Goal: Information Seeking & Learning: Learn about a topic

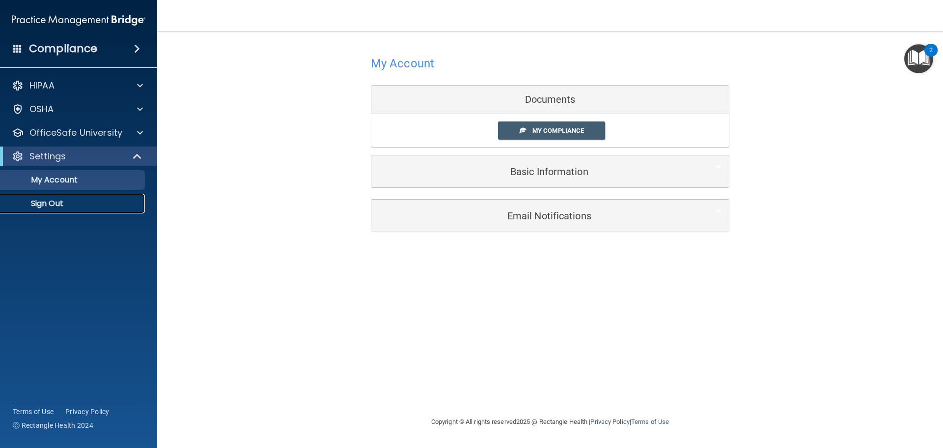
click at [65, 203] on p "Sign Out" at bounding box center [73, 203] width 134 height 10
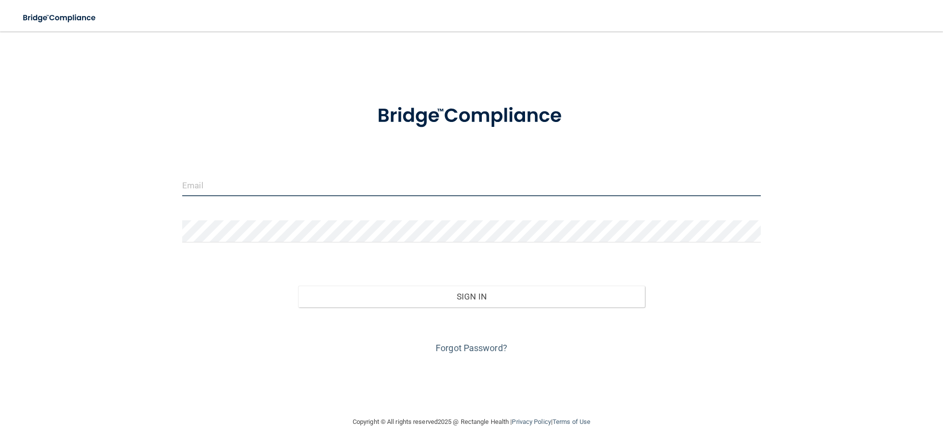
click at [294, 184] on input "email" at bounding box center [471, 185] width 579 height 22
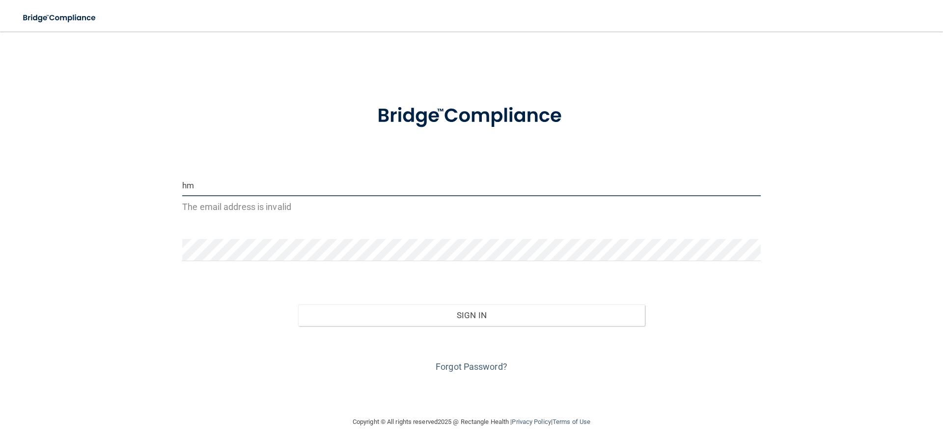
type input "[EMAIL_ADDRESS][DOMAIN_NAME]"
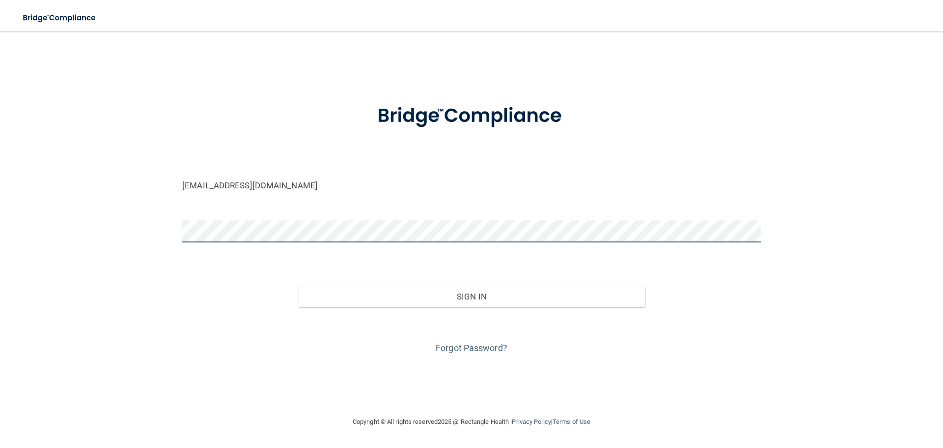
click at [298, 285] on button "Sign In" at bounding box center [471, 296] width 347 height 22
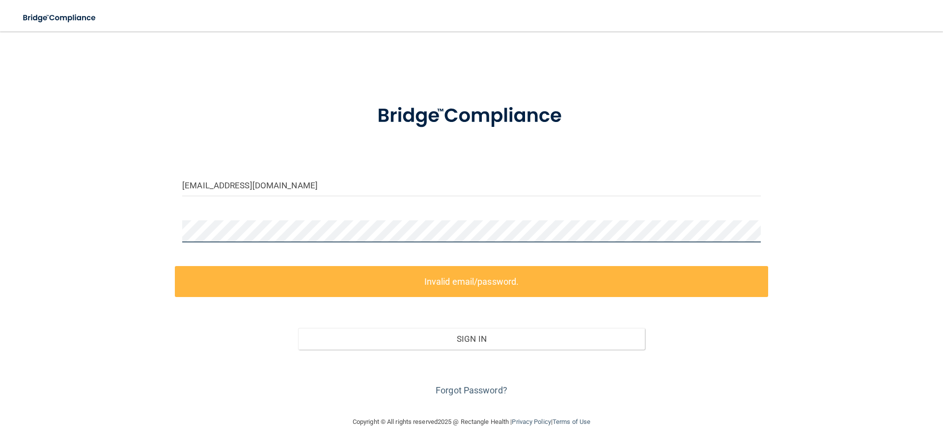
click at [106, 218] on div "hmyriam123@gmail.com Invalid email/password. You don't have permission to acces…" at bounding box center [472, 223] width 904 height 365
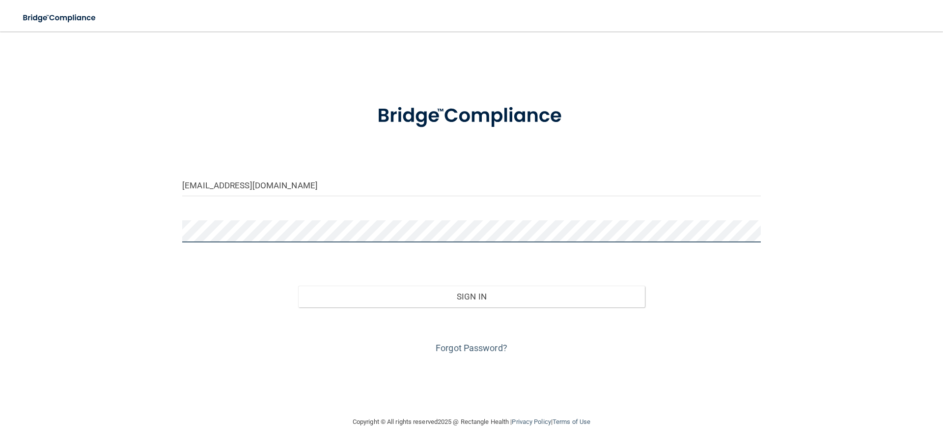
click at [298, 285] on button "Sign In" at bounding box center [471, 296] width 347 height 22
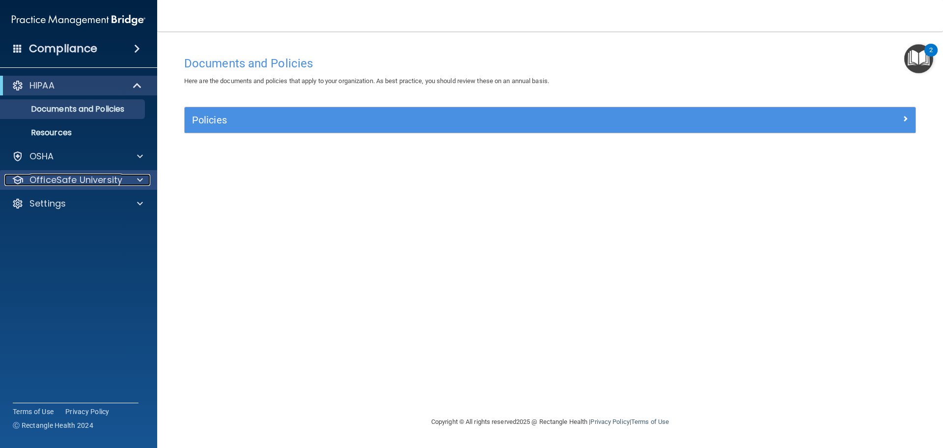
click at [122, 180] on div "OfficeSafe University" at bounding box center [65, 180] width 122 height 12
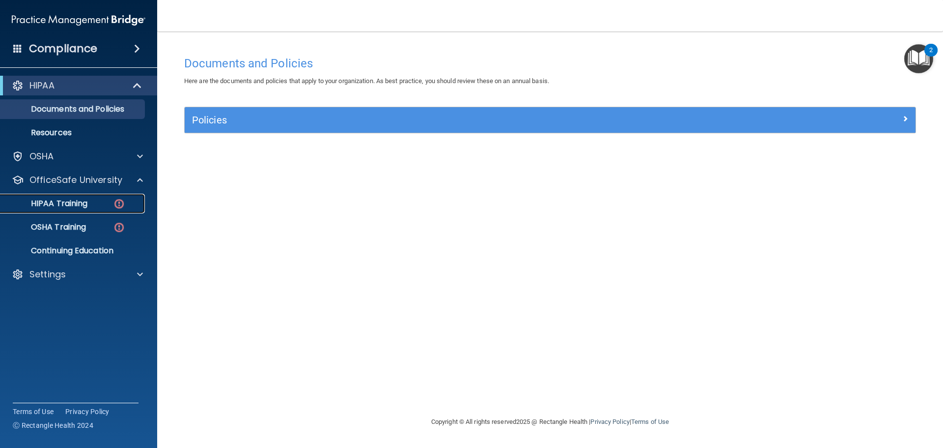
click at [94, 206] on div "HIPAA Training" at bounding box center [73, 203] width 134 height 10
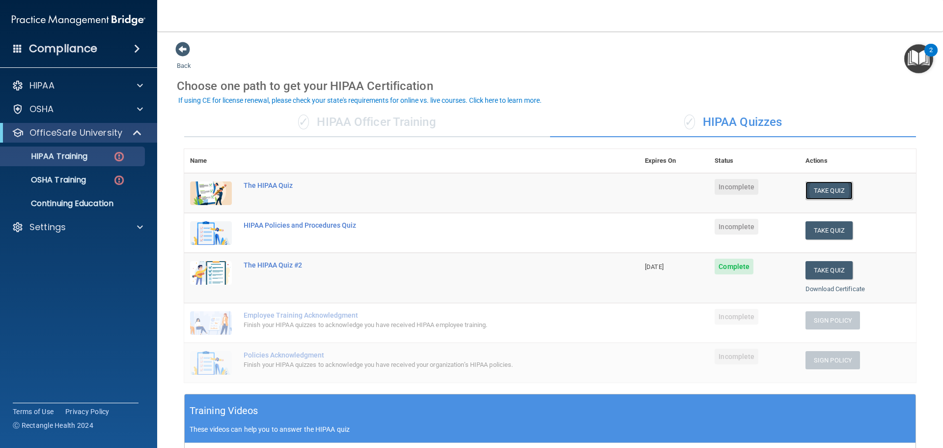
click at [831, 188] on button "Take Quiz" at bounding box center [829, 190] width 47 height 18
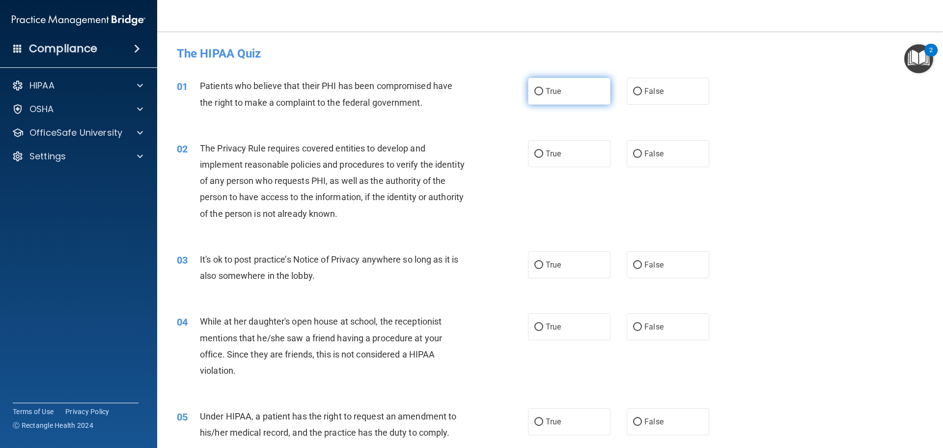
click at [545, 86] on label "True" at bounding box center [569, 91] width 83 height 27
click at [543, 88] on input "True" at bounding box center [539, 91] width 9 height 7
radio input "true"
click at [566, 152] on label "True" at bounding box center [569, 153] width 83 height 27
click at [543, 152] on input "True" at bounding box center [539, 153] width 9 height 7
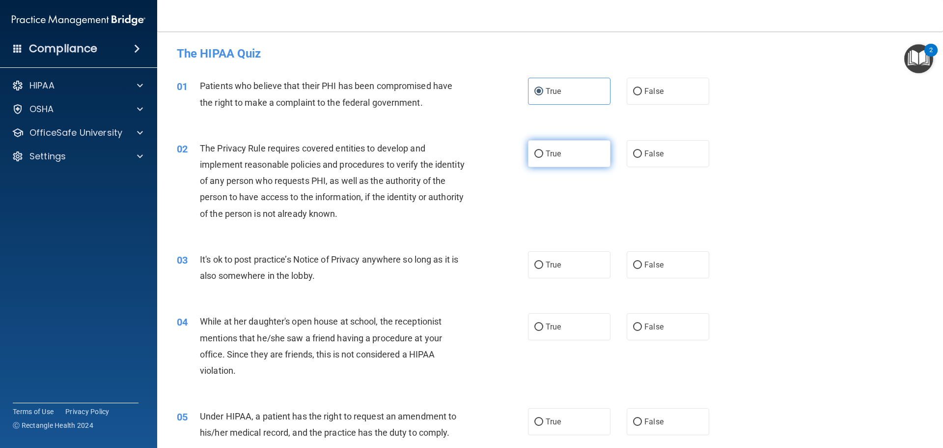
radio input "true"
click at [648, 259] on label "False" at bounding box center [668, 264] width 83 height 27
click at [642, 261] on input "False" at bounding box center [637, 264] width 9 height 7
radio input "true"
click at [645, 333] on label "False" at bounding box center [668, 326] width 83 height 27
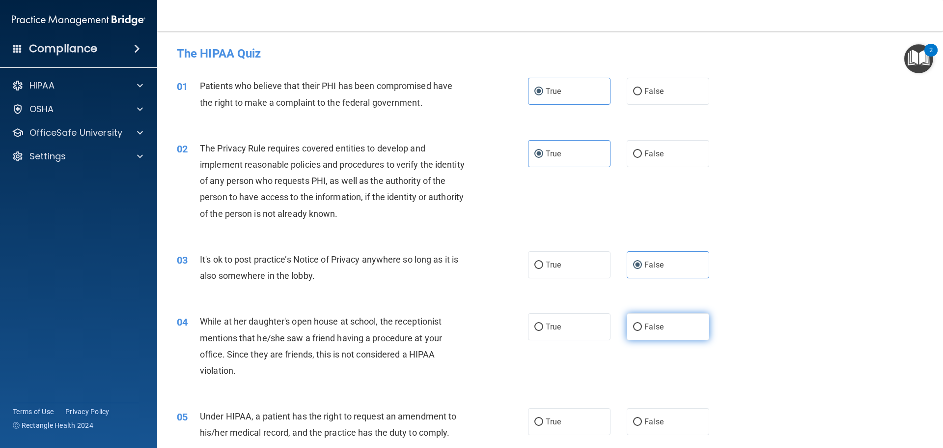
click at [642, 331] on input "False" at bounding box center [637, 326] width 9 height 7
radio input "true"
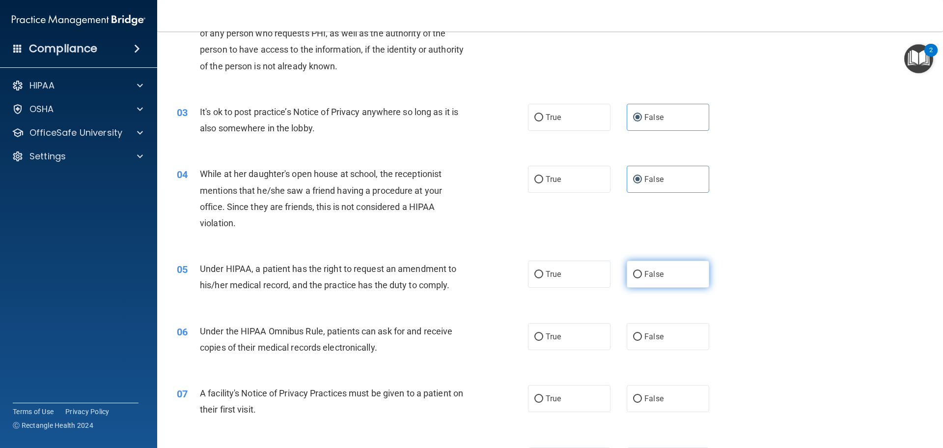
click at [649, 286] on label "False" at bounding box center [668, 273] width 83 height 27
click at [642, 278] on input "False" at bounding box center [637, 274] width 9 height 7
radio input "true"
click at [592, 345] on label "True" at bounding box center [569, 336] width 83 height 27
click at [543, 340] on input "True" at bounding box center [539, 336] width 9 height 7
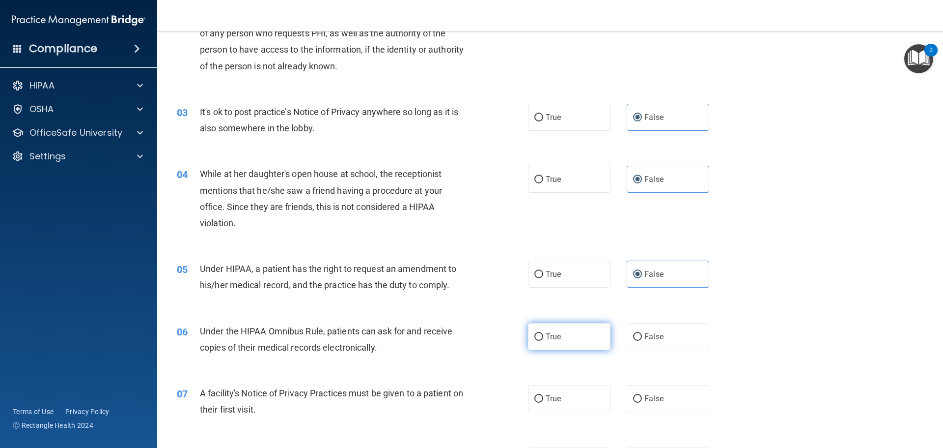
radio input "true"
click at [589, 394] on label "True" at bounding box center [569, 398] width 83 height 27
click at [543, 395] on input "True" at bounding box center [539, 398] width 9 height 7
radio input "true"
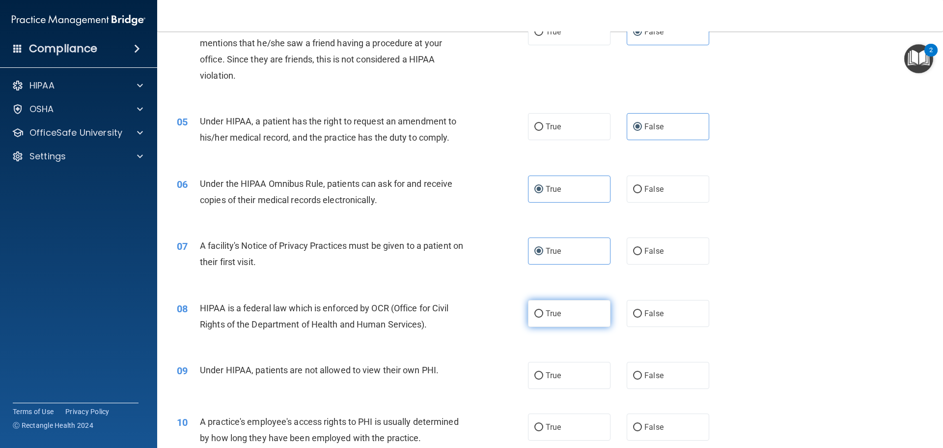
click at [573, 320] on label "True" at bounding box center [569, 313] width 83 height 27
click at [543, 317] on input "True" at bounding box center [539, 313] width 9 height 7
radio input "true"
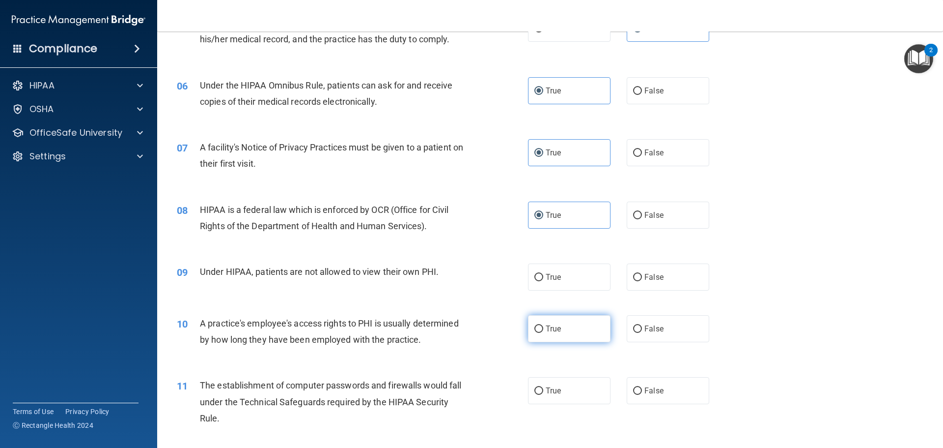
scroll to position [491, 0]
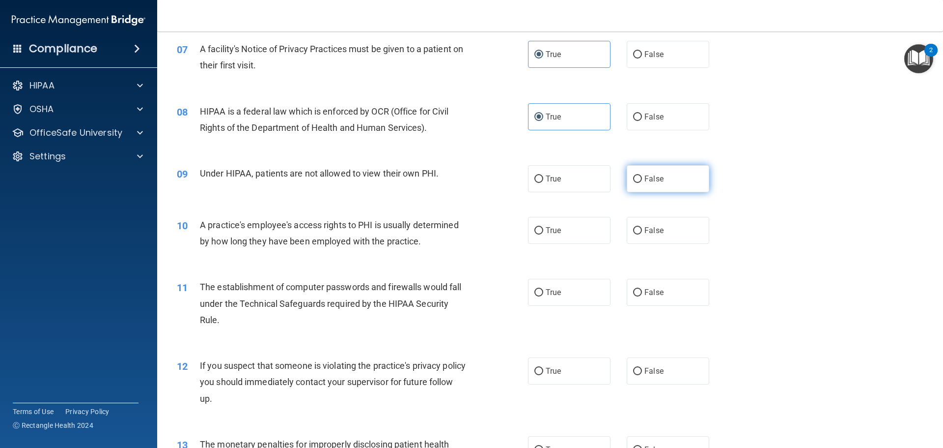
click at [681, 182] on label "False" at bounding box center [668, 178] width 83 height 27
click at [642, 182] on input "False" at bounding box center [637, 178] width 9 height 7
radio input "true"
click at [664, 240] on label "False" at bounding box center [668, 230] width 83 height 27
click at [642, 234] on input "False" at bounding box center [637, 230] width 9 height 7
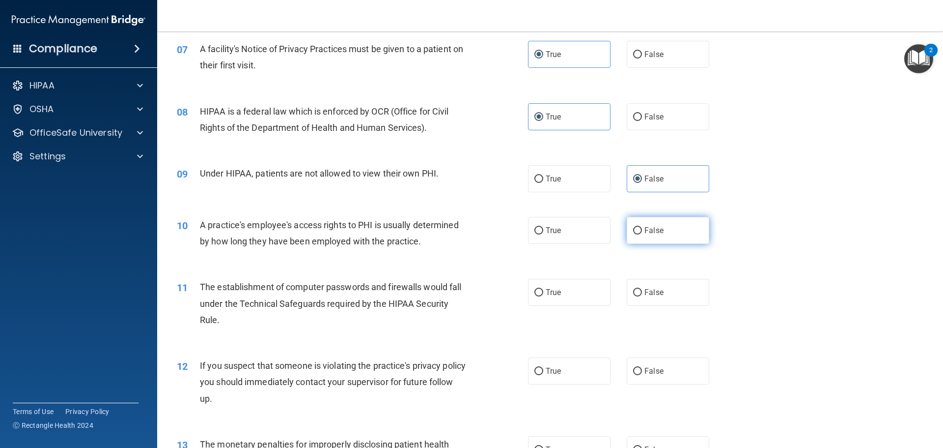
radio input "true"
click at [567, 298] on label "True" at bounding box center [569, 292] width 83 height 27
click at [543, 296] on input "True" at bounding box center [539, 292] width 9 height 7
radio input "true"
click at [563, 375] on label "True" at bounding box center [569, 370] width 83 height 27
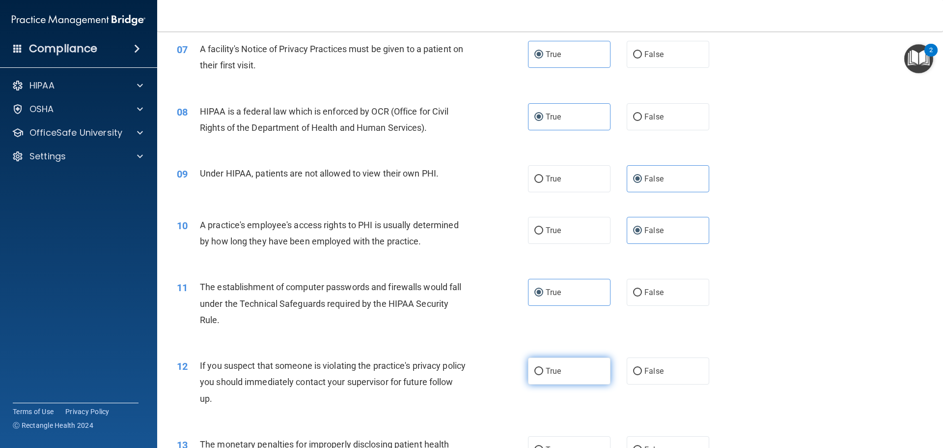
click at [543, 375] on input "True" at bounding box center [539, 370] width 9 height 7
radio input "true"
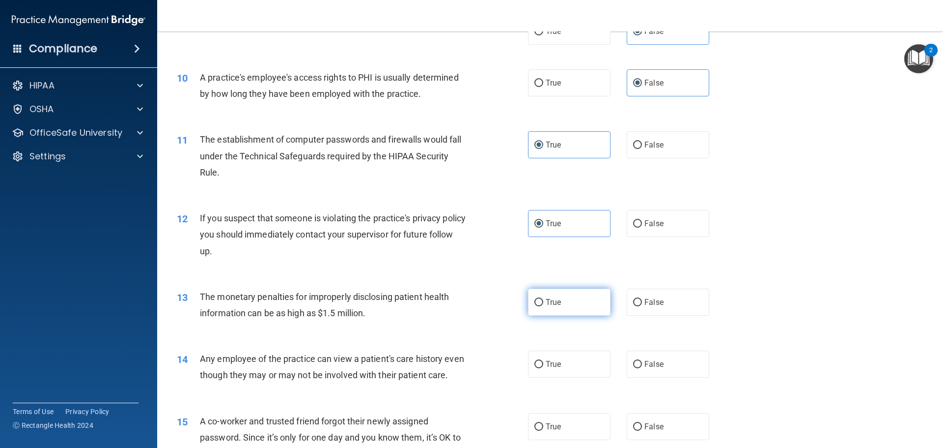
click at [574, 291] on label "True" at bounding box center [569, 301] width 83 height 27
click at [543, 299] on input "True" at bounding box center [539, 302] width 9 height 7
radio input "true"
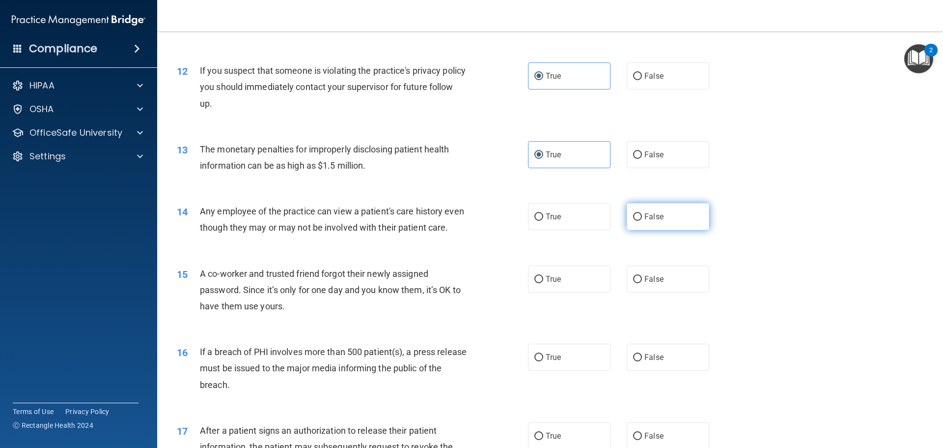
click at [665, 223] on label "False" at bounding box center [668, 216] width 83 height 27
click at [642, 221] on input "False" at bounding box center [637, 216] width 9 height 7
radio input "true"
click at [668, 278] on label "False" at bounding box center [668, 278] width 83 height 27
click at [642, 278] on input "False" at bounding box center [637, 279] width 9 height 7
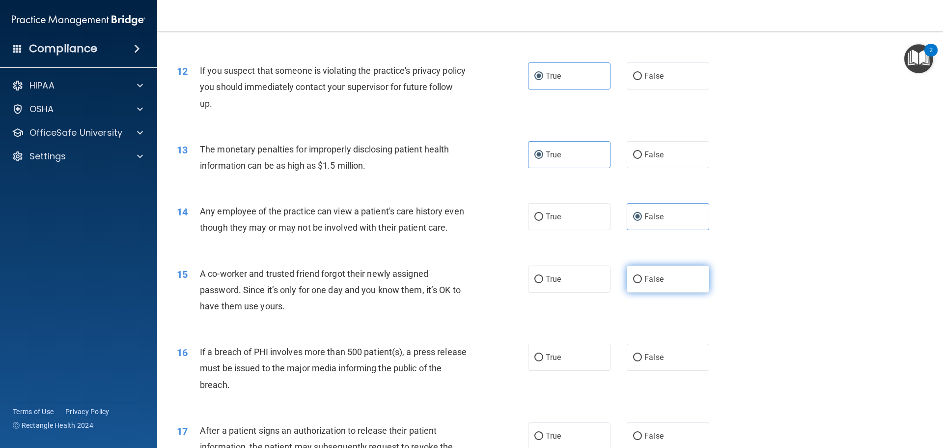
radio input "true"
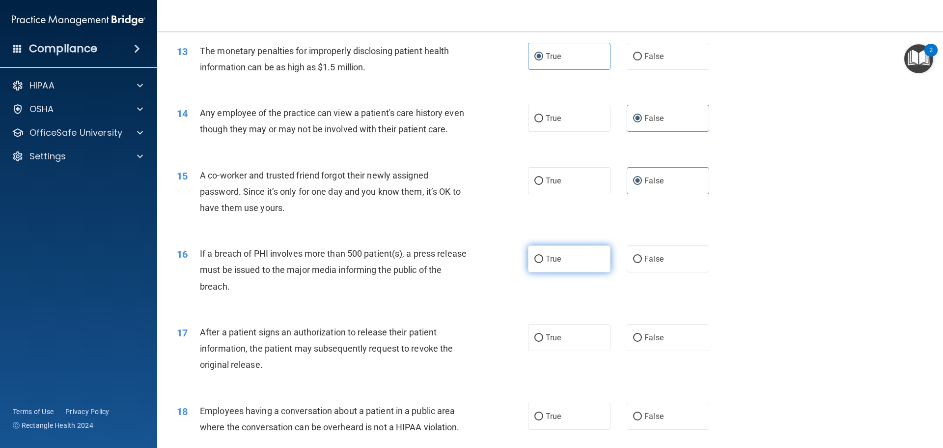
click at [568, 258] on label "True" at bounding box center [569, 258] width 83 height 27
click at [543, 258] on input "True" at bounding box center [539, 258] width 9 height 7
radio input "true"
click at [569, 338] on label "True" at bounding box center [569, 337] width 83 height 27
click at [543, 338] on input "True" at bounding box center [539, 337] width 9 height 7
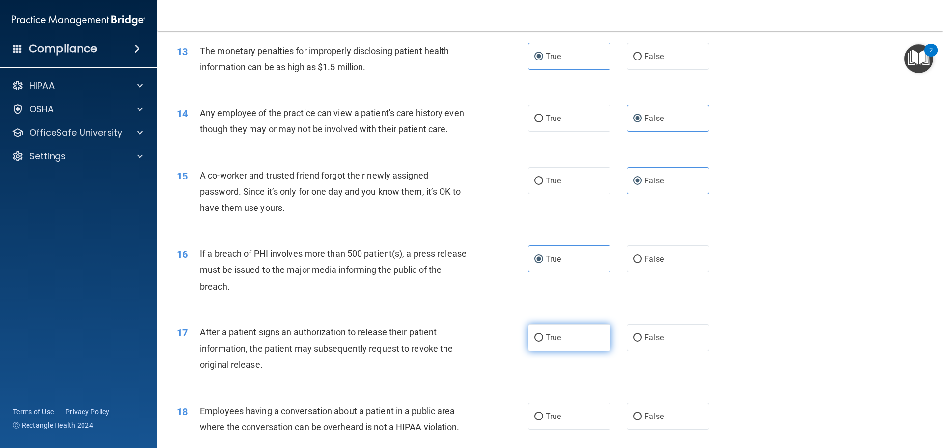
radio input "true"
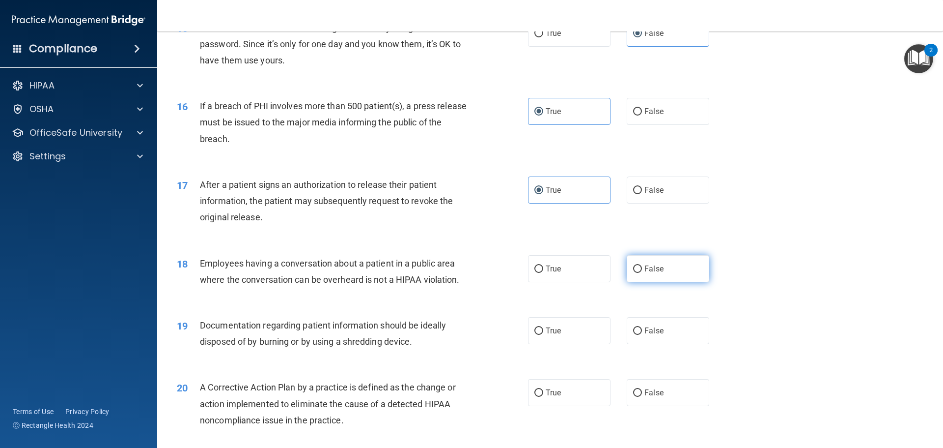
click at [676, 275] on label "False" at bounding box center [668, 268] width 83 height 27
click at [642, 273] on input "False" at bounding box center [637, 268] width 9 height 7
radio input "true"
click at [579, 337] on label "True" at bounding box center [569, 330] width 83 height 27
click at [543, 335] on input "True" at bounding box center [539, 330] width 9 height 7
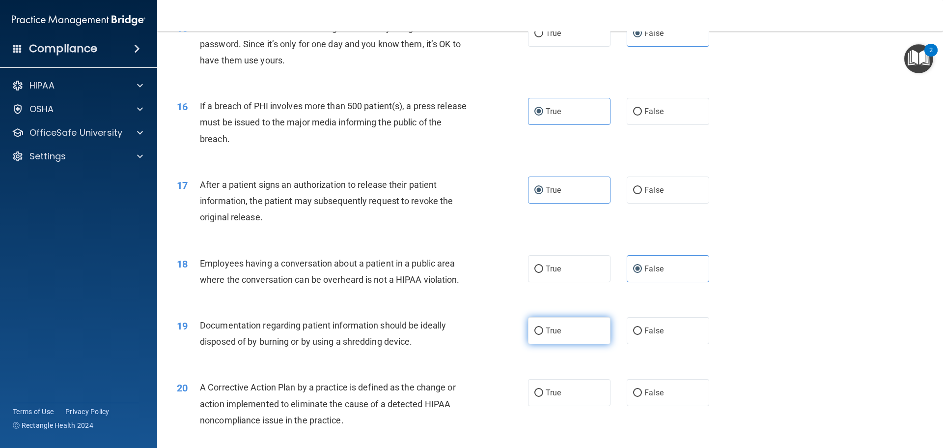
radio input "true"
click at [573, 393] on label "True" at bounding box center [569, 392] width 83 height 27
click at [543, 393] on input "True" at bounding box center [539, 392] width 9 height 7
radio input "true"
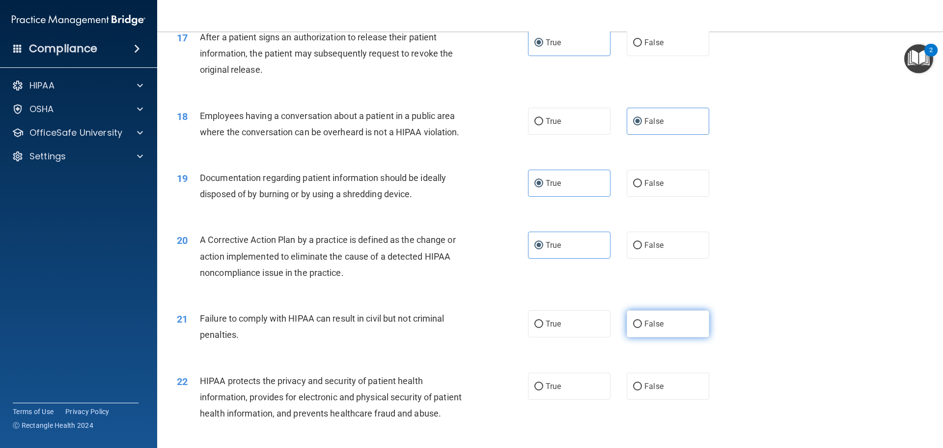
click at [645, 327] on span "False" at bounding box center [654, 323] width 19 height 9
click at [642, 327] on input "False" at bounding box center [637, 323] width 9 height 7
radio input "true"
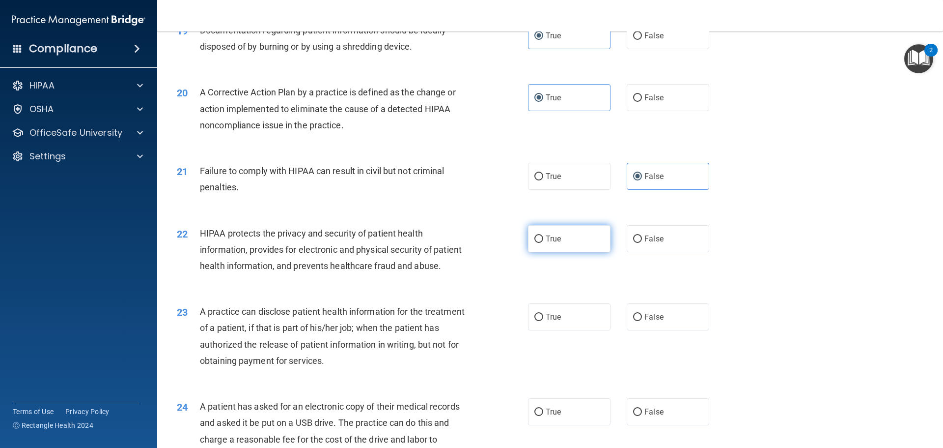
click at [553, 229] on label "True" at bounding box center [569, 238] width 83 height 27
click at [543, 235] on input "True" at bounding box center [539, 238] width 9 height 7
radio input "true"
click at [667, 318] on label "False" at bounding box center [668, 316] width 83 height 27
click at [642, 318] on input "False" at bounding box center [637, 316] width 9 height 7
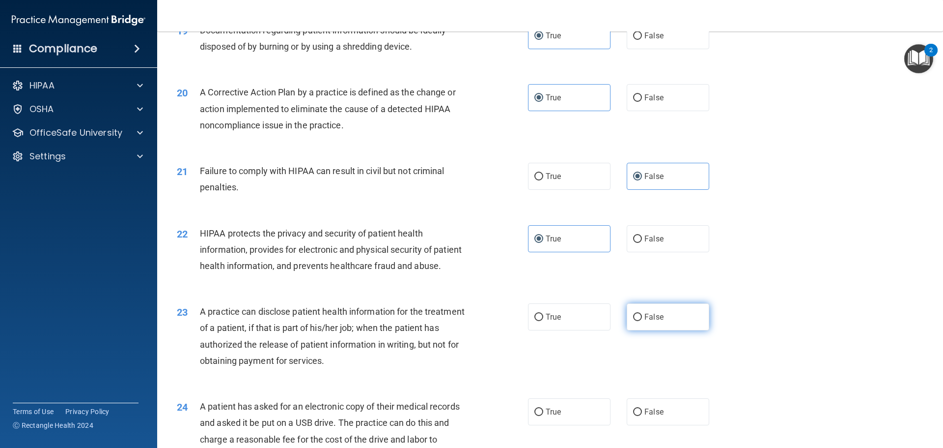
radio input "true"
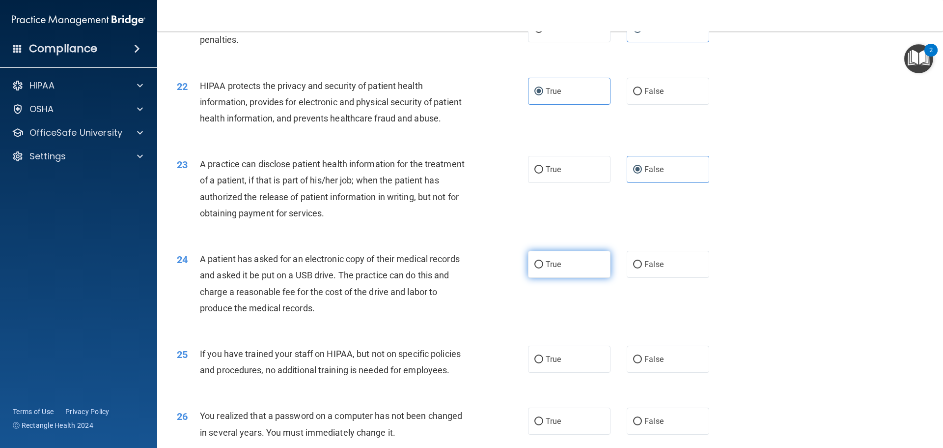
click at [566, 260] on label "True" at bounding box center [569, 264] width 83 height 27
click at [543, 261] on input "True" at bounding box center [539, 264] width 9 height 7
radio input "true"
click at [655, 363] on span "False" at bounding box center [654, 358] width 19 height 9
click at [642, 363] on input "False" at bounding box center [637, 359] width 9 height 7
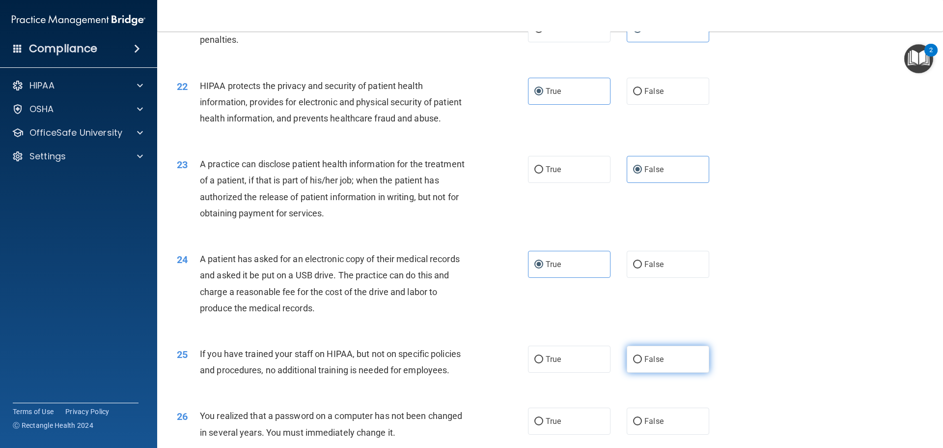
radio input "true"
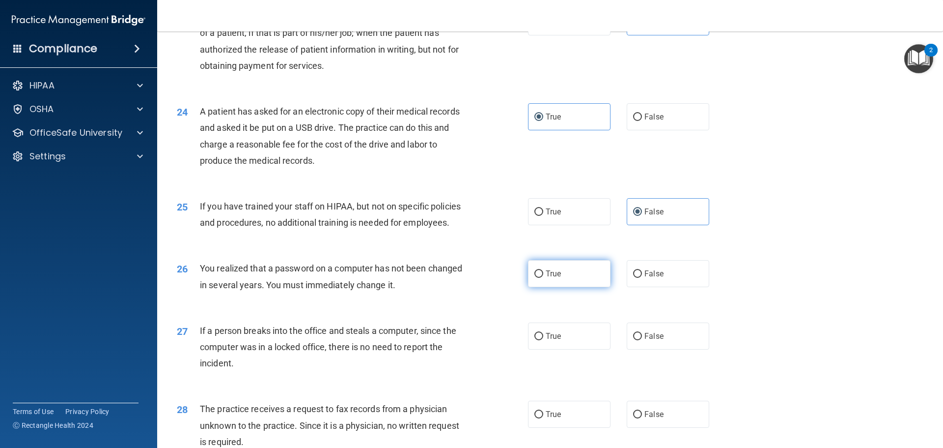
click at [551, 275] on span "True" at bounding box center [553, 273] width 15 height 9
click at [543, 275] on input "True" at bounding box center [539, 273] width 9 height 7
radio input "true"
click at [658, 338] on span "False" at bounding box center [654, 335] width 19 height 9
click at [642, 338] on input "False" at bounding box center [637, 336] width 9 height 7
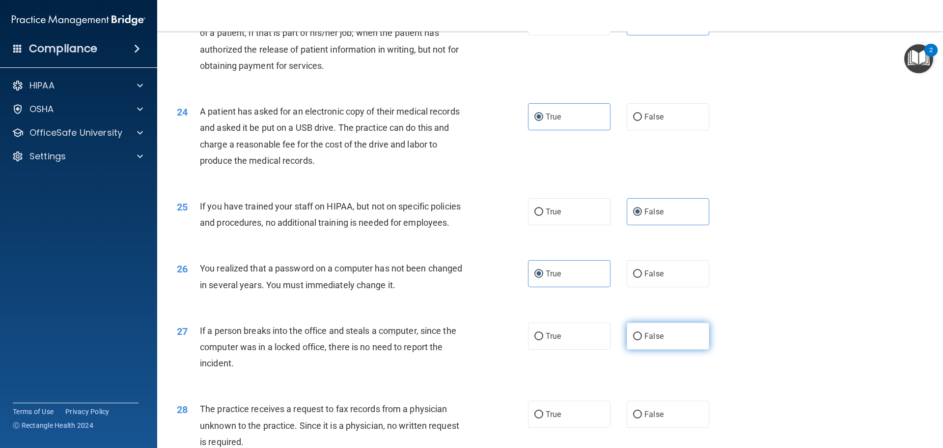
radio input "true"
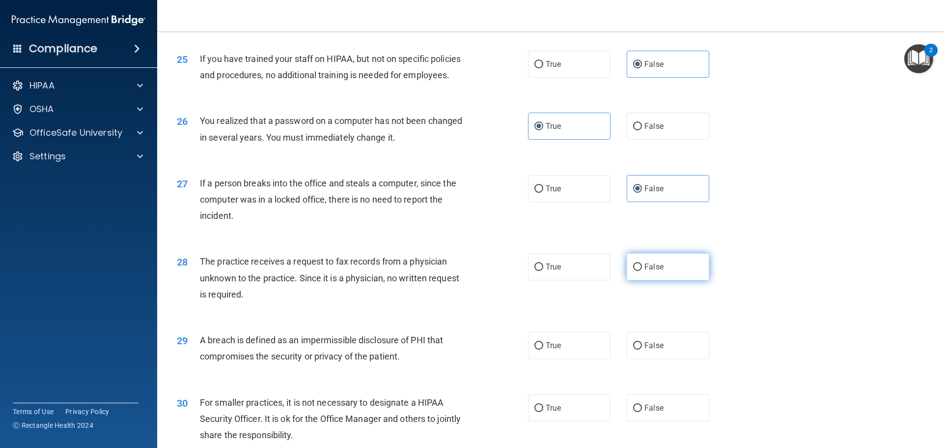
click at [659, 254] on label "False" at bounding box center [668, 266] width 83 height 27
click at [642, 263] on input "False" at bounding box center [637, 266] width 9 height 7
radio input "true"
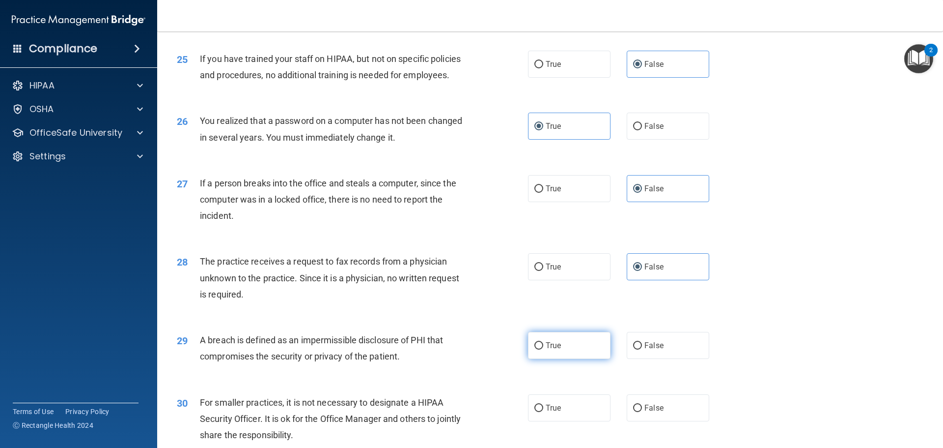
click at [557, 348] on span "True" at bounding box center [553, 344] width 15 height 9
click at [543, 348] on input "True" at bounding box center [539, 345] width 9 height 7
radio input "true"
click at [645, 406] on span "False" at bounding box center [654, 407] width 19 height 9
click at [642, 406] on input "False" at bounding box center [637, 407] width 9 height 7
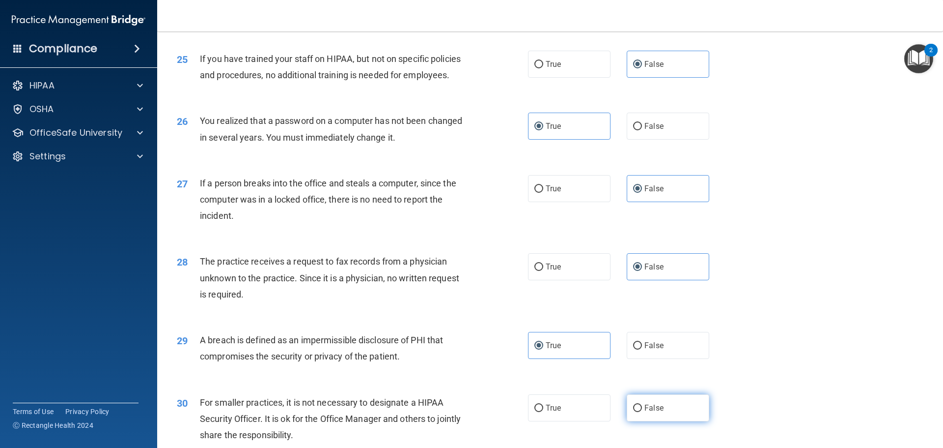
radio input "true"
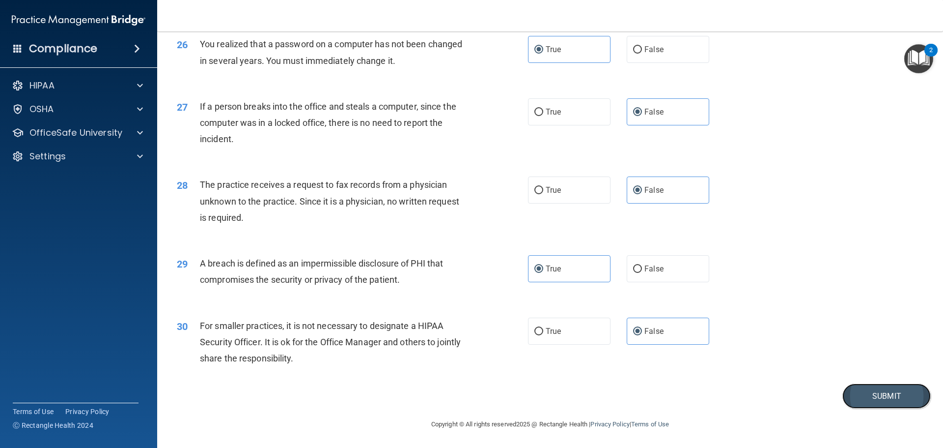
click at [874, 399] on button "Submit" at bounding box center [887, 395] width 88 height 25
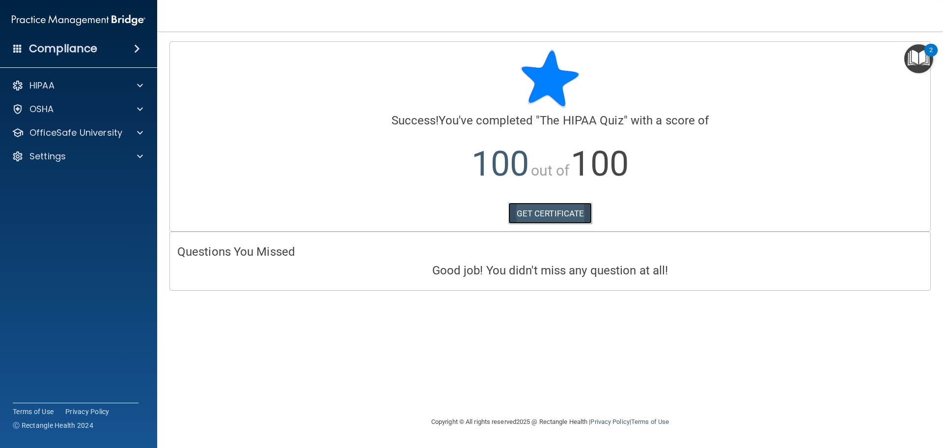
click at [534, 215] on link "GET CERTIFICATE" at bounding box center [550, 213] width 84 height 22
click at [130, 130] on div at bounding box center [138, 133] width 25 height 12
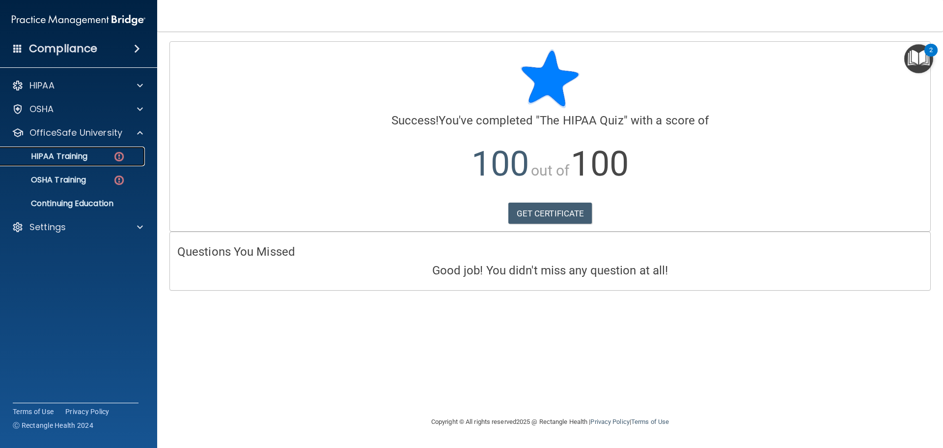
click at [110, 152] on div "HIPAA Training" at bounding box center [73, 156] width 134 height 10
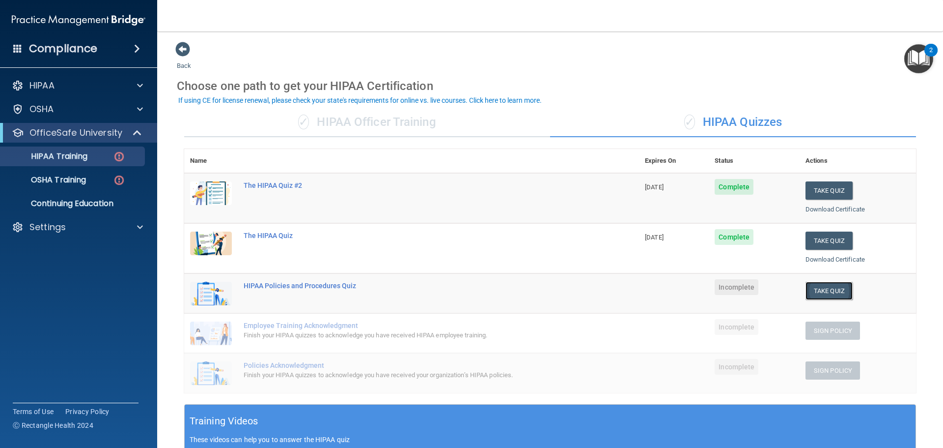
click at [826, 294] on button "Take Quiz" at bounding box center [829, 291] width 47 height 18
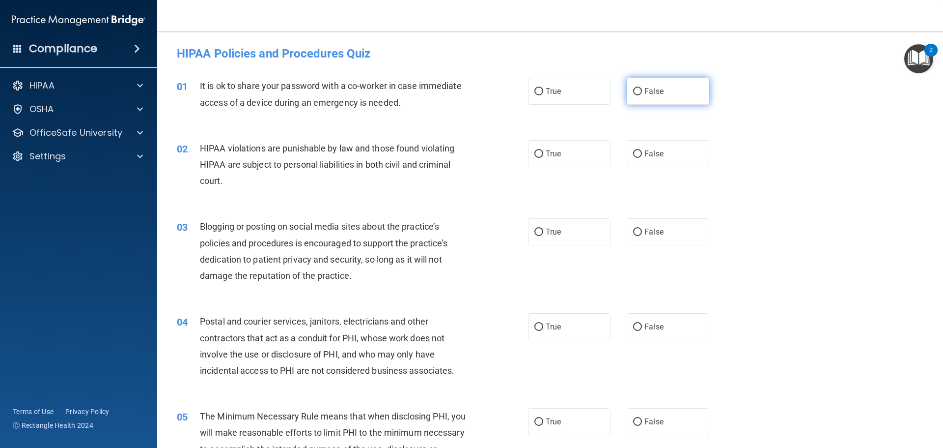
click at [667, 88] on label "False" at bounding box center [668, 91] width 83 height 27
click at [642, 88] on input "False" at bounding box center [637, 91] width 9 height 7
radio input "true"
click at [601, 159] on label "True" at bounding box center [569, 153] width 83 height 27
click at [543, 158] on input "True" at bounding box center [539, 153] width 9 height 7
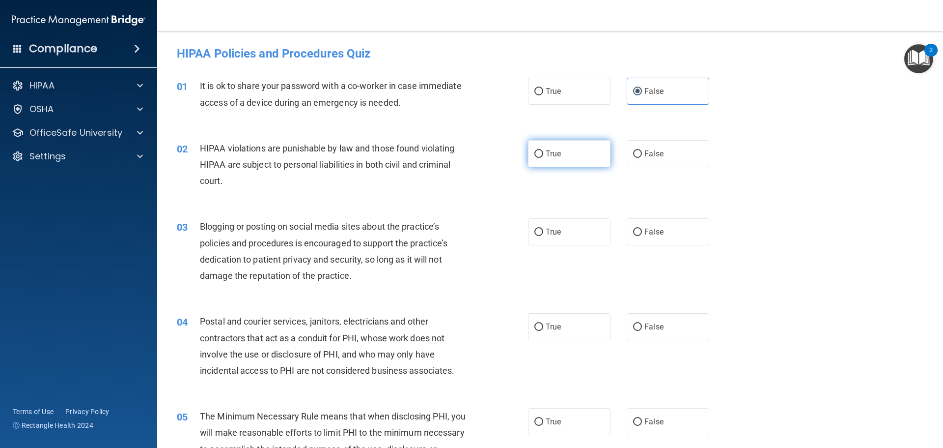
radio input "true"
click at [658, 236] on span "False" at bounding box center [654, 231] width 19 height 9
click at [642, 236] on input "False" at bounding box center [637, 231] width 9 height 7
radio input "true"
click at [596, 324] on label "True" at bounding box center [569, 326] width 83 height 27
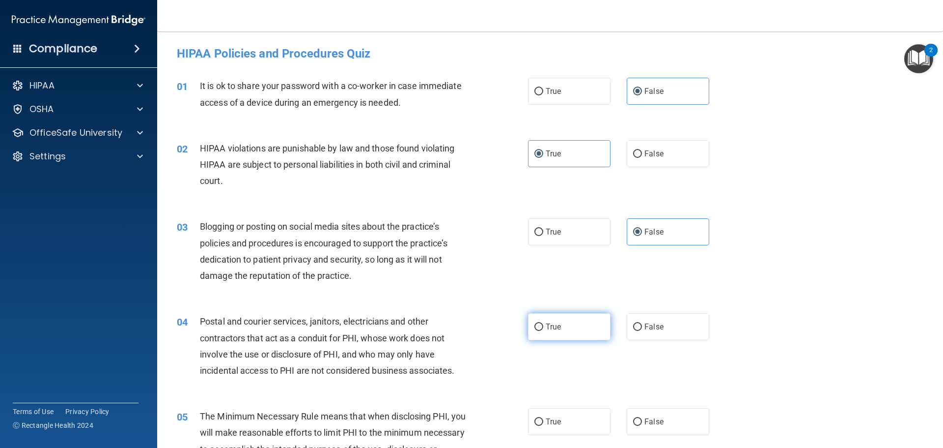
click at [543, 324] on input "True" at bounding box center [539, 326] width 9 height 7
radio input "true"
click at [584, 425] on label "True" at bounding box center [569, 421] width 83 height 27
click at [543, 425] on input "True" at bounding box center [539, 421] width 9 height 7
radio input "true"
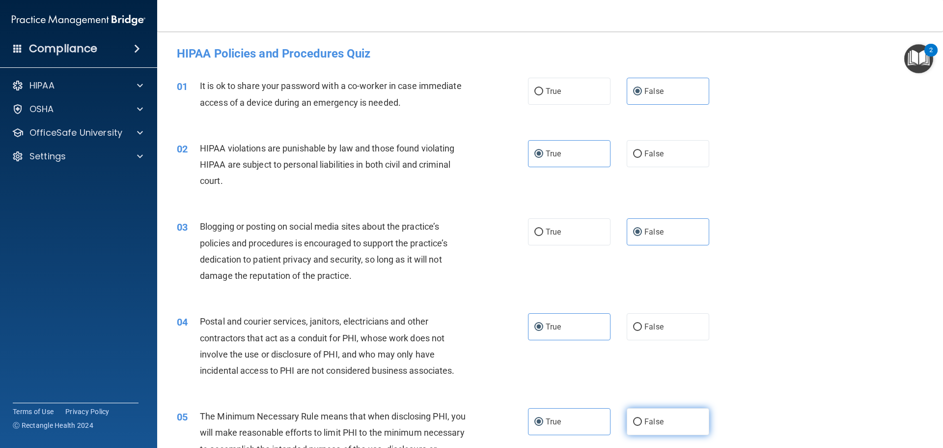
scroll to position [147, 0]
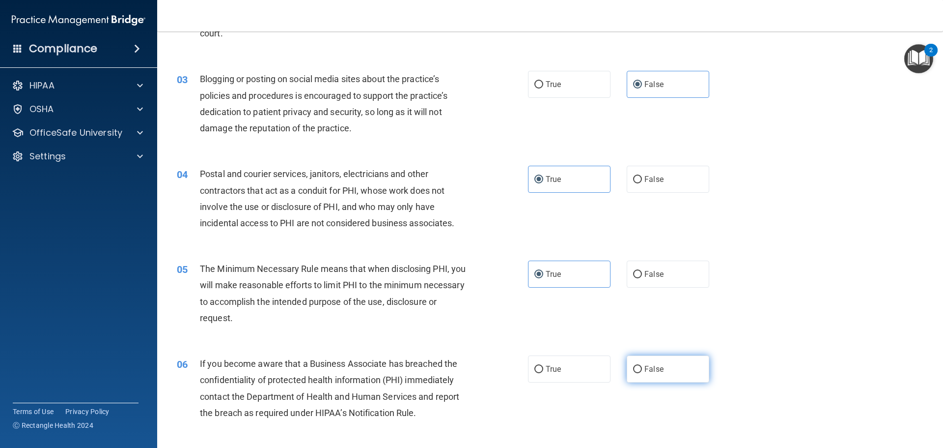
click at [657, 371] on span "False" at bounding box center [654, 368] width 19 height 9
click at [642, 371] on input "False" at bounding box center [637, 369] width 9 height 7
radio input "true"
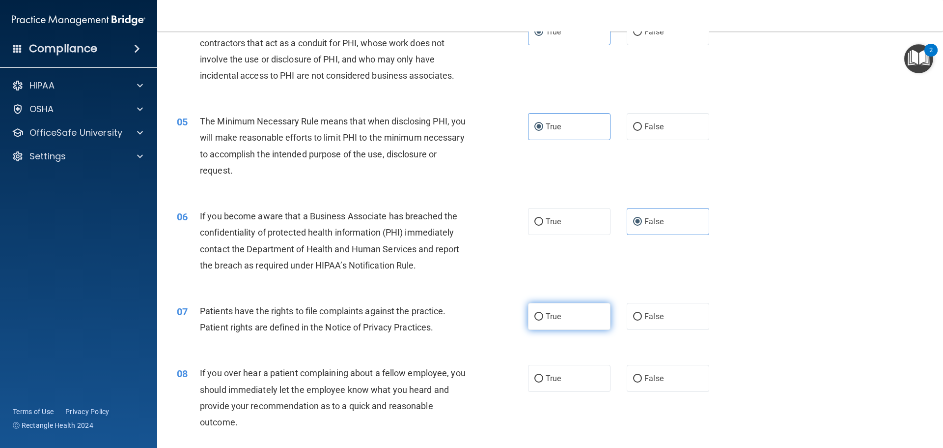
click at [557, 315] on span "True" at bounding box center [553, 315] width 15 height 9
click at [543, 315] on input "True" at bounding box center [539, 316] width 9 height 7
radio input "true"
click at [665, 380] on label "False" at bounding box center [668, 378] width 83 height 27
click at [642, 380] on input "False" at bounding box center [637, 378] width 9 height 7
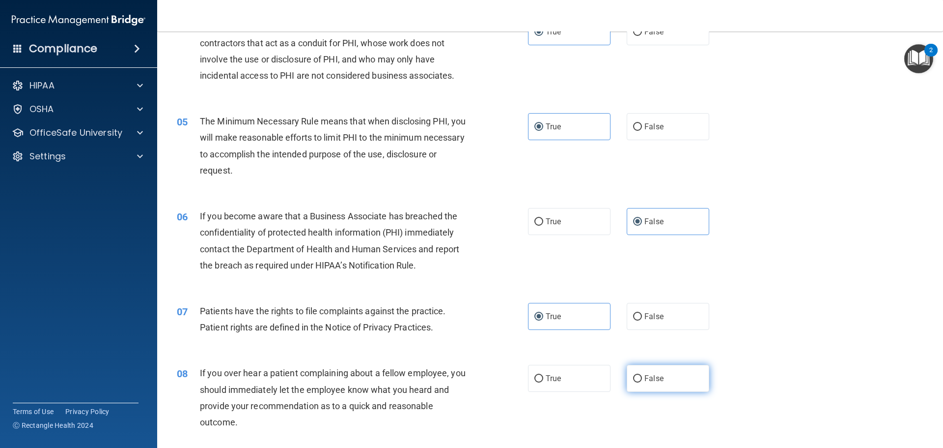
radio input "true"
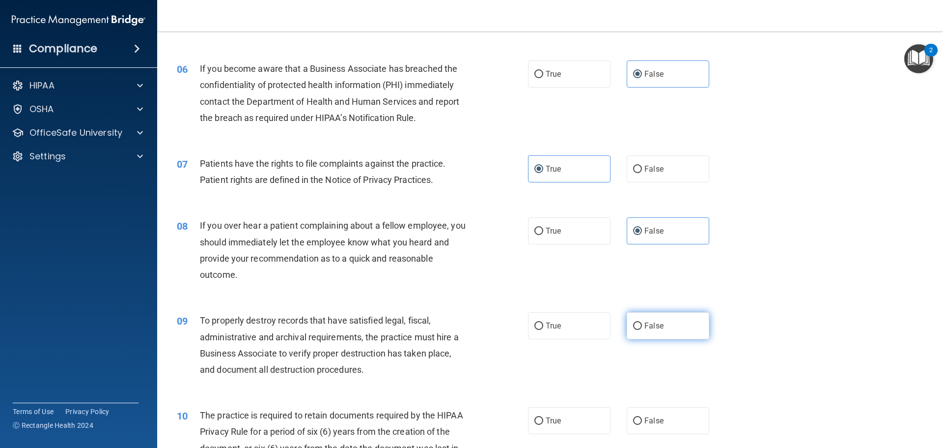
click at [669, 330] on label "False" at bounding box center [668, 325] width 83 height 27
click at [642, 330] on input "False" at bounding box center [637, 325] width 9 height 7
radio input "true"
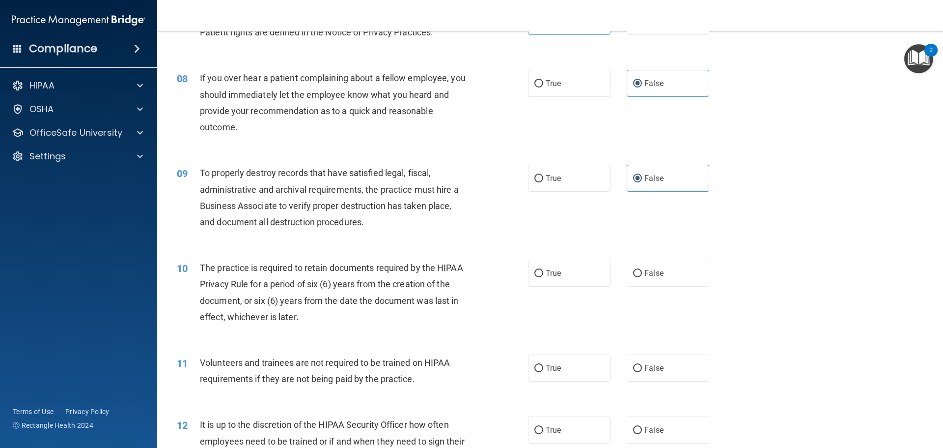
scroll to position [688, 0]
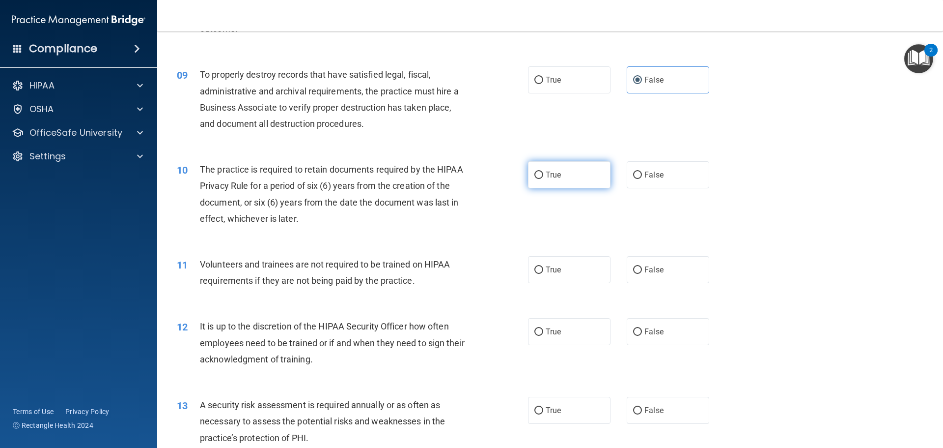
click at [552, 169] on label "True" at bounding box center [569, 174] width 83 height 27
click at [566, 174] on label "True" at bounding box center [569, 174] width 83 height 27
click at [543, 174] on input "True" at bounding box center [539, 174] width 9 height 7
radio input "true"
click at [657, 272] on span "False" at bounding box center [654, 269] width 19 height 9
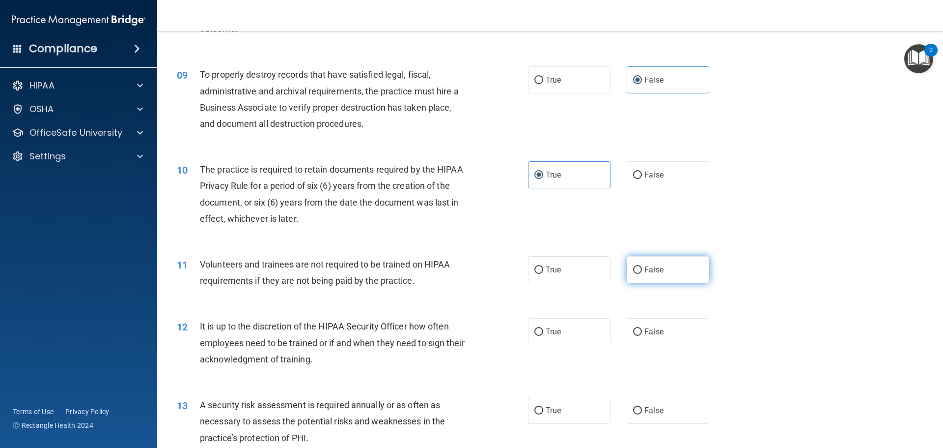
click at [642, 272] on input "False" at bounding box center [637, 269] width 9 height 7
radio input "true"
click at [684, 332] on label "False" at bounding box center [668, 331] width 83 height 27
click at [642, 332] on input "False" at bounding box center [637, 331] width 9 height 7
radio input "true"
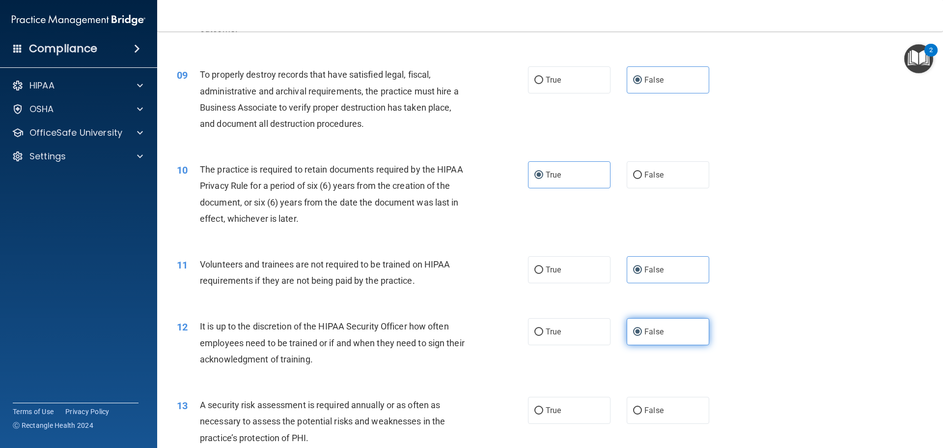
scroll to position [835, 0]
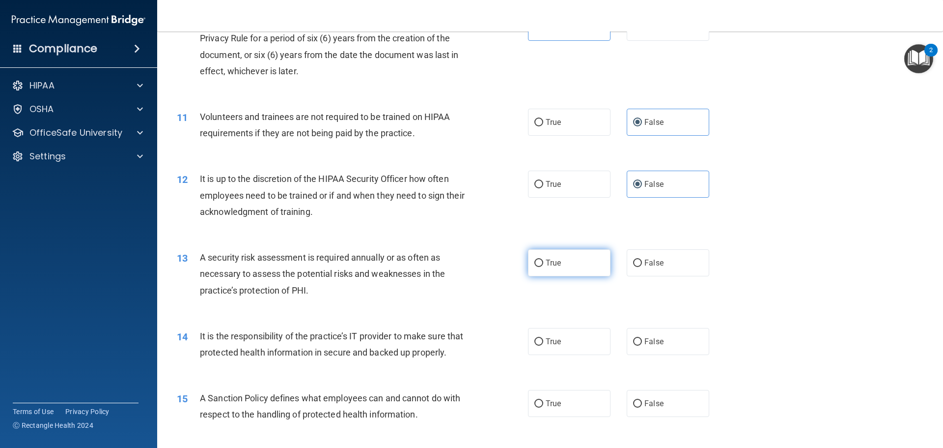
click at [582, 269] on label "True" at bounding box center [569, 262] width 83 height 27
click at [543, 267] on input "True" at bounding box center [539, 262] width 9 height 7
radio input "true"
click at [658, 341] on span "False" at bounding box center [654, 341] width 19 height 9
click at [642, 341] on input "False" at bounding box center [637, 341] width 9 height 7
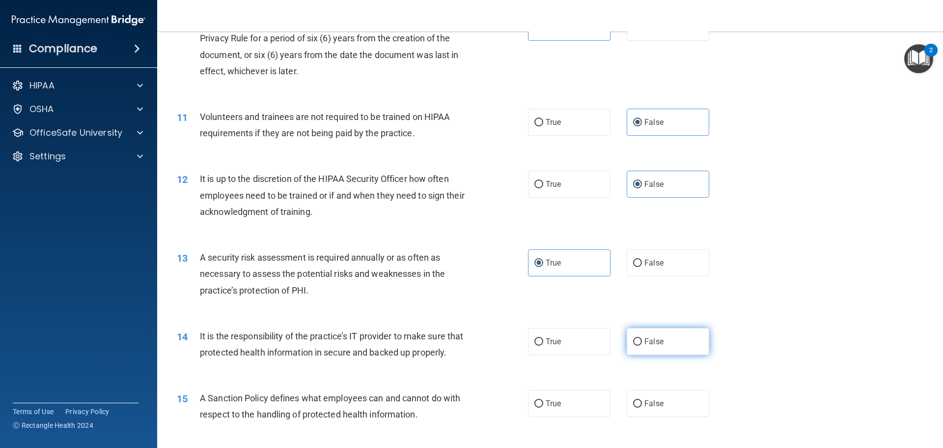
radio input "true"
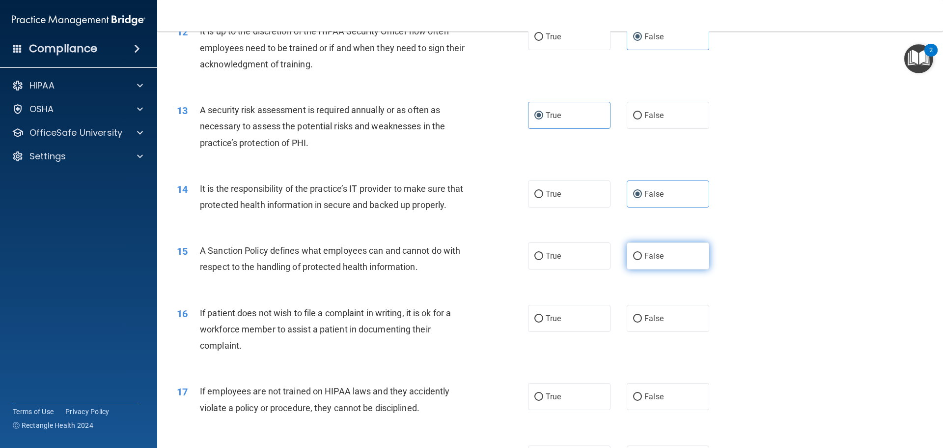
click at [677, 267] on label "False" at bounding box center [668, 255] width 83 height 27
click at [642, 260] on input "False" at bounding box center [637, 256] width 9 height 7
radio input "true"
click at [605, 326] on label "True" at bounding box center [569, 318] width 83 height 27
click at [543, 322] on input "True" at bounding box center [539, 318] width 9 height 7
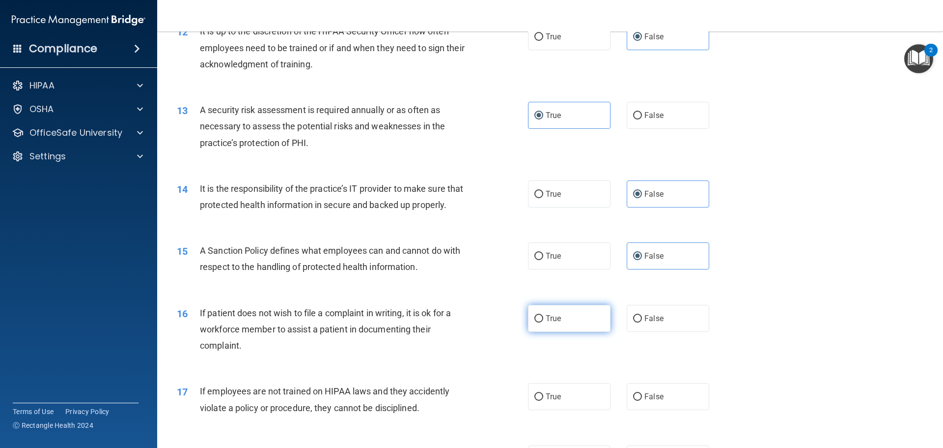
radio input "true"
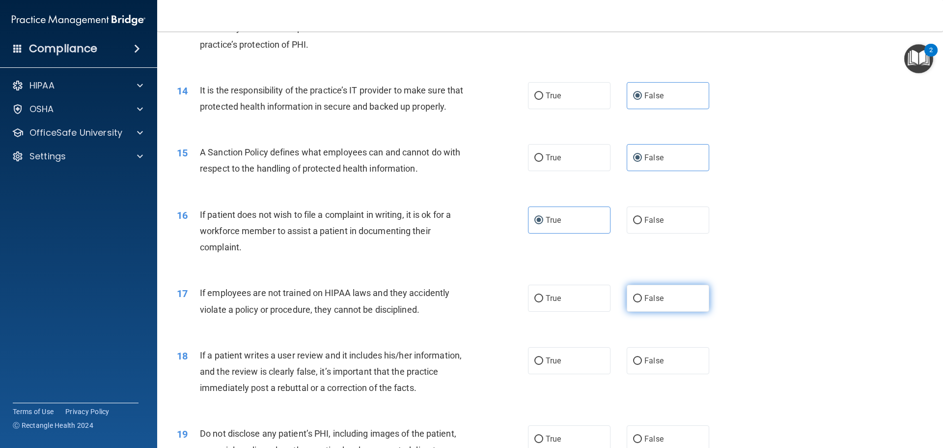
click at [674, 304] on label "False" at bounding box center [668, 297] width 83 height 27
click at [642, 302] on input "False" at bounding box center [637, 298] width 9 height 7
radio input "true"
click at [645, 360] on span "False" at bounding box center [654, 360] width 19 height 9
click at [640, 360] on input "False" at bounding box center [637, 360] width 9 height 7
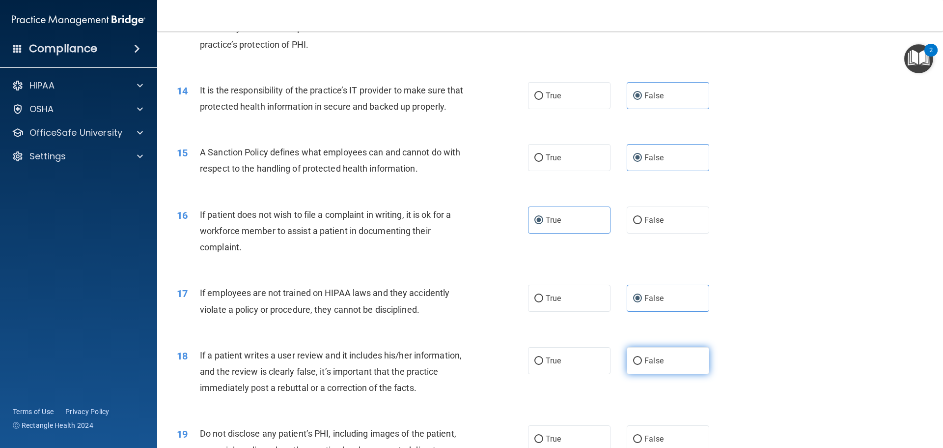
radio input "true"
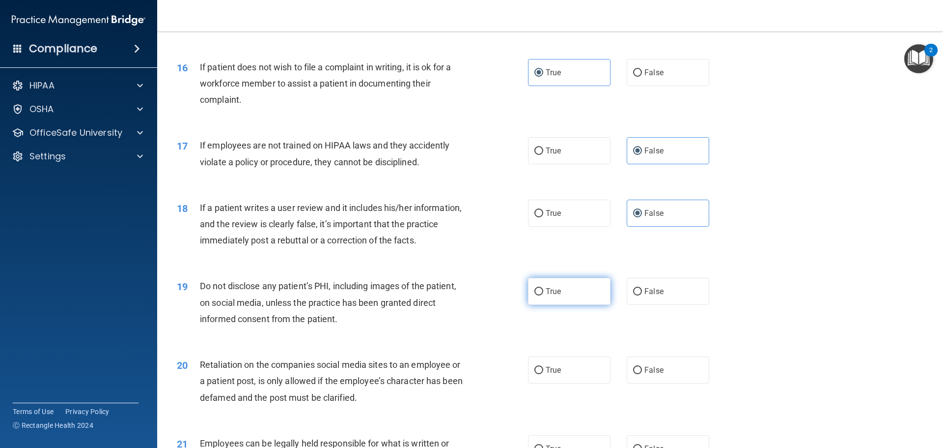
click at [575, 291] on label "True" at bounding box center [569, 291] width 83 height 27
click at [543, 291] on input "True" at bounding box center [539, 291] width 9 height 7
radio input "true"
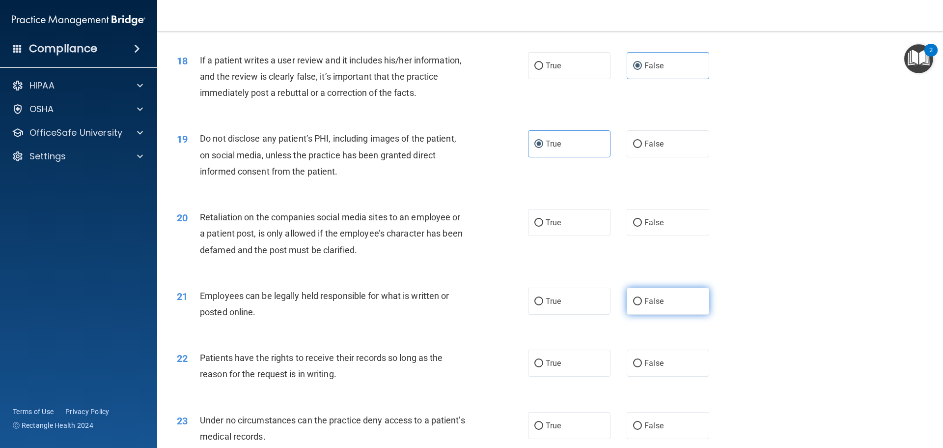
click at [693, 297] on label "False" at bounding box center [668, 300] width 83 height 27
click at [642, 298] on input "False" at bounding box center [637, 301] width 9 height 7
radio input "true"
click at [656, 225] on span "False" at bounding box center [654, 222] width 19 height 9
click at [642, 225] on input "False" at bounding box center [637, 222] width 9 height 7
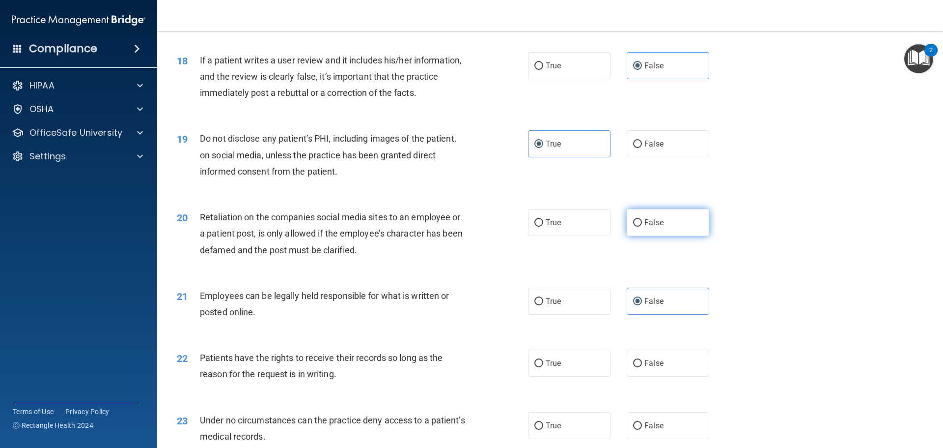
radio input "true"
click at [573, 299] on label "True" at bounding box center [569, 300] width 83 height 27
click at [543, 299] on input "True" at bounding box center [539, 301] width 9 height 7
radio input "true"
radio input "false"
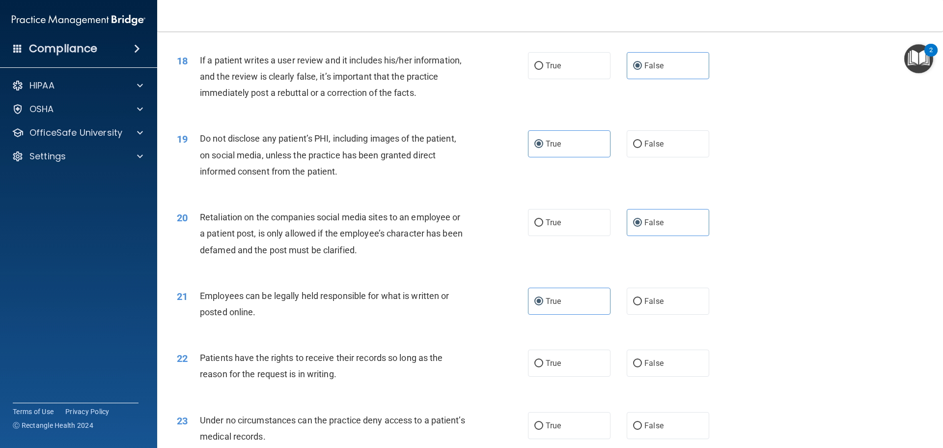
scroll to position [1474, 0]
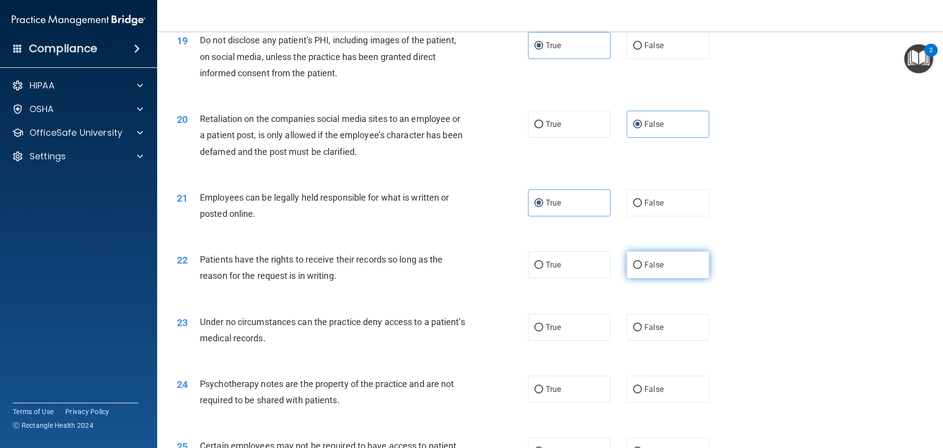
click at [663, 267] on label "False" at bounding box center [668, 264] width 83 height 27
click at [642, 267] on input "False" at bounding box center [637, 264] width 9 height 7
radio input "true"
click at [647, 329] on span "False" at bounding box center [654, 326] width 19 height 9
click at [642, 329] on input "False" at bounding box center [637, 327] width 9 height 7
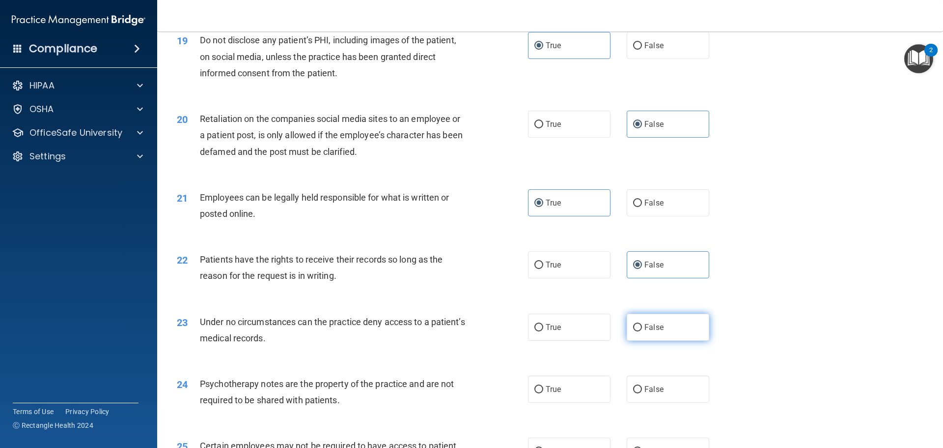
radio input "true"
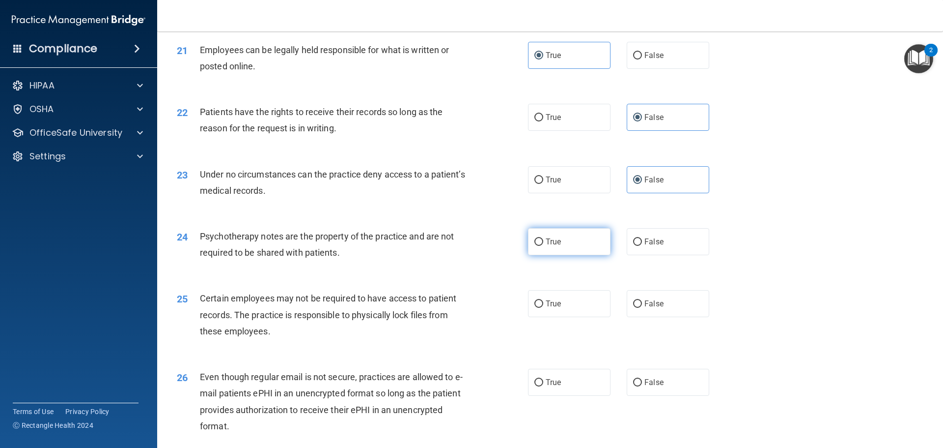
click at [563, 250] on label "True" at bounding box center [569, 241] width 83 height 27
click at [543, 246] on input "True" at bounding box center [539, 241] width 9 height 7
radio input "true"
click at [595, 310] on label "True" at bounding box center [569, 303] width 83 height 27
click at [543, 308] on input "True" at bounding box center [539, 303] width 9 height 7
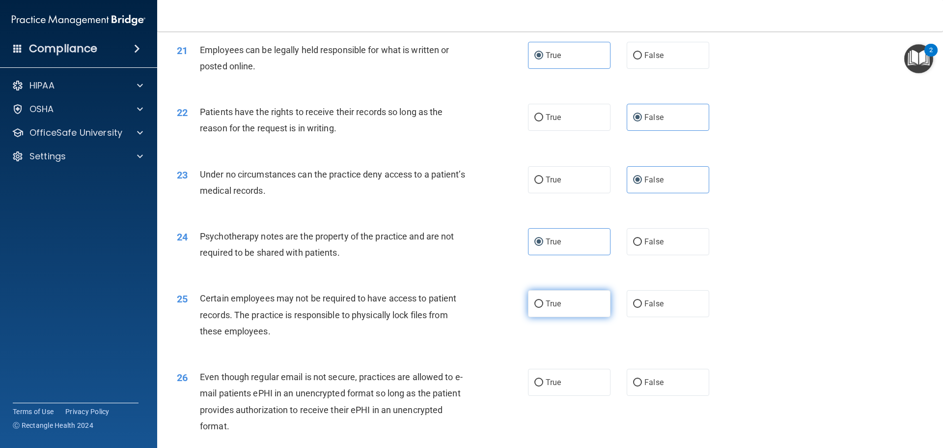
radio input "true"
click at [577, 382] on label "True" at bounding box center [569, 381] width 83 height 27
click at [543, 382] on input "True" at bounding box center [539, 382] width 9 height 7
radio input "true"
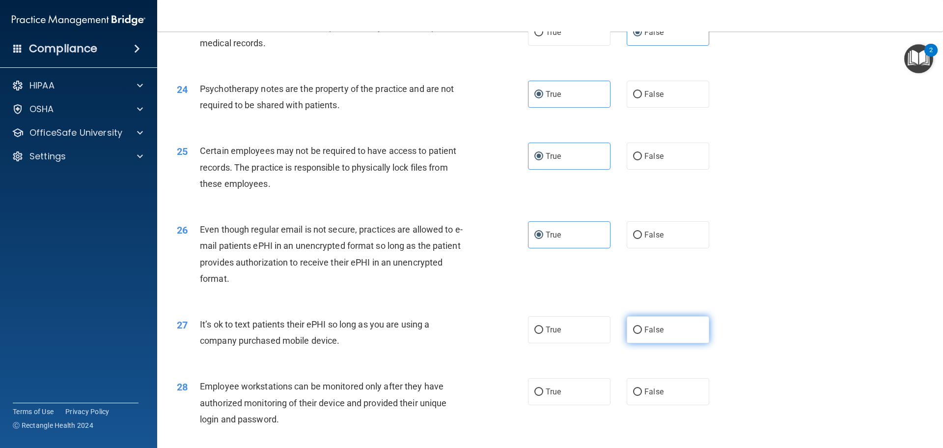
click at [658, 326] on span "False" at bounding box center [654, 329] width 19 height 9
click at [642, 326] on input "False" at bounding box center [637, 329] width 9 height 7
radio input "true"
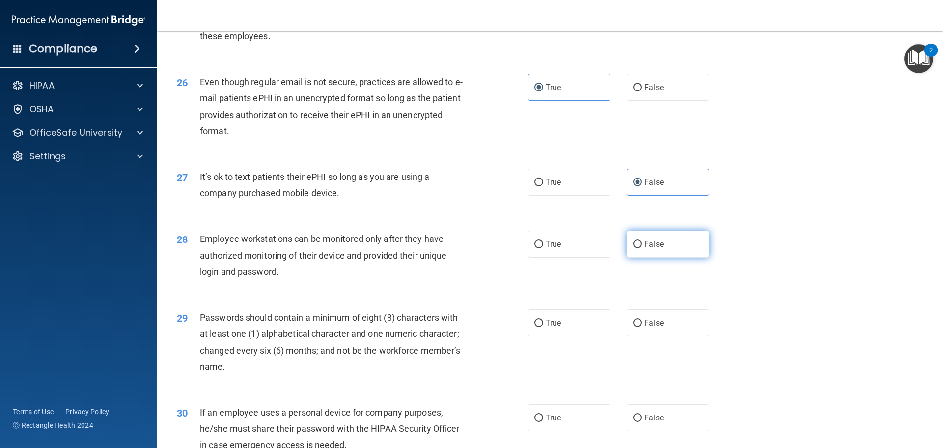
click at [666, 243] on label "False" at bounding box center [668, 243] width 83 height 27
click at [642, 243] on input "False" at bounding box center [637, 244] width 9 height 7
radio input "true"
click at [582, 325] on label "True" at bounding box center [569, 322] width 83 height 27
click at [543, 325] on input "True" at bounding box center [539, 322] width 9 height 7
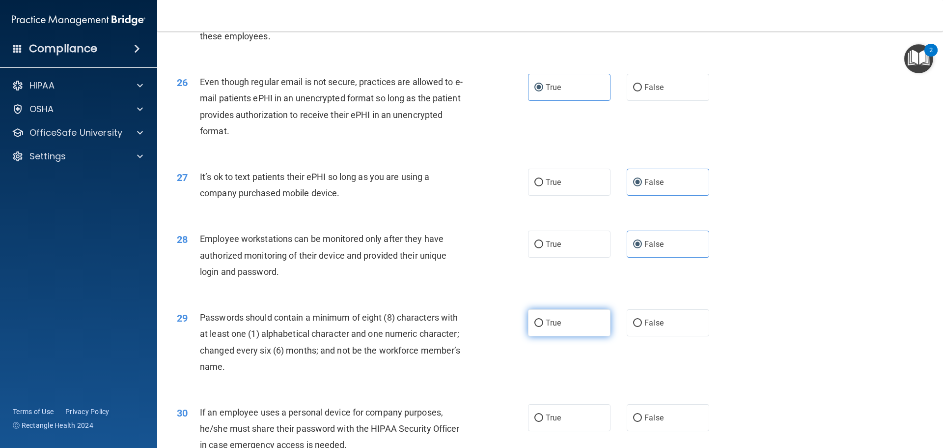
radio input "true"
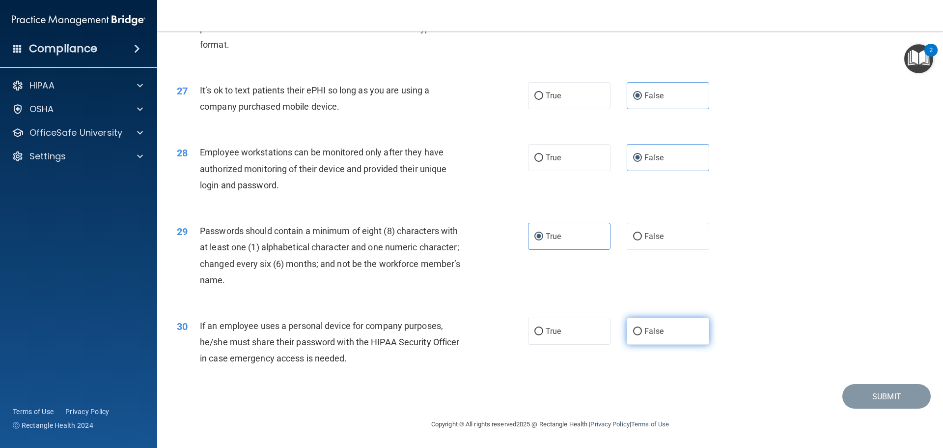
click at [667, 337] on label "False" at bounding box center [668, 330] width 83 height 27
click at [642, 335] on input "False" at bounding box center [637, 331] width 9 height 7
radio input "true"
click at [877, 398] on button "Submit" at bounding box center [887, 396] width 88 height 25
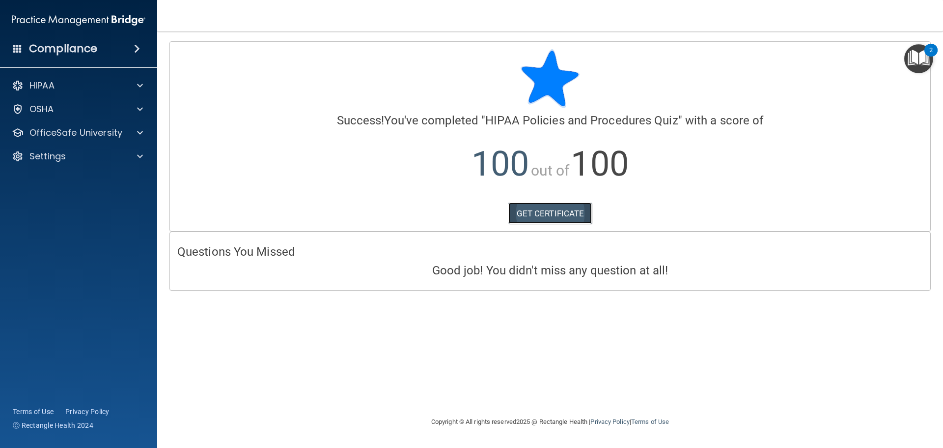
click at [564, 213] on link "GET CERTIFICATE" at bounding box center [550, 213] width 84 height 22
click at [113, 134] on p "OfficeSafe University" at bounding box center [75, 133] width 93 height 12
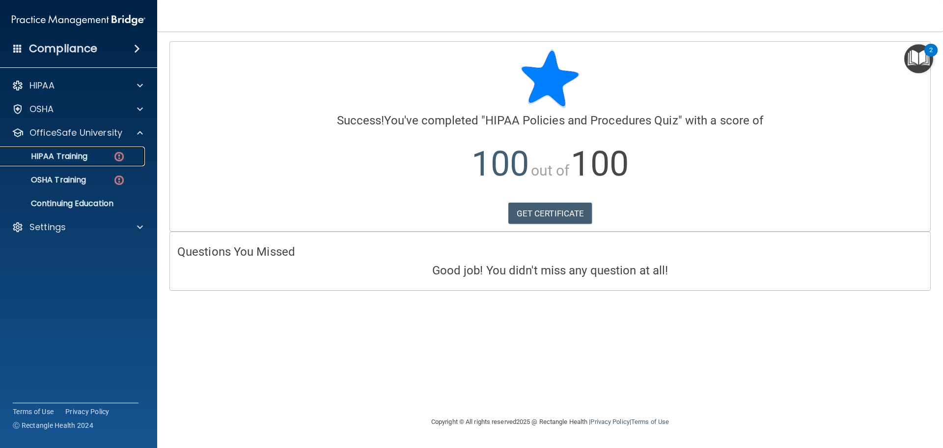
click at [79, 159] on p "HIPAA Training" at bounding box center [46, 156] width 81 height 10
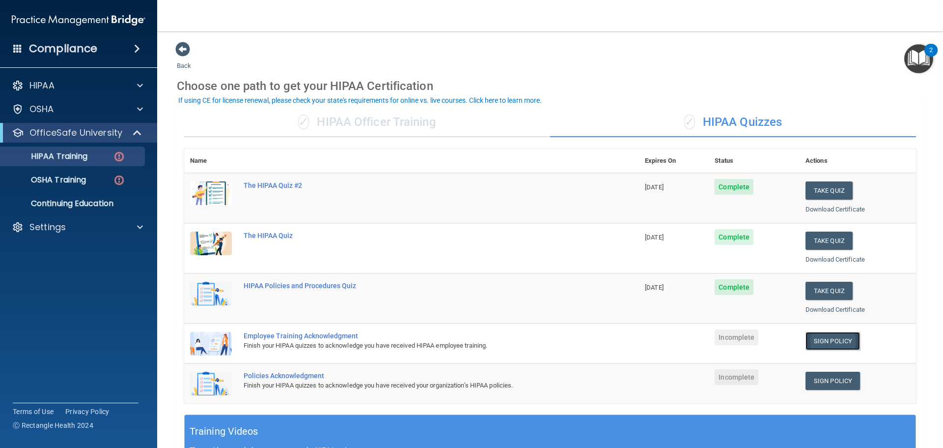
click at [829, 342] on link "Sign Policy" at bounding box center [833, 341] width 55 height 18
click at [77, 230] on div "Settings" at bounding box center [65, 227] width 122 height 12
click at [58, 271] on p "Sign Out" at bounding box center [73, 274] width 134 height 10
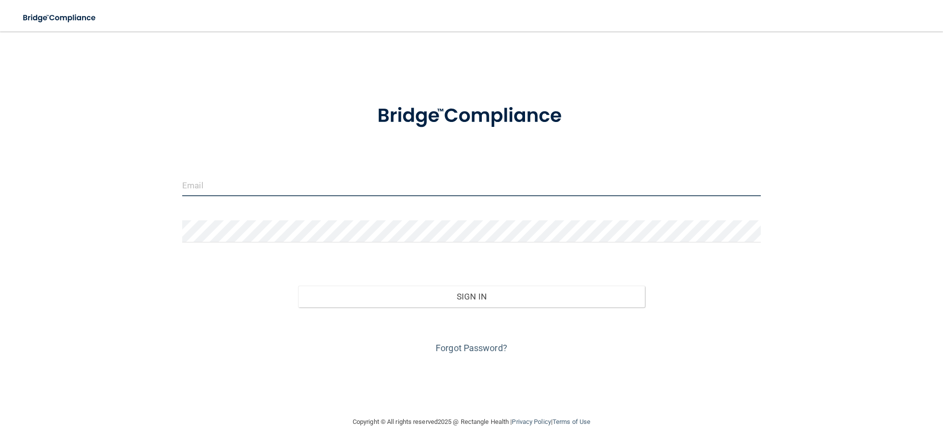
click at [246, 186] on input "email" at bounding box center [471, 185] width 579 height 22
type input "alice.martinez@ameridentco.com"
click at [330, 185] on input "alice.martinez@ameridentco.com" at bounding box center [471, 185] width 579 height 22
drag, startPoint x: 314, startPoint y: 187, endPoint x: 0, endPoint y: 167, distance: 315.1
click at [27, 185] on div "alice.martinez@ameridentco.com Invalid email/password. You don't have permissio…" at bounding box center [472, 223] width 904 height 365
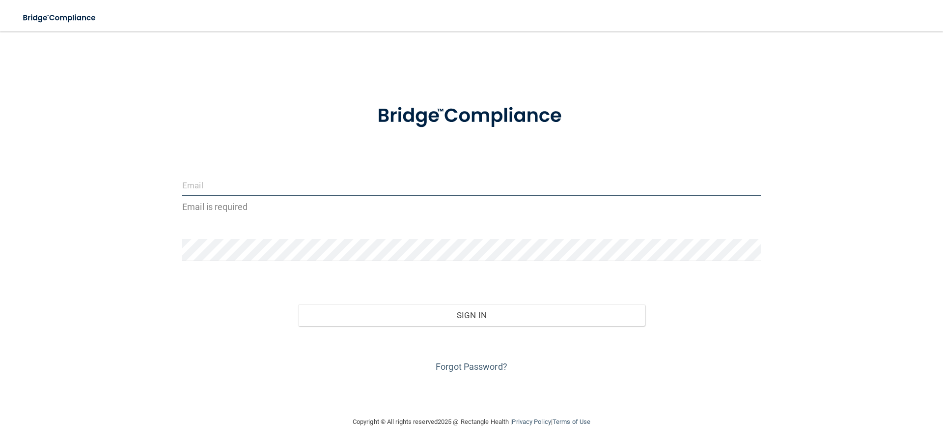
click at [203, 179] on input "email" at bounding box center [471, 185] width 579 height 22
type input "[EMAIL_ADDRESS][DOMAIN_NAME]"
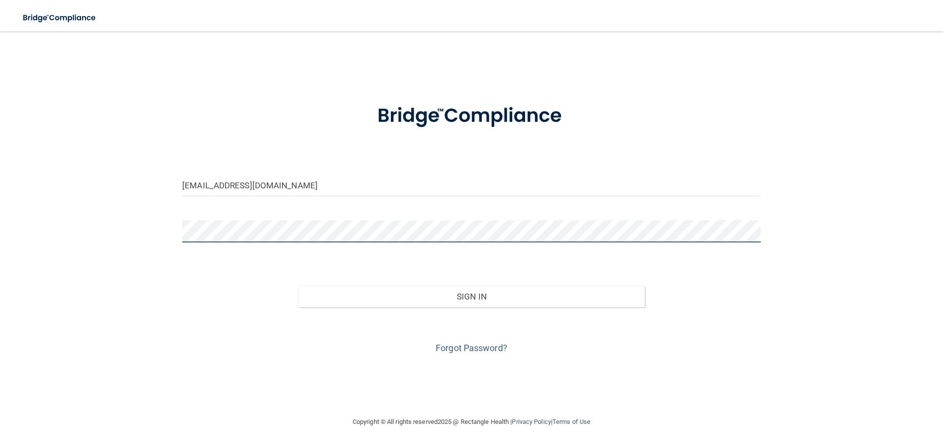
click at [298, 285] on button "Sign In" at bounding box center [471, 296] width 347 height 22
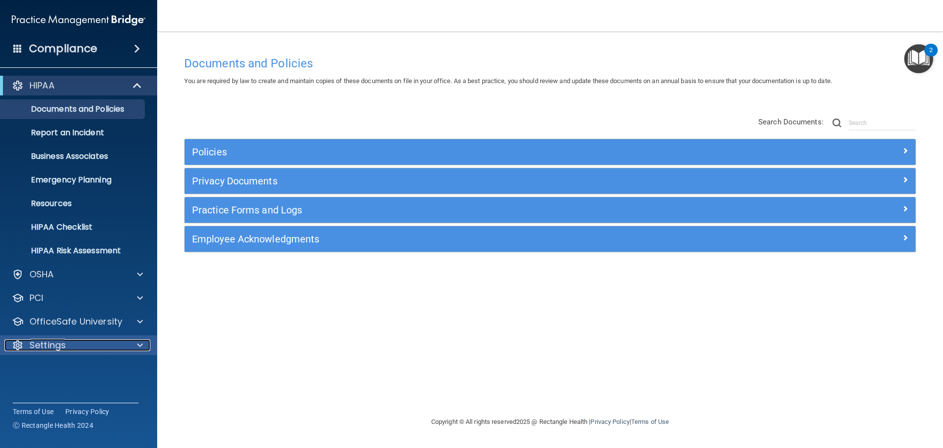
click at [57, 346] on p "Settings" at bounding box center [47, 345] width 36 height 12
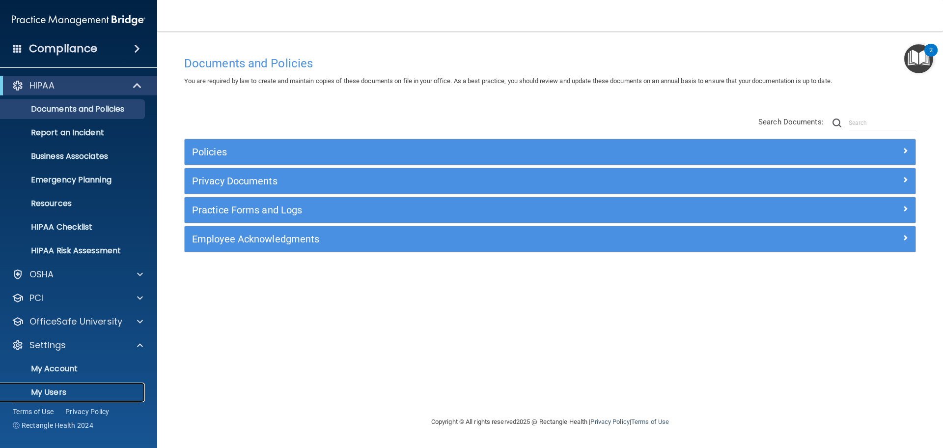
click at [54, 389] on p "My Users" at bounding box center [73, 392] width 134 height 10
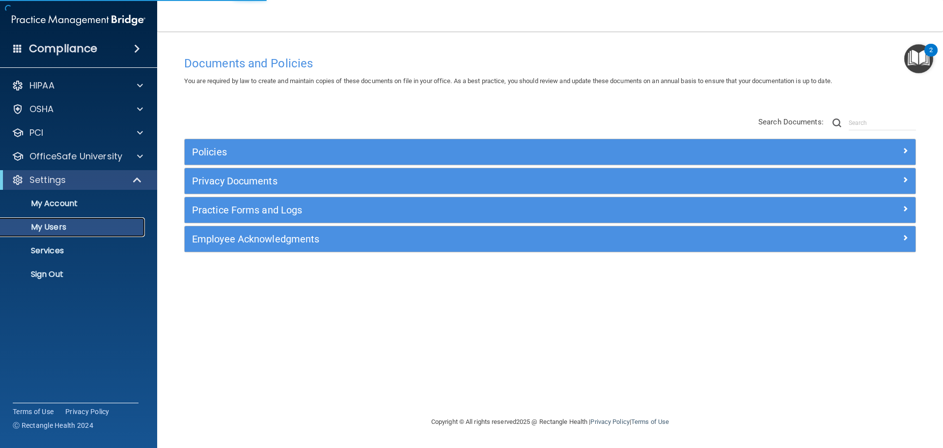
select select "20"
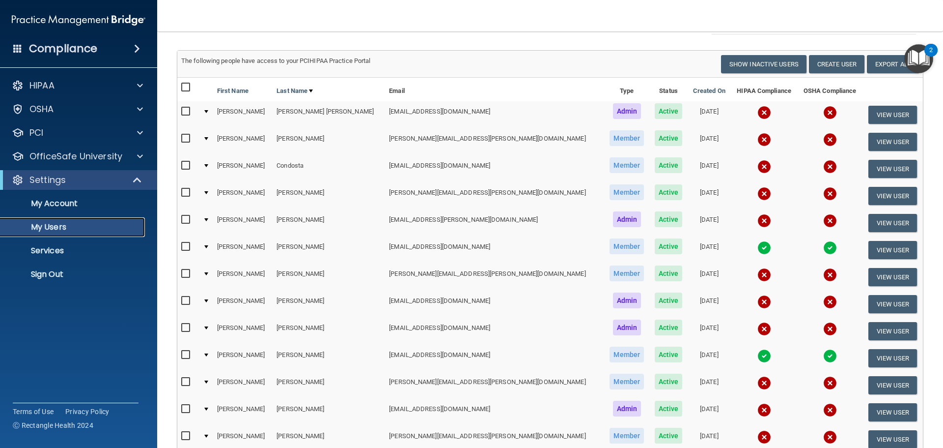
scroll to position [98, 0]
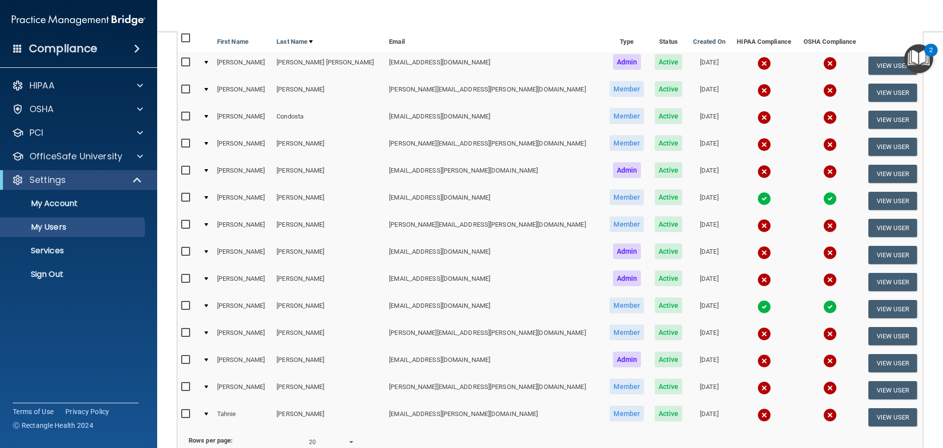
click at [186, 331] on input "checkbox" at bounding box center [186, 333] width 11 height 8
checkbox input "true"
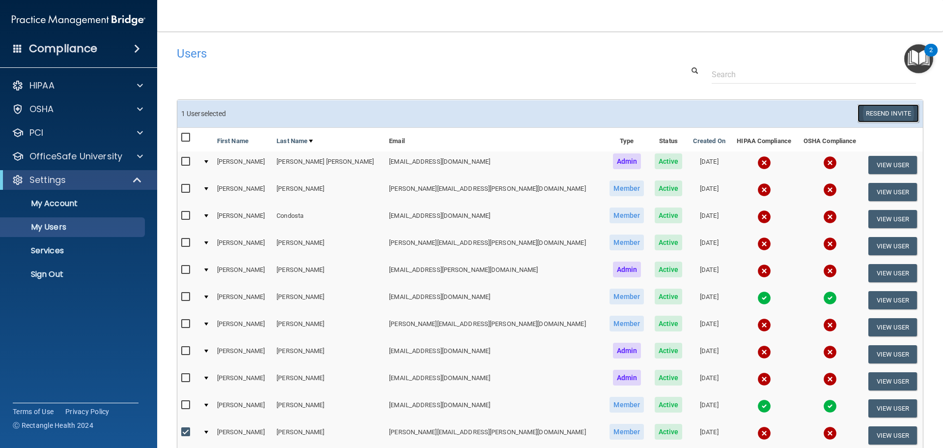
click at [881, 115] on button "Resend Invite" at bounding box center [888, 113] width 61 height 18
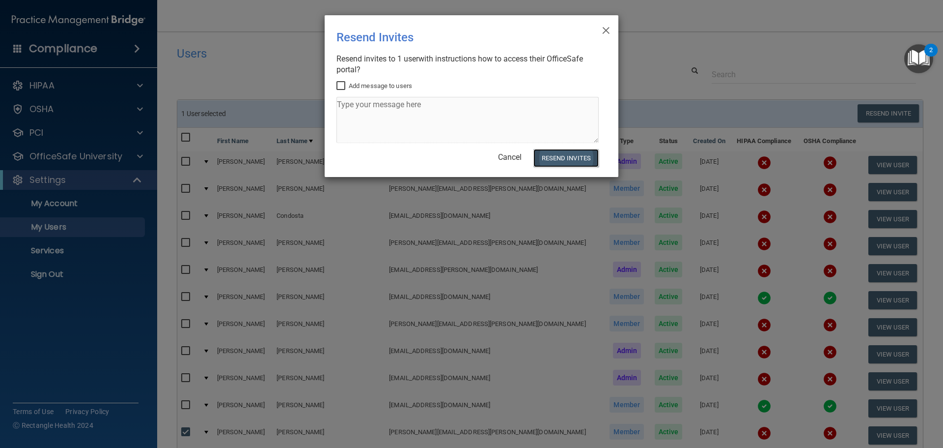
click at [556, 154] on button "Resend Invites" at bounding box center [566, 158] width 65 height 18
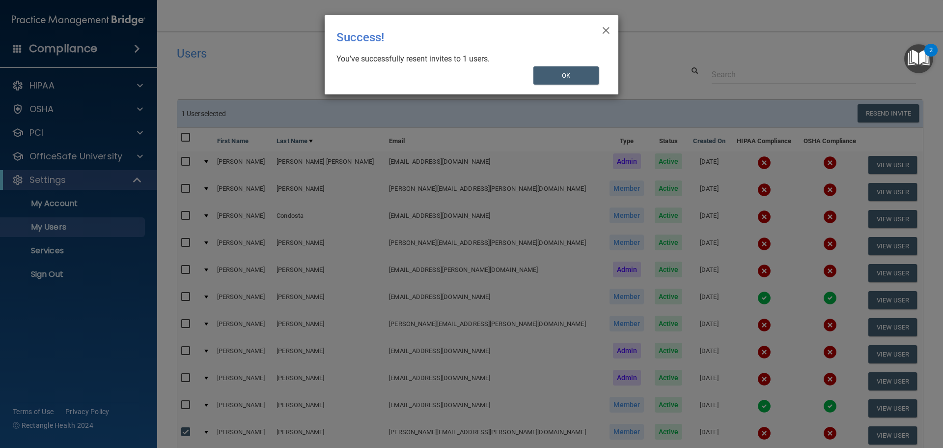
click at [587, 55] on div "You’ve successfully resent invites to 1 users." at bounding box center [468, 59] width 262 height 11
click at [557, 75] on button "OK" at bounding box center [567, 75] width 66 height 18
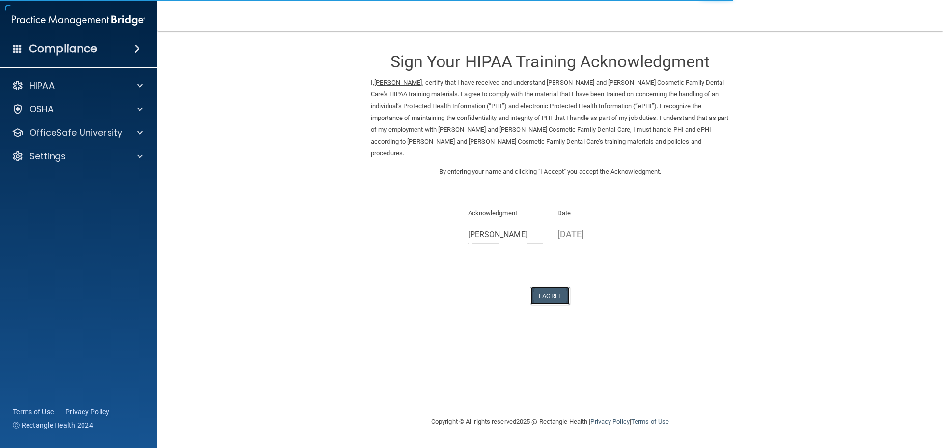
click at [549, 286] on button "I Agree" at bounding box center [550, 295] width 39 height 18
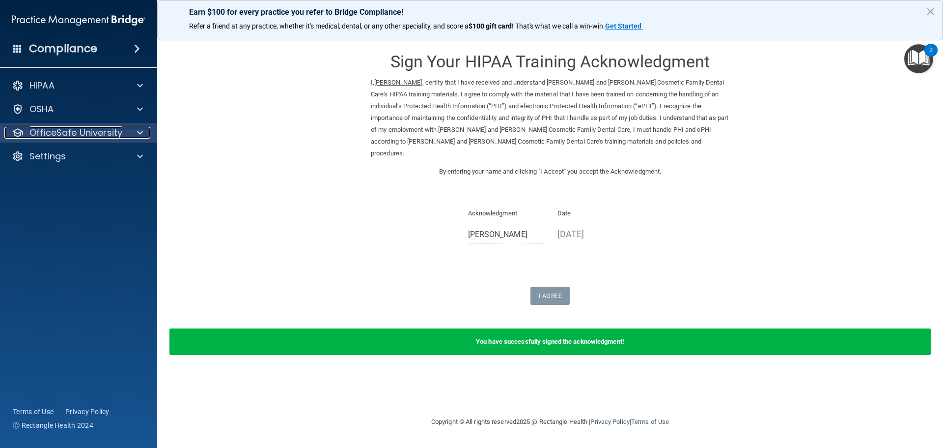
click at [98, 134] on p "OfficeSafe University" at bounding box center [75, 133] width 93 height 12
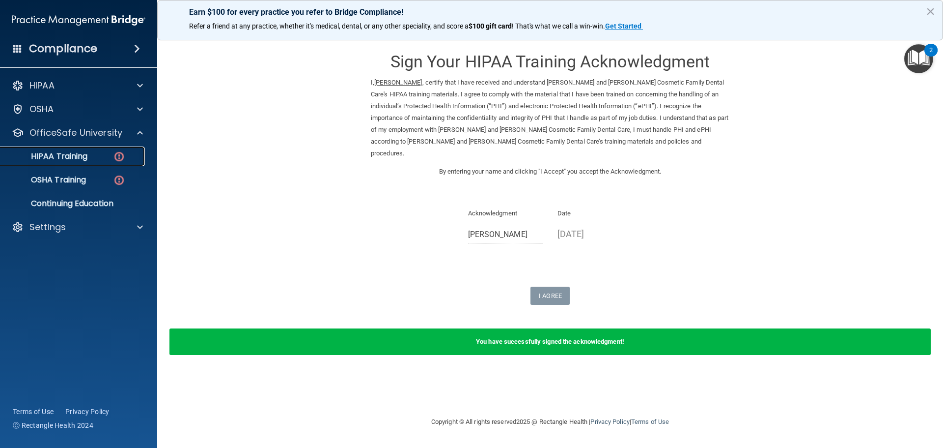
click at [115, 163] on link "HIPAA Training" at bounding box center [67, 156] width 155 height 20
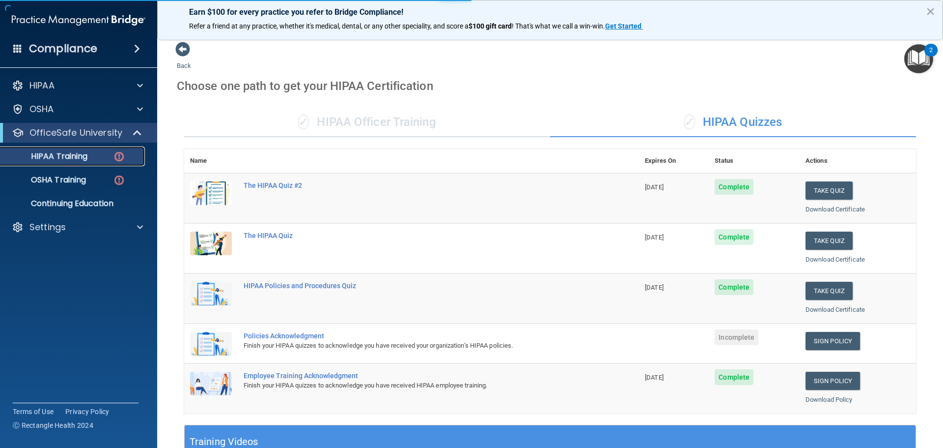
click at [84, 160] on p "HIPAA Training" at bounding box center [46, 156] width 81 height 10
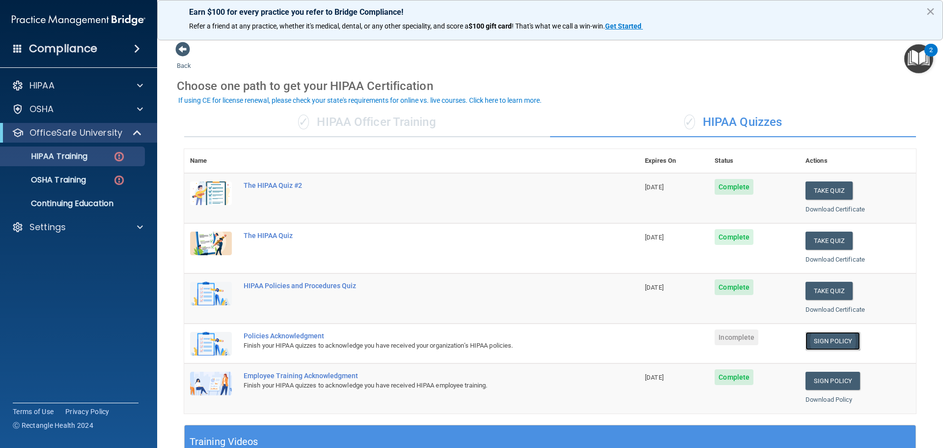
click at [828, 344] on link "Sign Policy" at bounding box center [833, 341] width 55 height 18
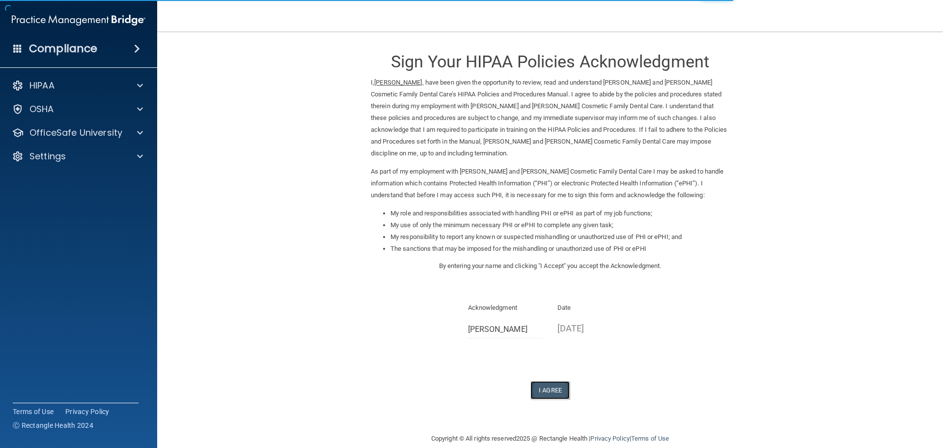
click at [544, 381] on button "I Agree" at bounding box center [550, 390] width 39 height 18
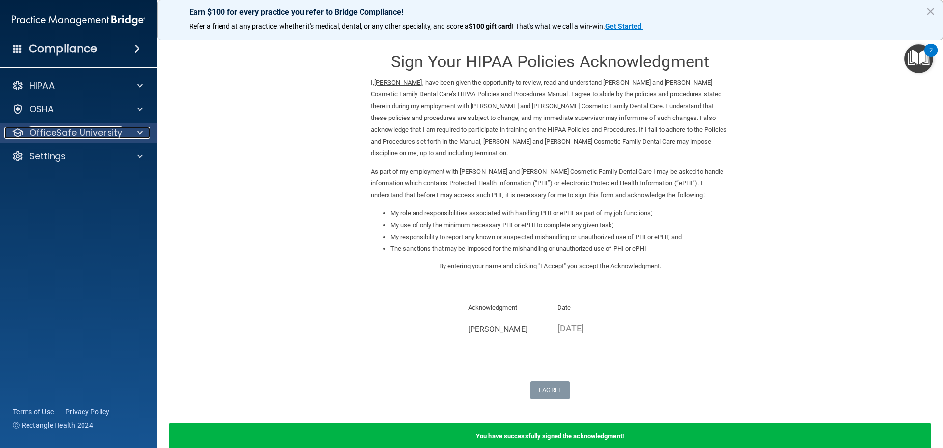
click at [110, 135] on p "OfficeSafe University" at bounding box center [75, 133] width 93 height 12
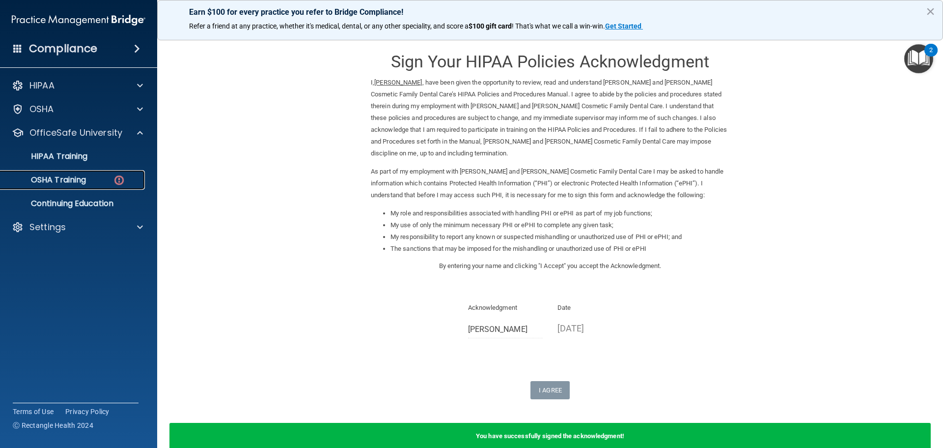
click at [69, 186] on link "OSHA Training" at bounding box center [67, 180] width 155 height 20
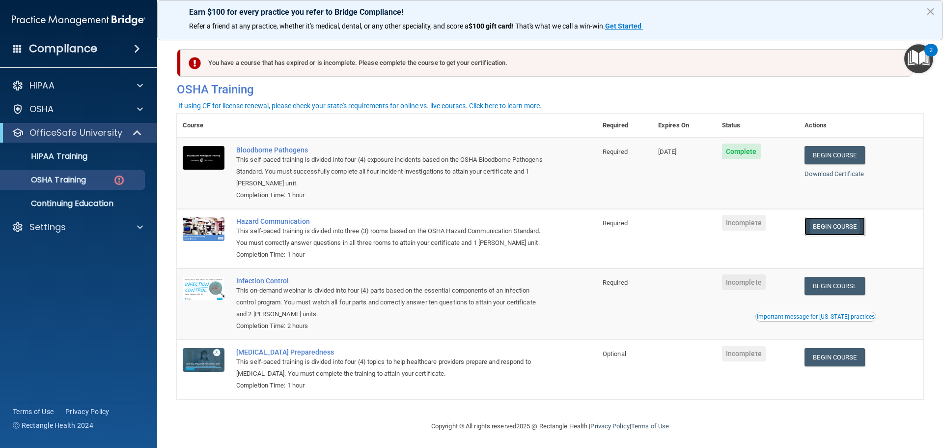
click at [844, 226] on link "Begin Course" at bounding box center [835, 226] width 60 height 18
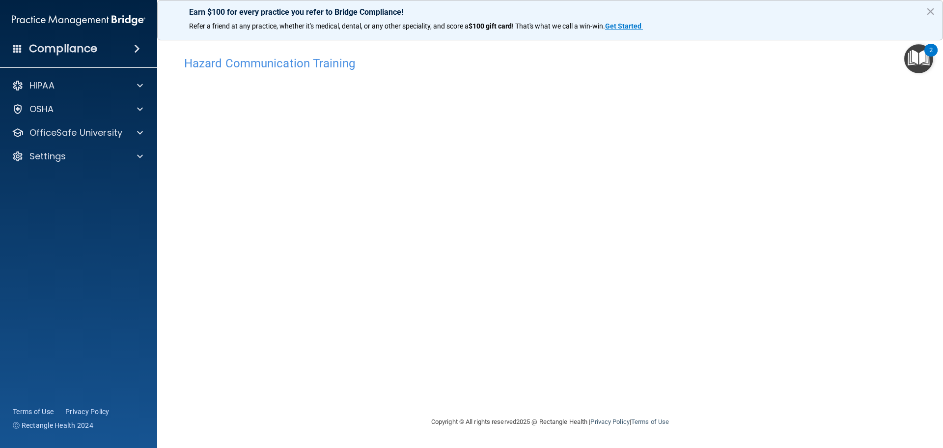
click at [160, 129] on main "Hazard Communication Training This course doesn’t expire until . Are you sure y…" at bounding box center [550, 239] width 786 height 416
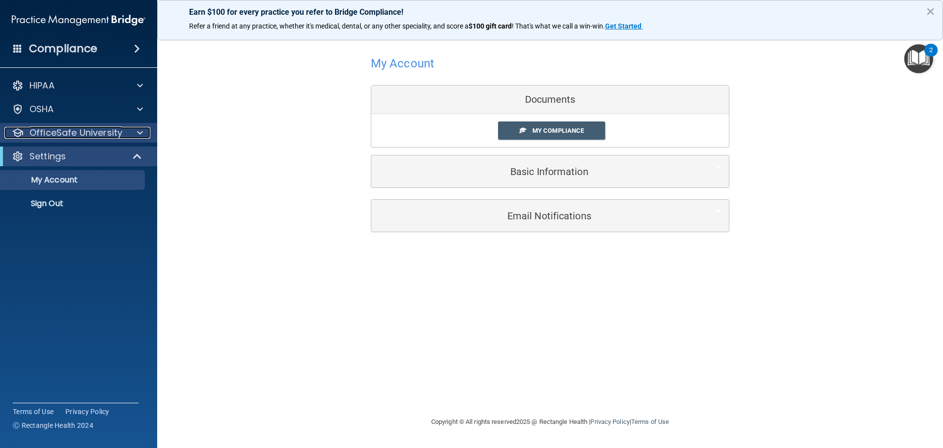
click at [59, 134] on p "OfficeSafe University" at bounding box center [75, 133] width 93 height 12
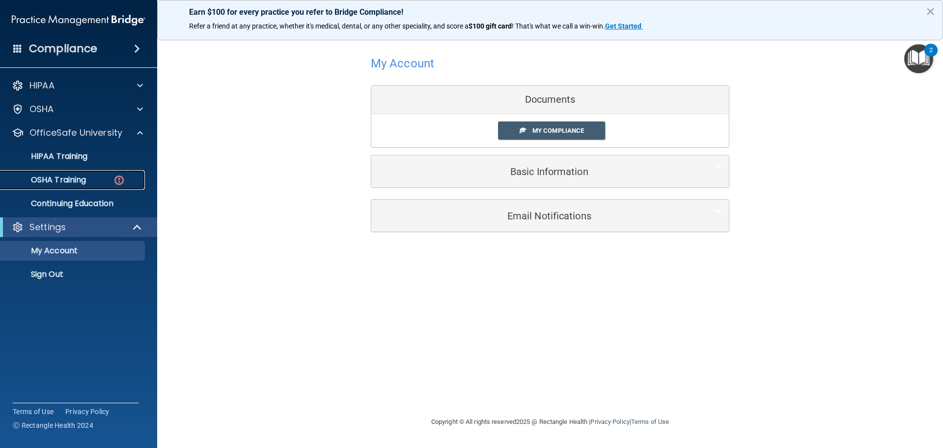
click at [56, 182] on p "OSHA Training" at bounding box center [46, 180] width 80 height 10
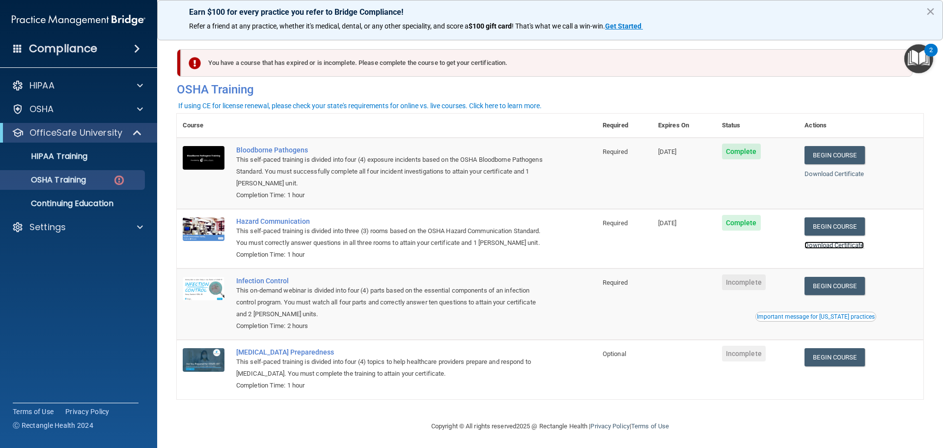
click at [850, 246] on link "Download Certificate" at bounding box center [834, 244] width 59 height 7
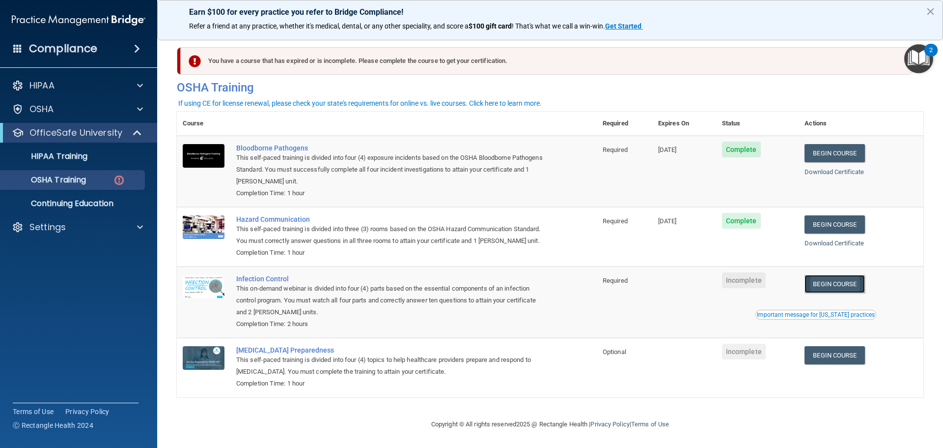
click at [821, 285] on link "Begin Course" at bounding box center [835, 284] width 60 height 18
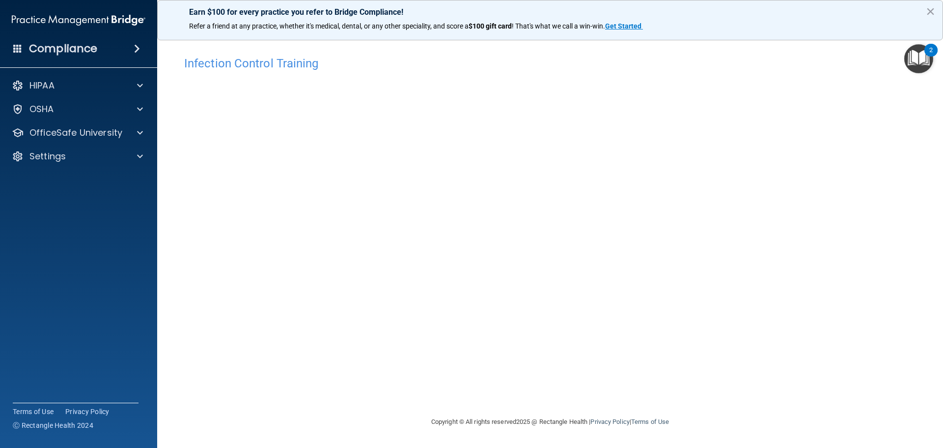
click at [65, 121] on div "HIPAA Documents and Policies Report an Incident Business Associates Emergency P…" at bounding box center [79, 123] width 158 height 102
click at [65, 137] on p "OfficeSafe University" at bounding box center [75, 133] width 93 height 12
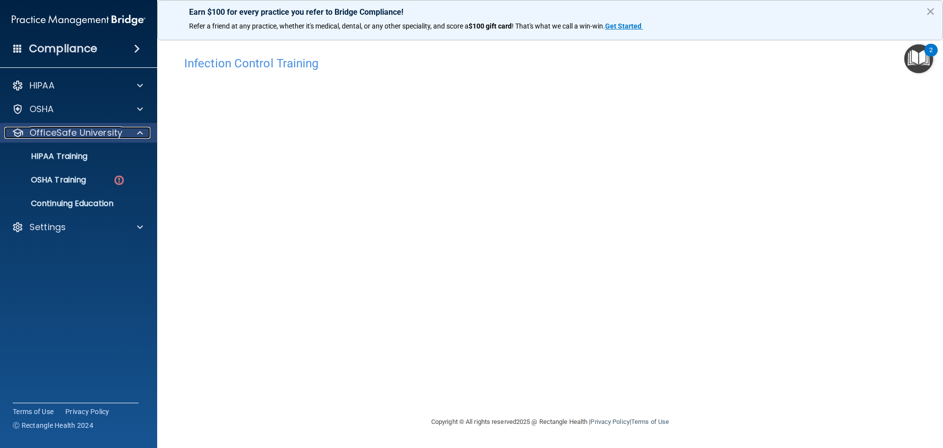
click at [65, 137] on p "OfficeSafe University" at bounding box center [75, 133] width 93 height 12
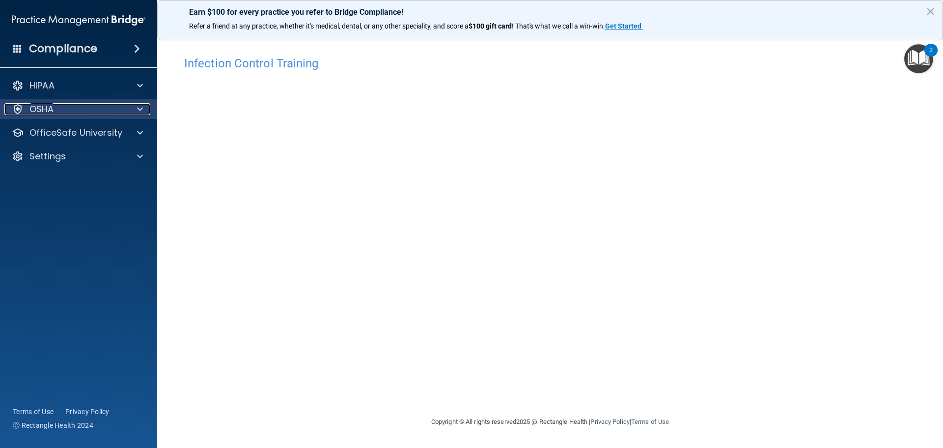
click at [73, 112] on div "OSHA" at bounding box center [65, 109] width 122 height 12
click at [79, 134] on p "OfficeSafe University" at bounding box center [75, 133] width 93 height 12
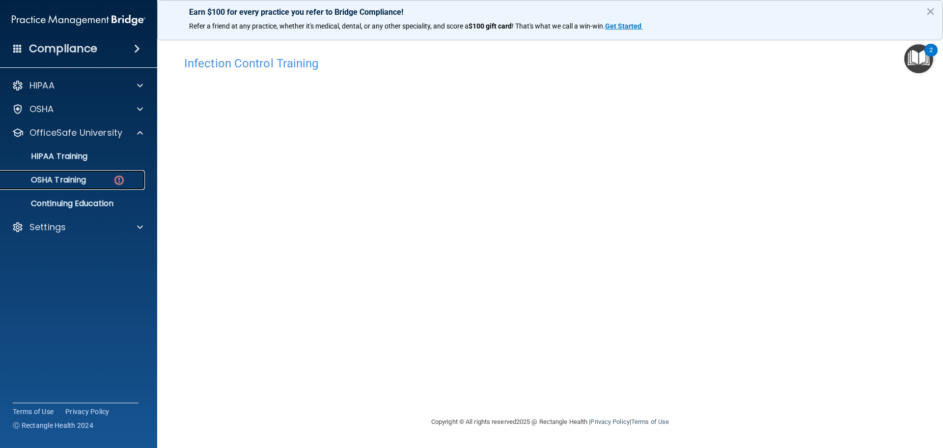
click at [78, 179] on p "OSHA Training" at bounding box center [46, 180] width 80 height 10
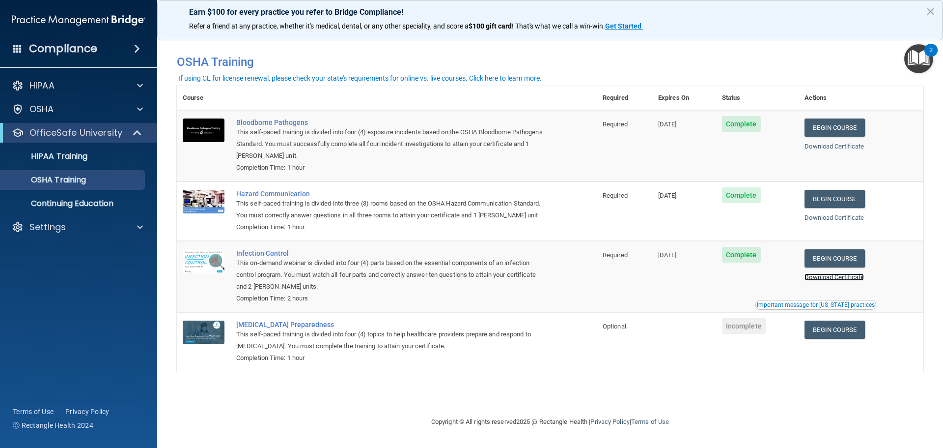
click at [839, 277] on link "Download Certificate" at bounding box center [834, 276] width 59 height 7
click at [106, 133] on p "OfficeSafe University" at bounding box center [75, 133] width 93 height 12
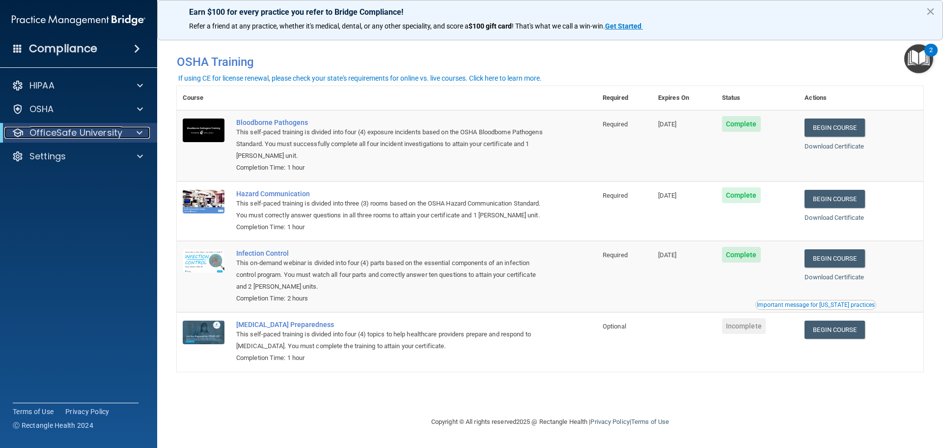
click at [106, 133] on p "OfficeSafe University" at bounding box center [75, 133] width 93 height 12
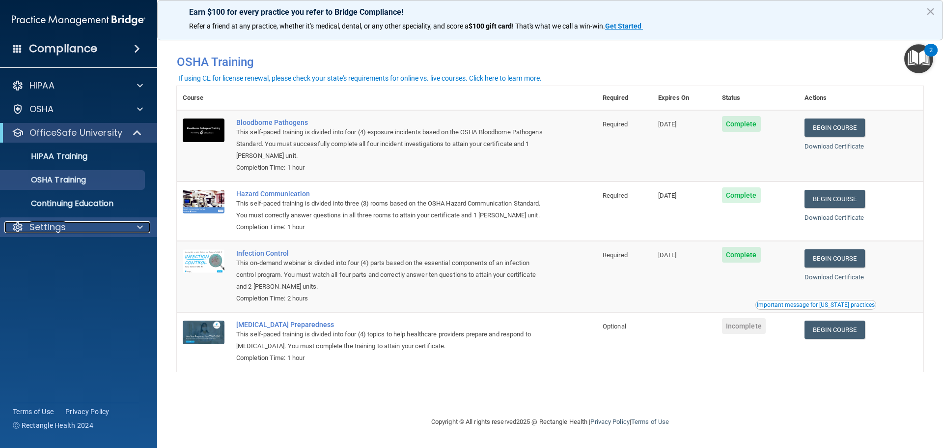
click at [78, 222] on div "Settings" at bounding box center [65, 227] width 122 height 12
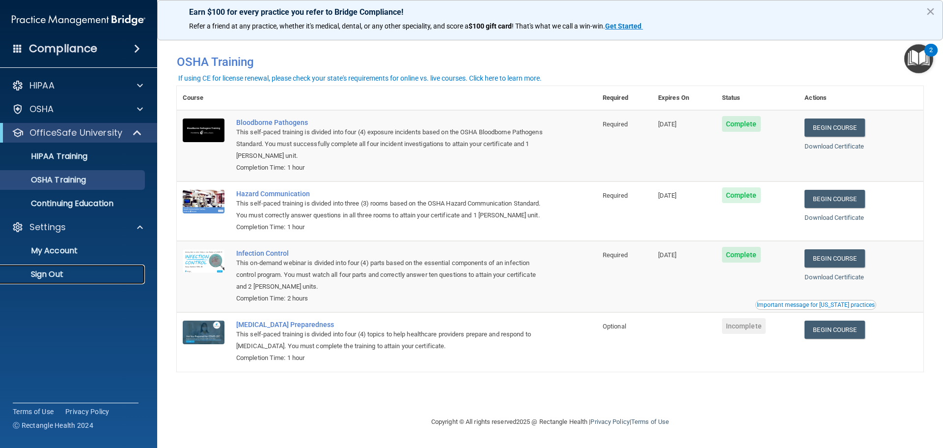
click at [52, 269] on p "Sign Out" at bounding box center [73, 274] width 134 height 10
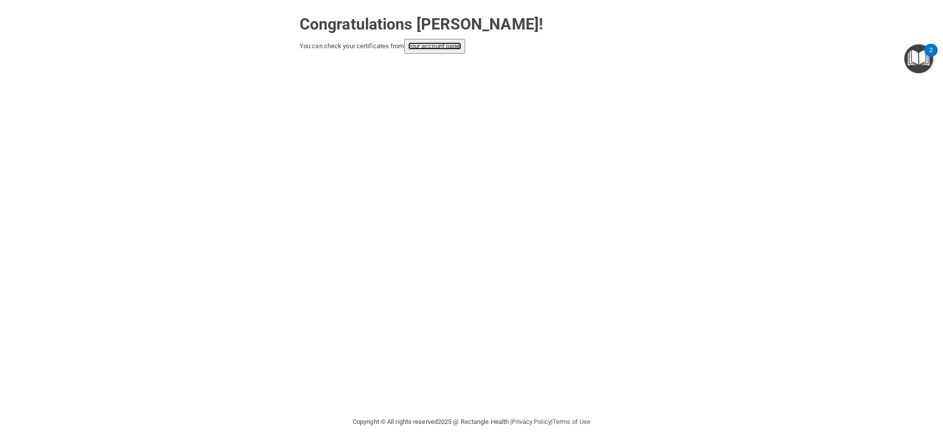
click at [412, 44] on link "your account page!" at bounding box center [435, 45] width 54 height 7
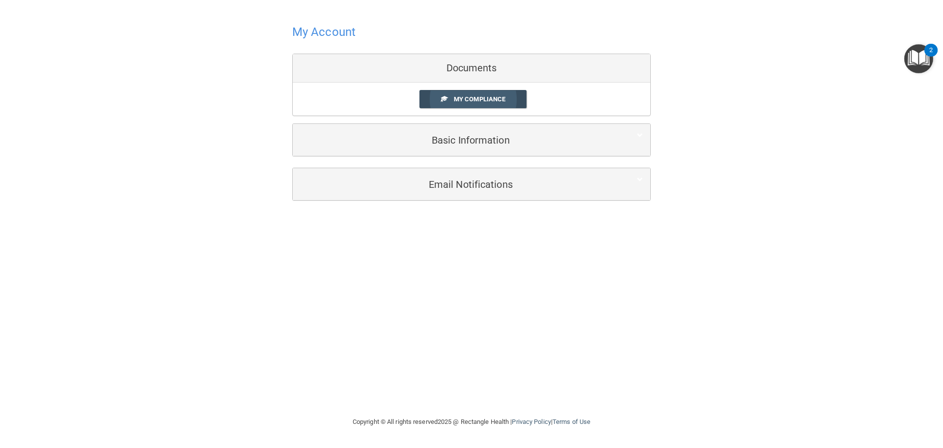
click at [473, 95] on link "My Compliance" at bounding box center [474, 99] width 108 height 18
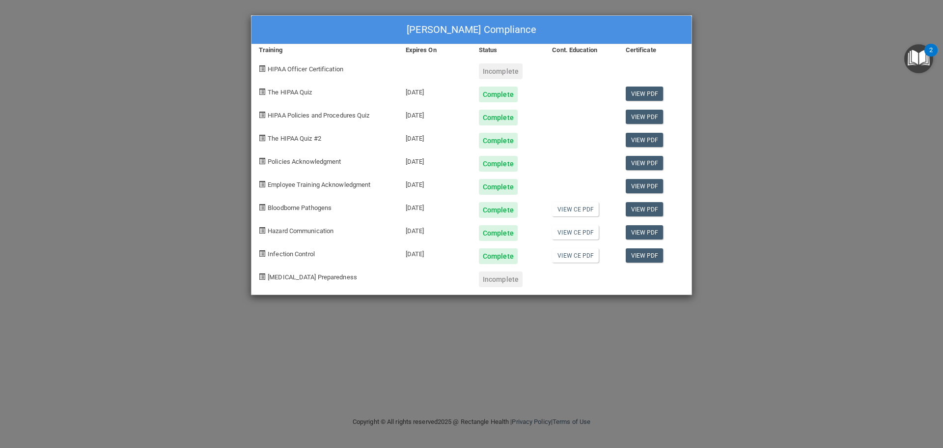
click at [95, 135] on div "[PERSON_NAME] Compliance Training Expires On Status Cont. Education Certificate…" at bounding box center [471, 224] width 943 height 448
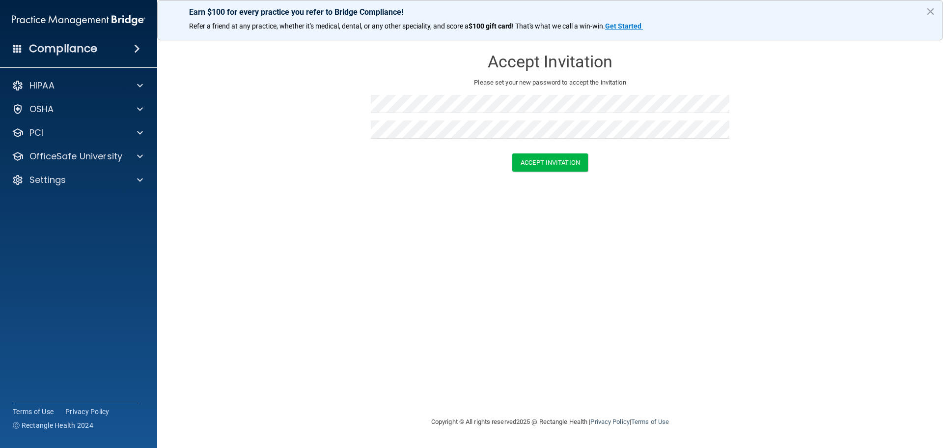
click at [547, 220] on div "Accept Invitation Please set your new password to accept the invitation Accept …" at bounding box center [550, 223] width 747 height 365
click at [536, 160] on button "Accept Invitation" at bounding box center [550, 162] width 76 height 18
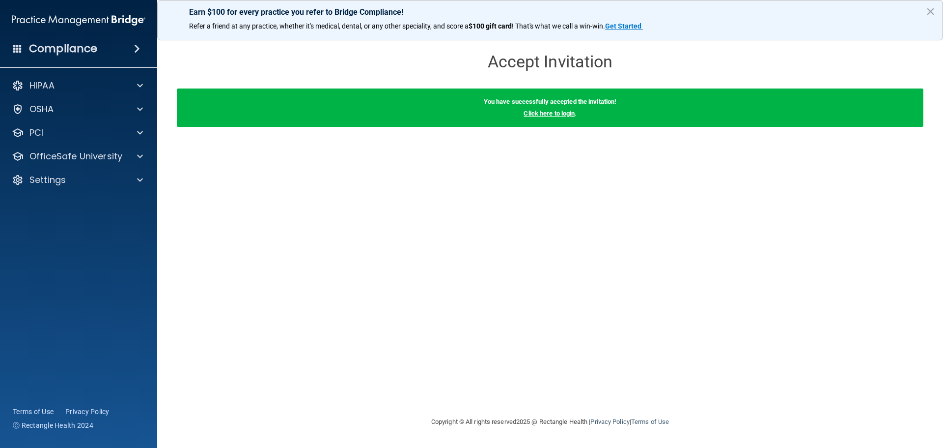
click at [549, 113] on link "Click here to login" at bounding box center [549, 113] width 51 height 7
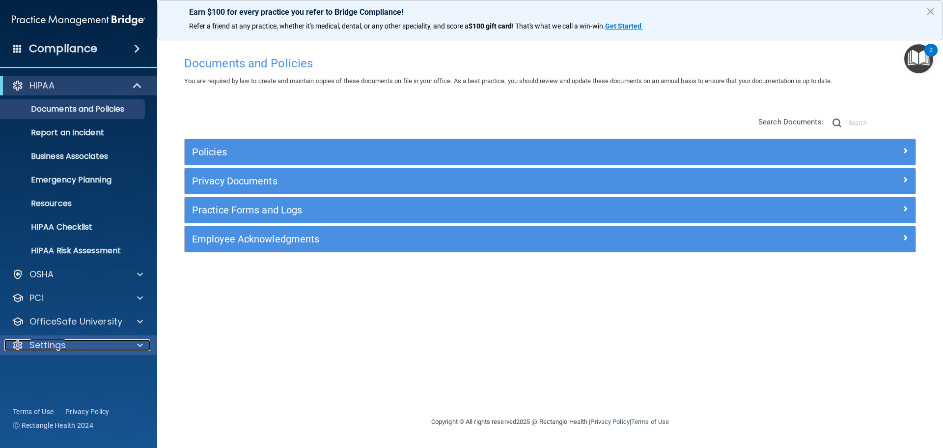
click at [72, 350] on div "Settings" at bounding box center [65, 345] width 122 height 12
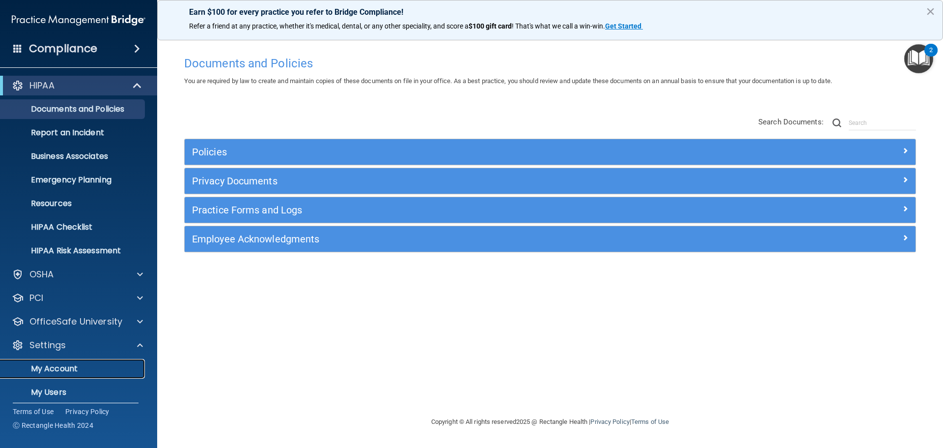
click at [65, 368] on p "My Account" at bounding box center [73, 369] width 134 height 10
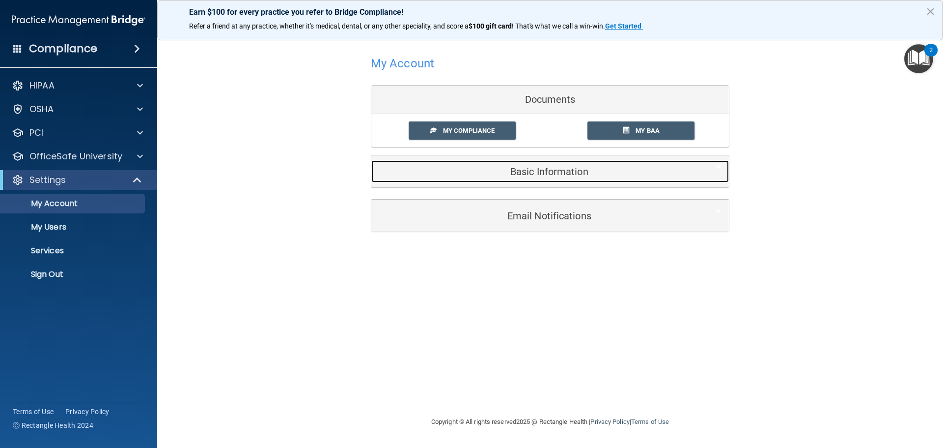
click at [631, 167] on h5 "Basic Information" at bounding box center [535, 171] width 313 height 11
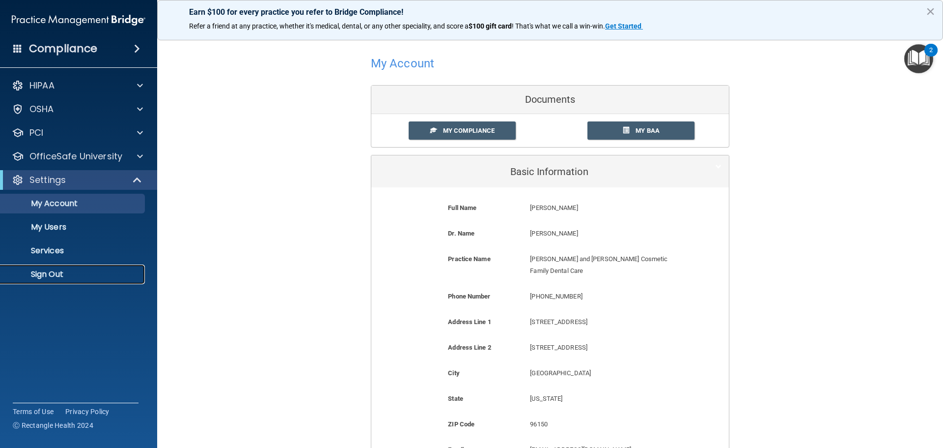
click at [46, 273] on p "Sign Out" at bounding box center [73, 274] width 134 height 10
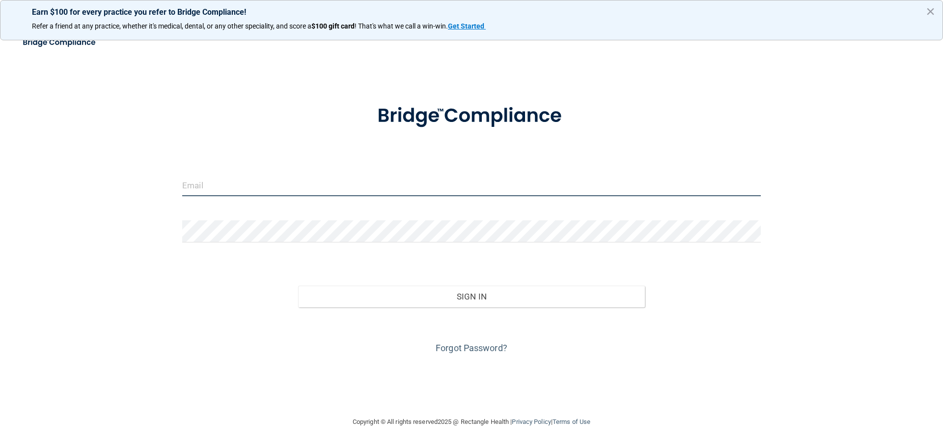
click at [375, 184] on input "email" at bounding box center [471, 185] width 579 height 22
type input "[PERSON_NAME][EMAIL_ADDRESS][PERSON_NAME][DOMAIN_NAME]"
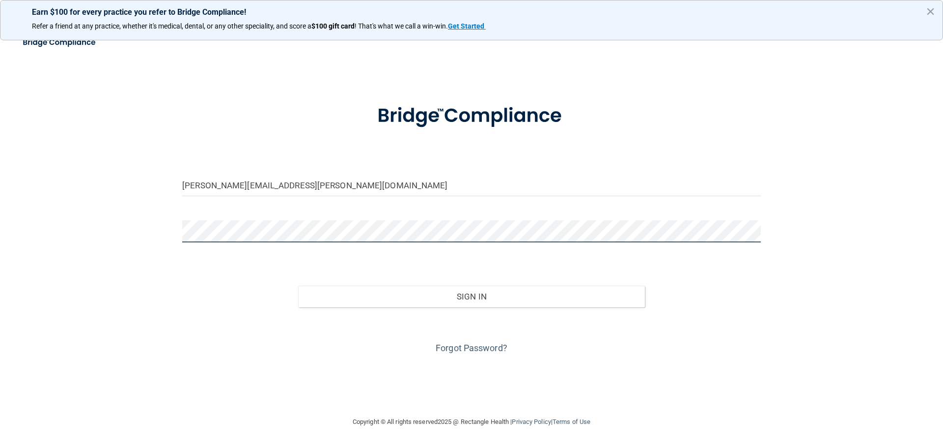
click at [298, 285] on button "Sign In" at bounding box center [471, 296] width 347 height 22
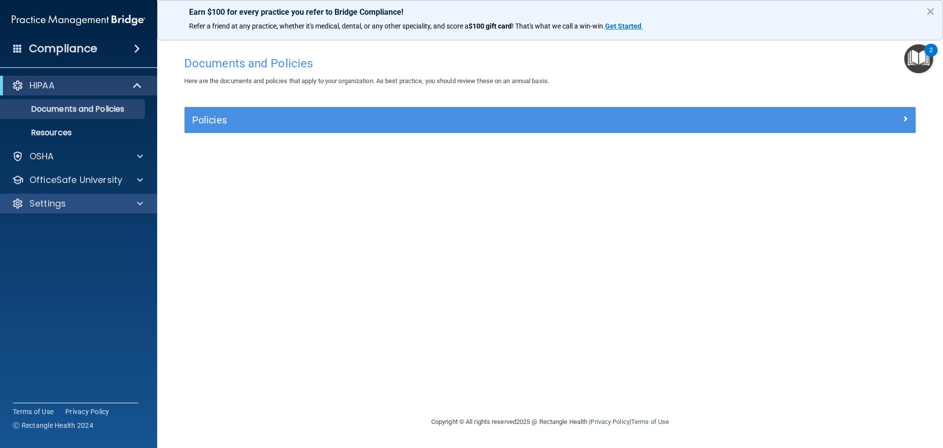
click at [126, 209] on div "Settings" at bounding box center [79, 204] width 158 height 20
click at [41, 205] on p "Settings" at bounding box center [47, 203] width 36 height 12
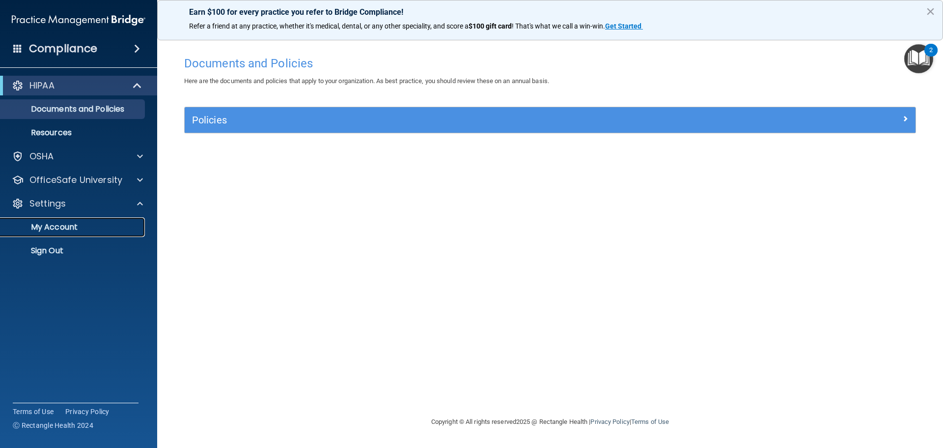
click at [44, 230] on p "My Account" at bounding box center [73, 227] width 134 height 10
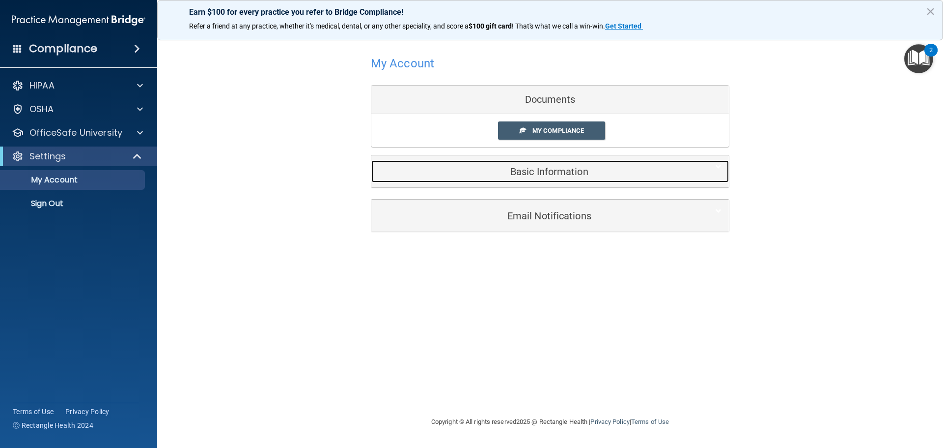
click at [471, 177] on div "Basic Information" at bounding box center [535, 171] width 328 height 22
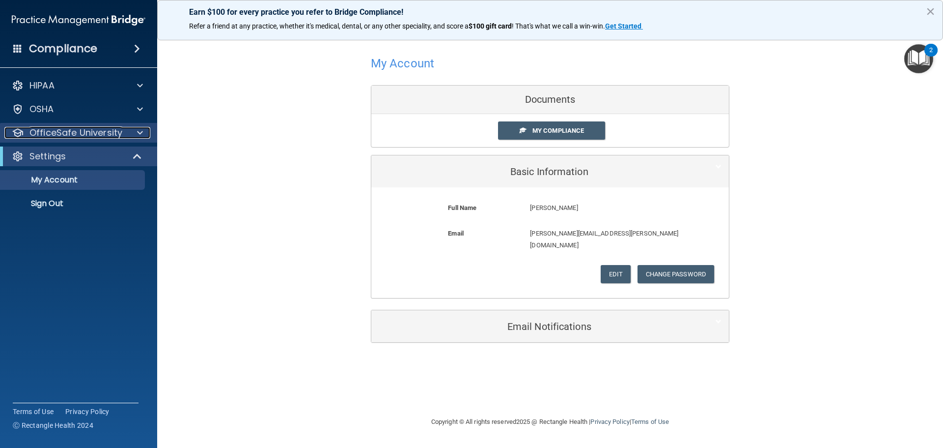
click at [102, 136] on p "OfficeSafe University" at bounding box center [75, 133] width 93 height 12
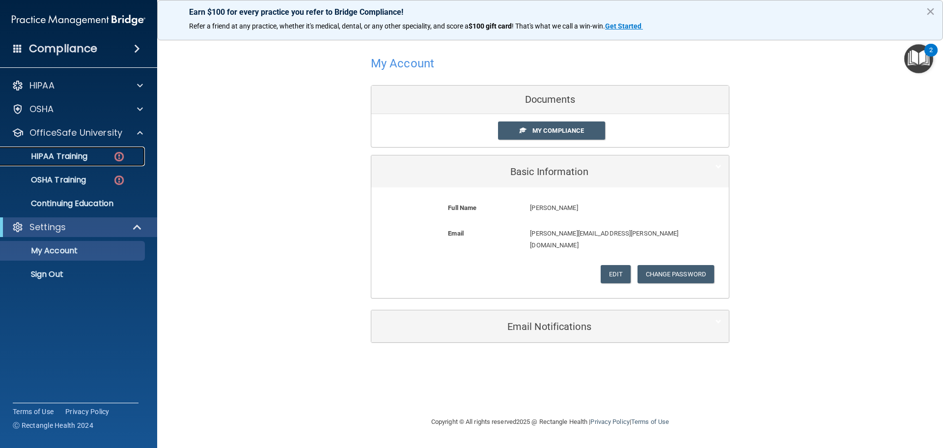
click at [93, 158] on div "HIPAA Training" at bounding box center [73, 156] width 134 height 10
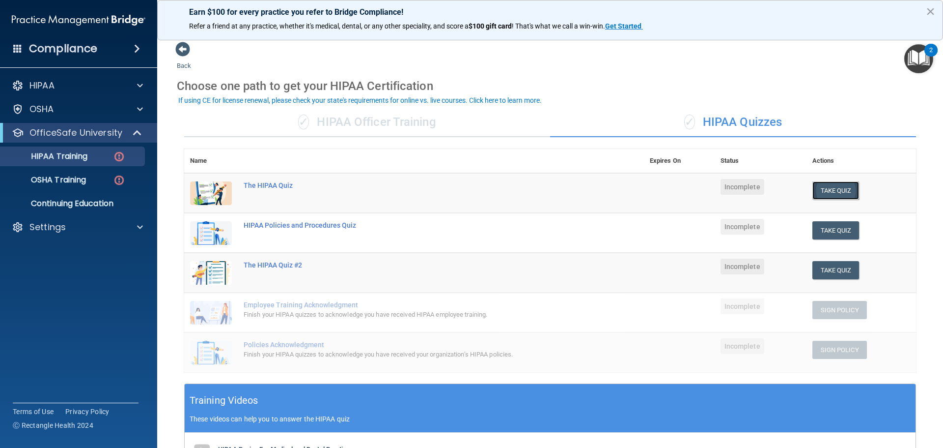
click at [826, 193] on button "Take Quiz" at bounding box center [836, 190] width 47 height 18
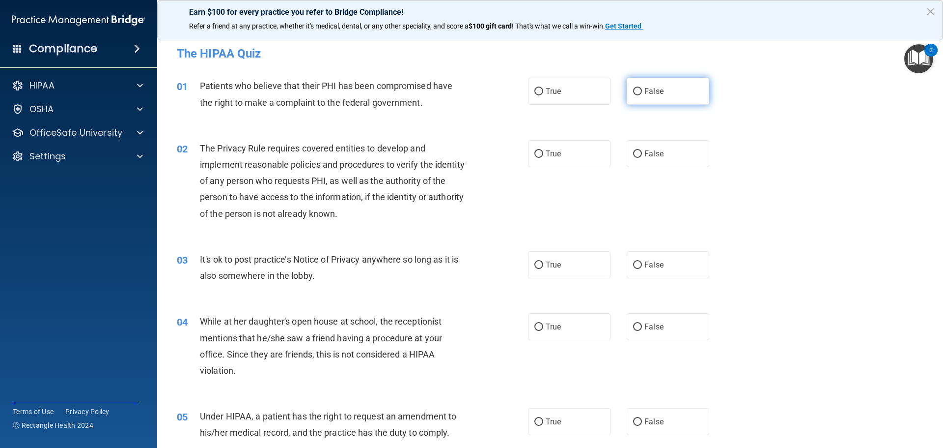
click at [635, 91] on input "False" at bounding box center [637, 91] width 9 height 7
radio input "true"
click at [535, 150] on input "True" at bounding box center [539, 153] width 9 height 7
radio input "true"
click at [633, 264] on input "False" at bounding box center [637, 264] width 9 height 7
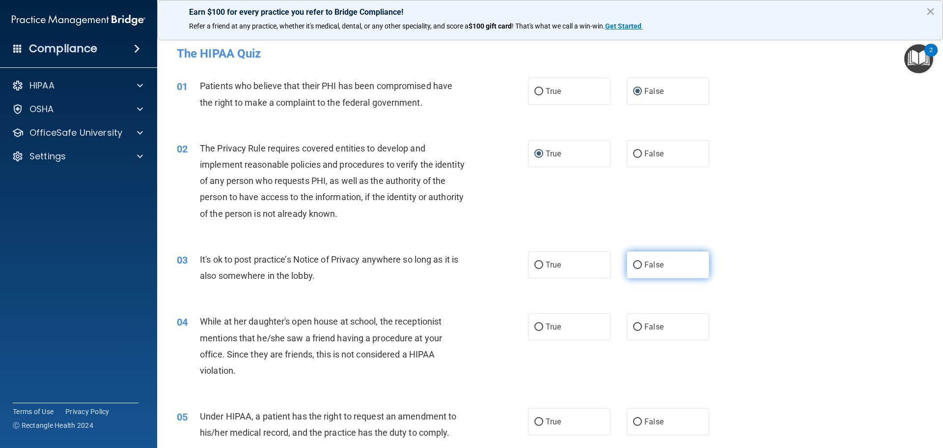
radio input "true"
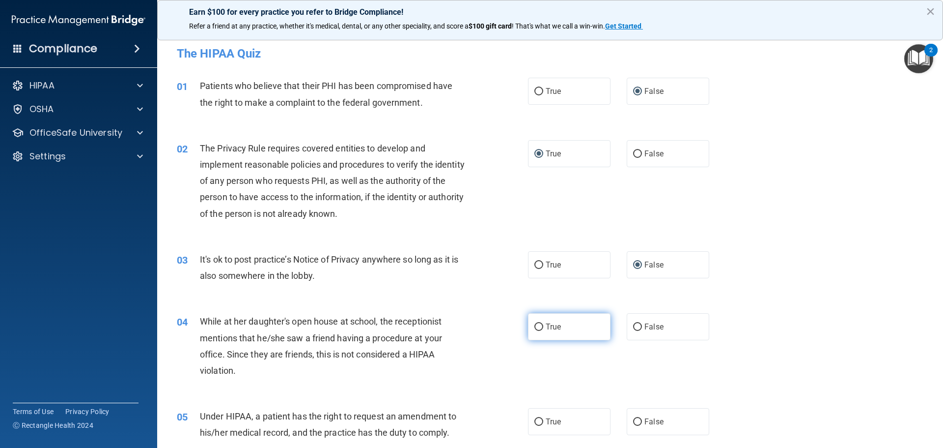
click at [535, 327] on input "True" at bounding box center [539, 326] width 9 height 7
radio input "true"
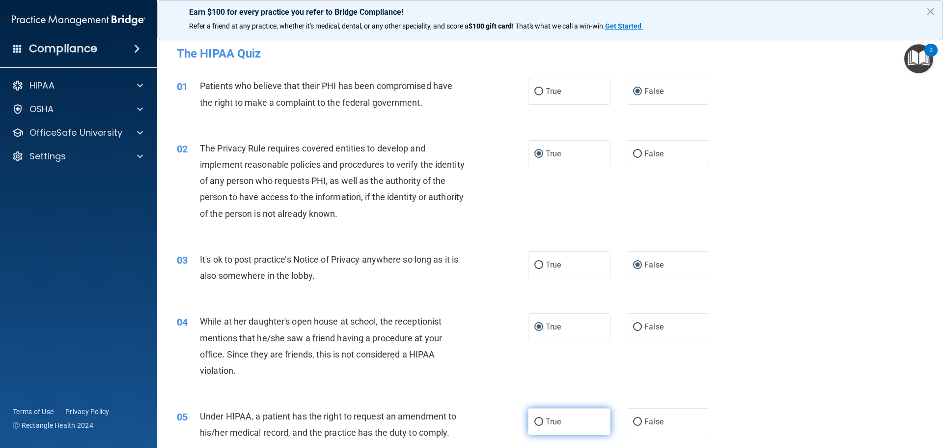
click at [534, 415] on label "True" at bounding box center [569, 421] width 83 height 27
click at [535, 418] on input "True" at bounding box center [539, 421] width 9 height 7
radio input "true"
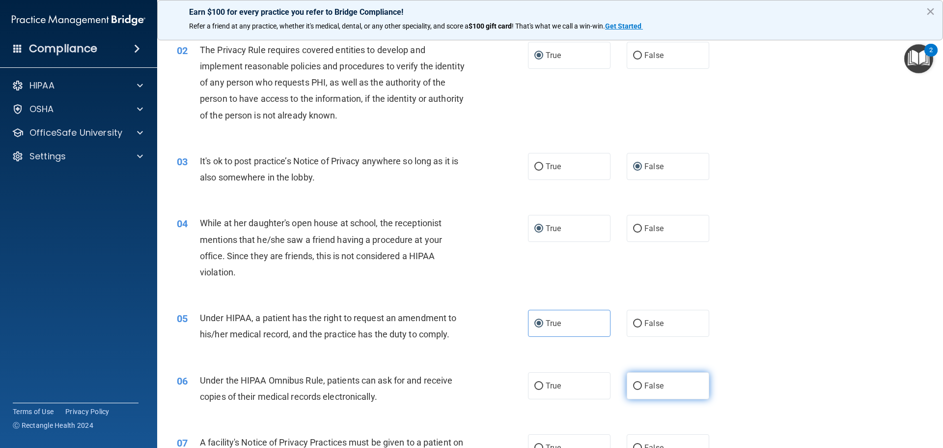
click at [636, 388] on input "False" at bounding box center [637, 385] width 9 height 7
radio input "true"
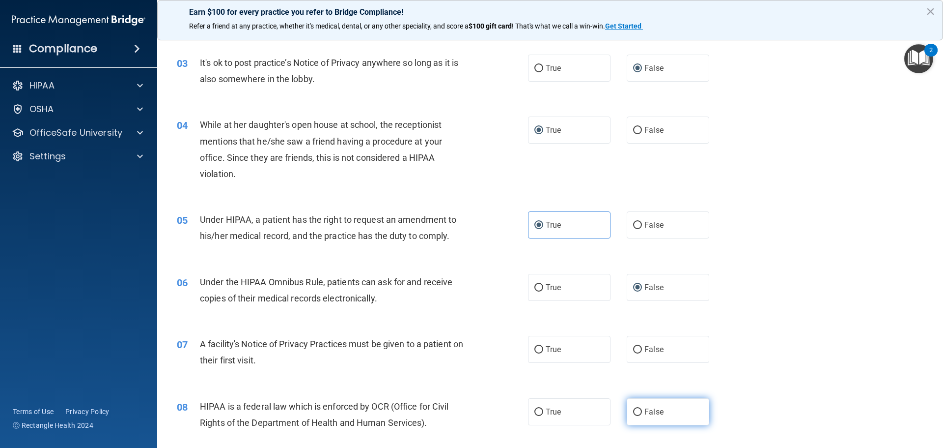
click at [634, 411] on input "False" at bounding box center [637, 411] width 9 height 7
radio input "true"
click at [633, 349] on input "False" at bounding box center [637, 349] width 9 height 7
radio input "true"
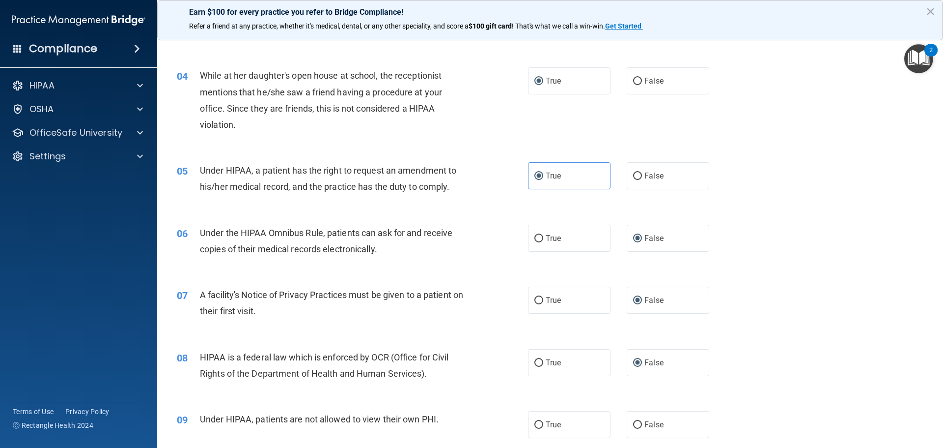
scroll to position [295, 0]
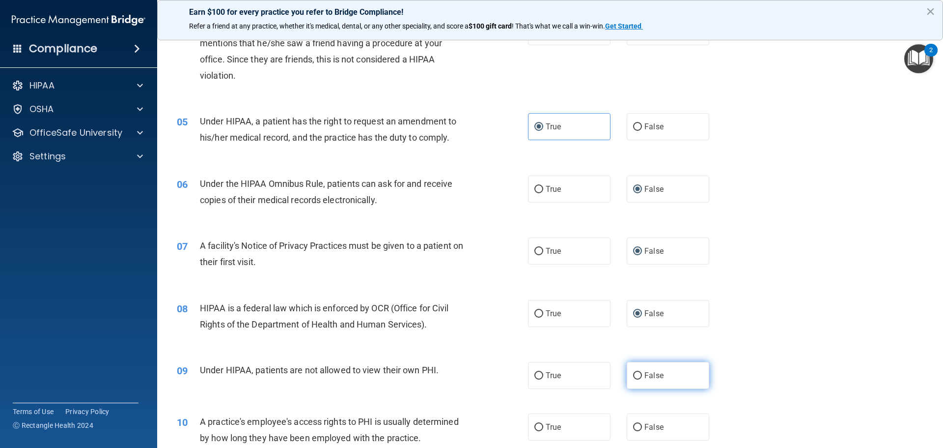
click at [633, 376] on input "False" at bounding box center [637, 375] width 9 height 7
radio input "true"
click at [535, 426] on input "True" at bounding box center [539, 426] width 9 height 7
radio input "true"
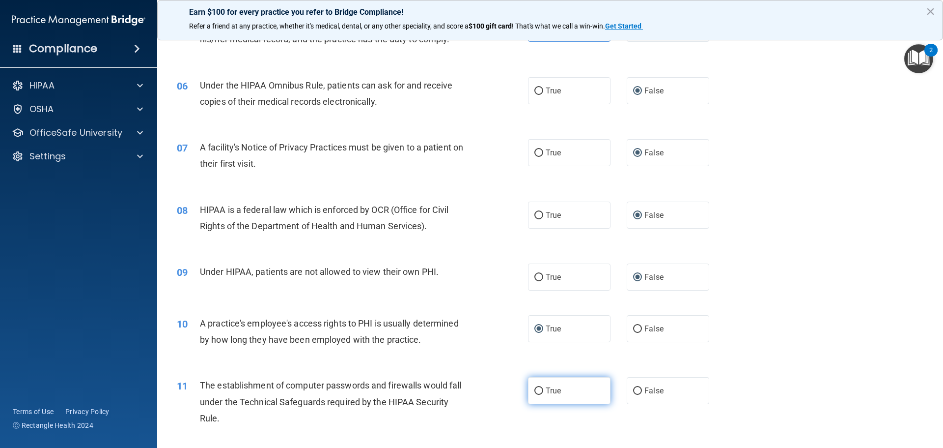
click at [538, 395] on label "True" at bounding box center [569, 390] width 83 height 27
click at [538, 394] on input "True" at bounding box center [539, 390] width 9 height 7
radio input "true"
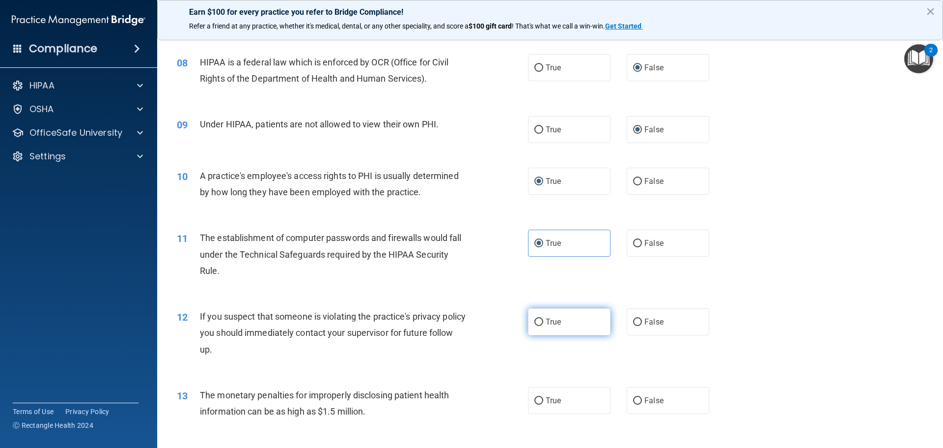
click at [538, 322] on input "True" at bounding box center [539, 321] width 9 height 7
radio input "true"
click at [635, 403] on input "False" at bounding box center [637, 400] width 9 height 7
radio input "true"
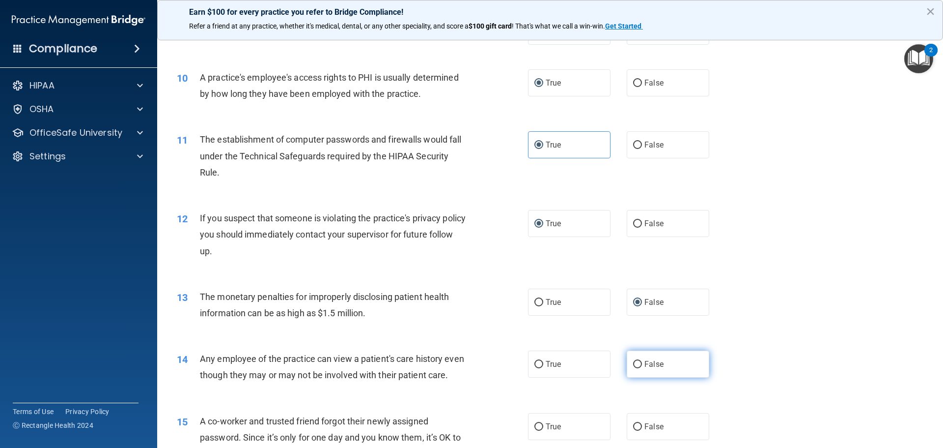
click at [635, 366] on input "False" at bounding box center [637, 364] width 9 height 7
radio input "true"
click at [530, 428] on label "True" at bounding box center [569, 426] width 83 height 27
click at [535, 428] on input "True" at bounding box center [539, 426] width 9 height 7
radio input "true"
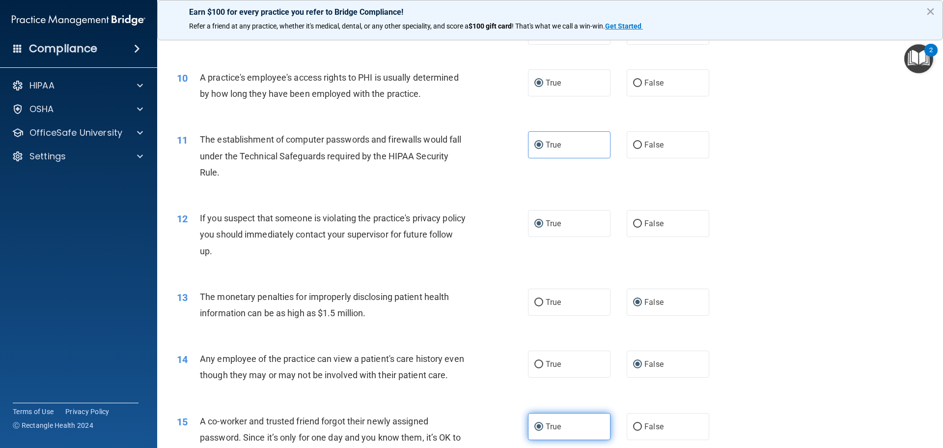
scroll to position [737, 0]
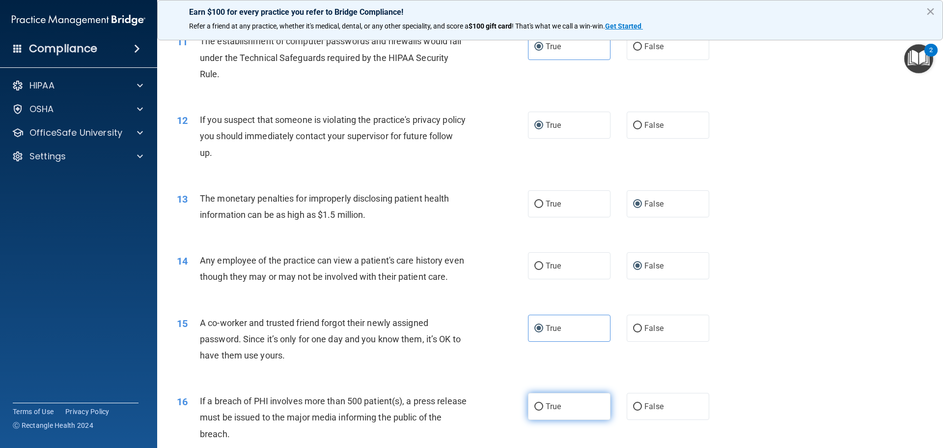
click at [535, 407] on input "True" at bounding box center [539, 406] width 9 height 7
radio input "true"
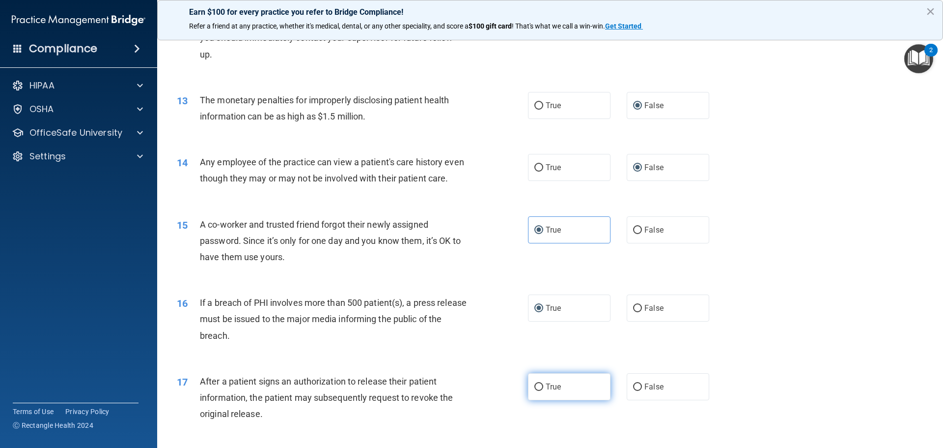
click at [537, 392] on label "True" at bounding box center [569, 386] width 83 height 27
click at [537, 391] on input "True" at bounding box center [539, 386] width 9 height 7
radio input "true"
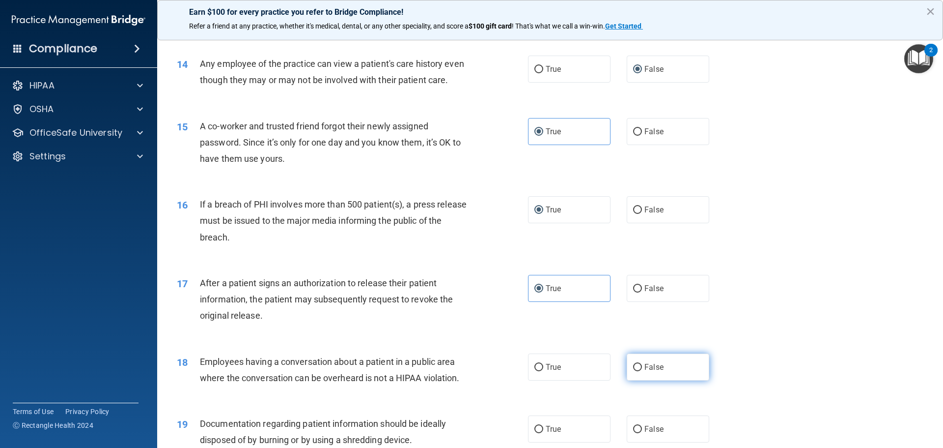
click at [633, 368] on input "False" at bounding box center [637, 367] width 9 height 7
radio input "true"
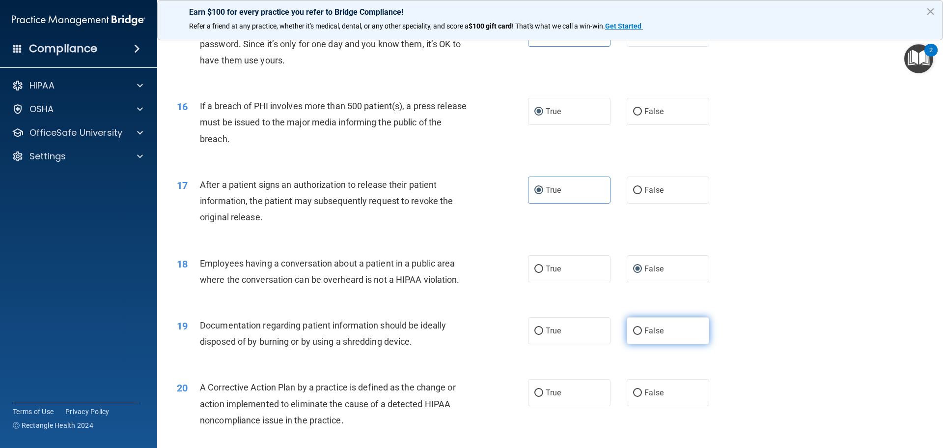
click at [637, 332] on input "False" at bounding box center [637, 330] width 9 height 7
radio input "true"
click at [633, 391] on input "False" at bounding box center [637, 392] width 9 height 7
radio input "true"
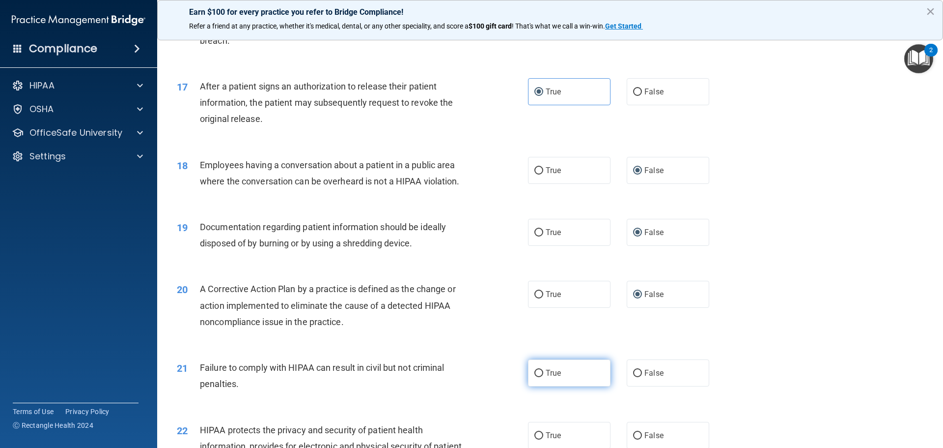
click at [535, 376] on input "True" at bounding box center [539, 372] width 9 height 7
radio input "true"
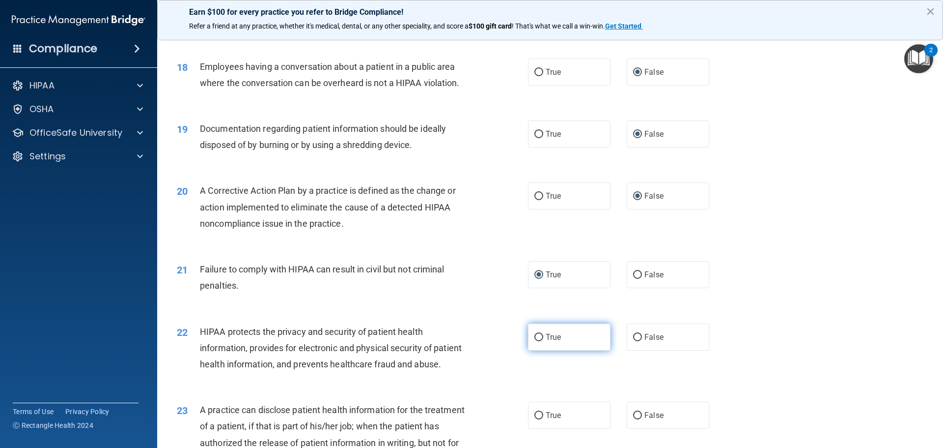
click at [535, 339] on input "True" at bounding box center [539, 337] width 9 height 7
radio input "true"
click at [633, 412] on input "False" at bounding box center [637, 415] width 9 height 7
radio input "true"
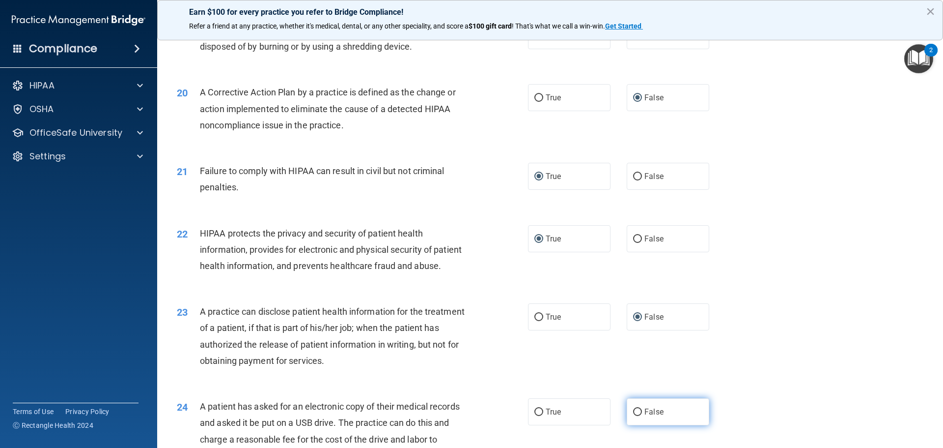
click at [633, 413] on input "False" at bounding box center [637, 411] width 9 height 7
radio input "true"
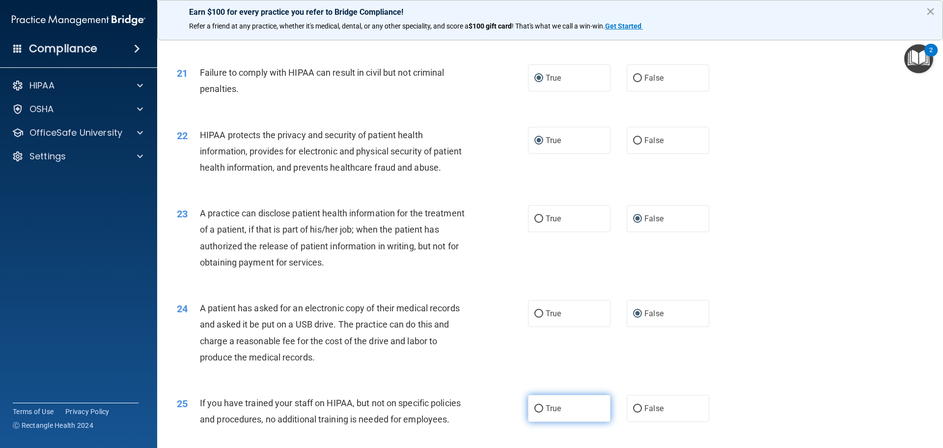
click at [535, 410] on input "True" at bounding box center [539, 408] width 9 height 7
radio input "true"
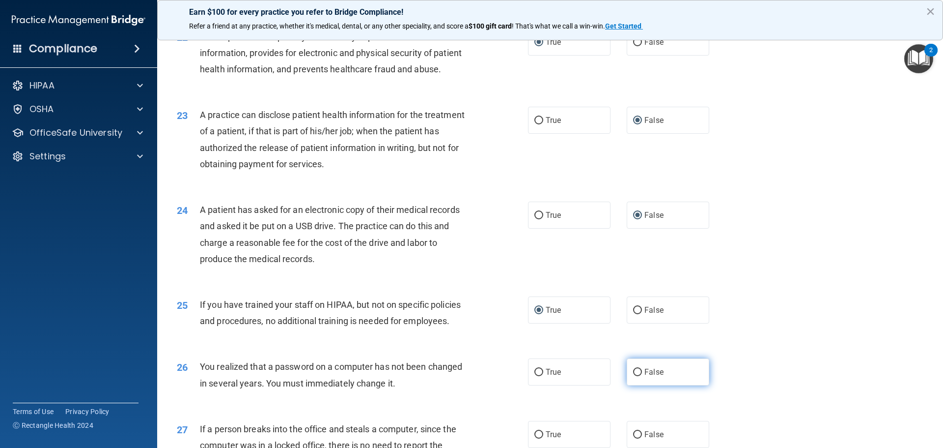
click at [630, 377] on label "False" at bounding box center [668, 371] width 83 height 27
click at [633, 376] on input "False" at bounding box center [637, 371] width 9 height 7
radio input "true"
click at [633, 431] on input "False" at bounding box center [637, 434] width 9 height 7
radio input "true"
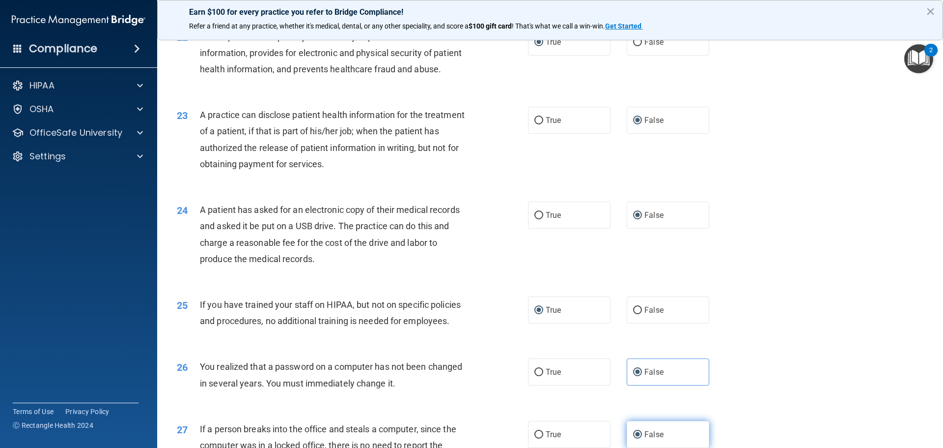
scroll to position [1621, 0]
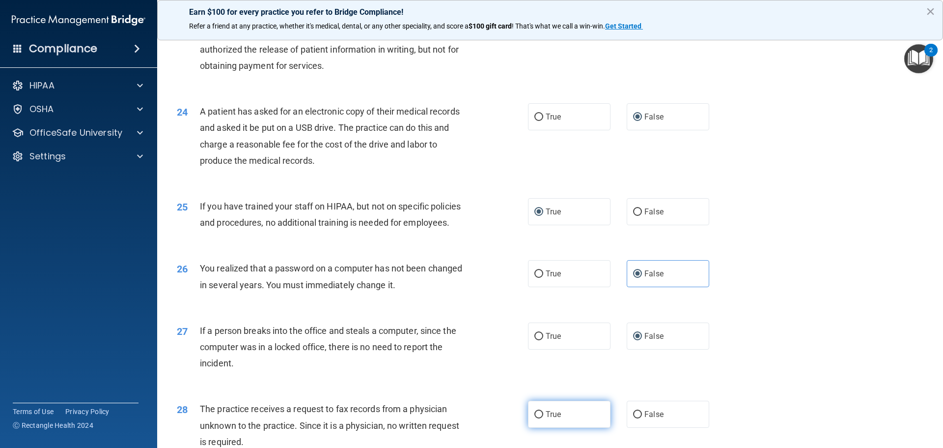
click at [539, 413] on input "True" at bounding box center [539, 414] width 9 height 7
radio input "true"
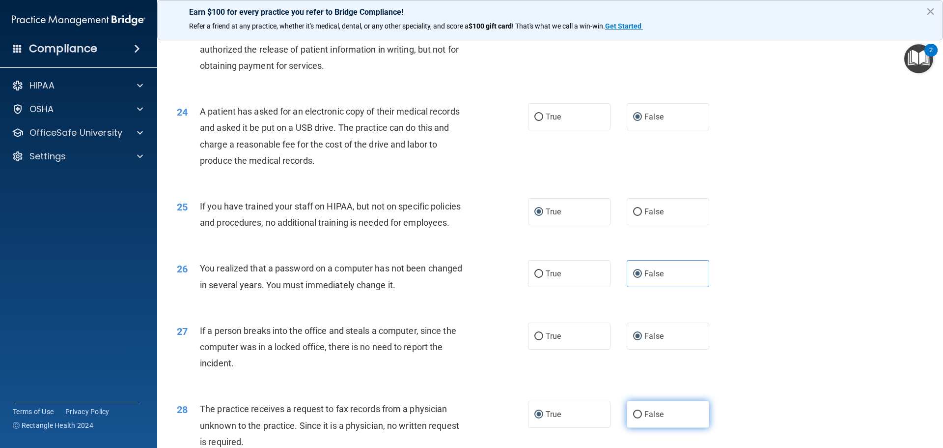
scroll to position [1719, 0]
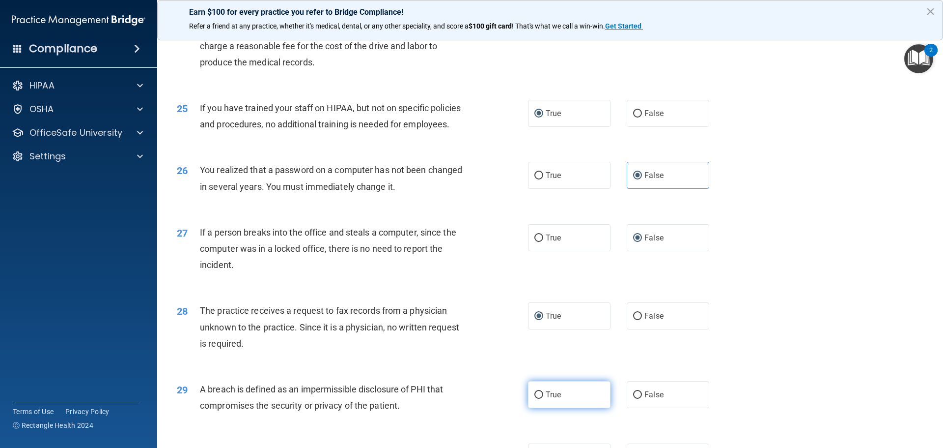
click at [529, 393] on label "True" at bounding box center [569, 394] width 83 height 27
click at [535, 393] on input "True" at bounding box center [539, 394] width 9 height 7
radio input "true"
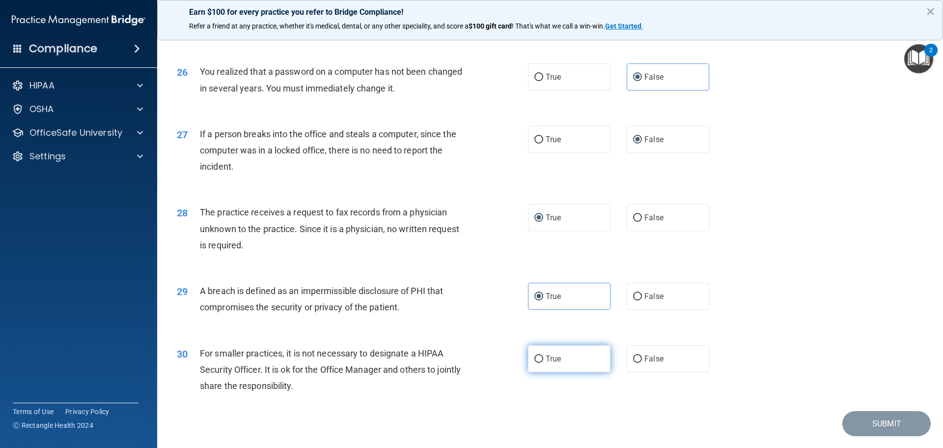
click at [528, 359] on label "True" at bounding box center [569, 358] width 83 height 27
click at [535, 359] on input "True" at bounding box center [539, 358] width 9 height 7
radio input "true"
click at [867, 428] on button "Submit" at bounding box center [887, 423] width 88 height 25
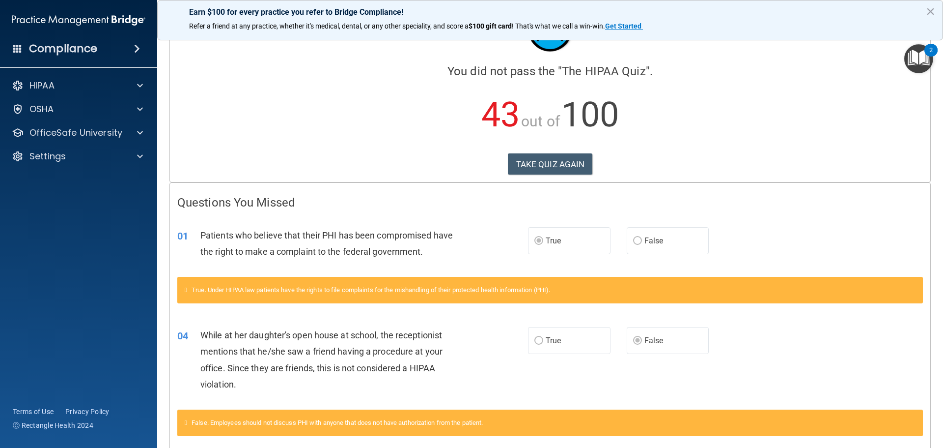
scroll to position [98, 0]
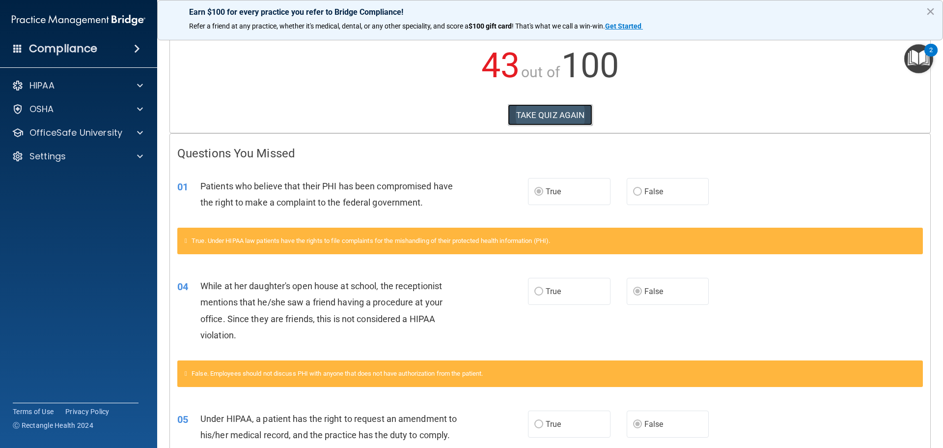
click at [560, 110] on button "TAKE QUIZ AGAIN" at bounding box center [550, 115] width 85 height 22
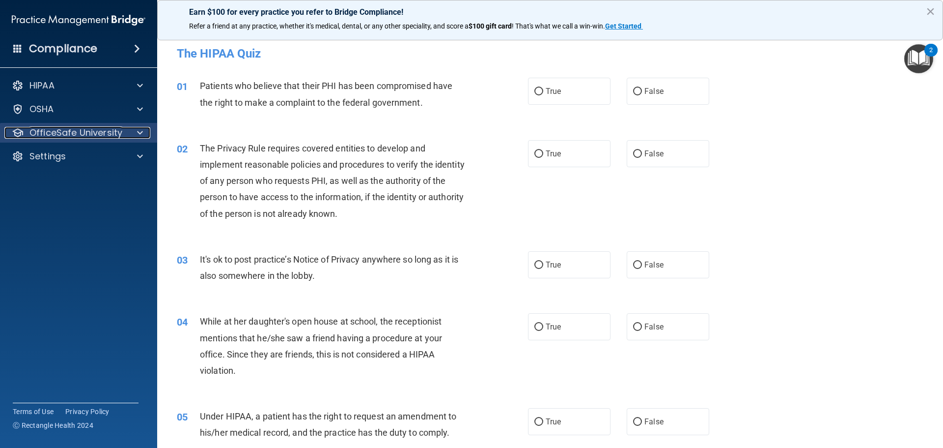
click at [109, 133] on p "OfficeSafe University" at bounding box center [75, 133] width 93 height 12
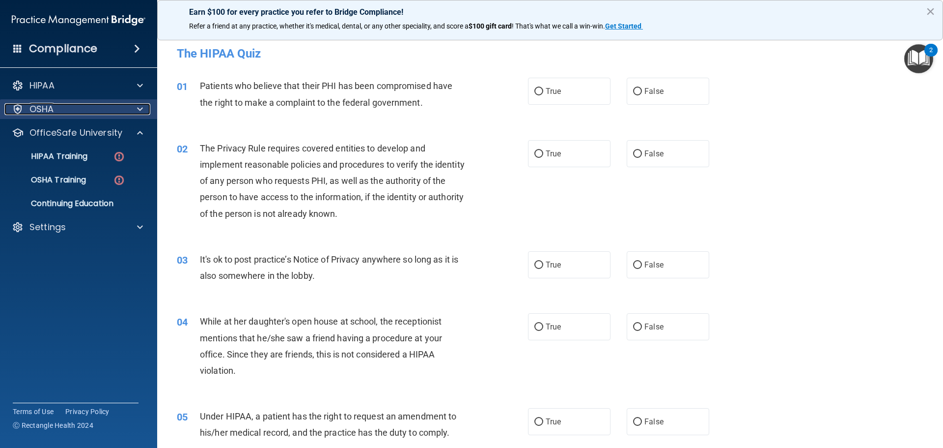
click at [119, 110] on div "OSHA" at bounding box center [65, 109] width 122 height 12
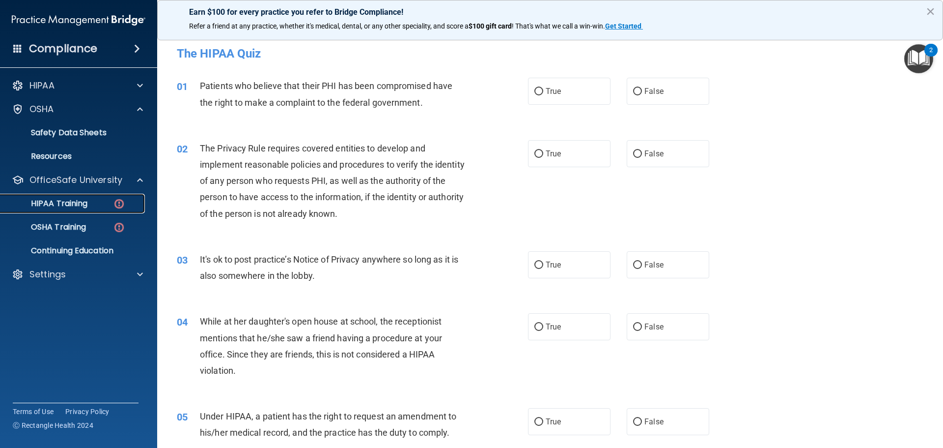
click at [106, 208] on div "HIPAA Training" at bounding box center [73, 203] width 134 height 10
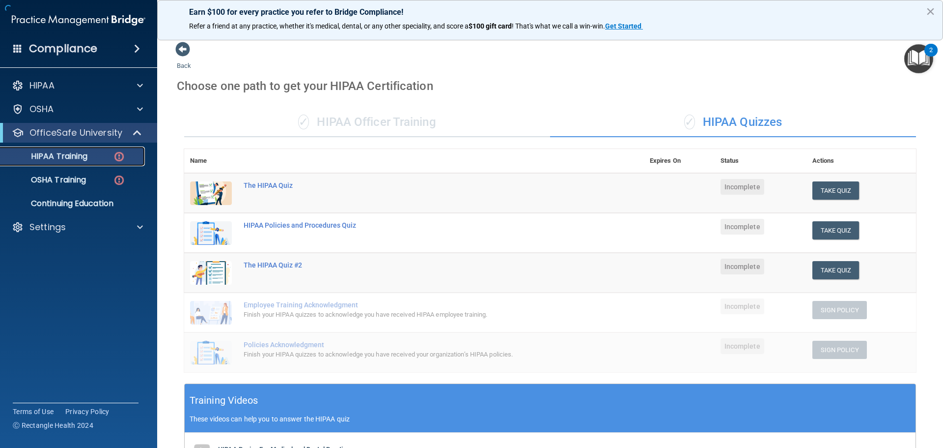
click at [119, 150] on img at bounding box center [119, 156] width 12 height 12
click at [834, 193] on button "Take Quiz" at bounding box center [836, 190] width 47 height 18
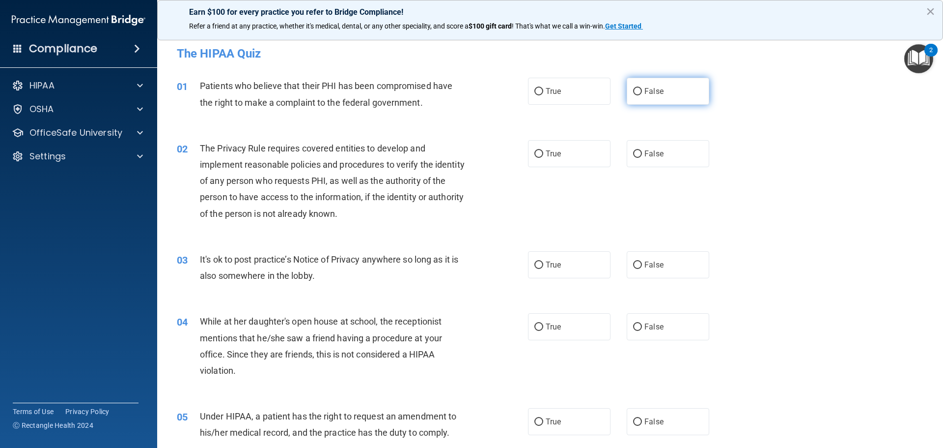
click at [633, 91] on input "False" at bounding box center [637, 91] width 9 height 7
radio input "true"
click at [536, 157] on input "True" at bounding box center [539, 153] width 9 height 7
radio input "true"
click at [637, 267] on input "False" at bounding box center [637, 264] width 9 height 7
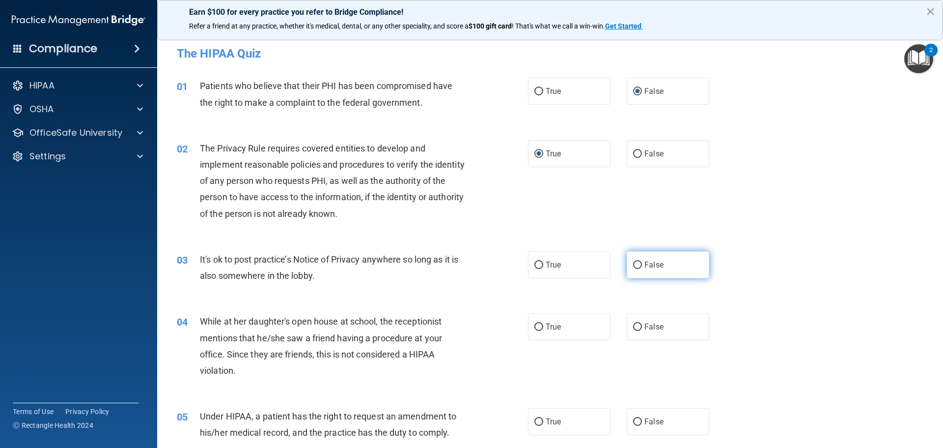
radio input "true"
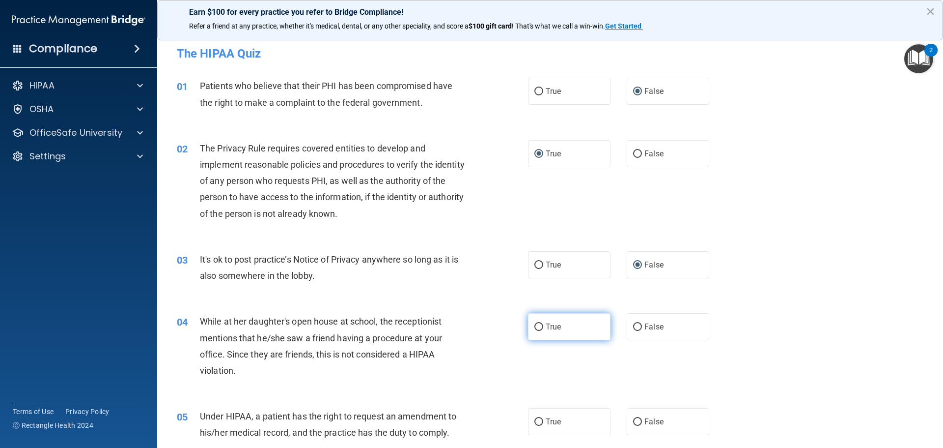
click at [535, 323] on input "True" at bounding box center [539, 326] width 9 height 7
radio input "true"
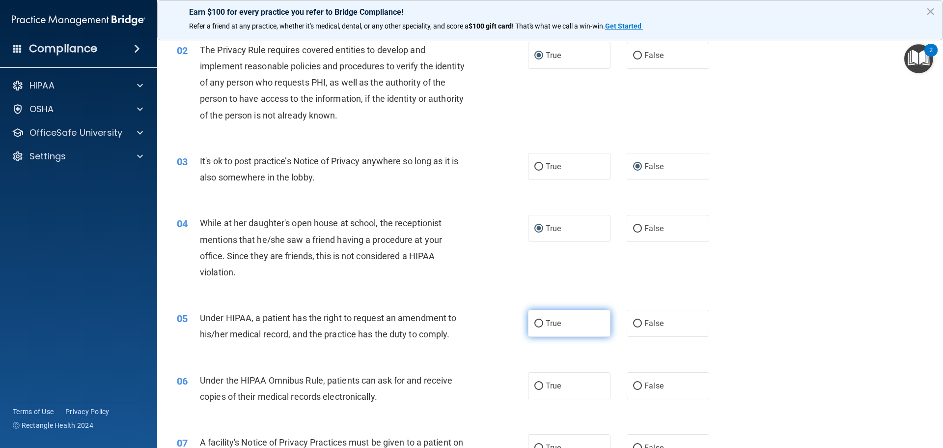
click at [535, 324] on input "True" at bounding box center [539, 323] width 9 height 7
radio input "true"
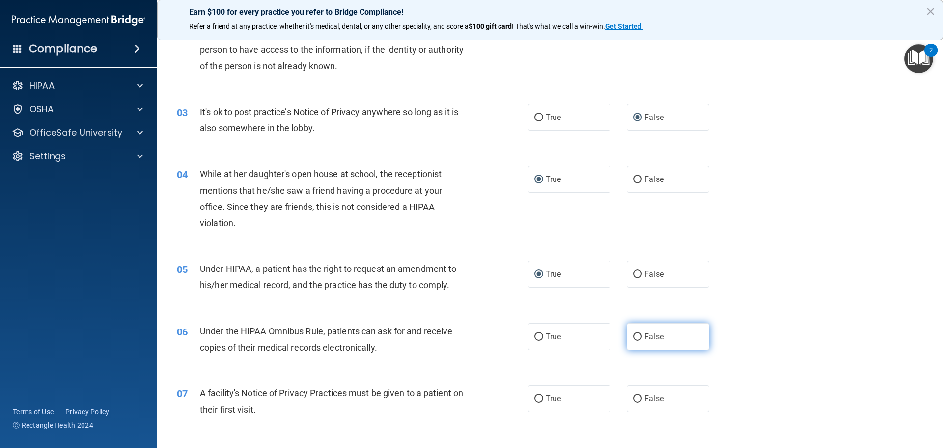
click at [634, 333] on input "False" at bounding box center [637, 336] width 9 height 7
radio input "true"
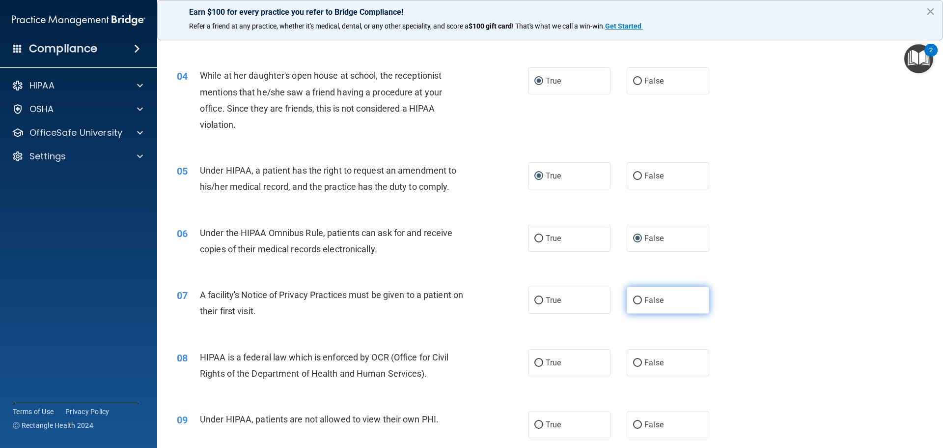
click at [638, 301] on label "False" at bounding box center [668, 299] width 83 height 27
click at [638, 301] on input "False" at bounding box center [637, 300] width 9 height 7
radio input "true"
click at [633, 362] on input "False" at bounding box center [637, 362] width 9 height 7
radio input "true"
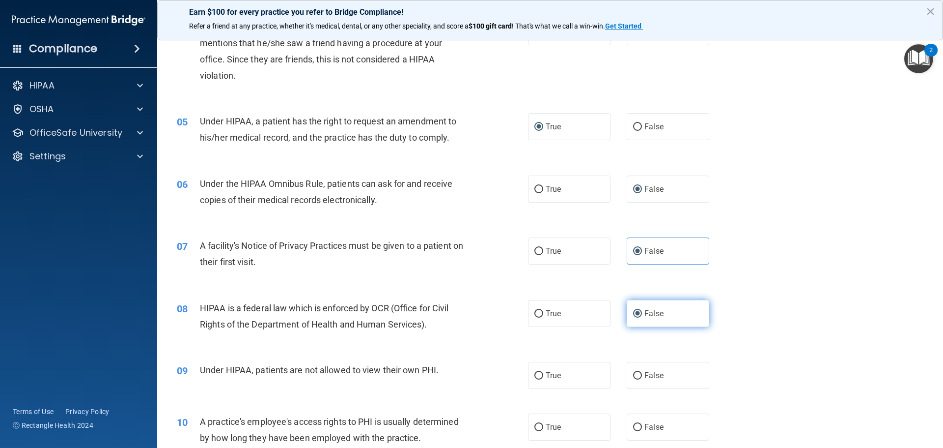
scroll to position [344, 0]
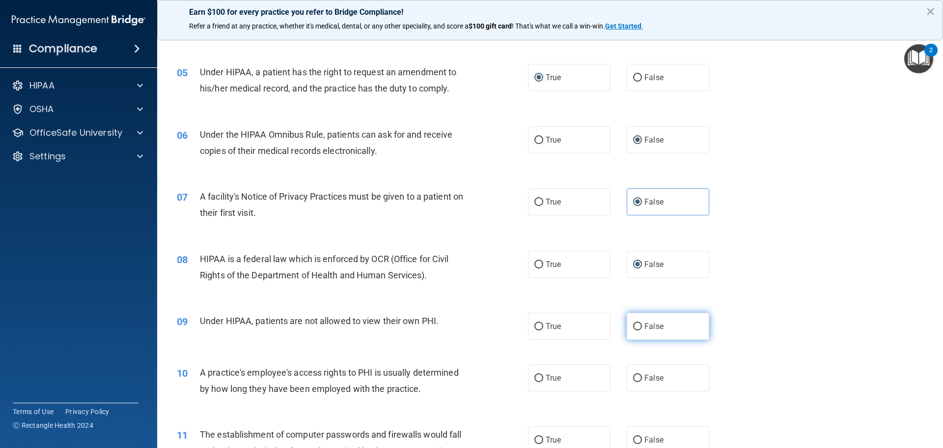
click at [633, 334] on label "False" at bounding box center [668, 325] width 83 height 27
click at [633, 330] on input "False" at bounding box center [637, 326] width 9 height 7
radio input "true"
click at [528, 377] on label "True" at bounding box center [569, 377] width 83 height 27
click at [535, 377] on input "True" at bounding box center [539, 377] width 9 height 7
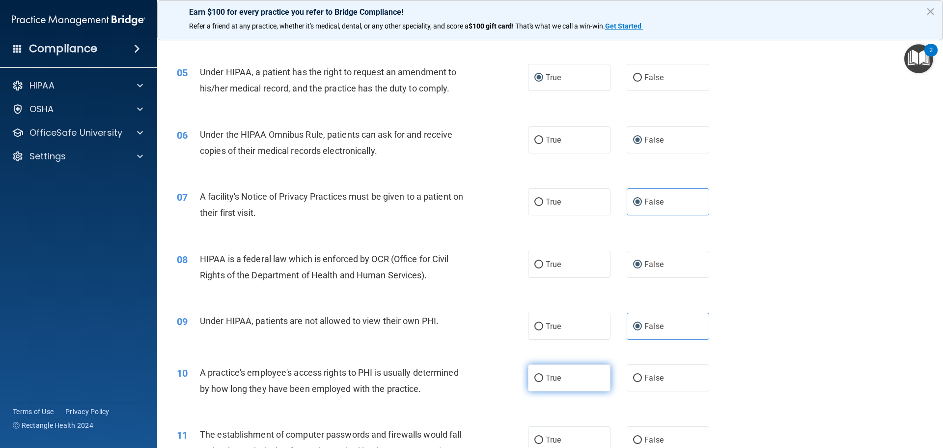
radio input "true"
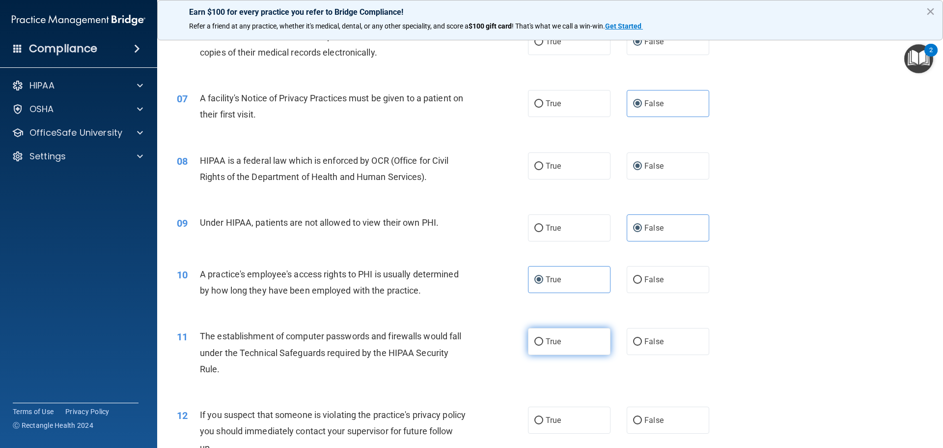
click at [534, 348] on label "True" at bounding box center [569, 341] width 83 height 27
click at [535, 345] on input "True" at bounding box center [539, 341] width 9 height 7
radio input "true"
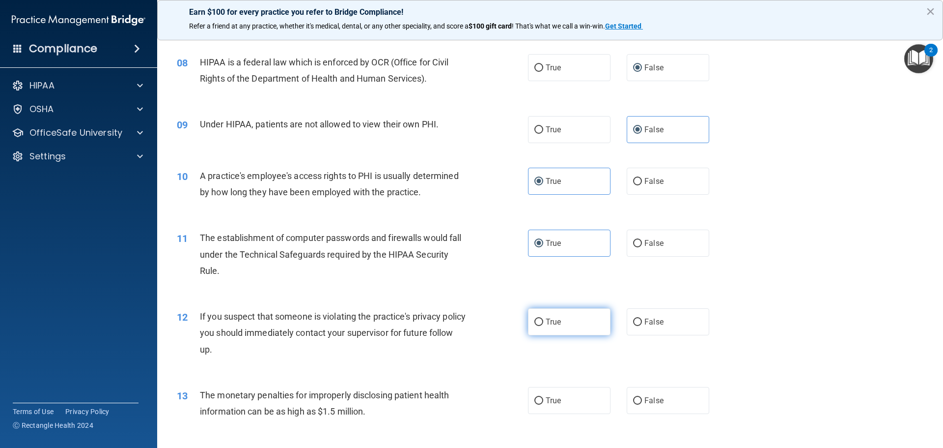
click at [535, 324] on input "True" at bounding box center [539, 321] width 9 height 7
radio input "true"
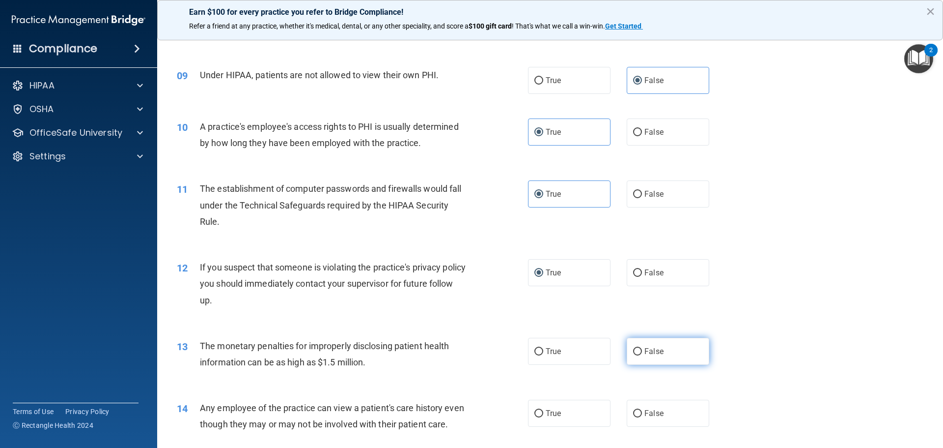
click at [633, 348] on input "False" at bounding box center [637, 351] width 9 height 7
radio input "true"
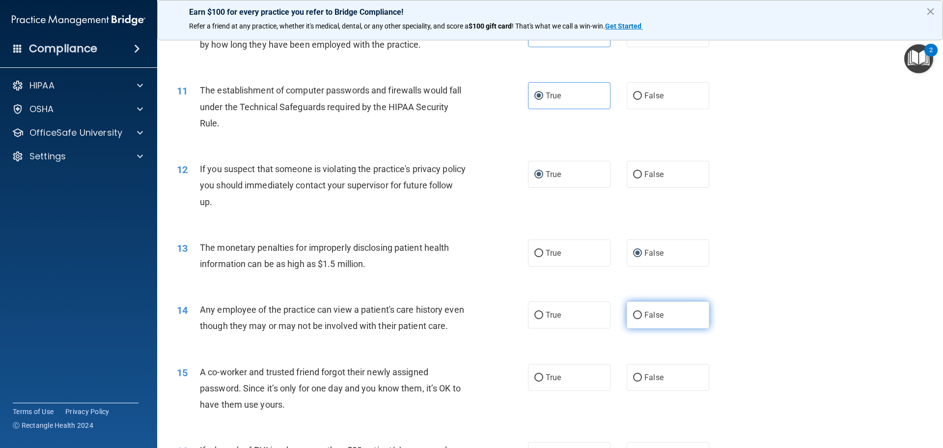
click at [633, 318] on input "False" at bounding box center [637, 314] width 9 height 7
radio input "true"
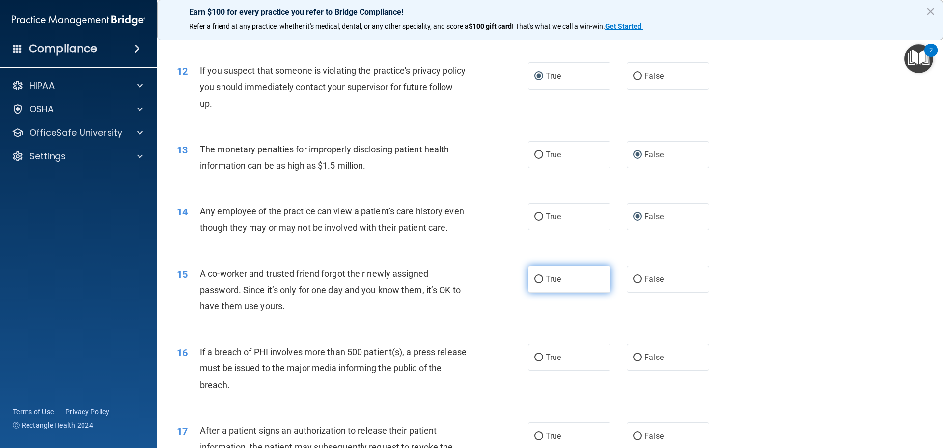
click at [535, 279] on input "True" at bounding box center [539, 279] width 9 height 7
radio input "true"
click at [535, 357] on input "True" at bounding box center [539, 357] width 9 height 7
radio input "true"
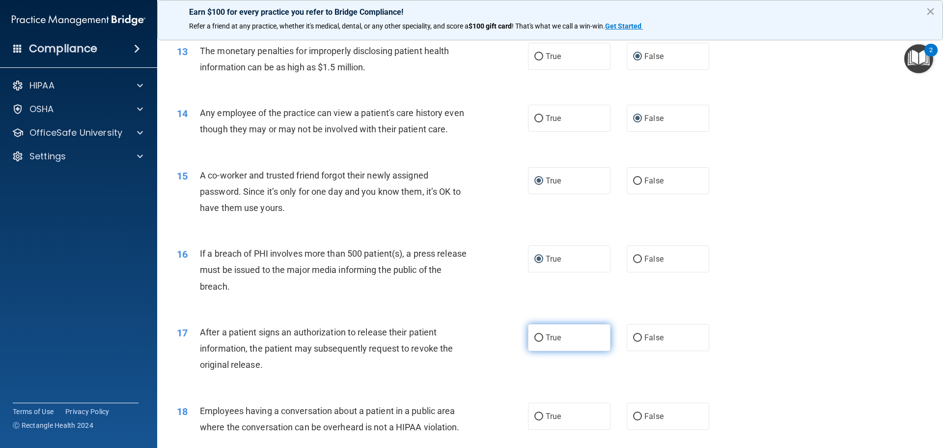
click at [538, 341] on input "True" at bounding box center [539, 337] width 9 height 7
radio input "true"
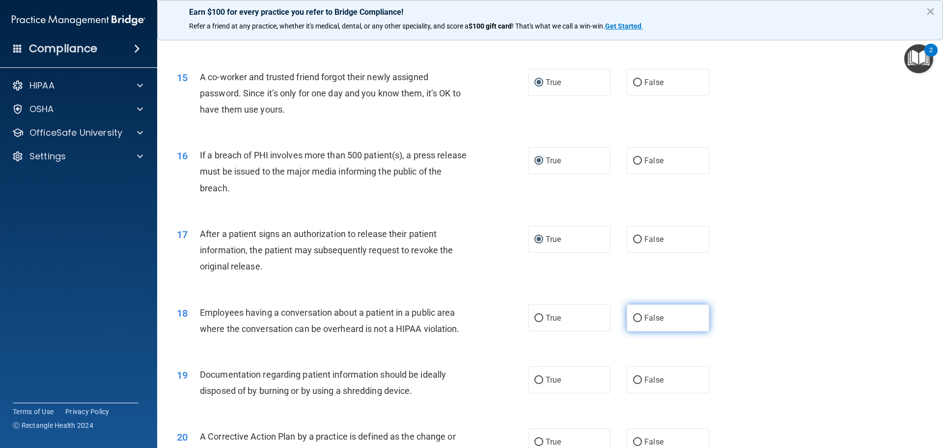
click at [628, 321] on label "False" at bounding box center [668, 317] width 83 height 27
click at [633, 321] on input "False" at bounding box center [637, 317] width 9 height 7
radio input "true"
click at [633, 379] on input "False" at bounding box center [637, 379] width 9 height 7
radio input "true"
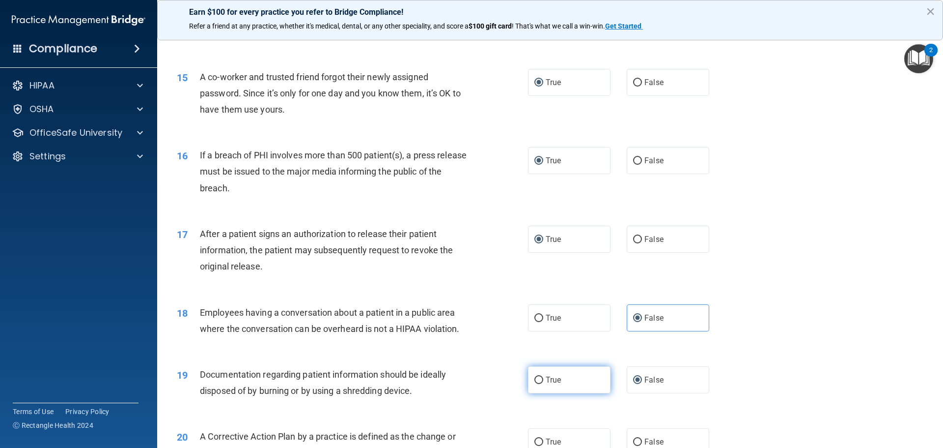
scroll to position [1081, 0]
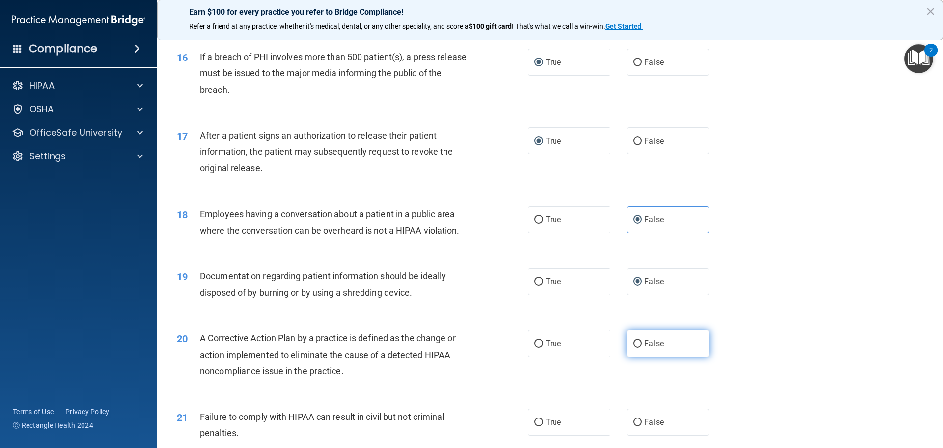
click at [633, 345] on input "False" at bounding box center [637, 343] width 9 height 7
radio input "true"
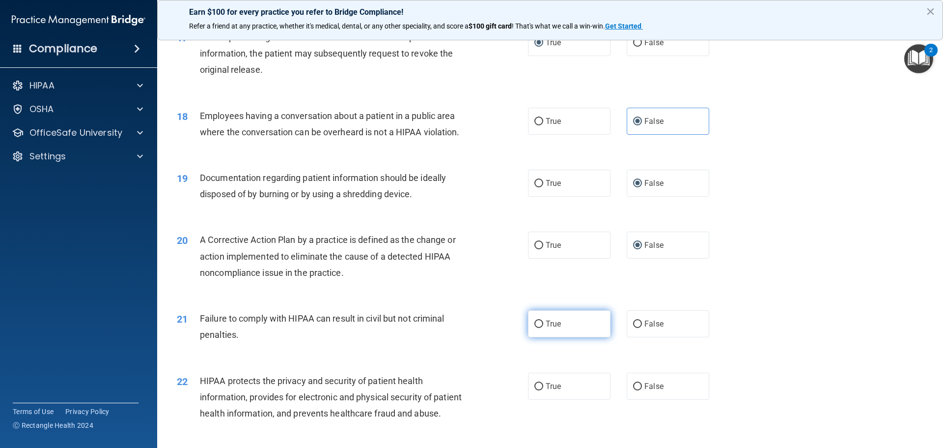
click at [536, 324] on input "True" at bounding box center [539, 323] width 9 height 7
radio input "true"
click at [535, 383] on input "True" at bounding box center [539, 386] width 9 height 7
radio input "true"
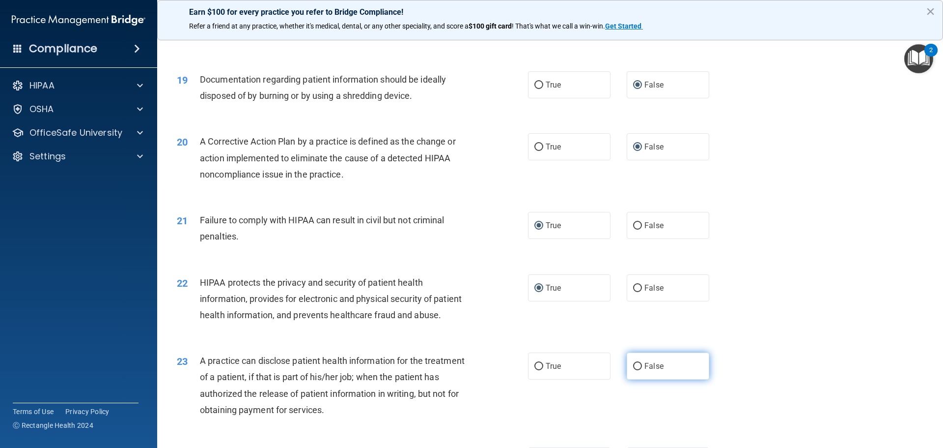
click at [635, 367] on input "False" at bounding box center [637, 366] width 9 height 7
radio input "true"
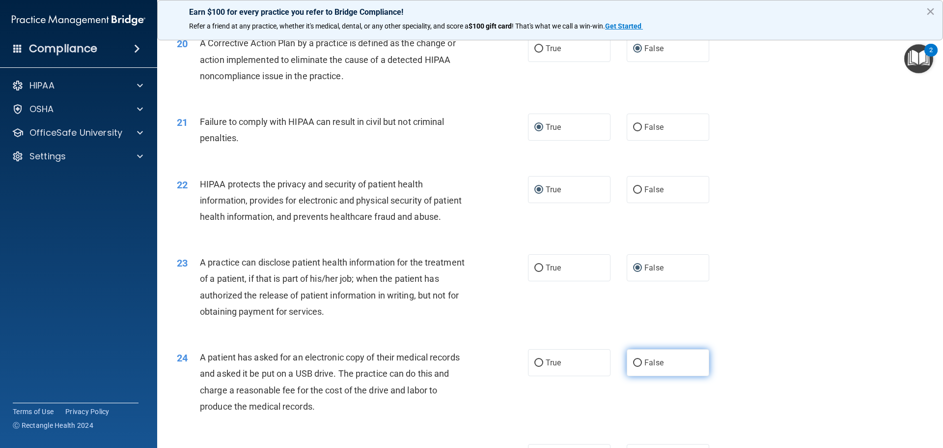
click at [633, 363] on input "False" at bounding box center [637, 362] width 9 height 7
radio input "true"
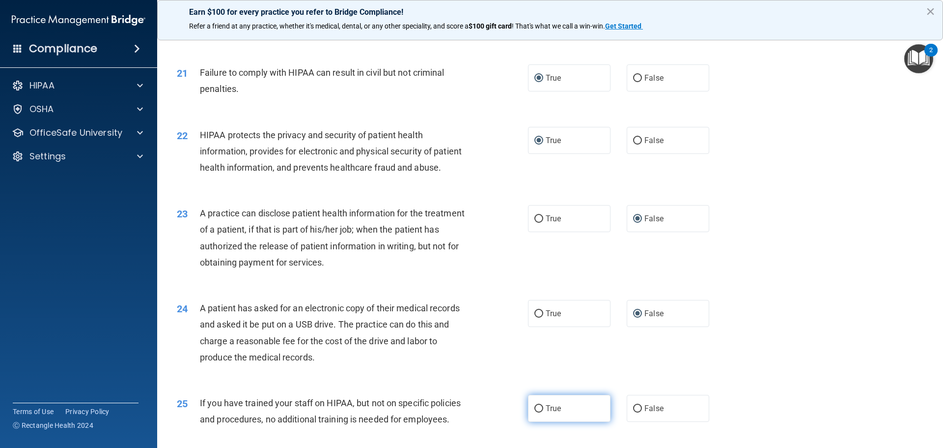
click at [537, 408] on input "True" at bounding box center [539, 408] width 9 height 7
radio input "true"
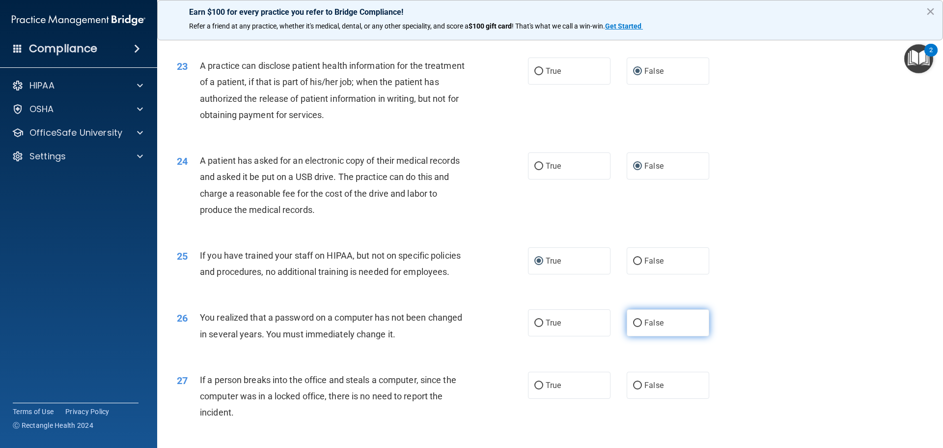
click at [633, 322] on input "False" at bounding box center [637, 322] width 9 height 7
radio input "true"
click at [633, 383] on input "False" at bounding box center [637, 385] width 9 height 7
radio input "true"
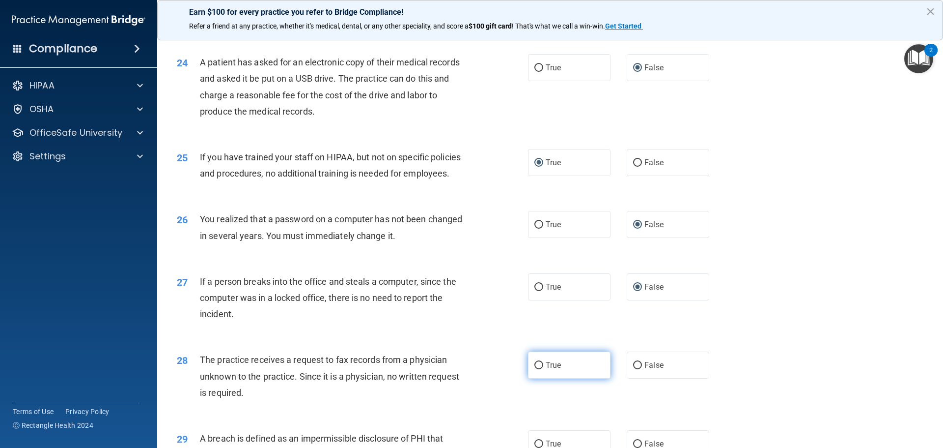
click at [536, 363] on input "True" at bounding box center [539, 365] width 9 height 7
radio input "true"
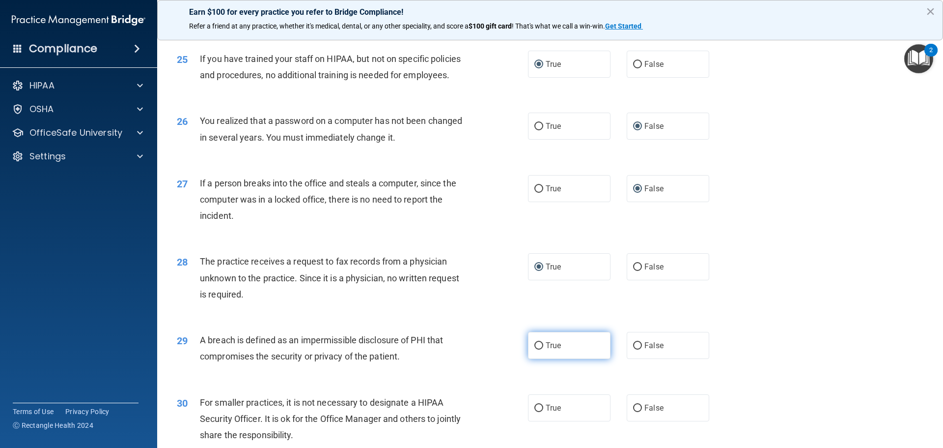
click at [537, 348] on input "True" at bounding box center [539, 345] width 9 height 7
radio input "true"
click at [536, 407] on input "True" at bounding box center [539, 407] width 9 height 7
radio input "true"
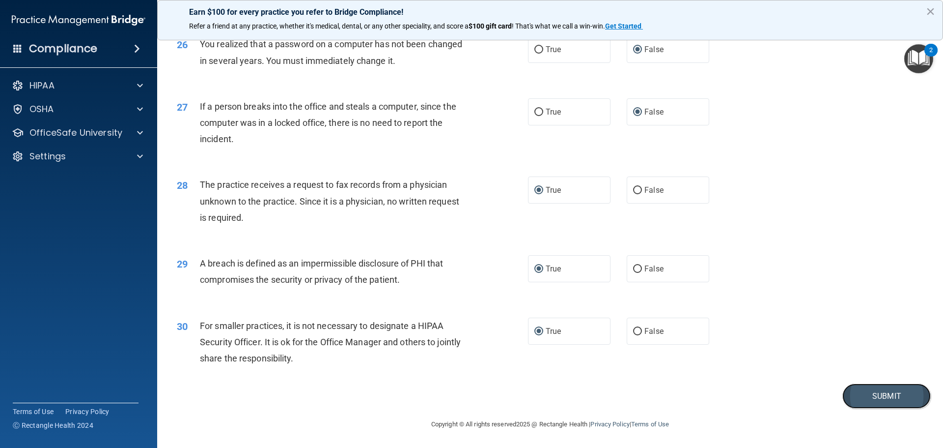
click at [866, 388] on button "Submit" at bounding box center [887, 395] width 88 height 25
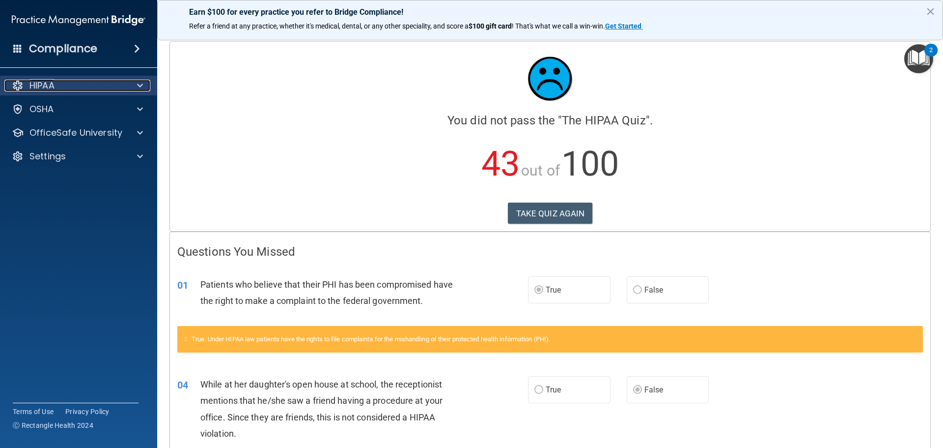
click at [58, 88] on div "HIPAA" at bounding box center [65, 86] width 122 height 12
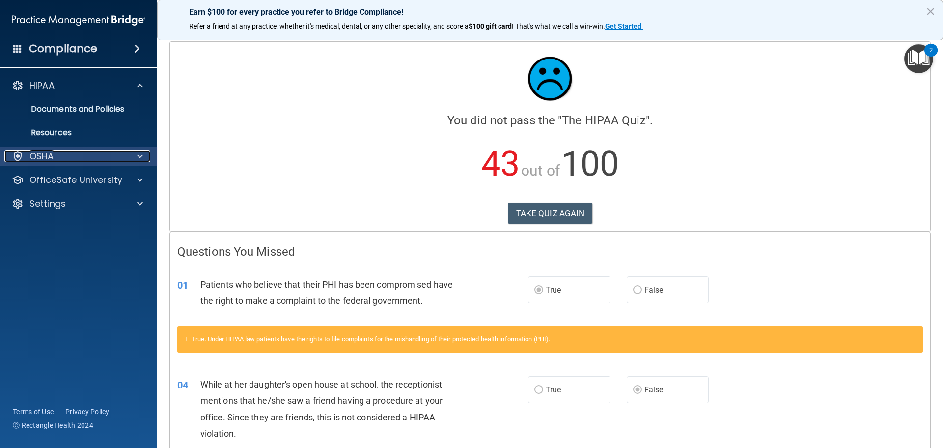
click at [62, 156] on div "OSHA" at bounding box center [65, 156] width 122 height 12
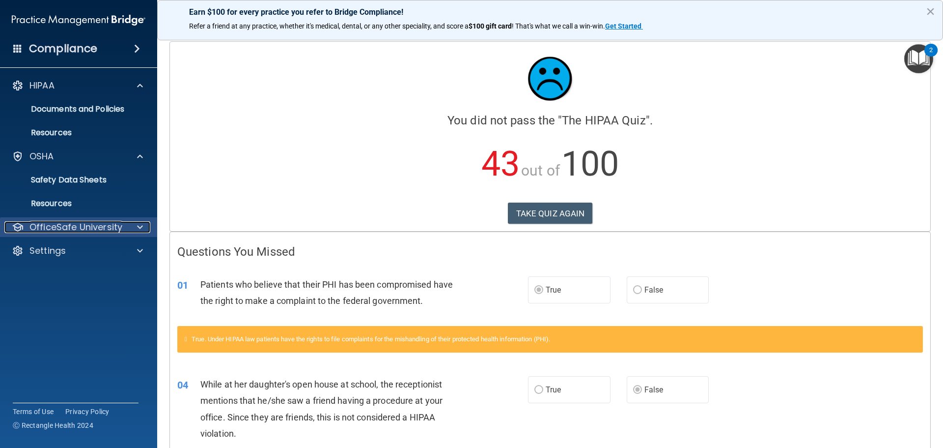
click at [83, 228] on p "OfficeSafe University" at bounding box center [75, 227] width 93 height 12
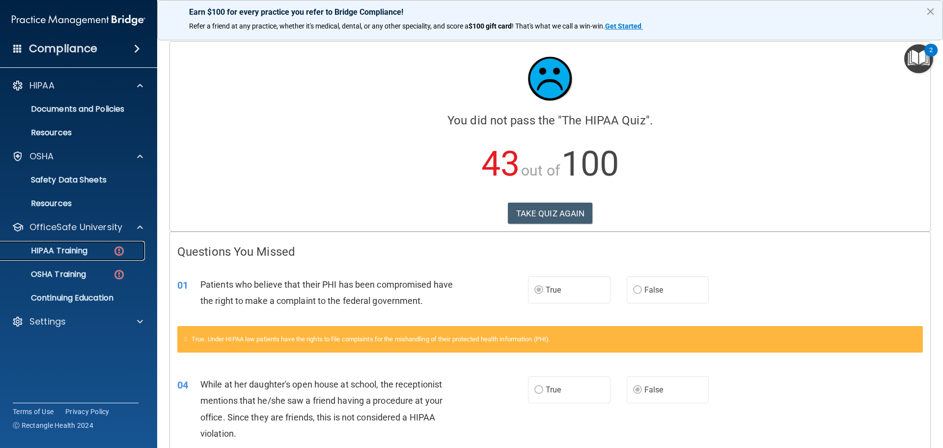
click at [64, 253] on p "HIPAA Training" at bounding box center [46, 251] width 81 height 10
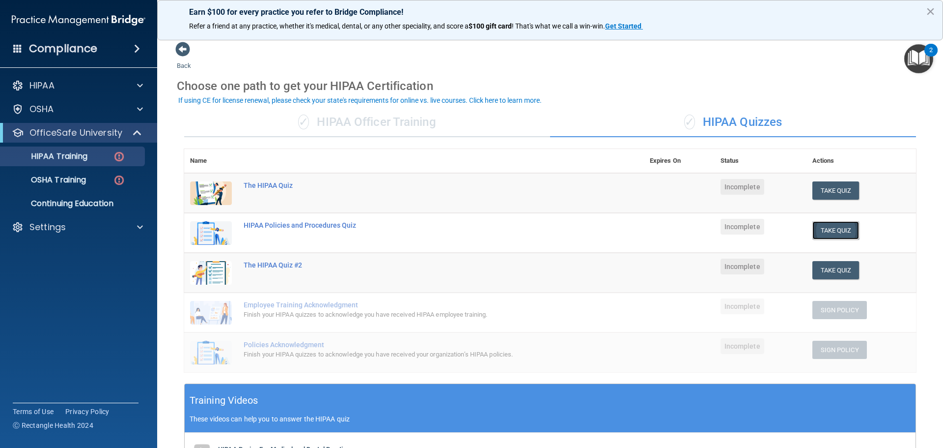
click at [826, 232] on button "Take Quiz" at bounding box center [836, 230] width 47 height 18
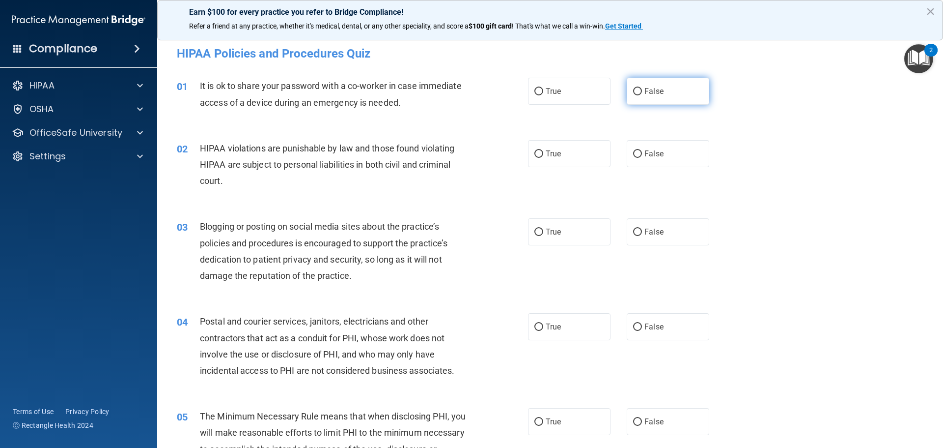
click at [635, 88] on input "False" at bounding box center [637, 91] width 9 height 7
radio input "true"
click at [535, 153] on input "True" at bounding box center [539, 153] width 9 height 7
radio input "true"
click at [633, 232] on input "False" at bounding box center [637, 231] width 9 height 7
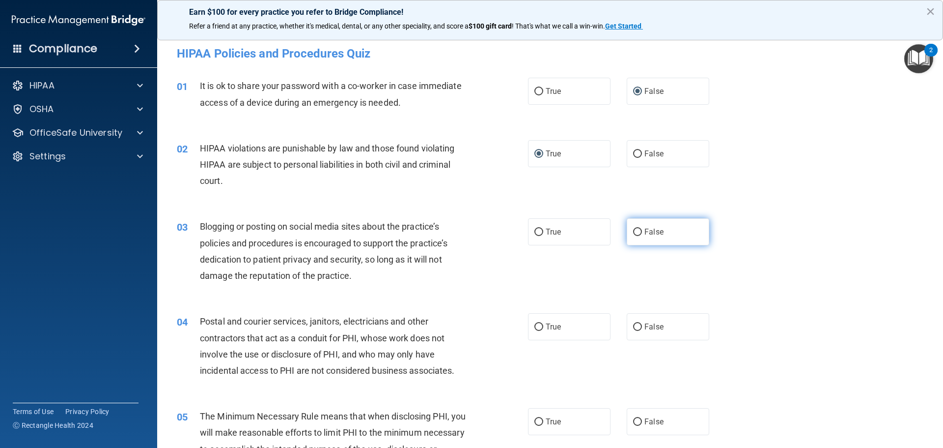
radio input "true"
click at [539, 329] on input "True" at bounding box center [539, 326] width 9 height 7
radio input "true"
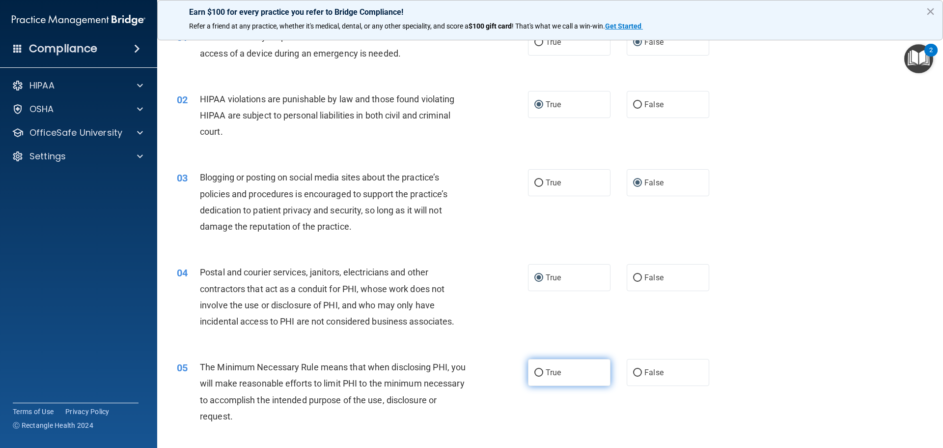
click at [528, 375] on label "True" at bounding box center [569, 372] width 83 height 27
click at [535, 375] on input "True" at bounding box center [539, 372] width 9 height 7
radio input "true"
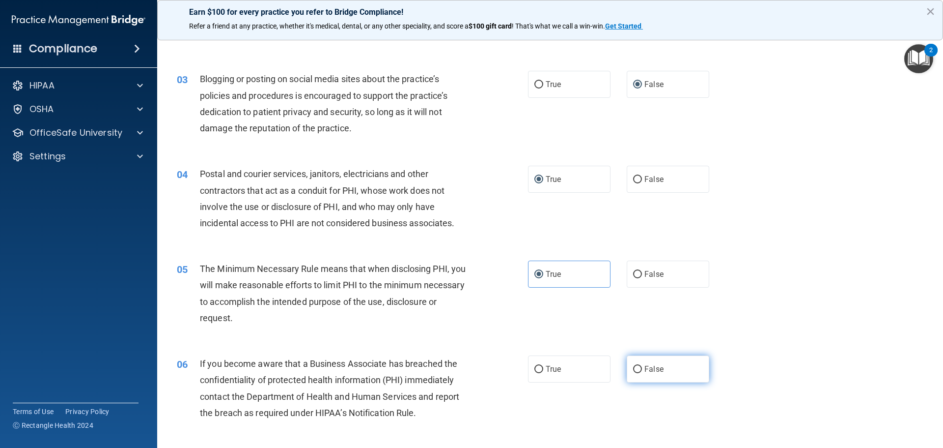
click at [633, 370] on input "False" at bounding box center [637, 369] width 9 height 7
radio input "true"
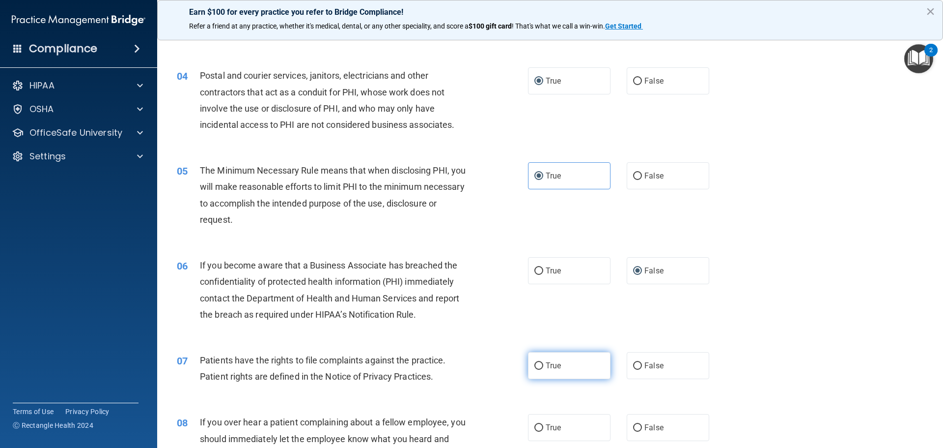
click at [535, 367] on input "True" at bounding box center [539, 365] width 9 height 7
radio input "true"
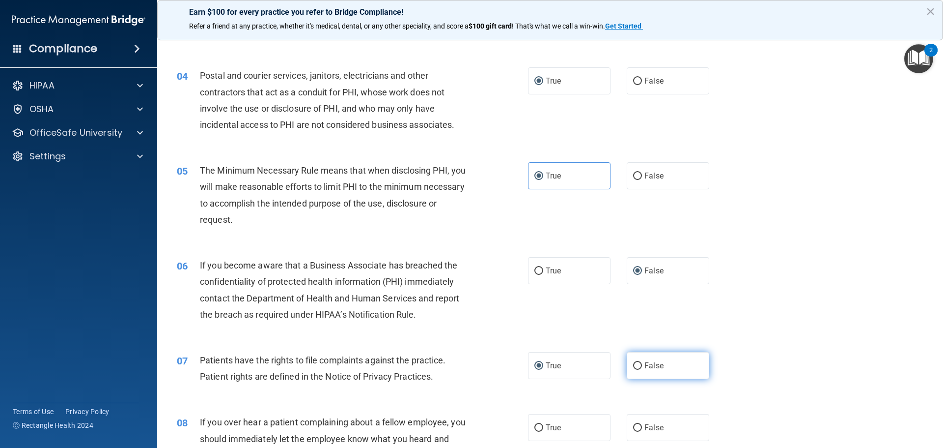
scroll to position [344, 0]
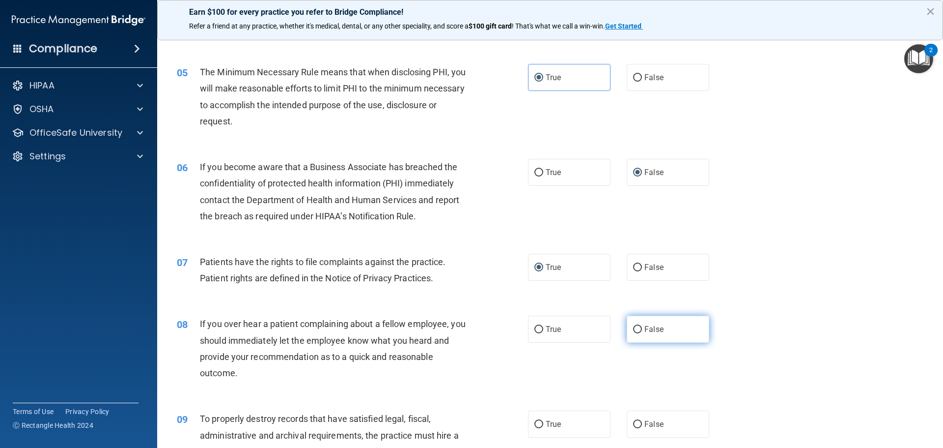
click at [633, 326] on input "False" at bounding box center [637, 329] width 9 height 7
radio input "true"
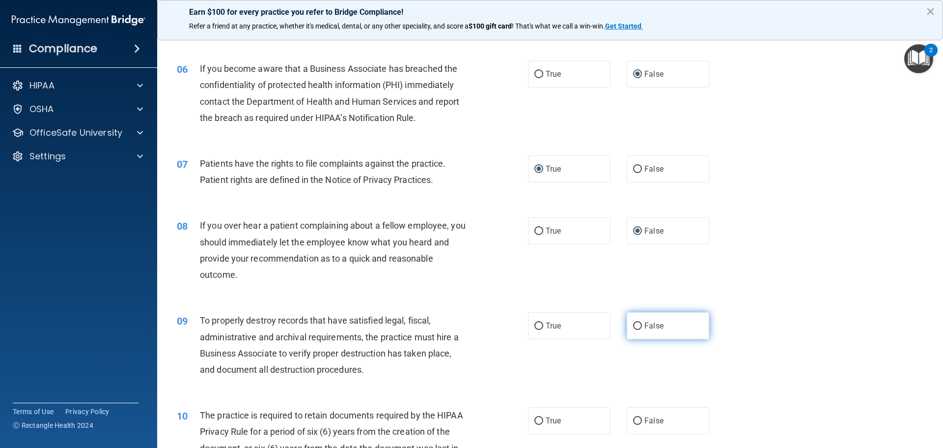
click at [636, 328] on input "False" at bounding box center [637, 325] width 9 height 7
radio input "true"
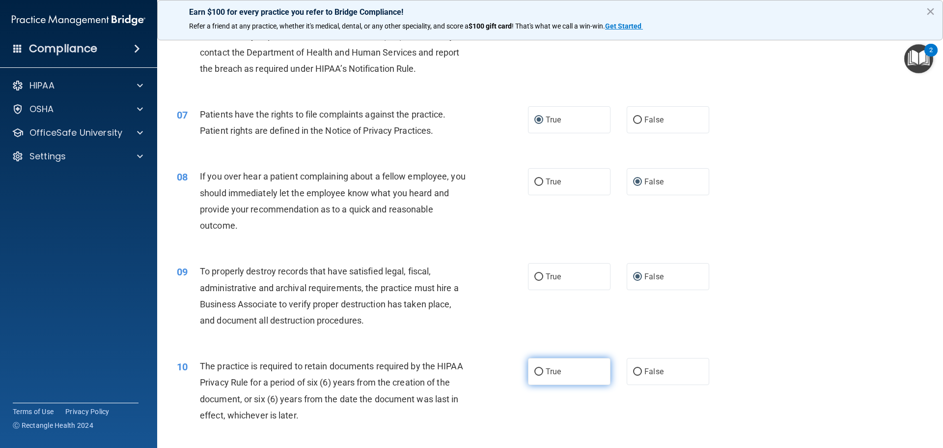
click at [535, 370] on input "True" at bounding box center [539, 371] width 9 height 7
radio input "true"
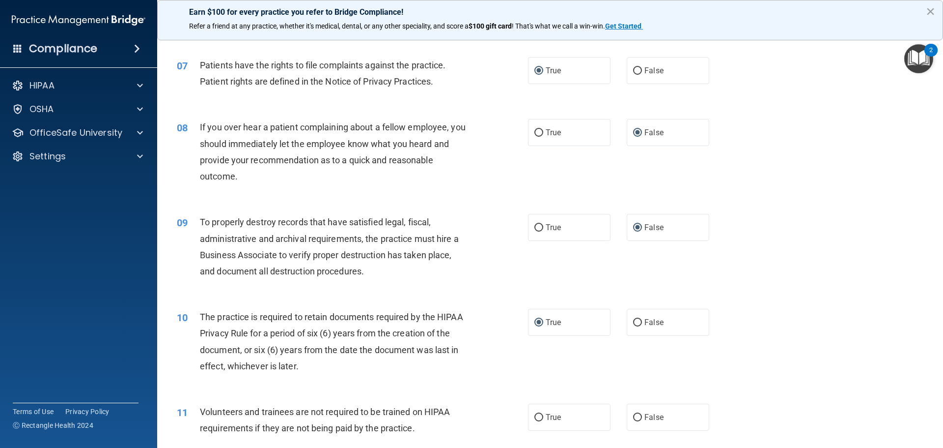
scroll to position [590, 0]
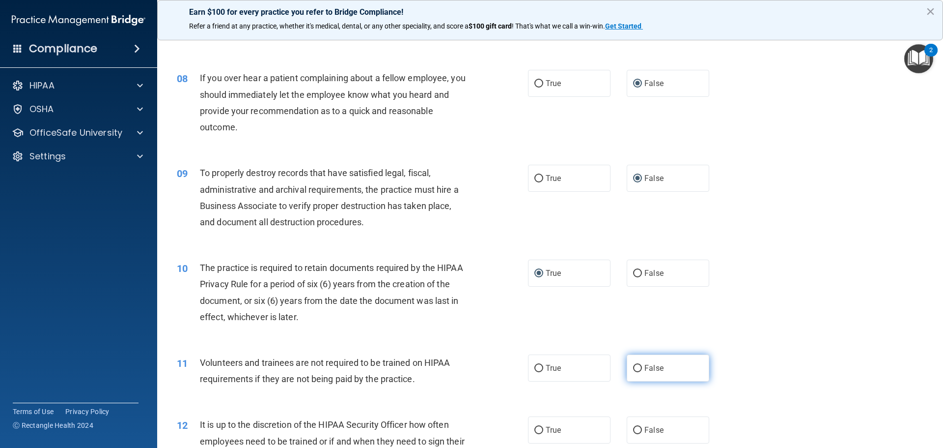
click at [628, 367] on label "False" at bounding box center [668, 367] width 83 height 27
click at [633, 367] on input "False" at bounding box center [637, 368] width 9 height 7
radio input "true"
click at [635, 437] on label "False" at bounding box center [668, 429] width 83 height 27
click at [635, 434] on input "False" at bounding box center [637, 429] width 9 height 7
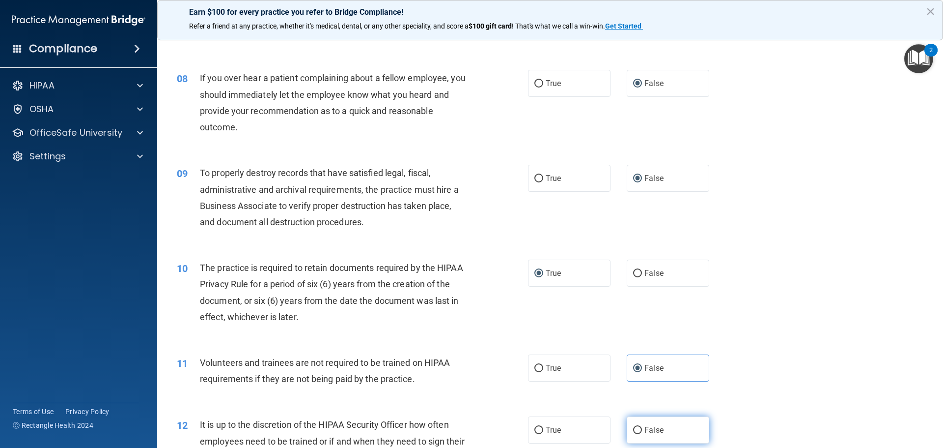
radio input "true"
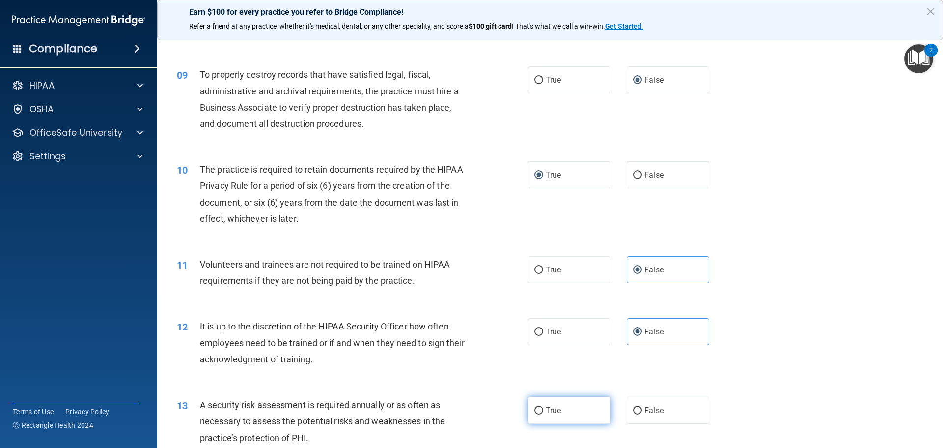
click at [535, 411] on input "True" at bounding box center [539, 410] width 9 height 7
radio input "true"
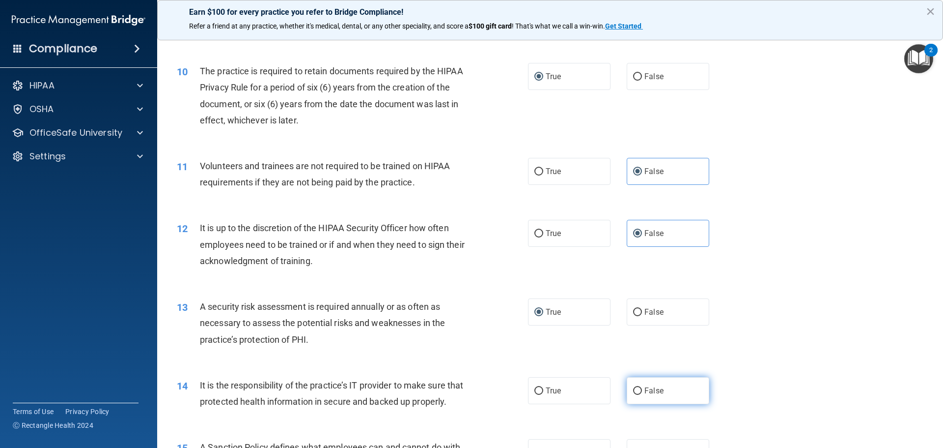
click at [634, 391] on input "False" at bounding box center [637, 390] width 9 height 7
radio input "true"
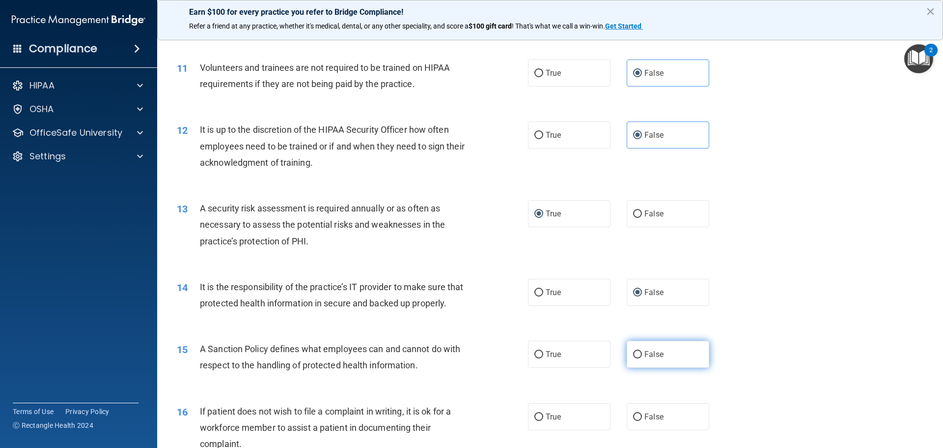
click at [633, 355] on input "False" at bounding box center [637, 354] width 9 height 7
radio input "true"
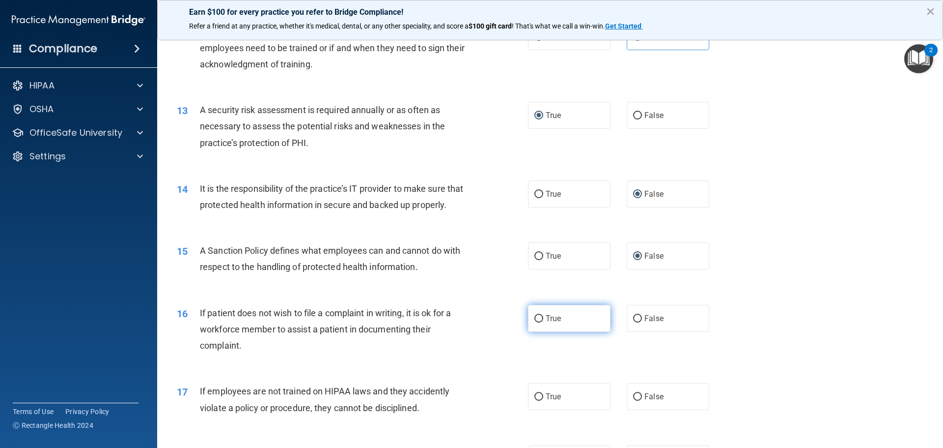
click at [537, 318] on input "True" at bounding box center [539, 318] width 9 height 7
radio input "true"
click at [537, 396] on input "True" at bounding box center [539, 396] width 9 height 7
radio input "true"
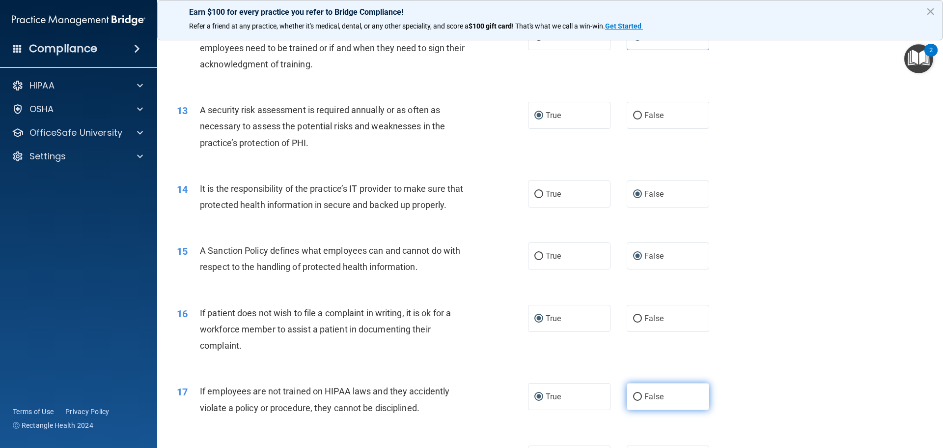
scroll to position [1081, 0]
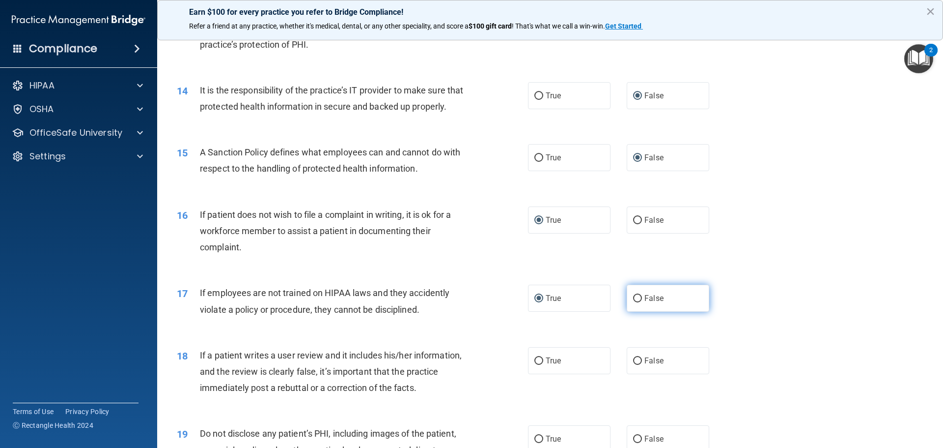
click at [634, 298] on input "False" at bounding box center [637, 298] width 9 height 7
radio input "true"
radio input "false"
click at [633, 361] on input "False" at bounding box center [637, 360] width 9 height 7
radio input "true"
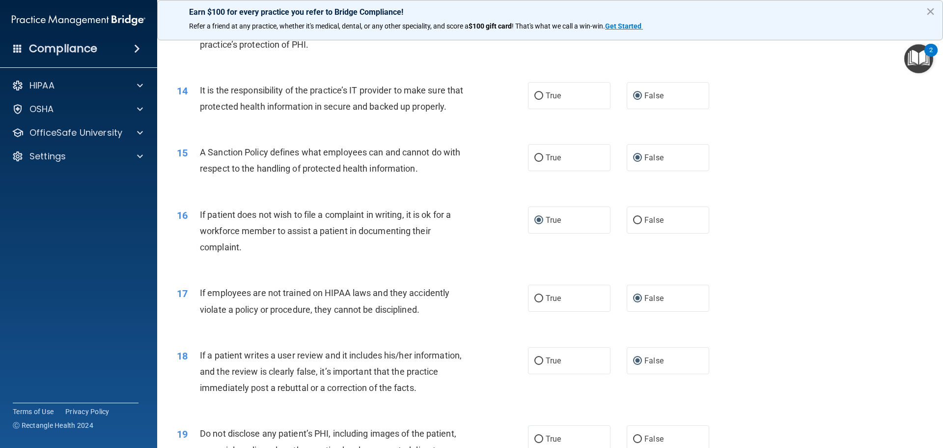
scroll to position [1130, 0]
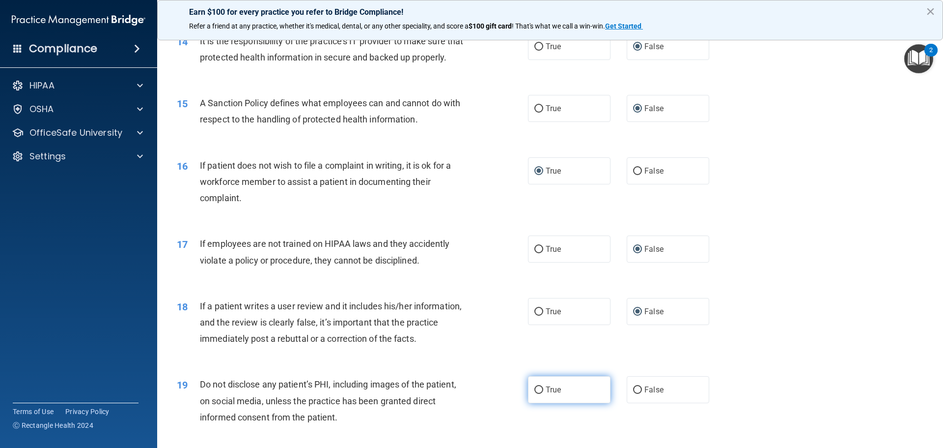
click at [537, 391] on input "True" at bounding box center [539, 389] width 9 height 7
radio input "true"
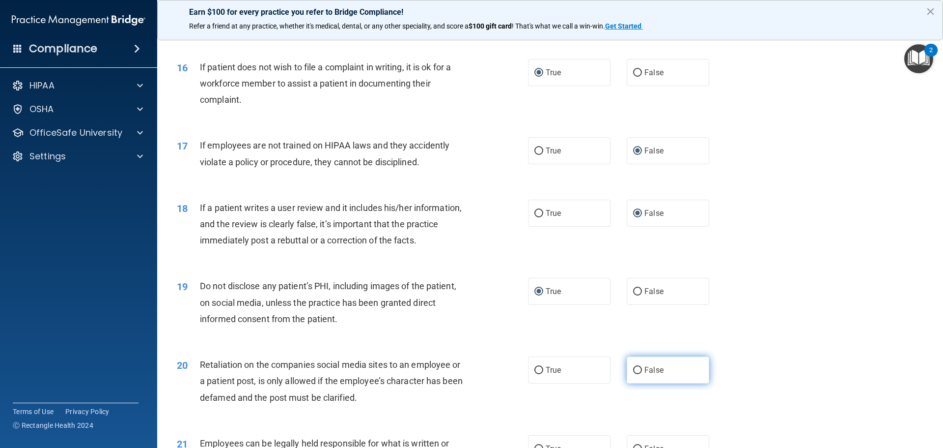
click at [637, 375] on label "False" at bounding box center [668, 369] width 83 height 27
click at [637, 374] on input "False" at bounding box center [637, 369] width 9 height 7
radio input "true"
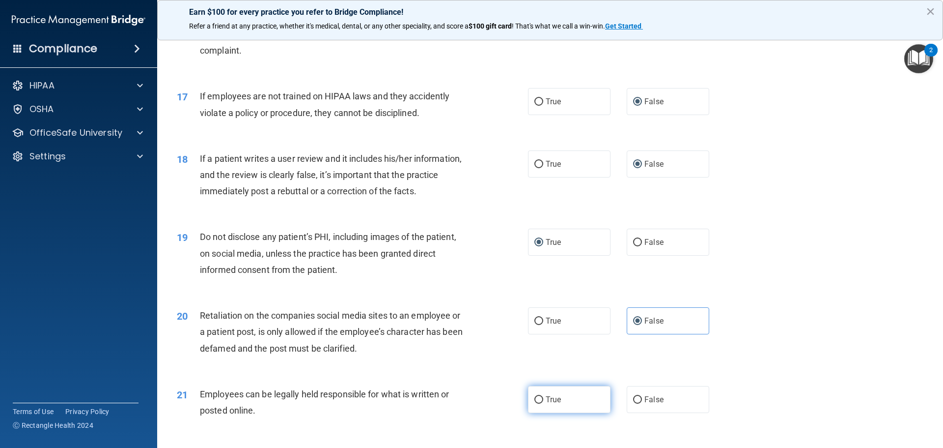
click at [535, 401] on input "True" at bounding box center [539, 399] width 9 height 7
radio input "true"
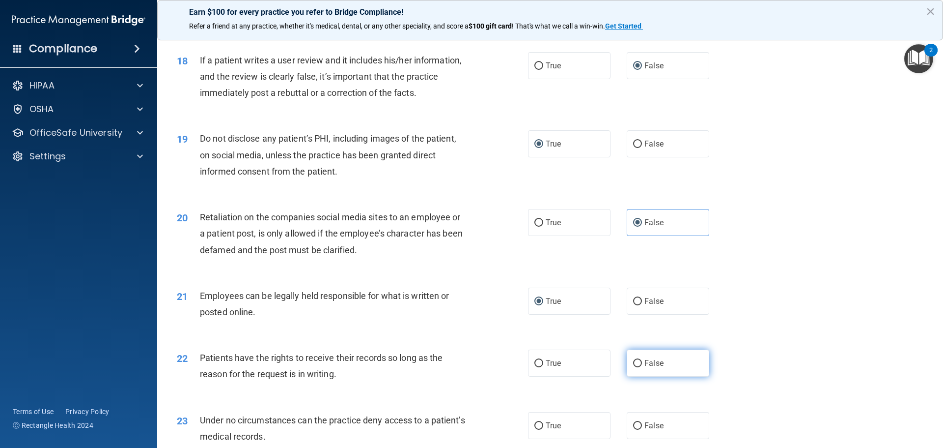
click at [635, 364] on input "False" at bounding box center [637, 363] width 9 height 7
radio input "true"
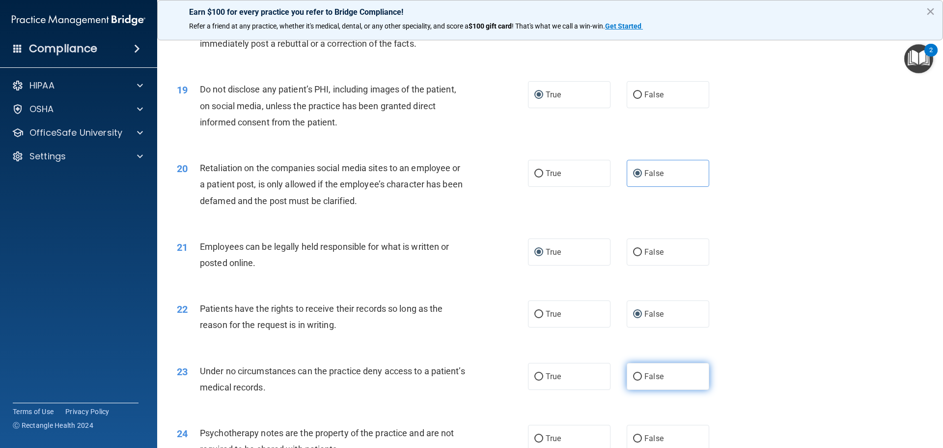
click at [634, 379] on input "False" at bounding box center [637, 376] width 9 height 7
radio input "true"
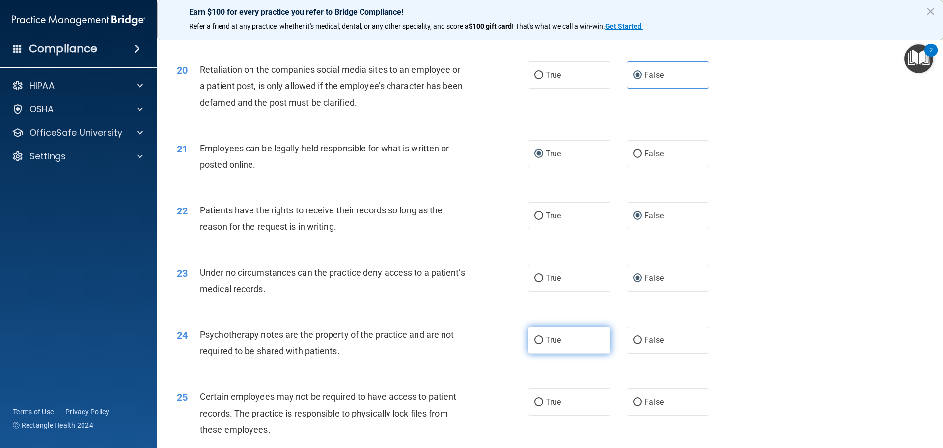
click at [539, 339] on input "True" at bounding box center [539, 340] width 9 height 7
radio input "true"
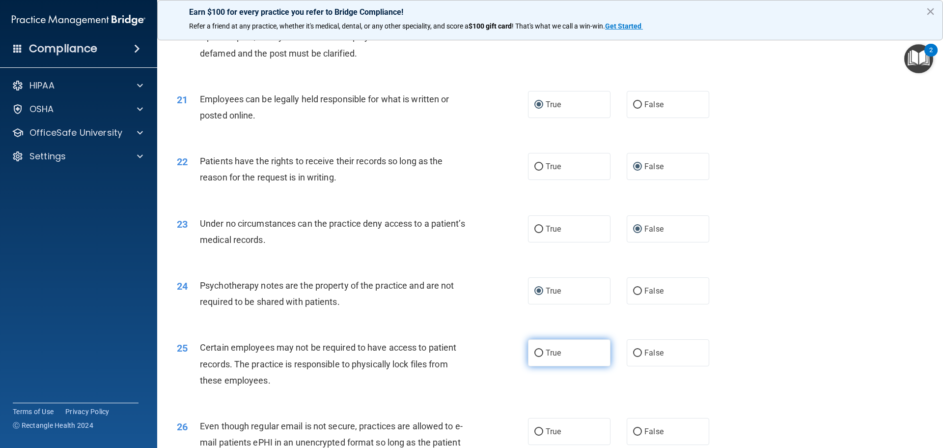
click at [538, 353] on input "True" at bounding box center [539, 352] width 9 height 7
radio input "true"
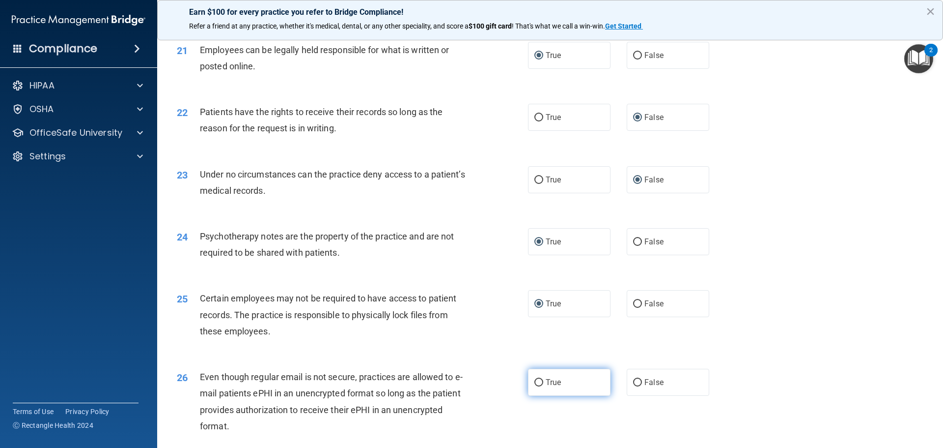
click at [535, 379] on input "True" at bounding box center [539, 382] width 9 height 7
radio input "true"
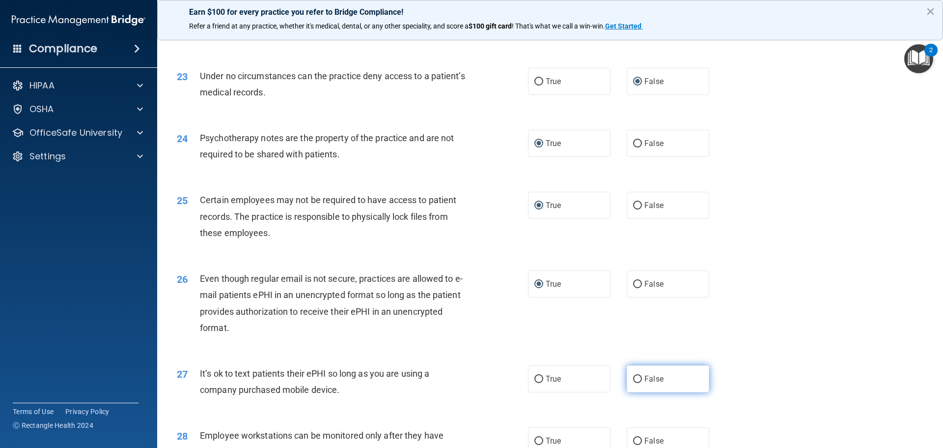
click at [636, 380] on input "False" at bounding box center [637, 378] width 9 height 7
radio input "true"
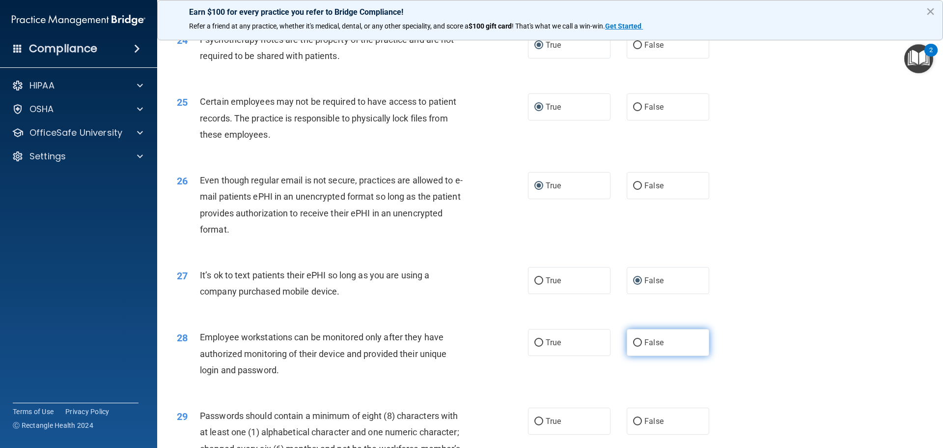
click at [633, 340] on input "False" at bounding box center [637, 342] width 9 height 7
radio input "true"
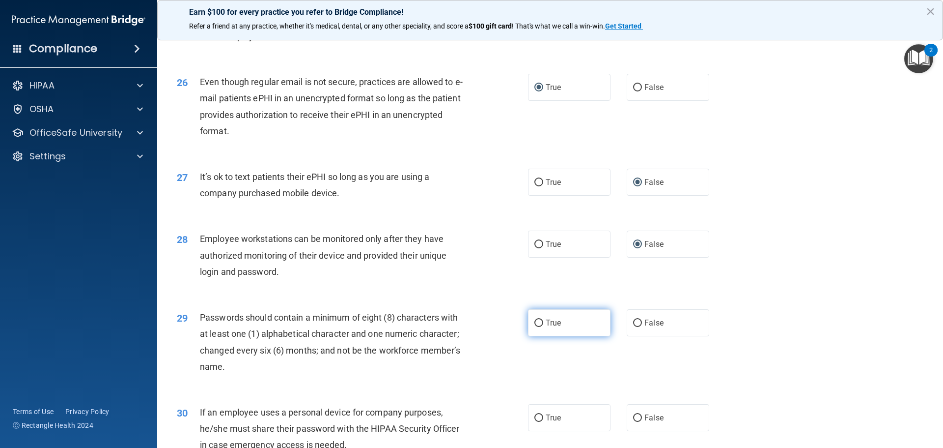
click at [535, 327] on input "True" at bounding box center [539, 322] width 9 height 7
radio input "true"
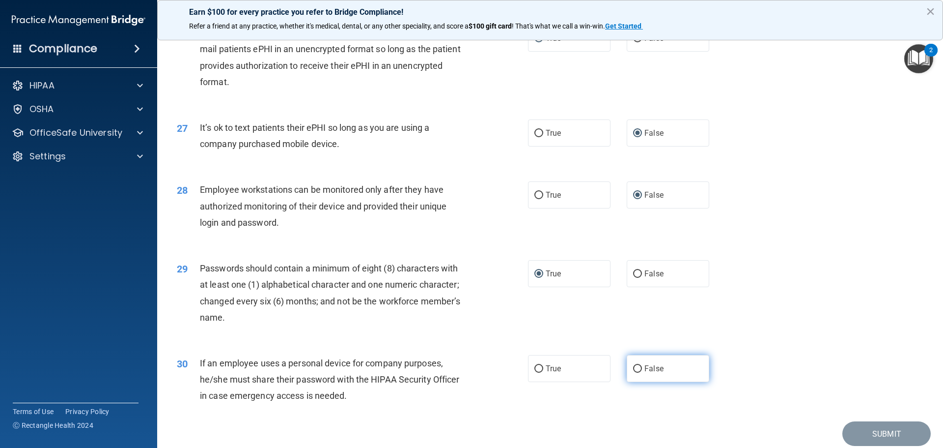
click at [634, 370] on input "False" at bounding box center [637, 368] width 9 height 7
radio input "true"
click at [898, 431] on button "Submit" at bounding box center [887, 433] width 88 height 25
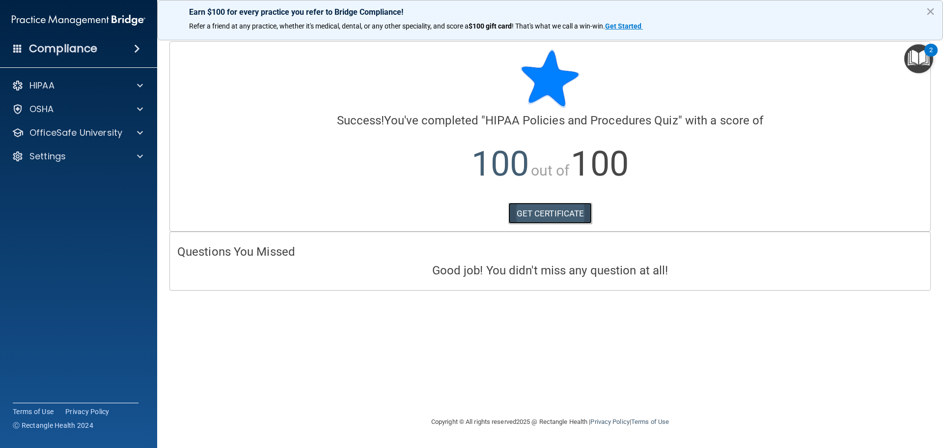
click at [535, 212] on link "GET CERTIFICATE" at bounding box center [550, 213] width 84 height 22
click at [58, 138] on p "OfficeSafe University" at bounding box center [75, 133] width 93 height 12
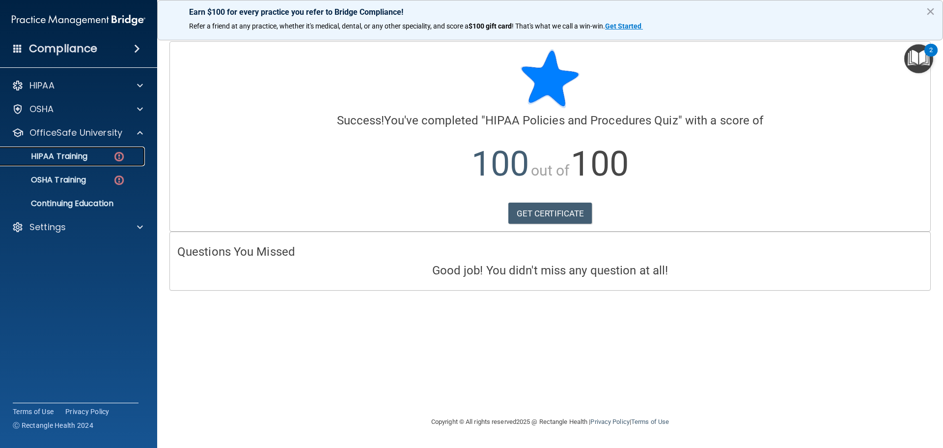
click at [94, 158] on div "HIPAA Training" at bounding box center [73, 156] width 134 height 10
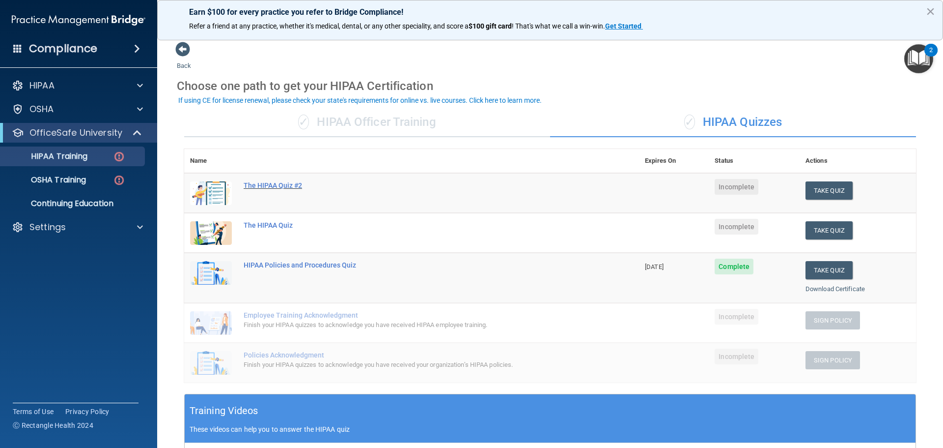
click at [280, 184] on div "The HIPAA Quiz #2" at bounding box center [417, 185] width 346 height 8
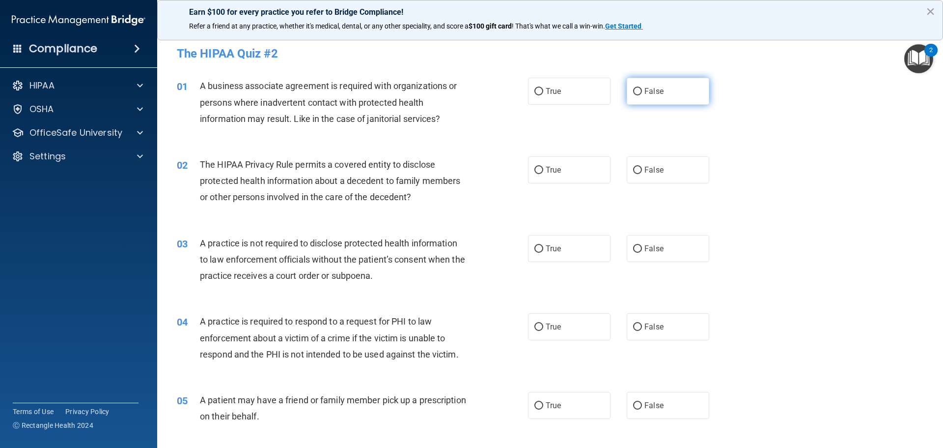
click at [633, 88] on input "False" at bounding box center [637, 91] width 9 height 7
radio input "true"
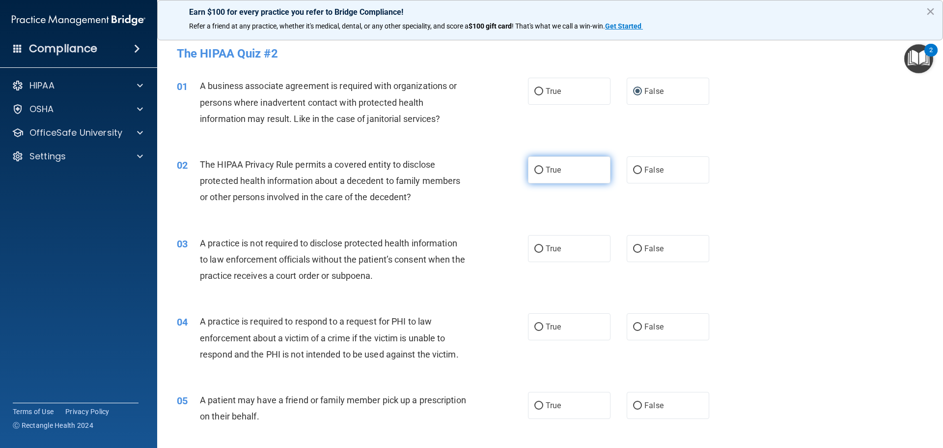
click at [535, 172] on input "True" at bounding box center [539, 170] width 9 height 7
radio input "true"
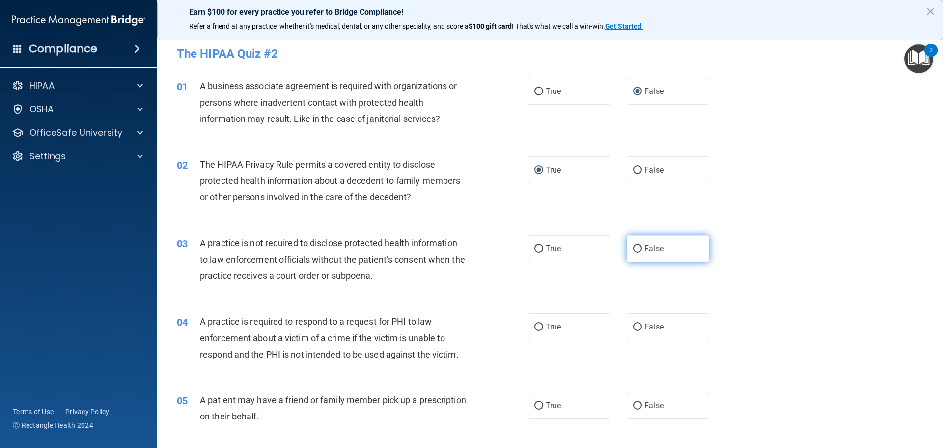
click at [634, 245] on input "False" at bounding box center [637, 248] width 9 height 7
radio input "true"
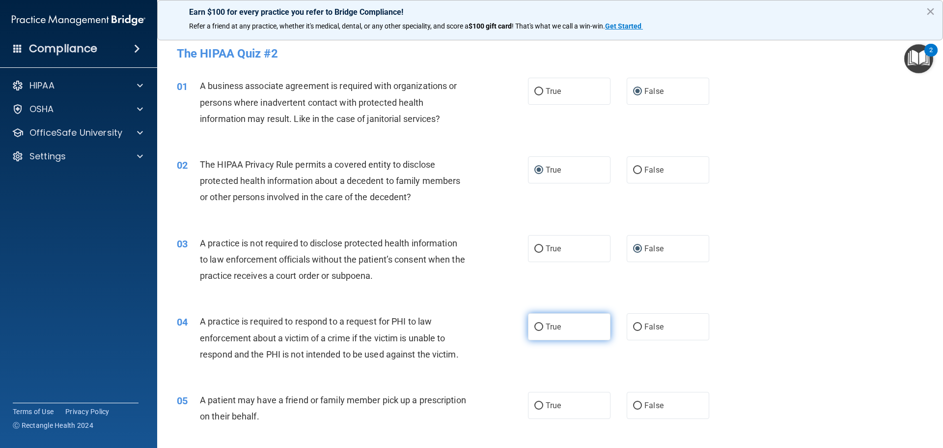
click at [538, 325] on input "True" at bounding box center [539, 326] width 9 height 7
radio input "true"
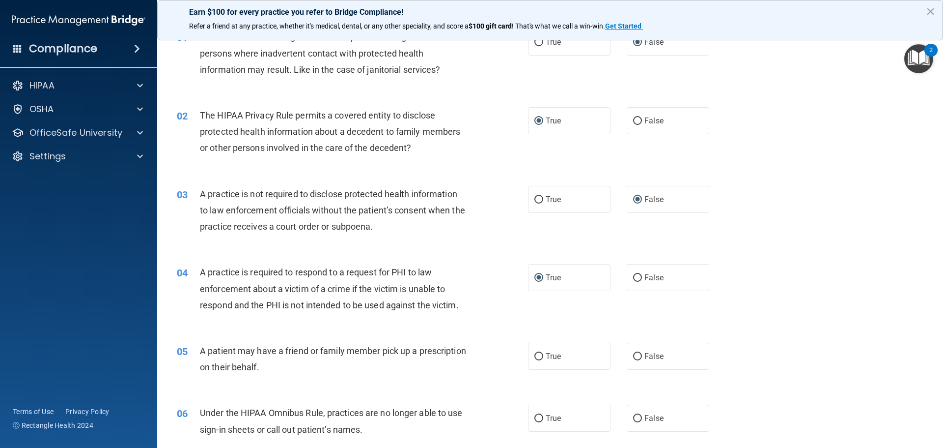
scroll to position [98, 0]
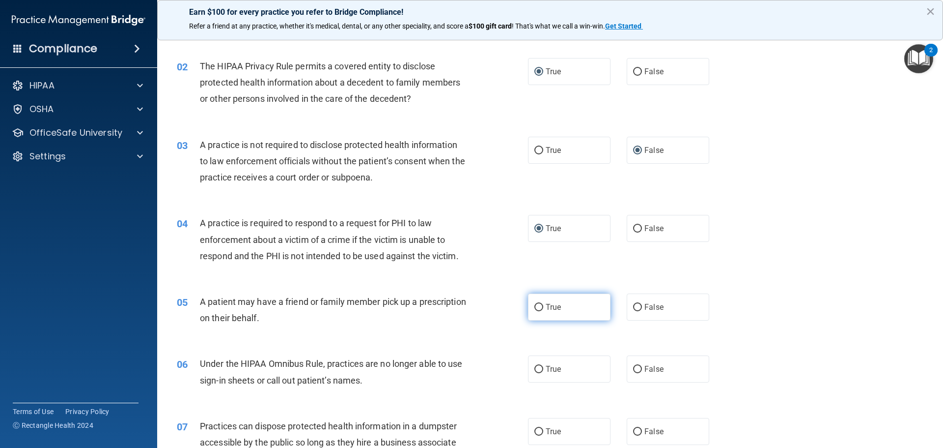
click at [535, 307] on input "True" at bounding box center [539, 307] width 9 height 7
radio input "true"
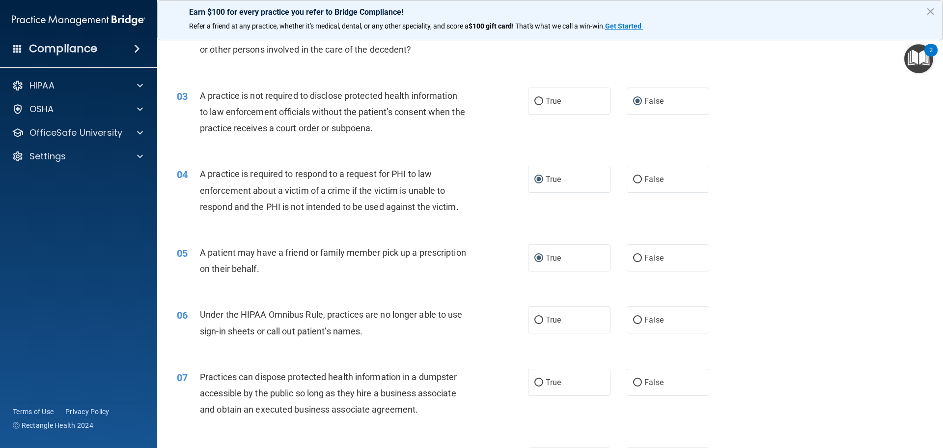
scroll to position [197, 0]
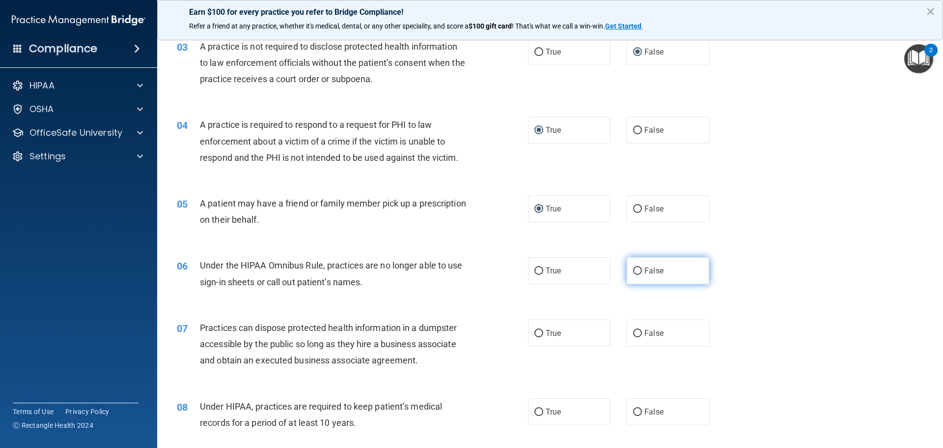
click at [634, 268] on input "False" at bounding box center [637, 270] width 9 height 7
radio input "true"
click at [633, 335] on input "False" at bounding box center [637, 333] width 9 height 7
radio input "true"
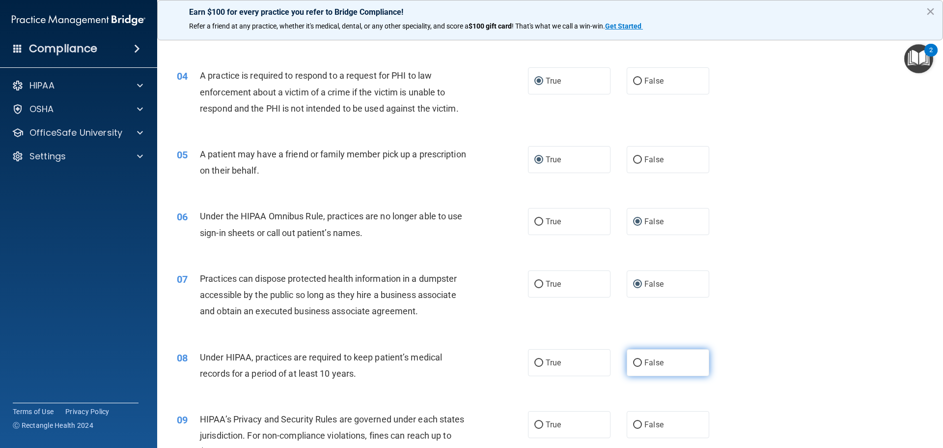
click at [638, 363] on label "False" at bounding box center [668, 362] width 83 height 27
click at [638, 363] on input "False" at bounding box center [637, 362] width 9 height 7
radio input "true"
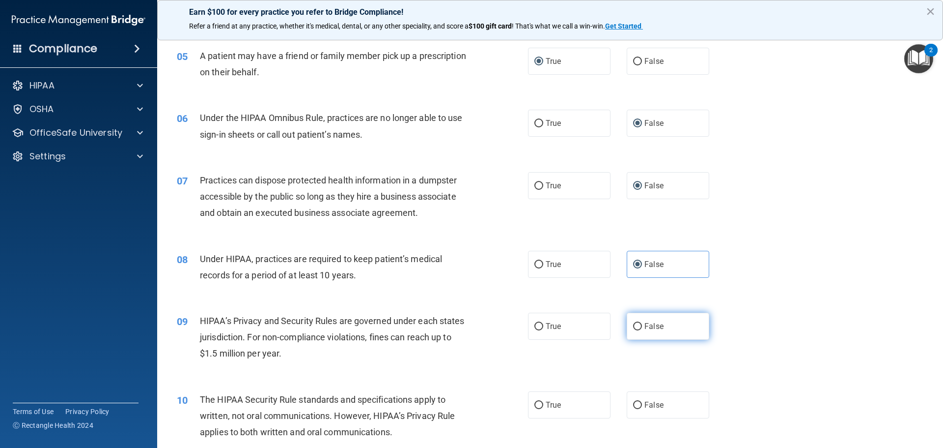
click at [635, 324] on input "False" at bounding box center [637, 326] width 9 height 7
radio input "true"
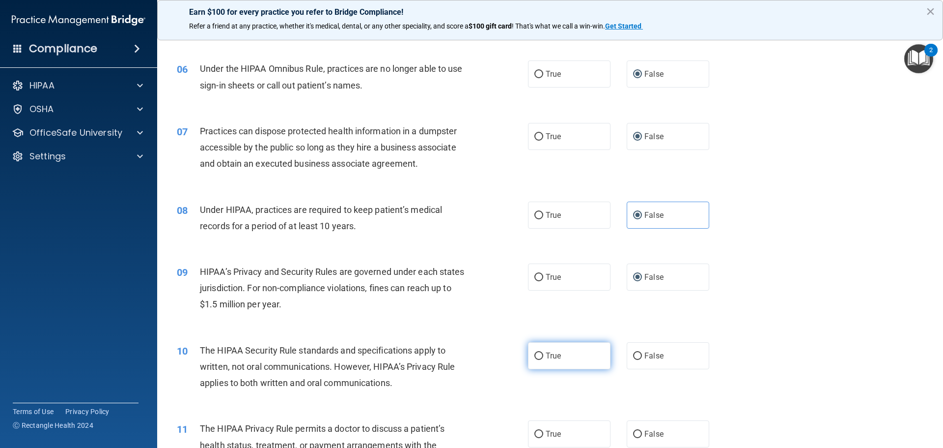
click at [535, 355] on input "True" at bounding box center [539, 355] width 9 height 7
radio input "true"
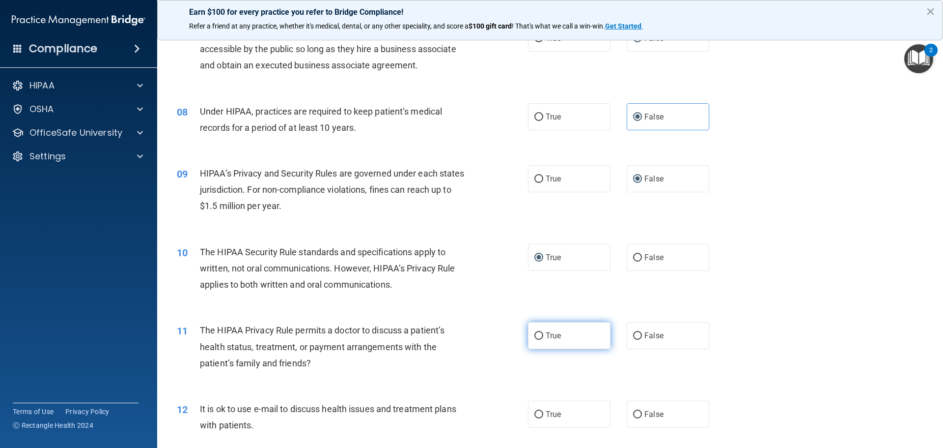
click at [538, 335] on input "True" at bounding box center [539, 335] width 9 height 7
radio input "true"
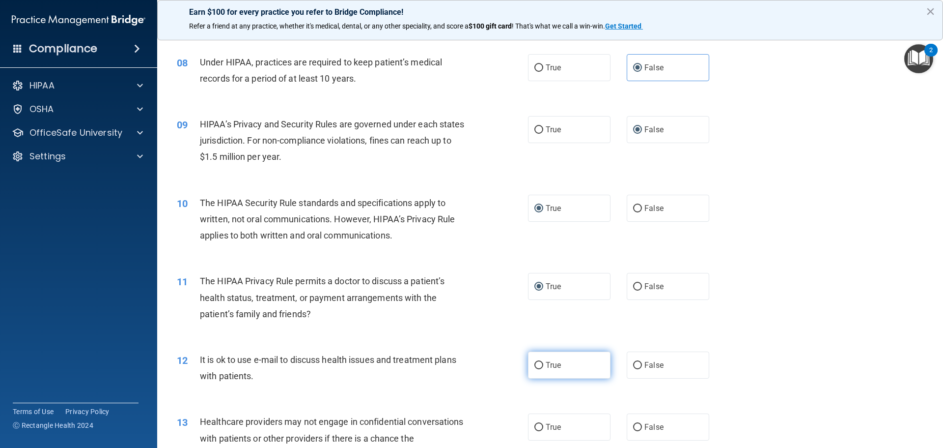
click at [529, 366] on label "True" at bounding box center [569, 364] width 83 height 27
click at [535, 366] on input "True" at bounding box center [539, 365] width 9 height 7
radio input "true"
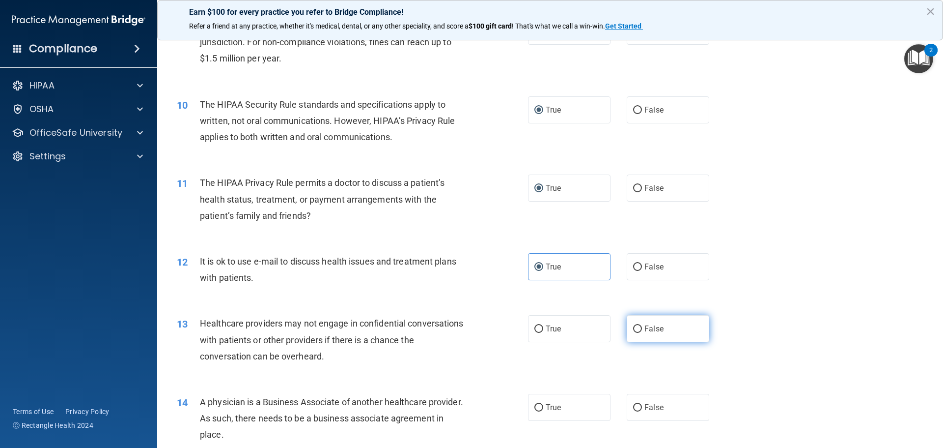
click at [633, 330] on input "False" at bounding box center [637, 328] width 9 height 7
radio input "true"
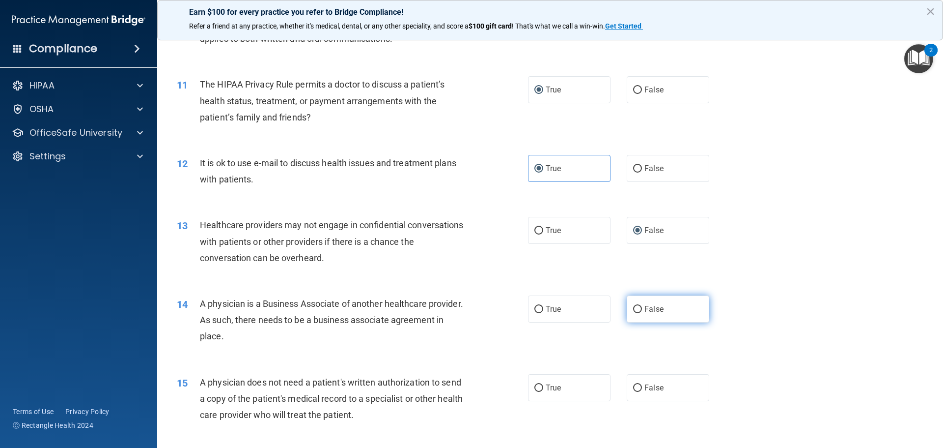
click at [631, 301] on label "False" at bounding box center [668, 308] width 83 height 27
click at [633, 306] on input "False" at bounding box center [637, 309] width 9 height 7
radio input "true"
click at [535, 385] on input "True" at bounding box center [539, 387] width 9 height 7
radio input "true"
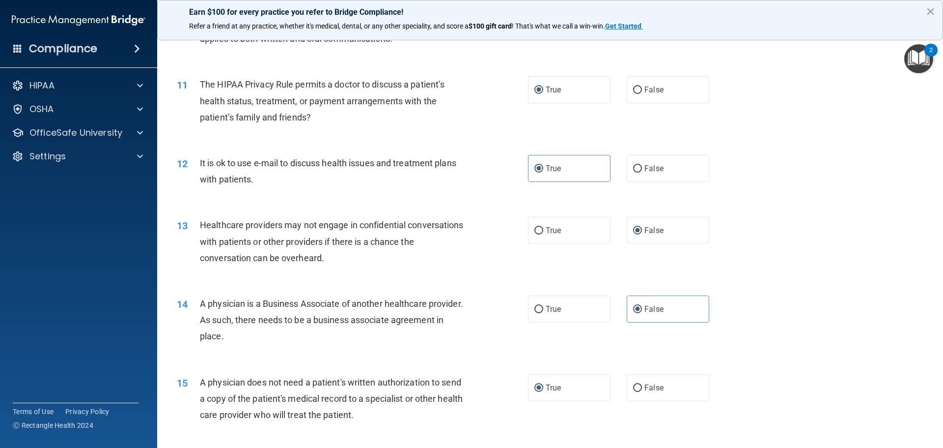
scroll to position [786, 0]
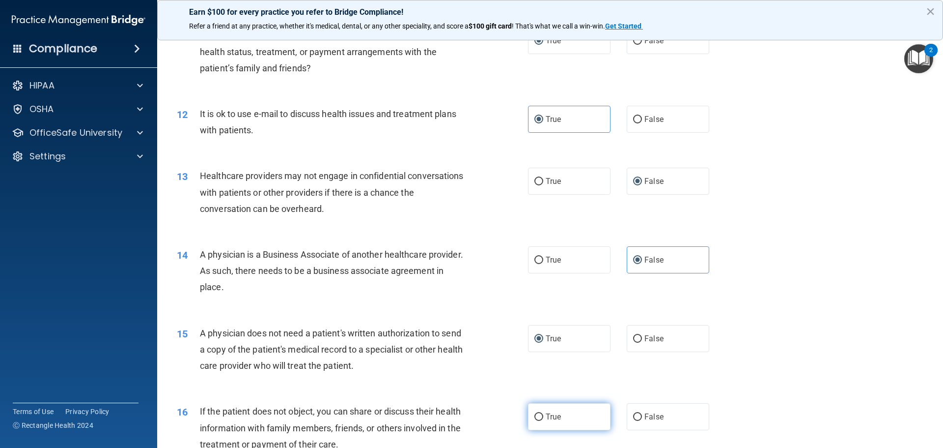
click at [535, 417] on input "True" at bounding box center [539, 416] width 9 height 7
radio input "true"
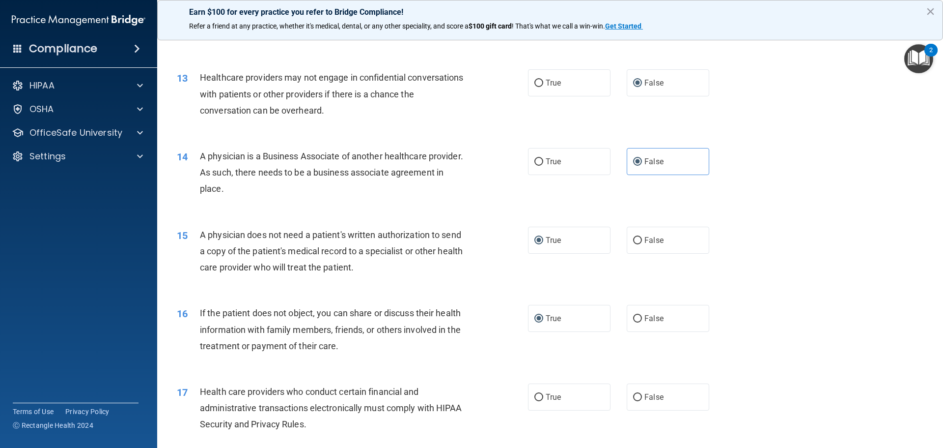
scroll to position [983, 0]
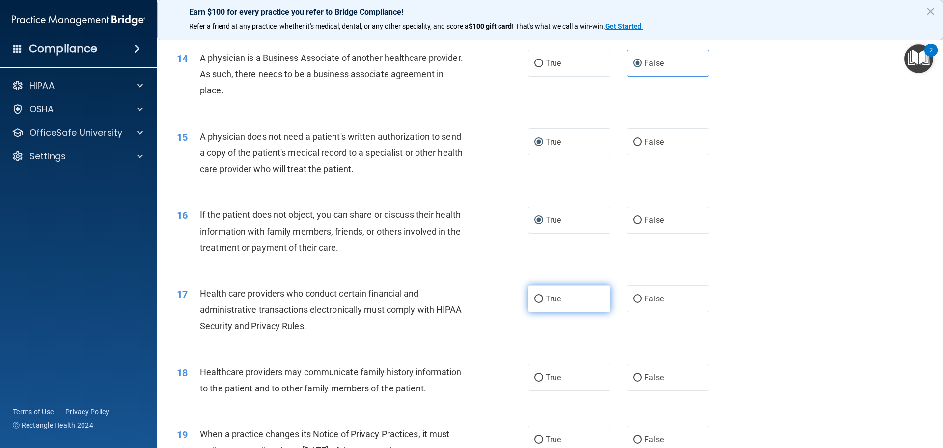
click at [536, 300] on input "True" at bounding box center [539, 298] width 9 height 7
radio input "true"
click at [627, 379] on label "False" at bounding box center [668, 377] width 83 height 27
click at [633, 379] on input "False" at bounding box center [637, 377] width 9 height 7
radio input "true"
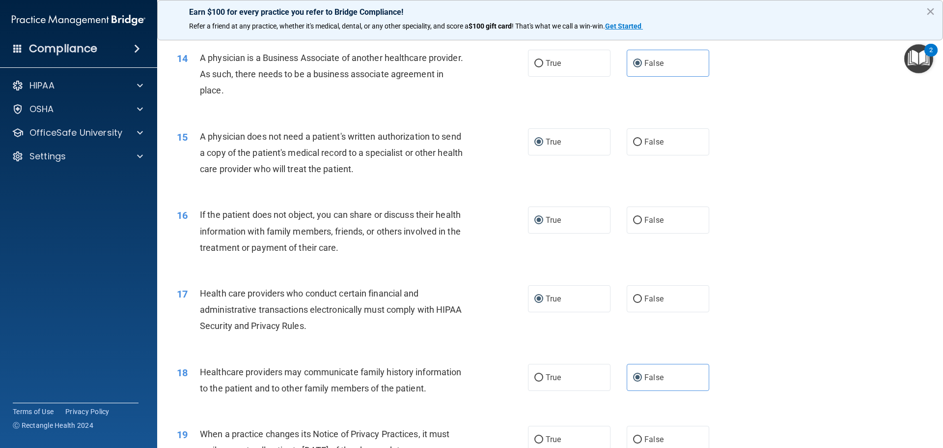
scroll to position [1081, 0]
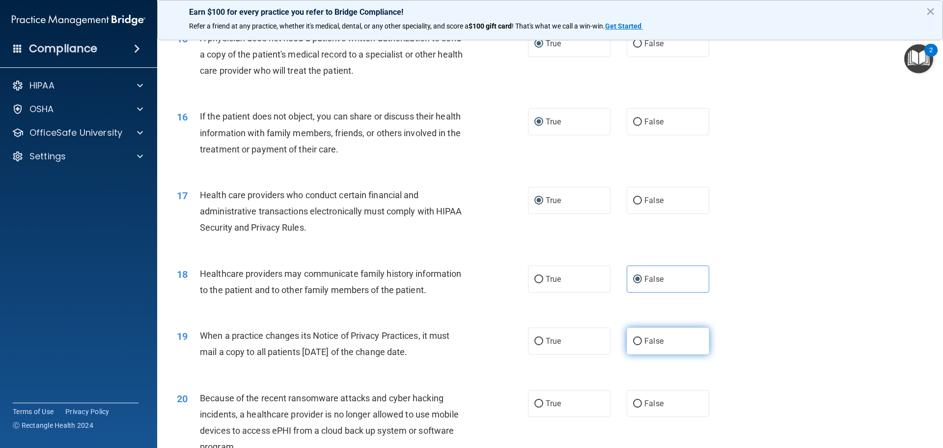
click at [636, 341] on input "False" at bounding box center [637, 341] width 9 height 7
radio input "true"
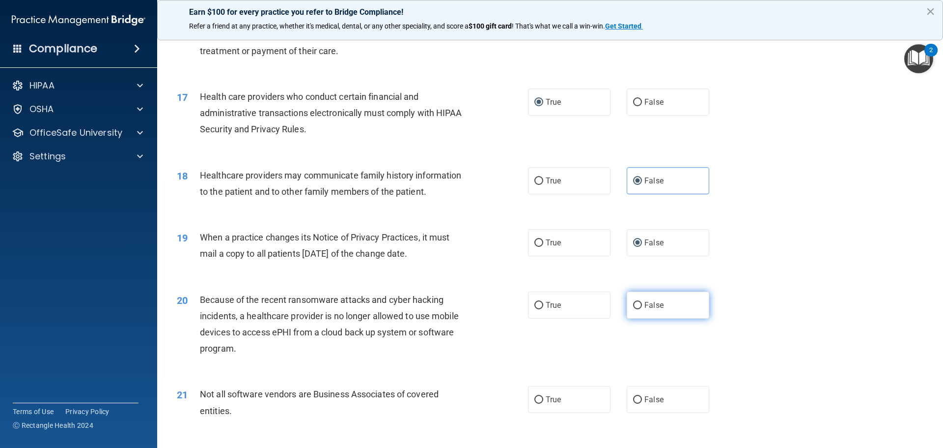
click at [633, 308] on input "False" at bounding box center [637, 305] width 9 height 7
radio input "true"
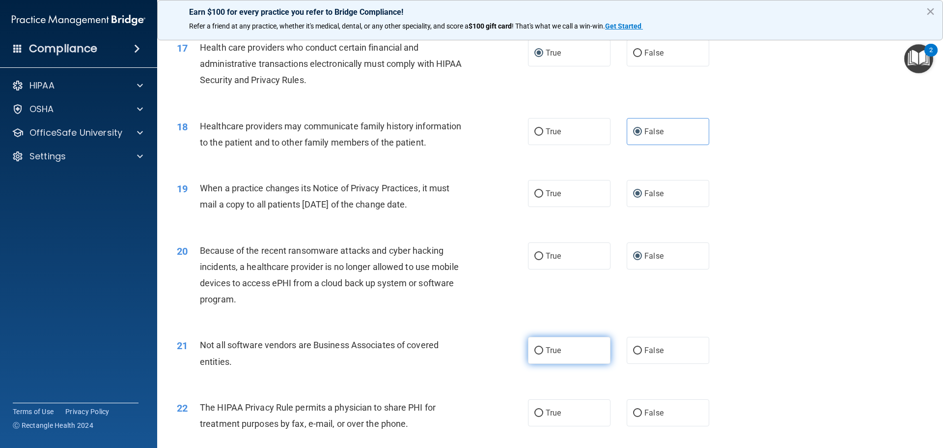
click at [541, 353] on label "True" at bounding box center [569, 350] width 83 height 27
click at [541, 353] on input "True" at bounding box center [539, 350] width 9 height 7
radio input "true"
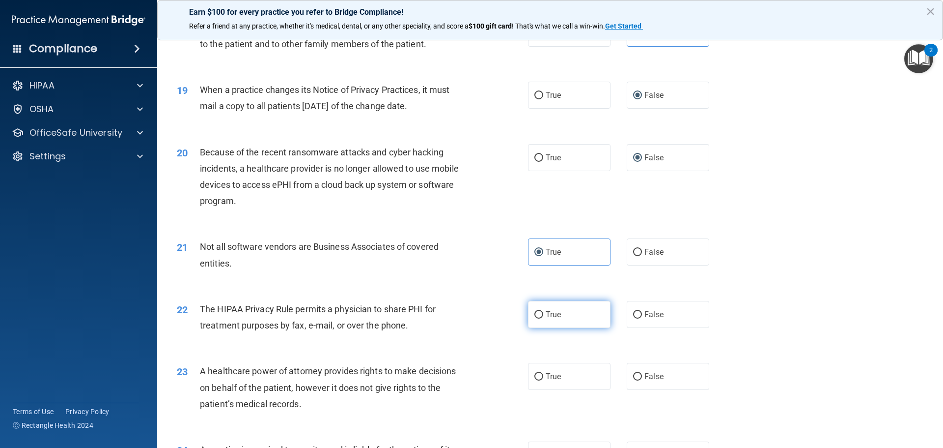
click at [535, 318] on input "True" at bounding box center [539, 314] width 9 height 7
radio input "true"
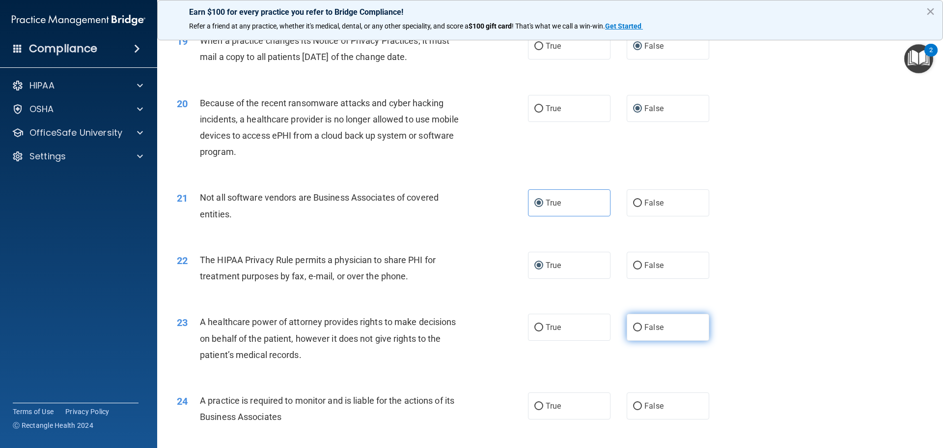
click at [638, 330] on label "False" at bounding box center [668, 326] width 83 height 27
click at [638, 330] on input "False" at bounding box center [637, 327] width 9 height 7
radio input "true"
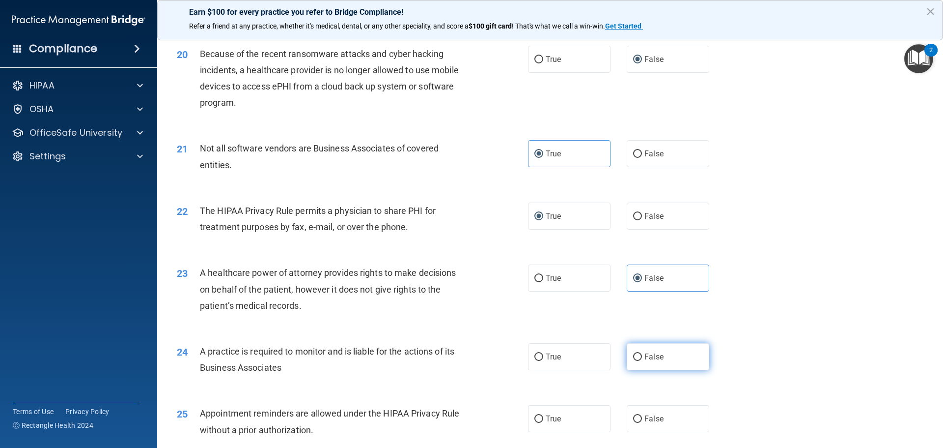
click at [645, 354] on span "False" at bounding box center [654, 356] width 19 height 9
click at [642, 354] on input "False" at bounding box center [637, 356] width 9 height 7
radio input "true"
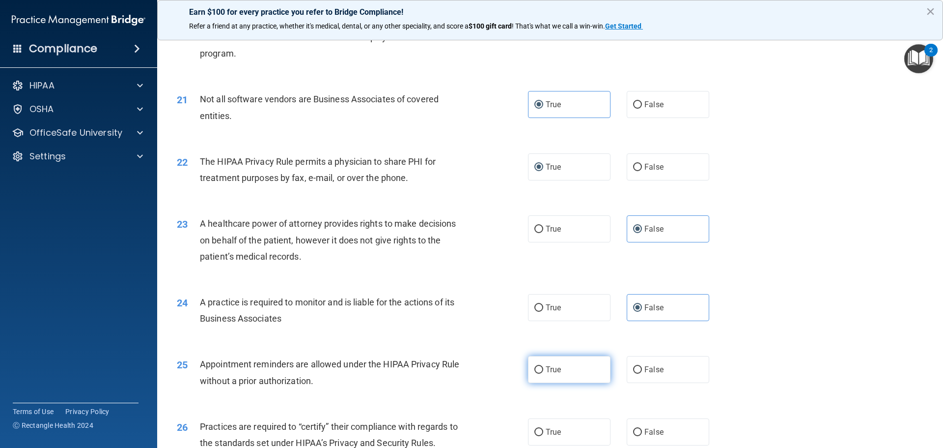
click at [555, 371] on span "True" at bounding box center [553, 369] width 15 height 9
click at [543, 371] on input "True" at bounding box center [539, 369] width 9 height 7
radio input "true"
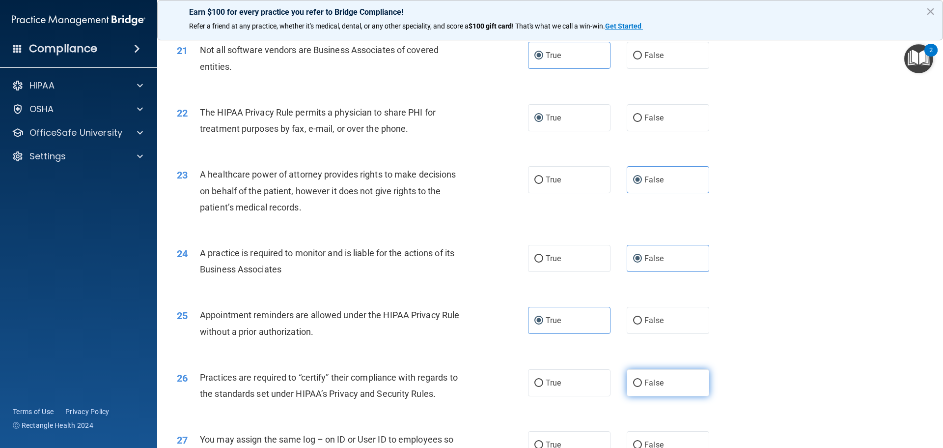
click at [660, 377] on label "False" at bounding box center [668, 382] width 83 height 27
click at [642, 379] on input "False" at bounding box center [637, 382] width 9 height 7
radio input "true"
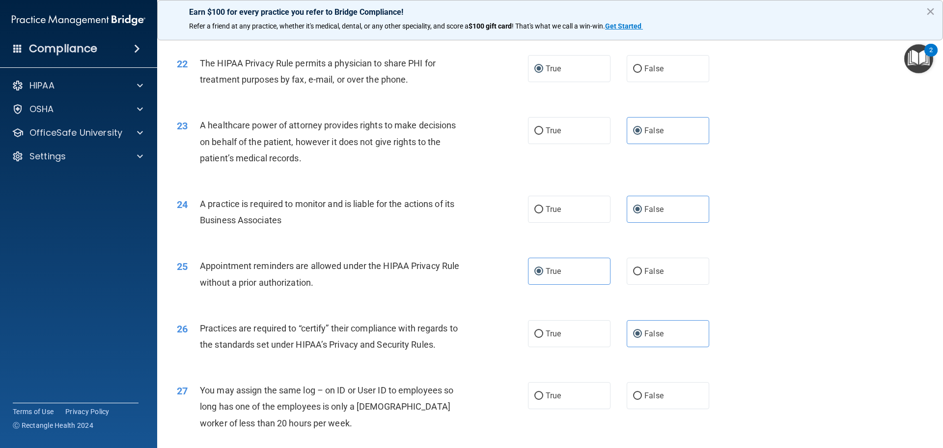
scroll to position [1621, 0]
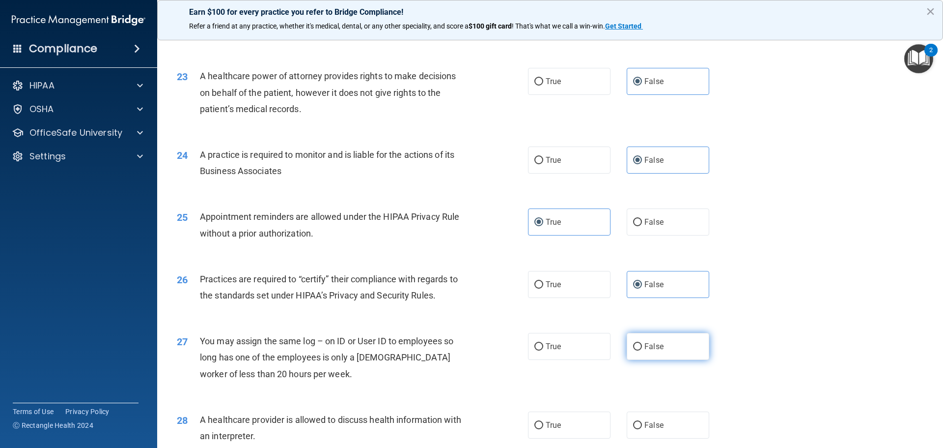
click at [647, 342] on span "False" at bounding box center [654, 345] width 19 height 9
click at [642, 343] on input "False" at bounding box center [637, 346] width 9 height 7
radio input "true"
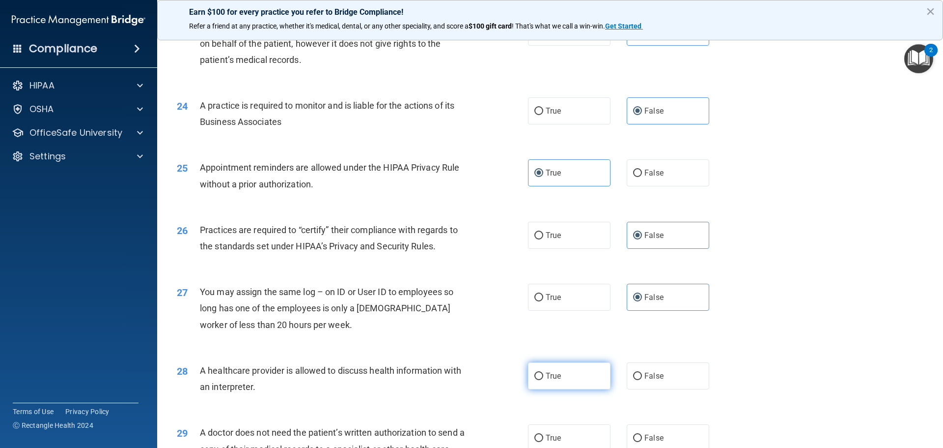
click at [569, 379] on label "True" at bounding box center [569, 375] width 83 height 27
click at [543, 379] on input "True" at bounding box center [539, 375] width 9 height 7
radio input "true"
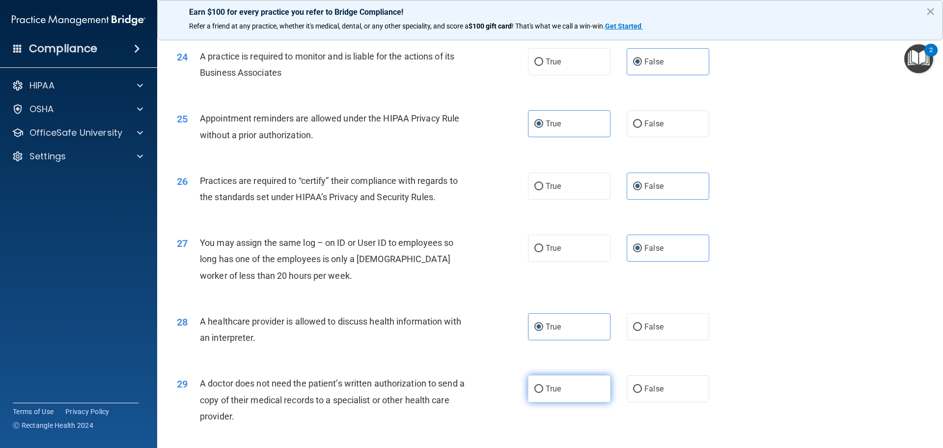
click at [586, 391] on label "True" at bounding box center [569, 388] width 83 height 27
click at [543, 391] on input "True" at bounding box center [539, 388] width 9 height 7
radio input "true"
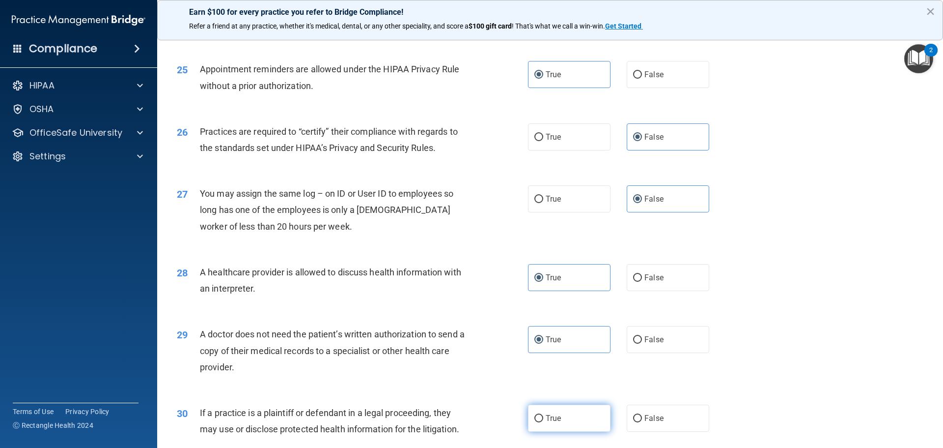
click at [582, 423] on label "True" at bounding box center [569, 417] width 83 height 27
click at [543, 422] on input "True" at bounding box center [539, 418] width 9 height 7
radio input "true"
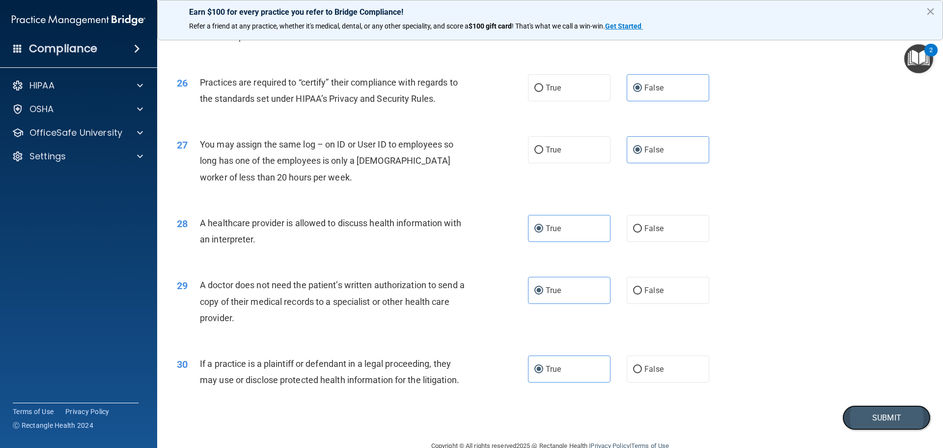
click at [903, 423] on button "Submit" at bounding box center [887, 417] width 88 height 25
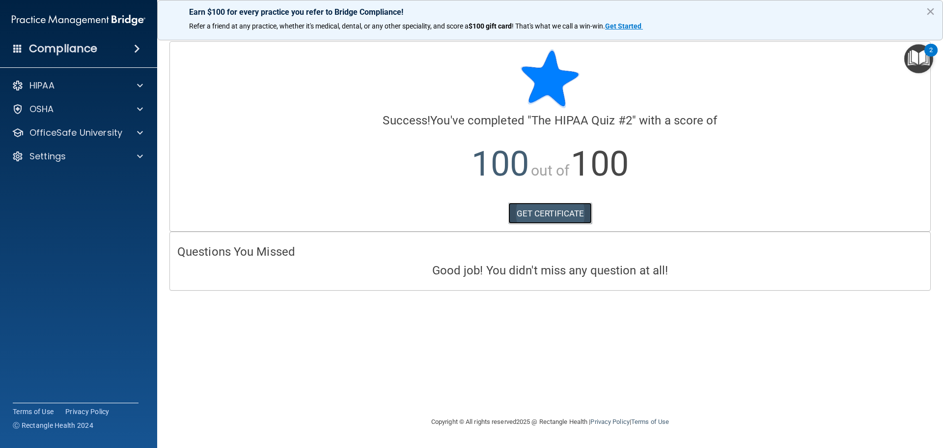
click at [574, 218] on link "GET CERTIFICATE" at bounding box center [550, 213] width 84 height 22
click at [86, 114] on div "OSHA" at bounding box center [65, 109] width 122 height 12
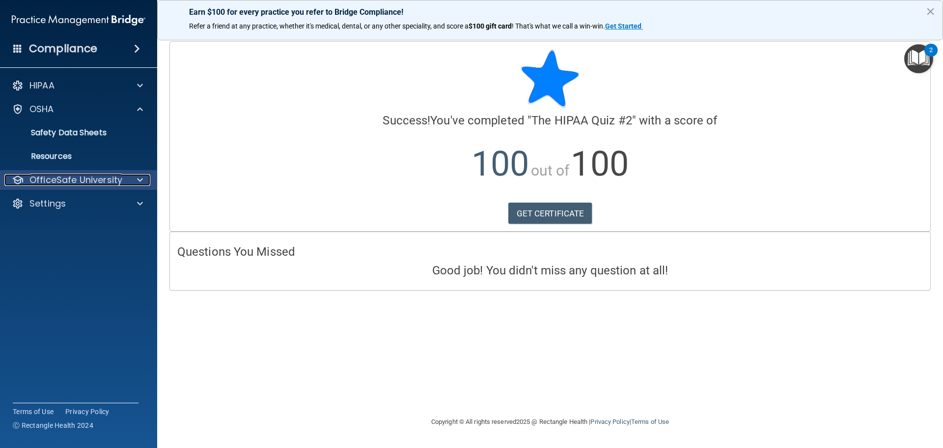
click at [88, 179] on p "OfficeSafe University" at bounding box center [75, 180] width 93 height 12
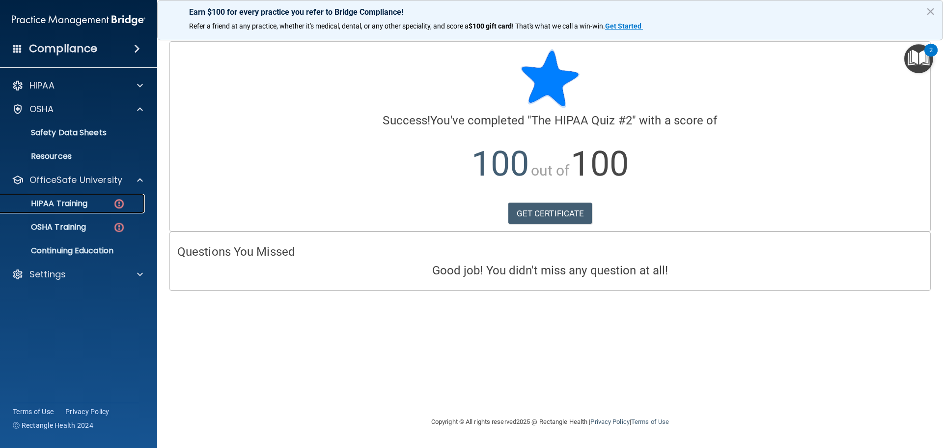
click at [89, 205] on div "HIPAA Training" at bounding box center [73, 203] width 134 height 10
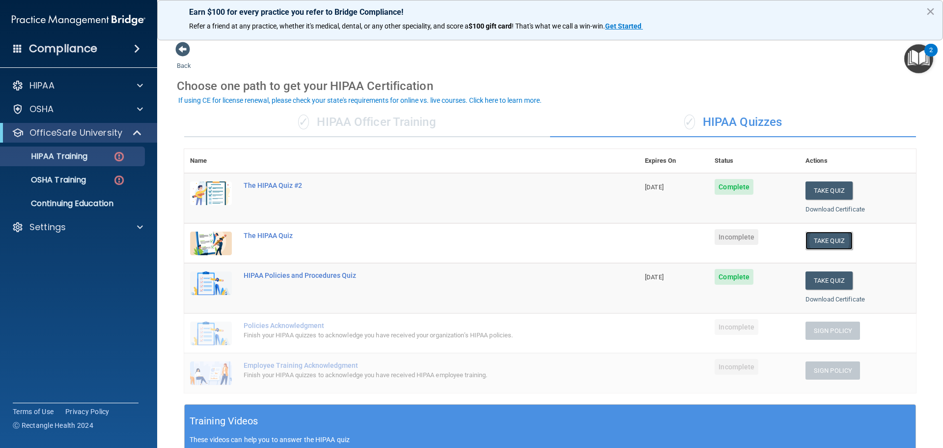
click at [832, 236] on button "Take Quiz" at bounding box center [829, 240] width 47 height 18
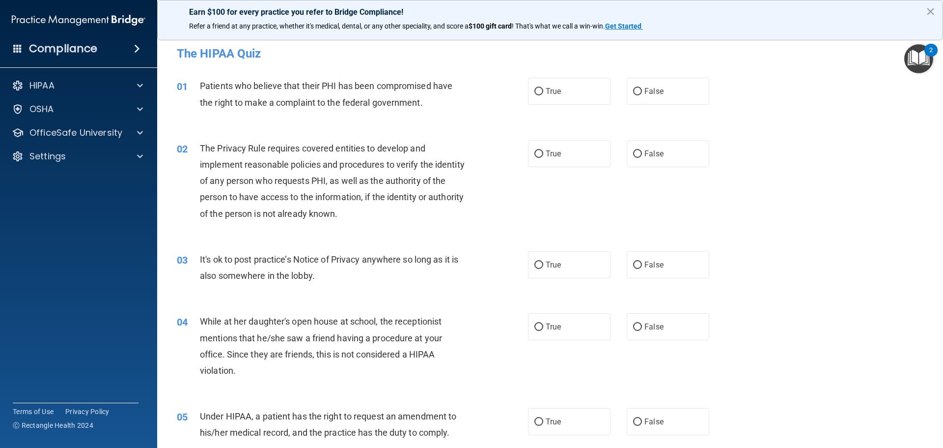
drag, startPoint x: 536, startPoint y: 96, endPoint x: 536, endPoint y: 109, distance: 12.8
click at [536, 96] on label "True" at bounding box center [569, 91] width 83 height 27
click at [536, 95] on input "True" at bounding box center [539, 91] width 9 height 7
radio input "true"
click at [536, 151] on input "True" at bounding box center [539, 153] width 9 height 7
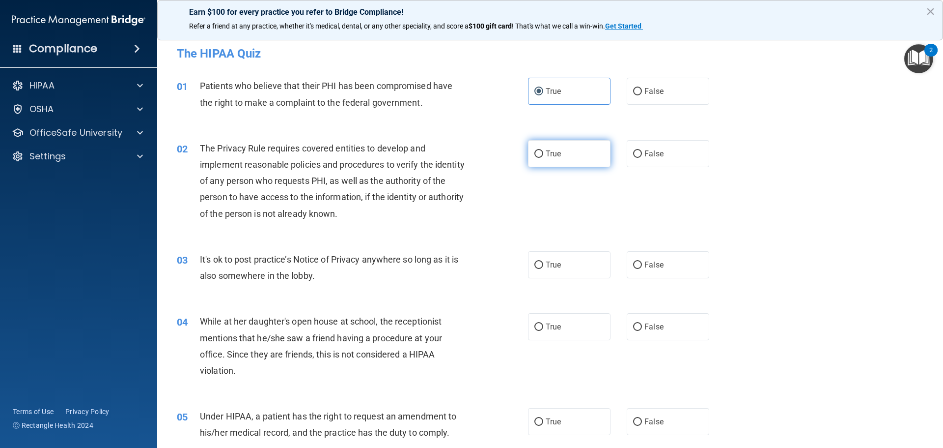
radio input "true"
click at [647, 264] on span "False" at bounding box center [654, 264] width 19 height 9
click at [642, 264] on input "False" at bounding box center [637, 264] width 9 height 7
radio input "true"
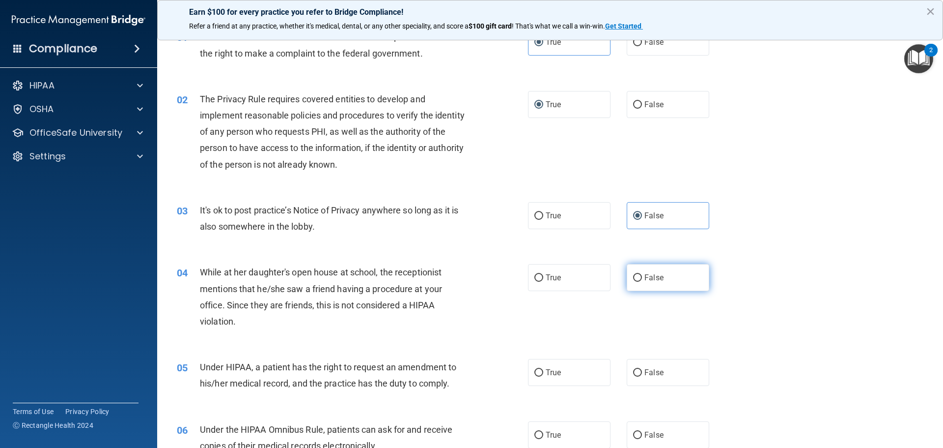
click at [633, 276] on input "False" at bounding box center [637, 277] width 9 height 7
radio input "true"
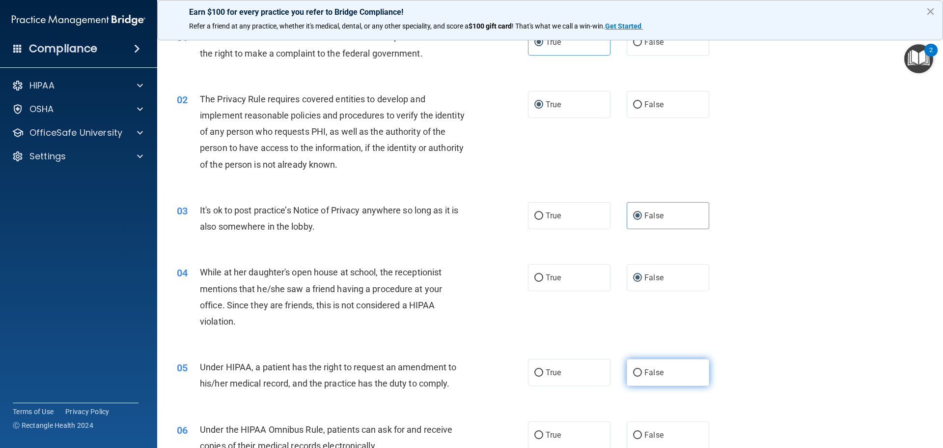
click at [638, 372] on label "False" at bounding box center [668, 372] width 83 height 27
click at [638, 372] on input "False" at bounding box center [637, 372] width 9 height 7
radio input "true"
click at [574, 429] on label "True" at bounding box center [569, 434] width 83 height 27
click at [543, 431] on input "True" at bounding box center [539, 434] width 9 height 7
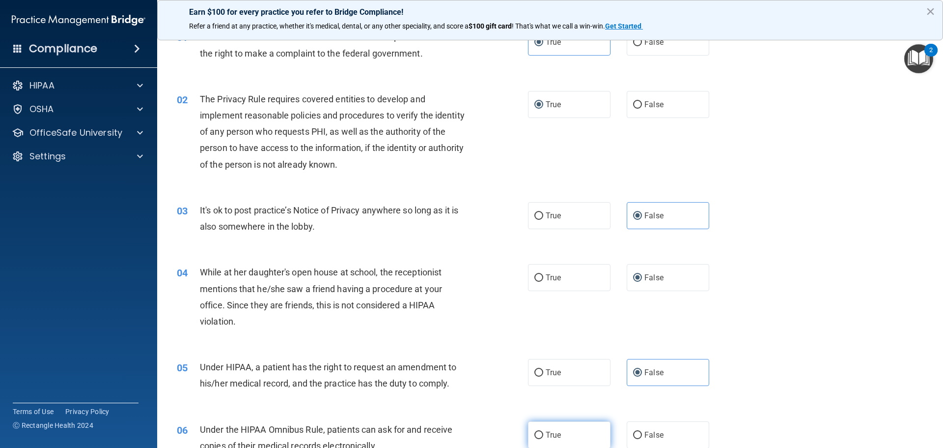
radio input "true"
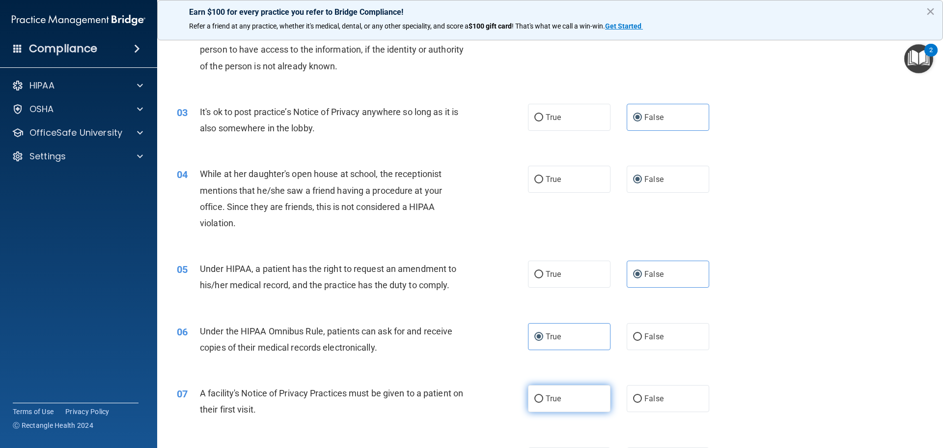
click at [572, 396] on label "True" at bounding box center [569, 398] width 83 height 27
click at [543, 396] on input "True" at bounding box center [539, 398] width 9 height 7
radio input "true"
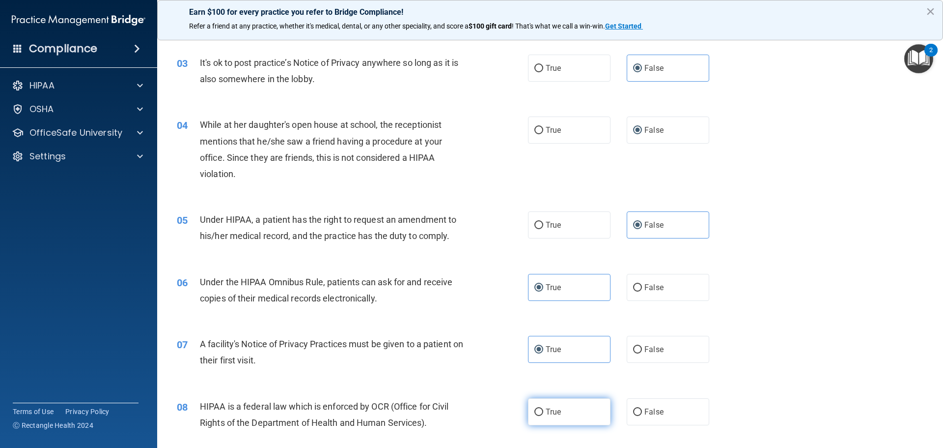
click at [575, 411] on label "True" at bounding box center [569, 411] width 83 height 27
click at [543, 411] on input "True" at bounding box center [539, 411] width 9 height 7
radio input "true"
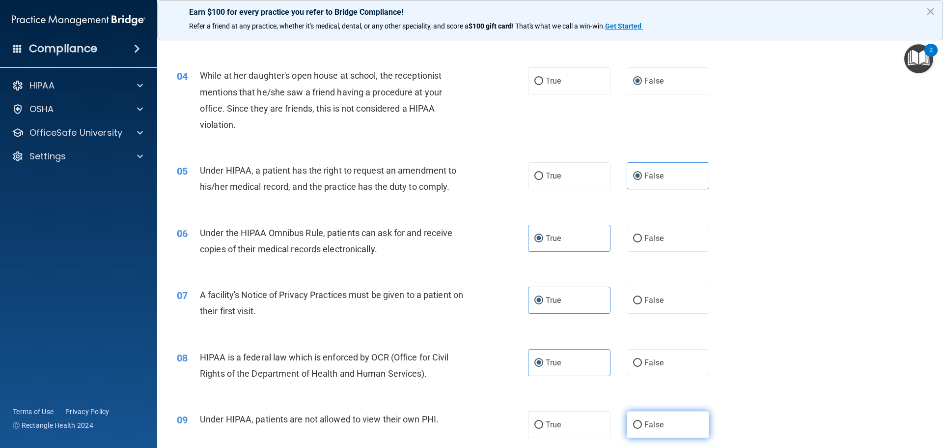
click at [640, 420] on label "False" at bounding box center [668, 424] width 83 height 27
click at [640, 421] on input "False" at bounding box center [637, 424] width 9 height 7
radio input "true"
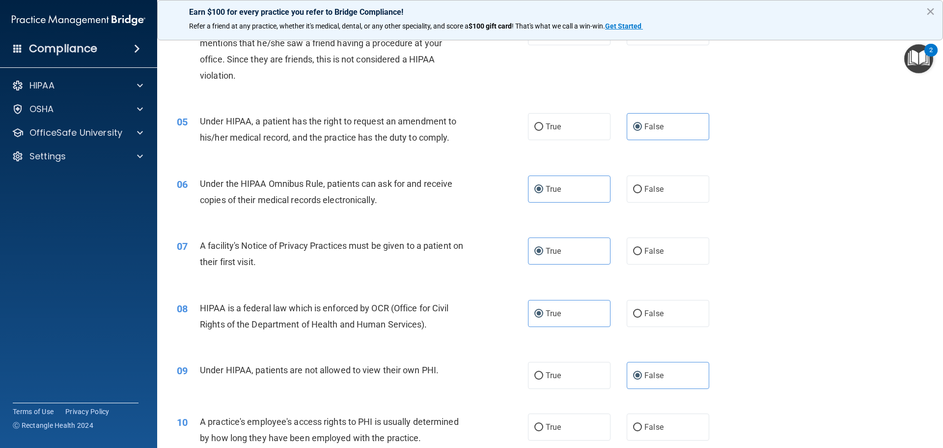
scroll to position [344, 0]
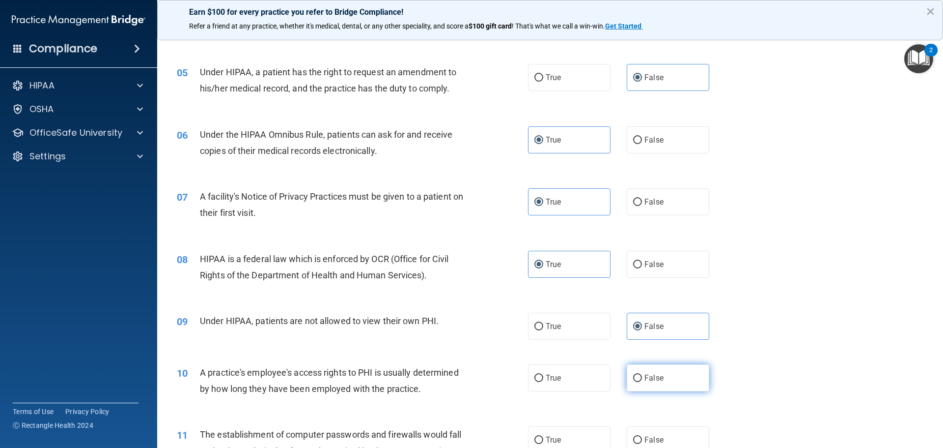
click at [633, 375] on input "False" at bounding box center [637, 377] width 9 height 7
radio input "true"
click at [586, 436] on label "True" at bounding box center [569, 439] width 83 height 27
click at [543, 436] on input "True" at bounding box center [539, 439] width 9 height 7
radio input "true"
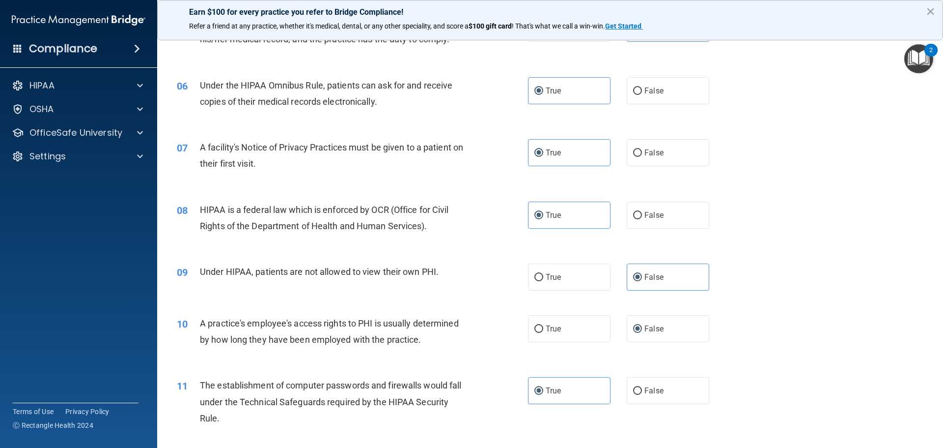
scroll to position [491, 0]
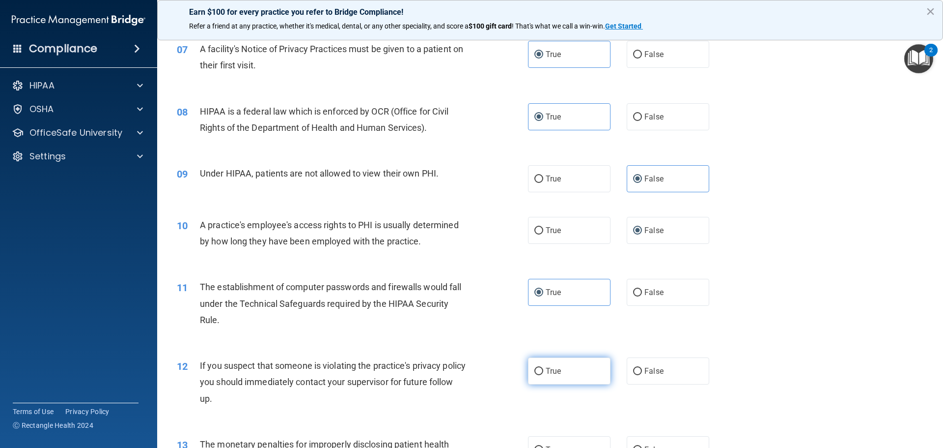
click at [559, 368] on label "True" at bounding box center [569, 370] width 83 height 27
click at [543, 368] on input "True" at bounding box center [539, 370] width 9 height 7
radio input "true"
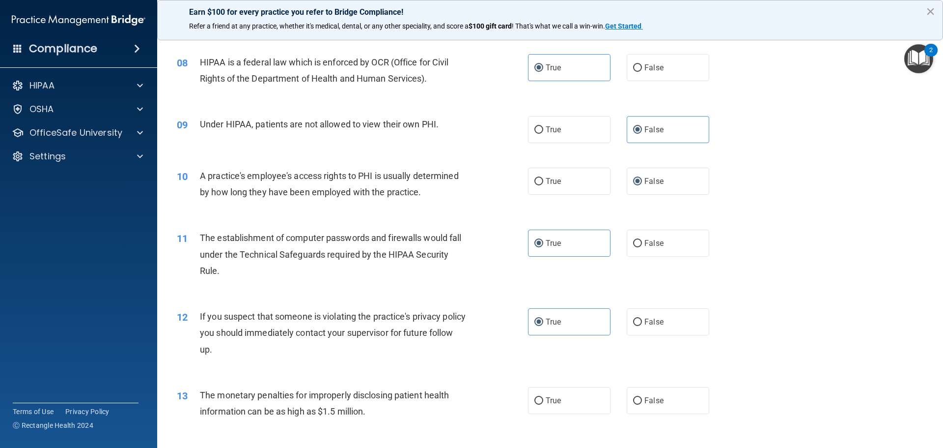
scroll to position [590, 0]
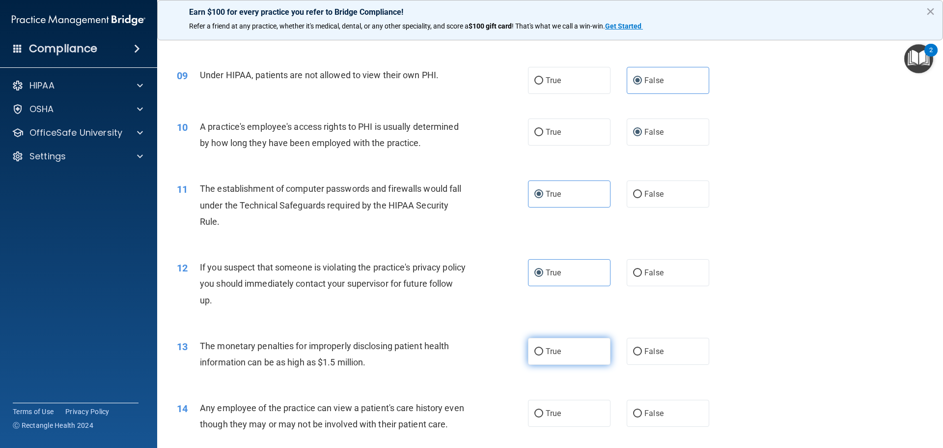
click at [556, 355] on span "True" at bounding box center [553, 350] width 15 height 9
click at [543, 355] on input "True" at bounding box center [539, 351] width 9 height 7
radio input "true"
click at [664, 421] on label "False" at bounding box center [668, 412] width 83 height 27
click at [642, 417] on input "False" at bounding box center [637, 413] width 9 height 7
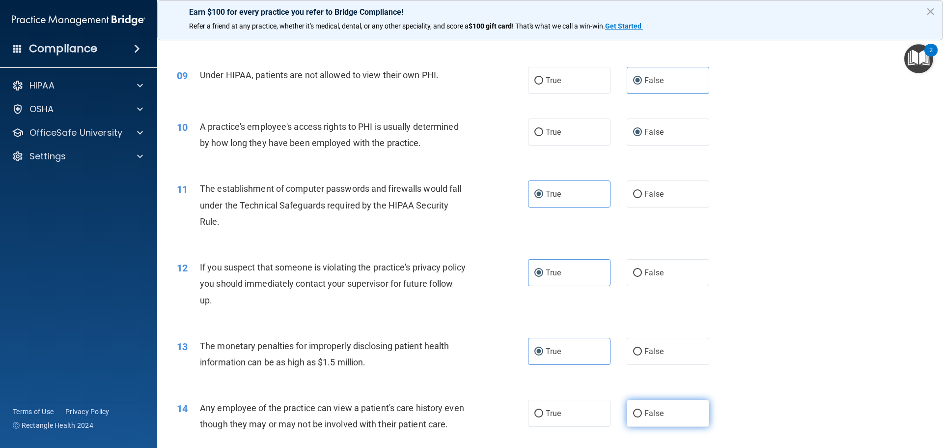
radio input "true"
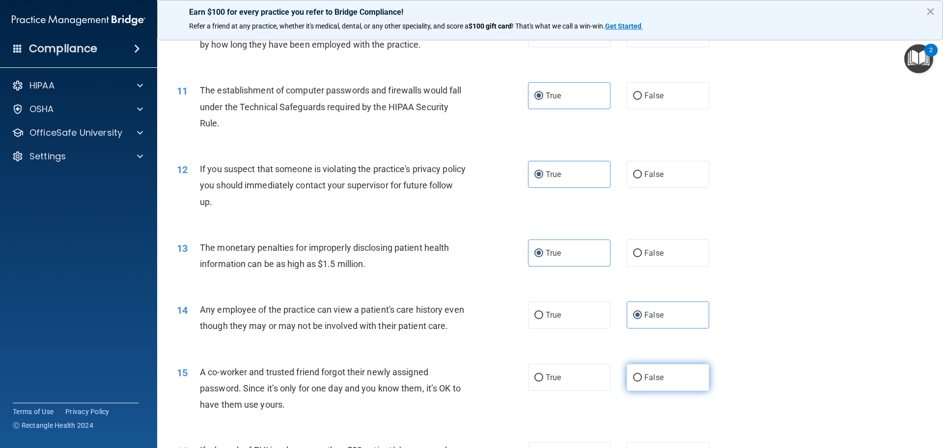
click at [667, 386] on label "False" at bounding box center [668, 377] width 83 height 27
click at [642, 381] on input "False" at bounding box center [637, 377] width 9 height 7
radio input "true"
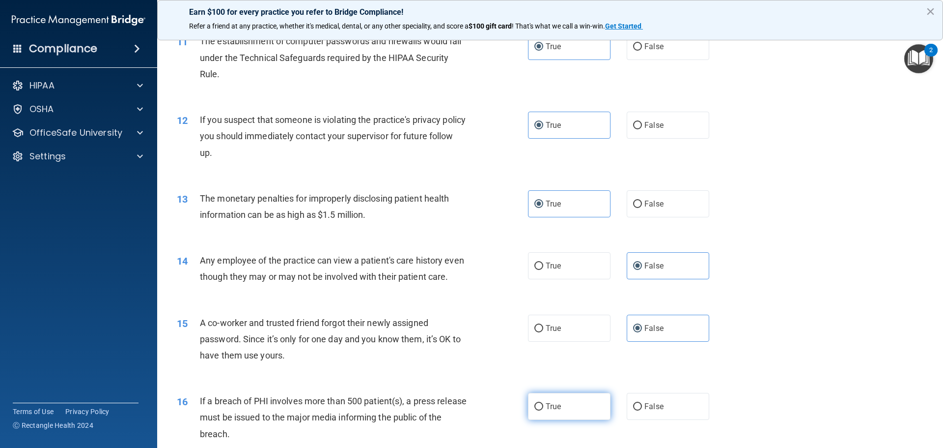
click at [565, 413] on label "True" at bounding box center [569, 406] width 83 height 27
click at [543, 410] on input "True" at bounding box center [539, 406] width 9 height 7
radio input "true"
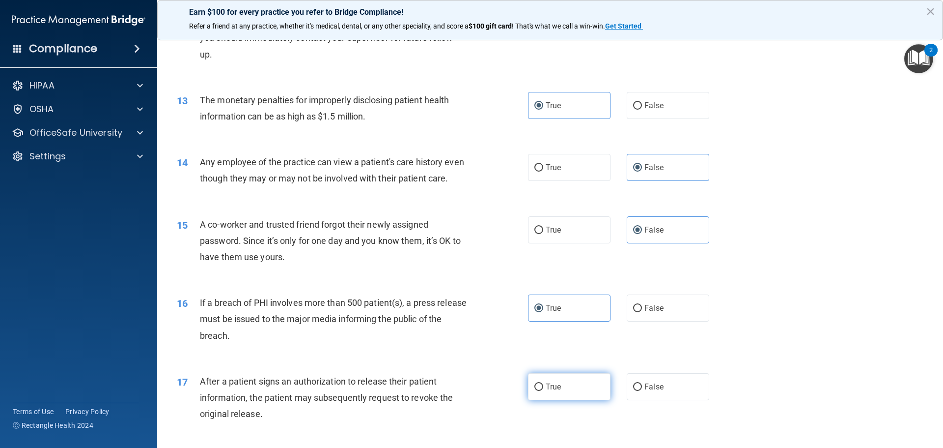
click at [571, 393] on label "True" at bounding box center [569, 386] width 83 height 27
click at [543, 391] on input "True" at bounding box center [539, 386] width 9 height 7
radio input "true"
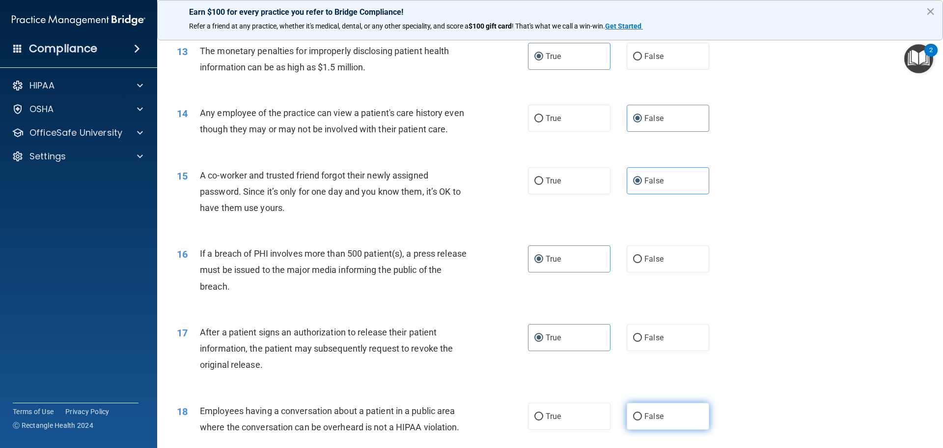
click at [633, 413] on input "False" at bounding box center [637, 416] width 9 height 7
radio input "true"
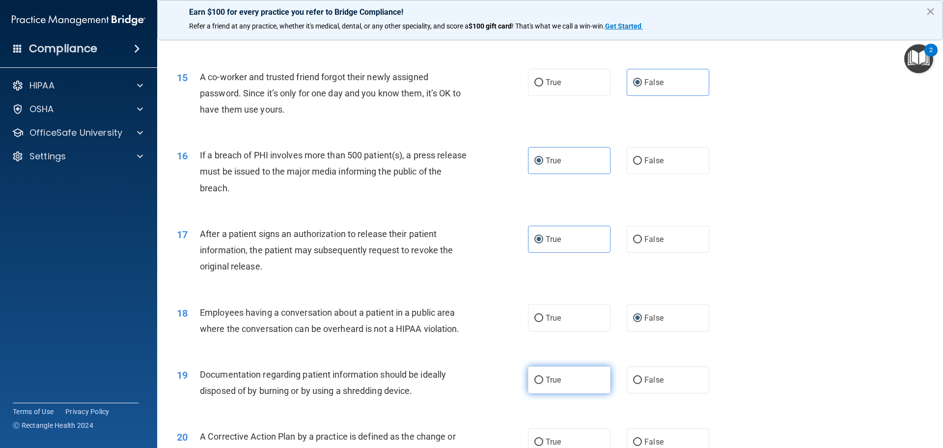
click at [568, 390] on label "True" at bounding box center [569, 379] width 83 height 27
click at [543, 384] on input "True" at bounding box center [539, 379] width 9 height 7
radio input "true"
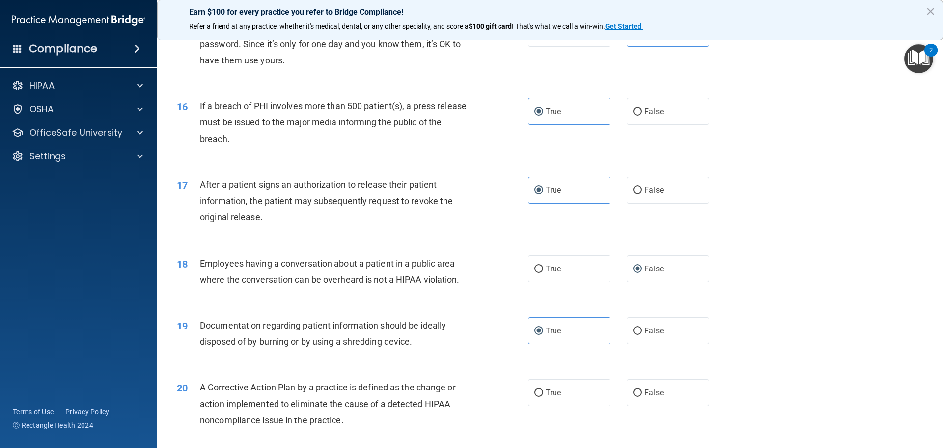
scroll to position [1081, 0]
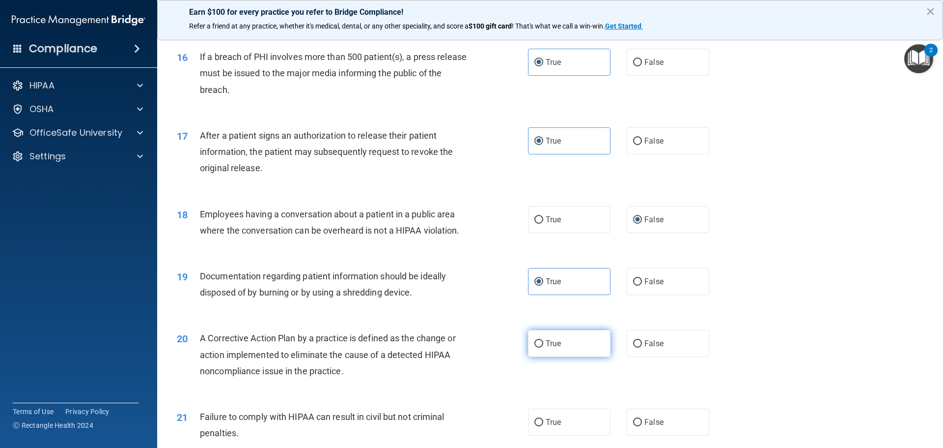
click at [561, 337] on label "True" at bounding box center [569, 343] width 83 height 27
click at [543, 340] on input "True" at bounding box center [539, 343] width 9 height 7
radio input "true"
click at [656, 427] on label "False" at bounding box center [668, 421] width 83 height 27
click at [642, 426] on input "False" at bounding box center [637, 422] width 9 height 7
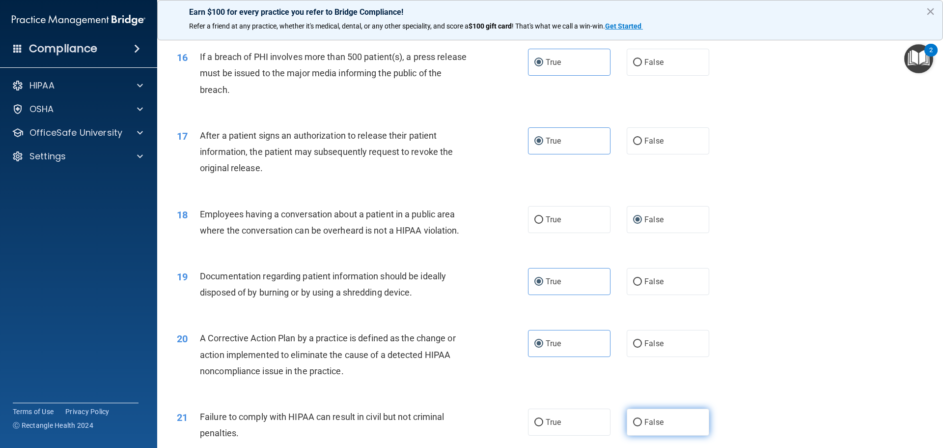
radio input "true"
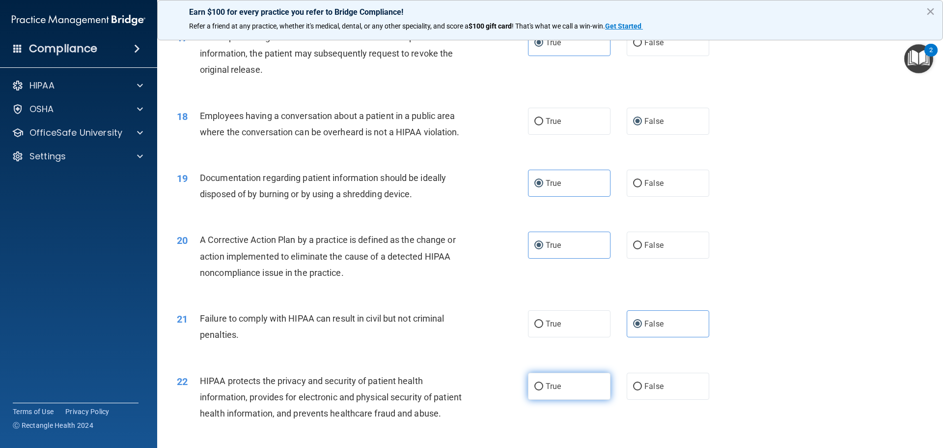
click at [565, 390] on label "True" at bounding box center [569, 385] width 83 height 27
click at [543, 390] on input "True" at bounding box center [539, 386] width 9 height 7
radio input "true"
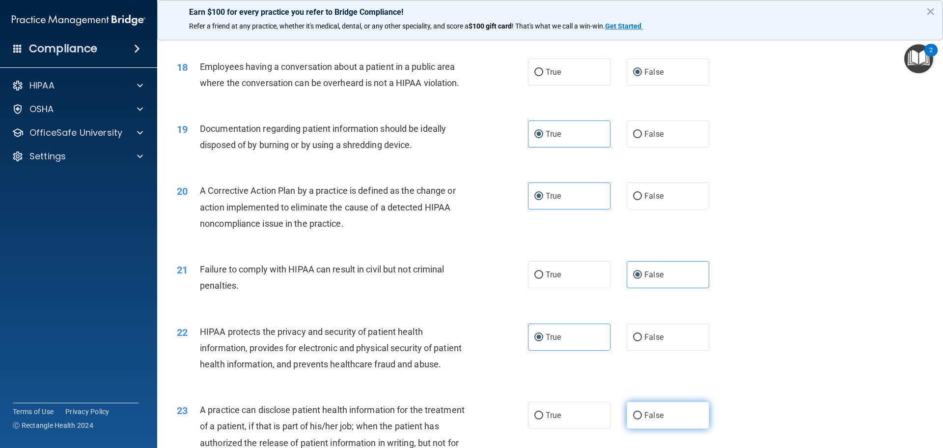
click at [642, 421] on label "False" at bounding box center [668, 414] width 83 height 27
click at [642, 419] on input "False" at bounding box center [637, 415] width 9 height 7
radio input "true"
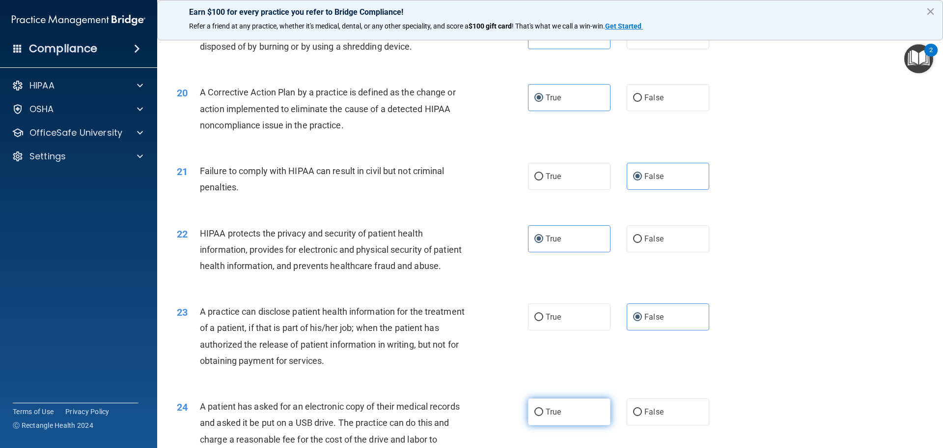
click at [583, 414] on label "True" at bounding box center [569, 411] width 83 height 27
click at [543, 414] on input "True" at bounding box center [539, 411] width 9 height 7
radio input "true"
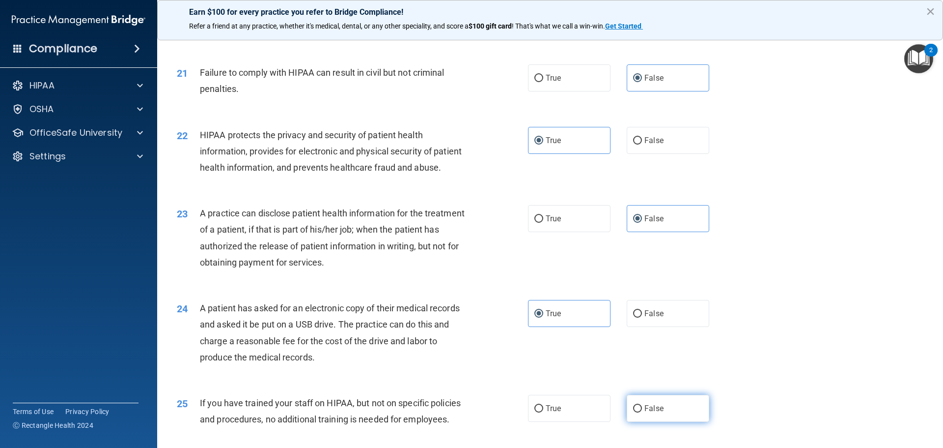
click at [641, 415] on label "False" at bounding box center [668, 407] width 83 height 27
click at [641, 412] on input "False" at bounding box center [637, 408] width 9 height 7
radio input "true"
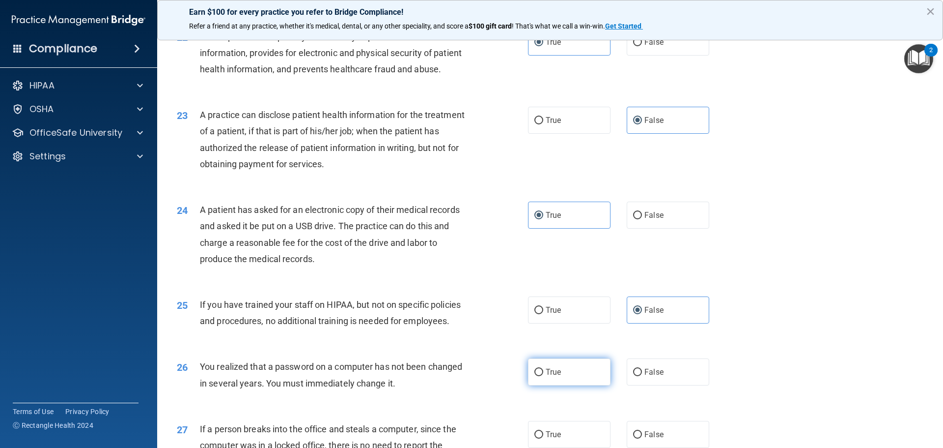
click at [576, 377] on label "True" at bounding box center [569, 371] width 83 height 27
click at [543, 376] on input "True" at bounding box center [539, 371] width 9 height 7
radio input "true"
click at [637, 432] on input "False" at bounding box center [637, 434] width 9 height 7
radio input "true"
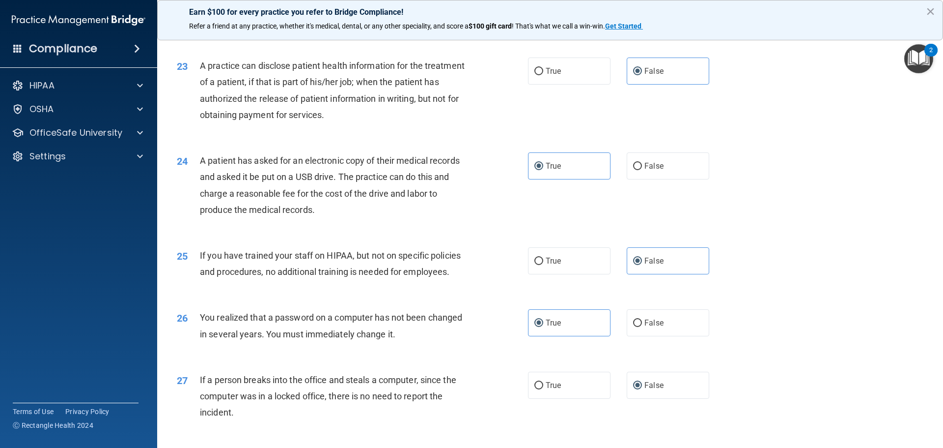
scroll to position [1670, 0]
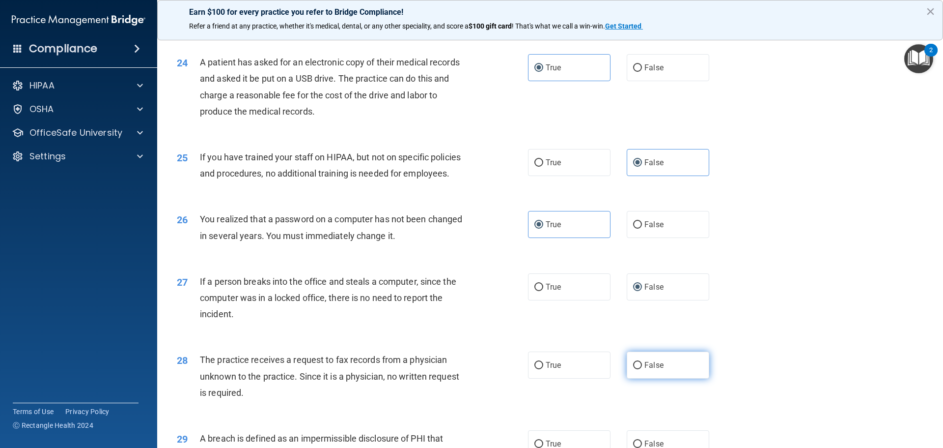
click at [630, 372] on label "False" at bounding box center [668, 364] width 83 height 27
click at [633, 369] on input "False" at bounding box center [637, 365] width 9 height 7
radio input "true"
click at [563, 440] on label "True" at bounding box center [569, 443] width 83 height 27
click at [543, 440] on input "True" at bounding box center [539, 443] width 9 height 7
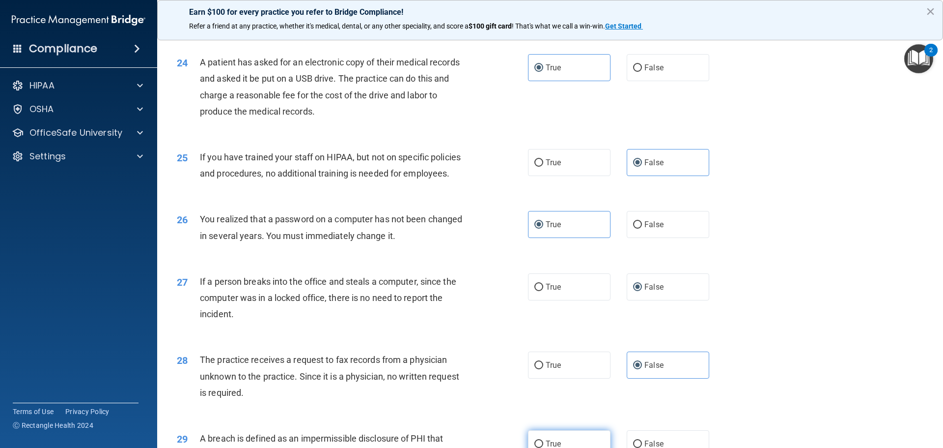
radio input "true"
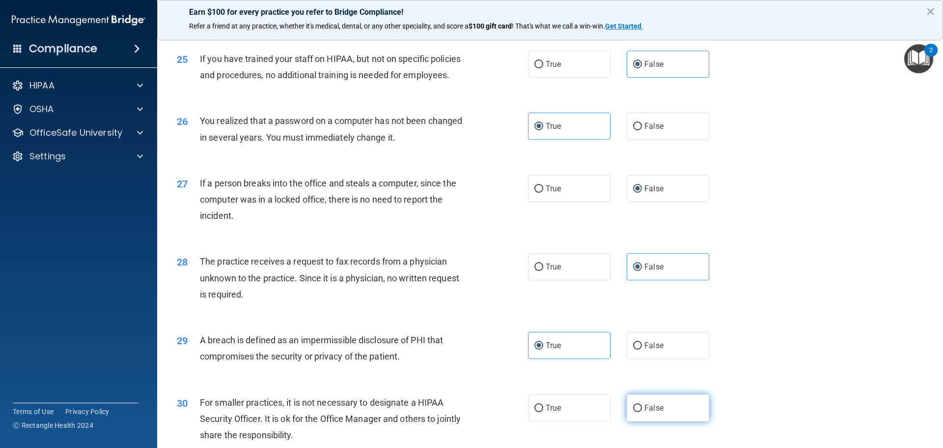
click at [662, 413] on label "False" at bounding box center [668, 407] width 83 height 27
click at [642, 412] on input "False" at bounding box center [637, 407] width 9 height 7
radio input "true"
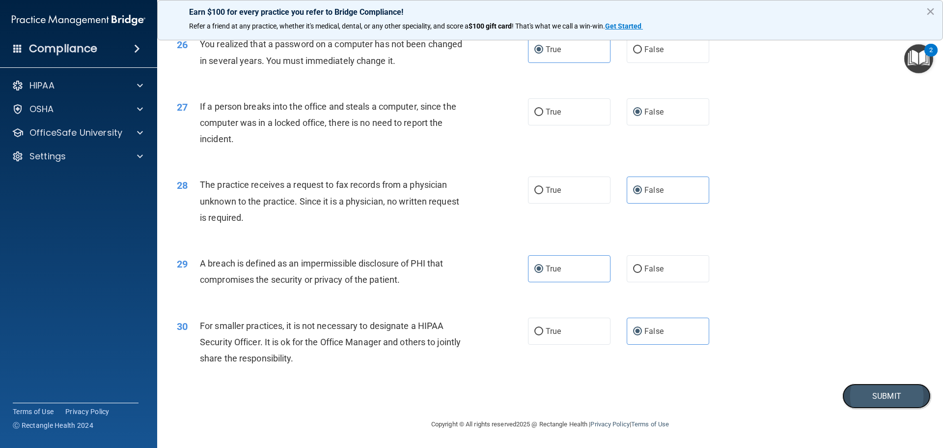
click at [875, 397] on button "Submit" at bounding box center [887, 395] width 88 height 25
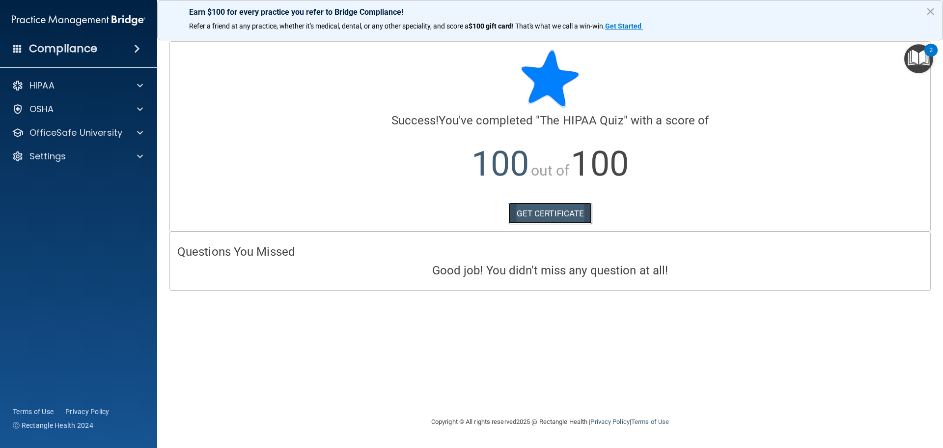
click at [556, 207] on link "GET CERTIFICATE" at bounding box center [550, 213] width 84 height 22
click at [116, 136] on p "OfficeSafe University" at bounding box center [75, 133] width 93 height 12
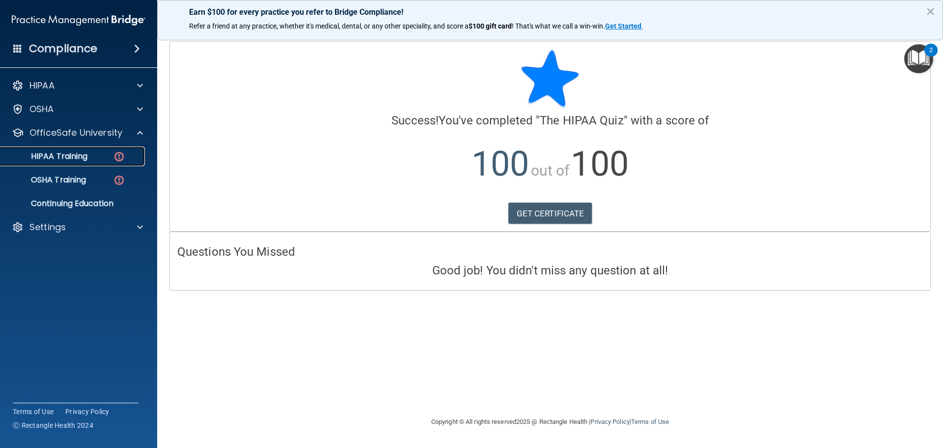
click at [98, 157] on div "HIPAA Training" at bounding box center [73, 156] width 134 height 10
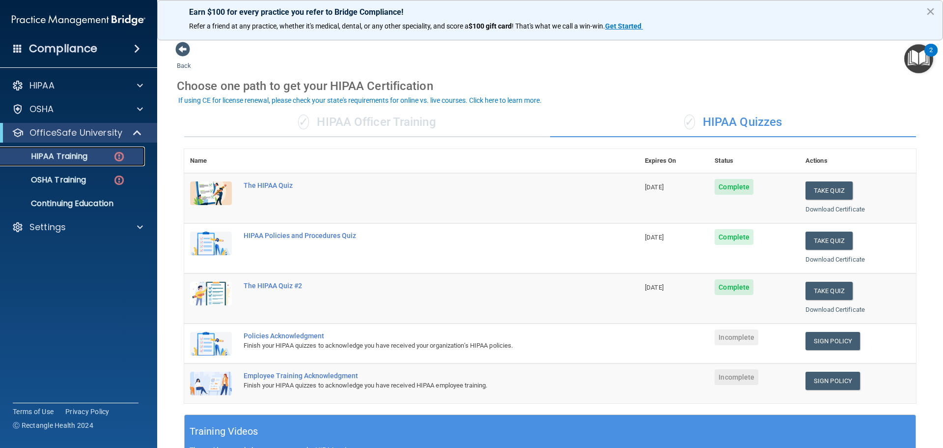
scroll to position [98, 0]
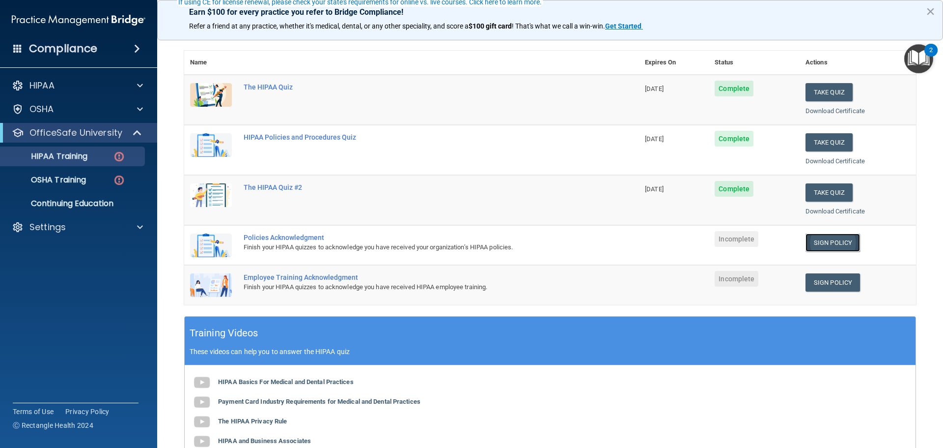
click at [836, 242] on link "Sign Policy" at bounding box center [833, 242] width 55 height 18
click at [56, 227] on p "Settings" at bounding box center [47, 227] width 36 height 12
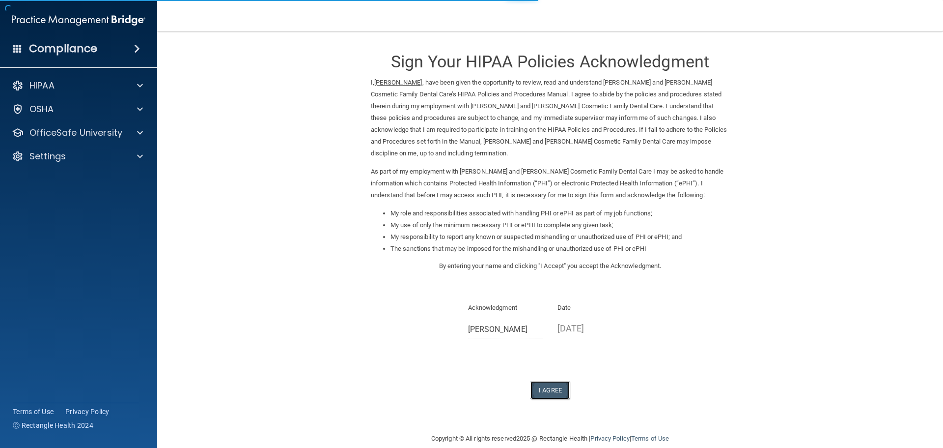
click at [553, 381] on button "I Agree" at bounding box center [550, 390] width 39 height 18
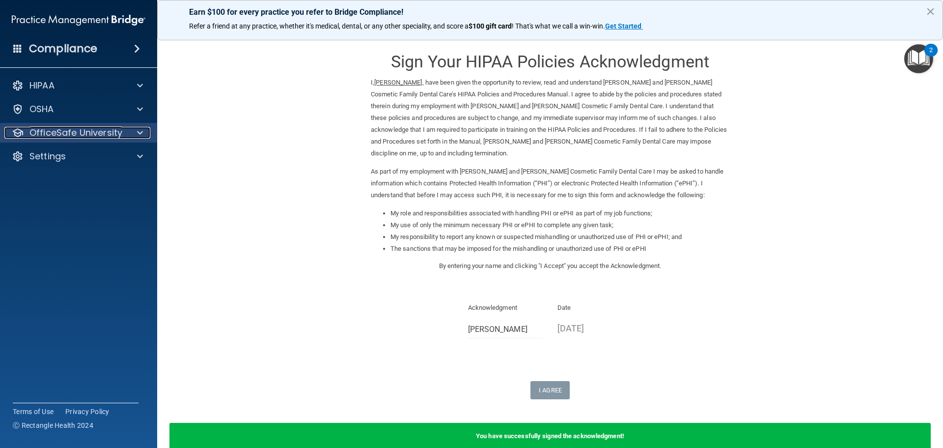
click at [96, 136] on p "OfficeSafe University" at bounding box center [75, 133] width 93 height 12
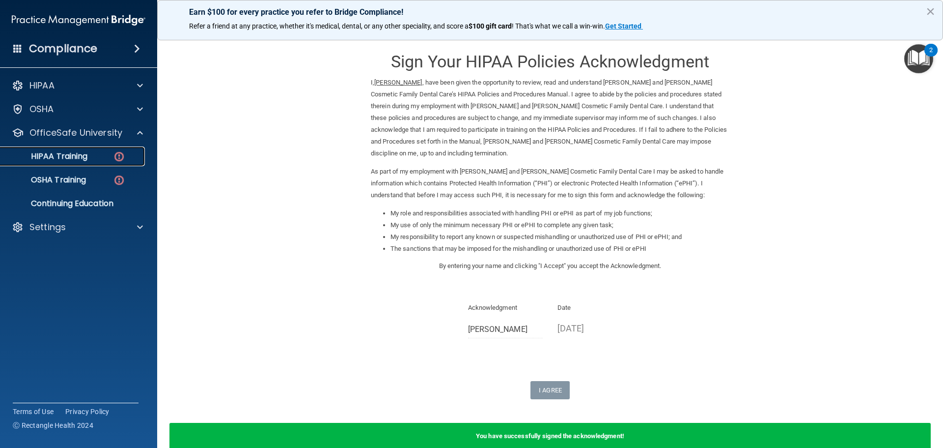
click at [118, 163] on link "HIPAA Training" at bounding box center [67, 156] width 155 height 20
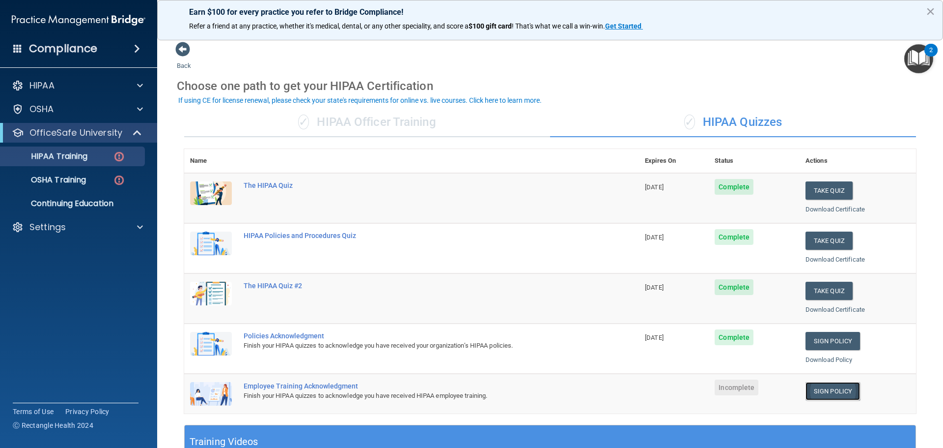
click at [830, 390] on link "Sign Policy" at bounding box center [833, 391] width 55 height 18
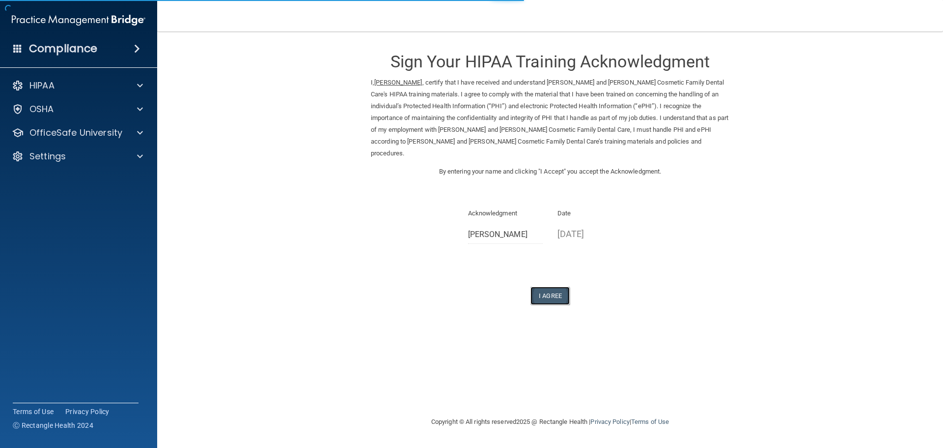
click at [551, 286] on button "I Agree" at bounding box center [550, 295] width 39 height 18
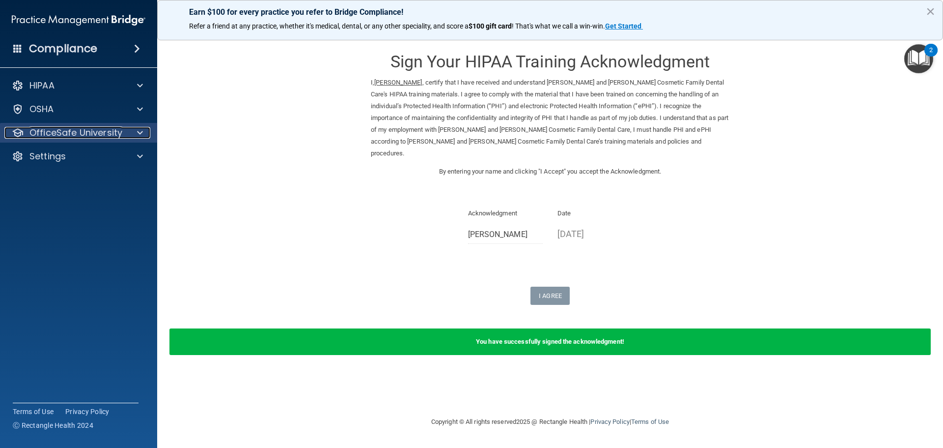
click at [86, 129] on p "OfficeSafe University" at bounding box center [75, 133] width 93 height 12
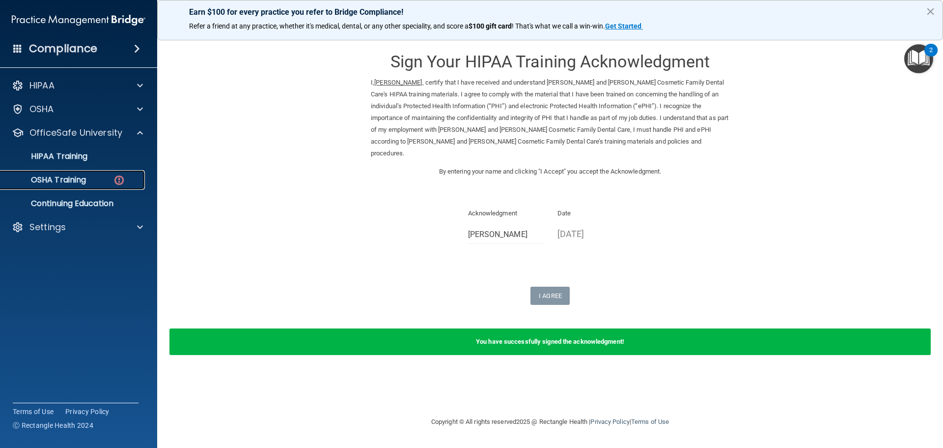
click at [77, 178] on p "OSHA Training" at bounding box center [46, 180] width 80 height 10
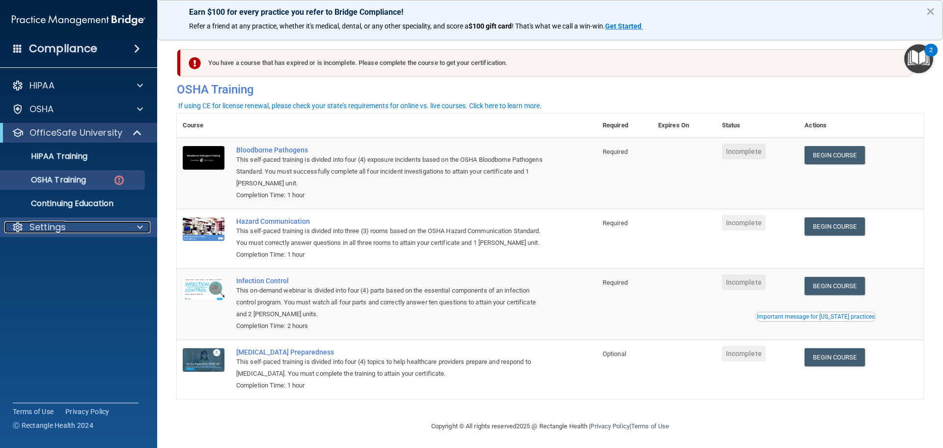
click at [72, 225] on div "Settings" at bounding box center [65, 227] width 122 height 12
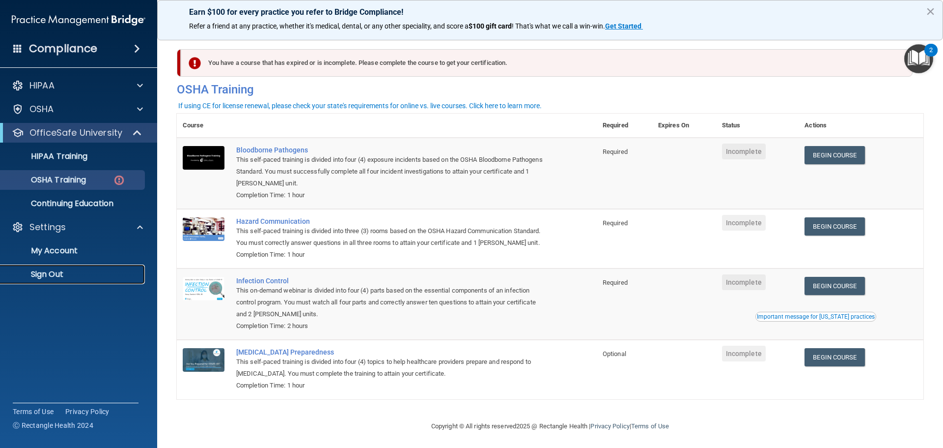
click at [48, 273] on p "Sign Out" at bounding box center [73, 274] width 134 height 10
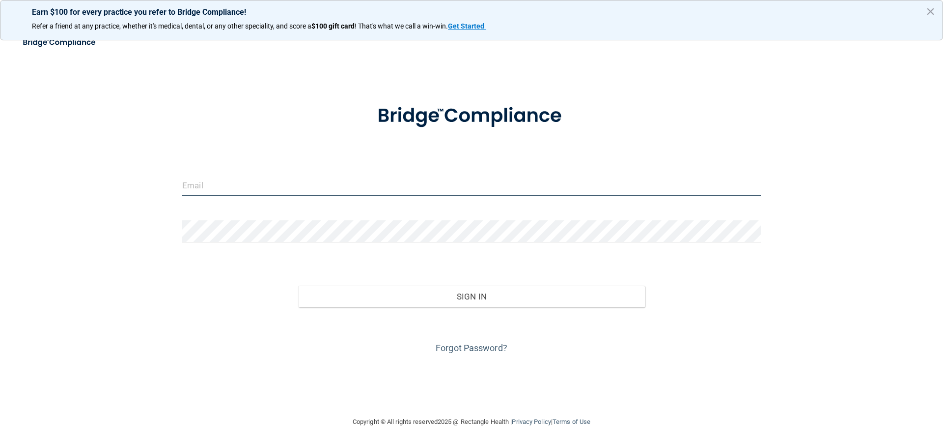
click at [264, 195] on input "email" at bounding box center [471, 185] width 579 height 22
type input "[EMAIL_ADDRESS][DOMAIN_NAME]"
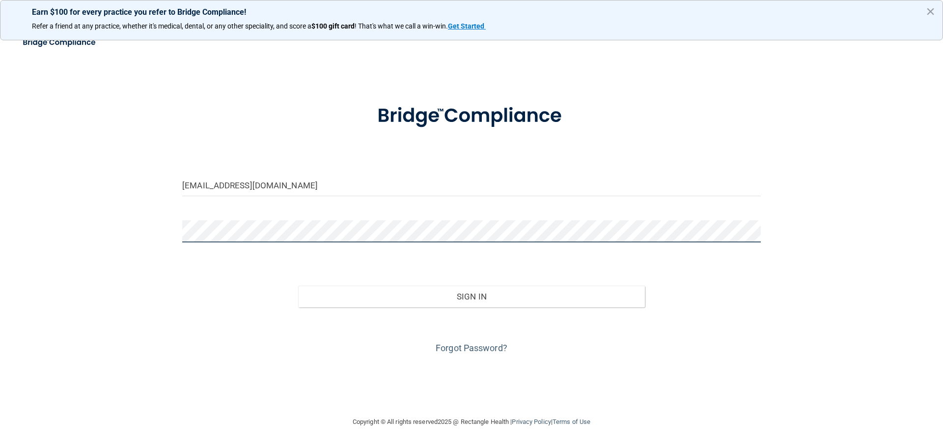
click at [298, 285] on button "Sign In" at bounding box center [471, 296] width 347 height 22
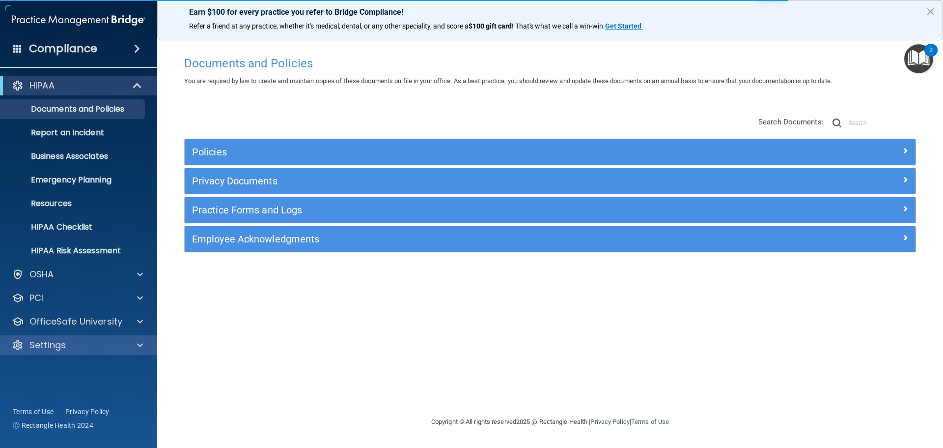
click at [54, 338] on div "Settings" at bounding box center [79, 345] width 158 height 20
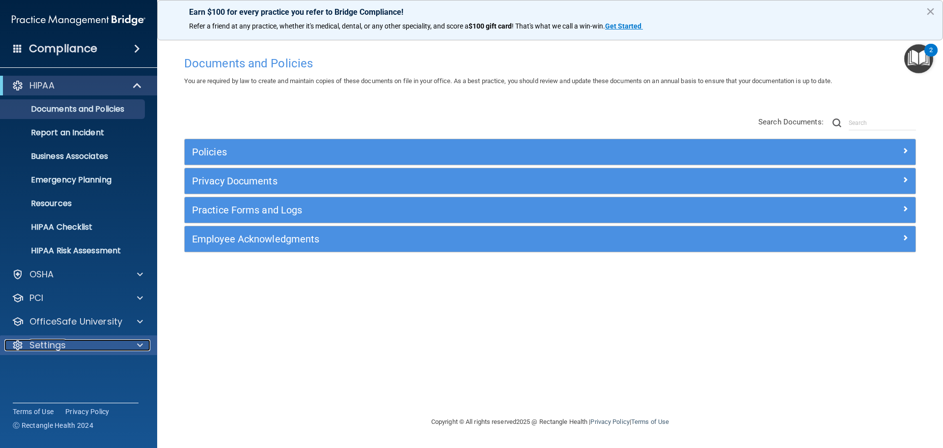
click at [89, 347] on div "Settings" at bounding box center [65, 345] width 122 height 12
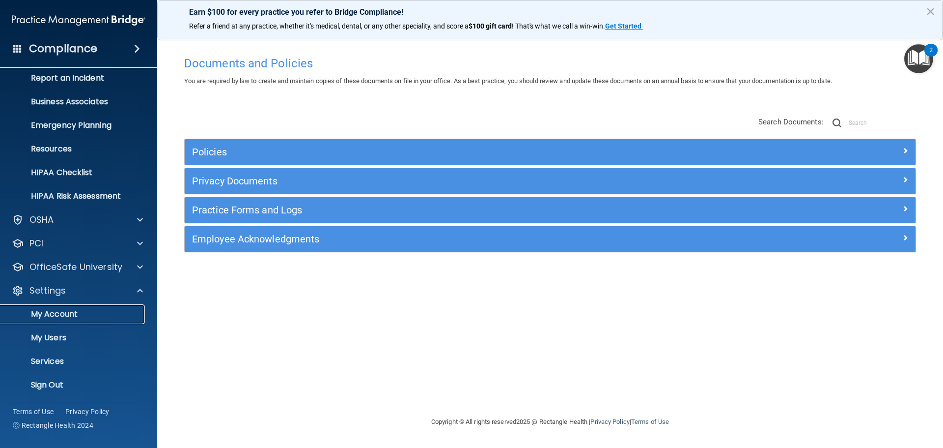
click at [71, 313] on p "My Account" at bounding box center [73, 314] width 134 height 10
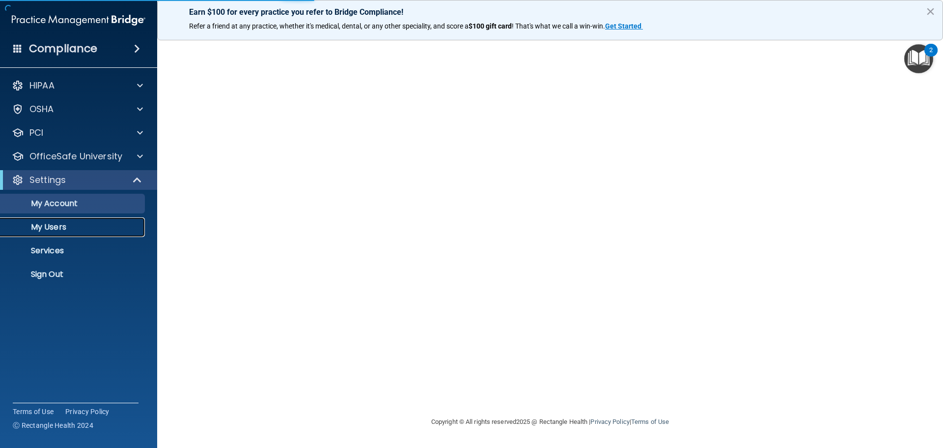
click at [61, 224] on p "My Users" at bounding box center [73, 227] width 134 height 10
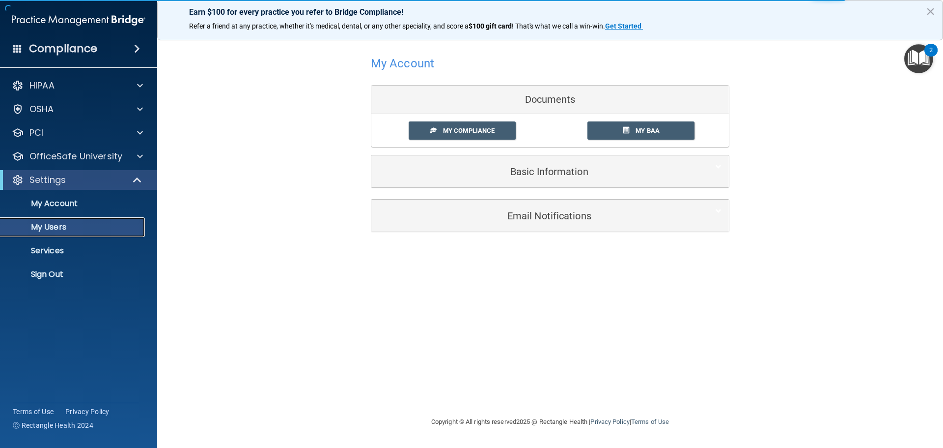
select select "20"
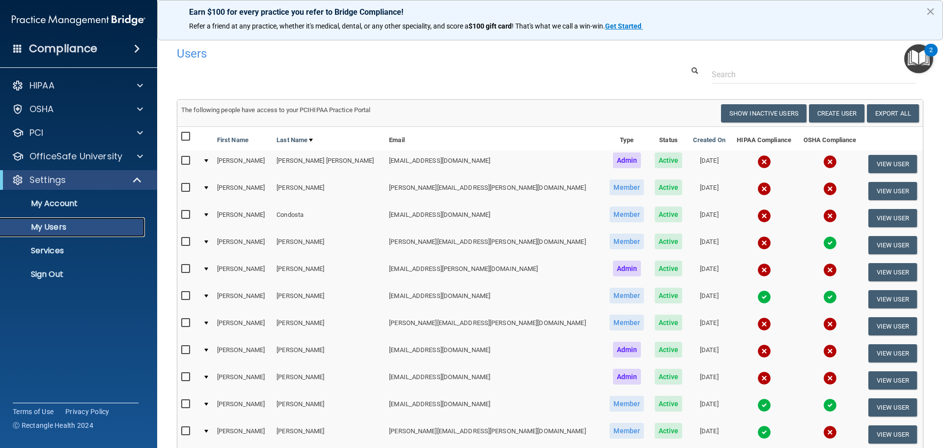
scroll to position [147, 0]
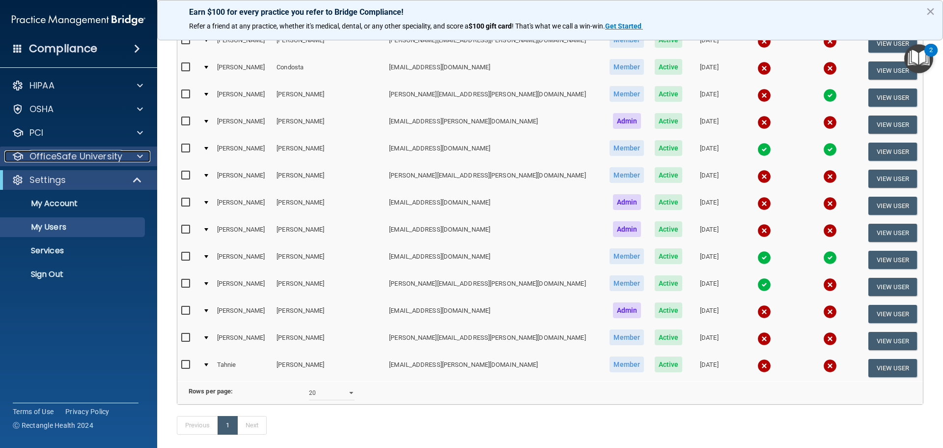
click at [90, 157] on p "OfficeSafe University" at bounding box center [75, 156] width 93 height 12
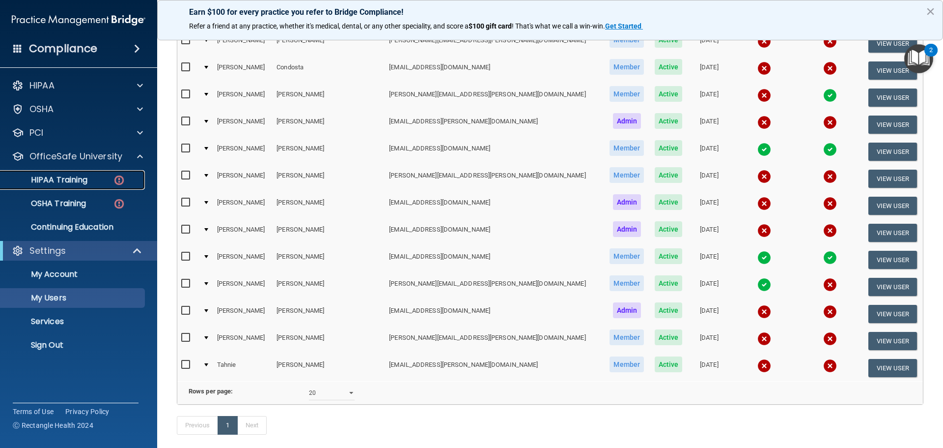
click at [74, 181] on p "HIPAA Training" at bounding box center [46, 180] width 81 height 10
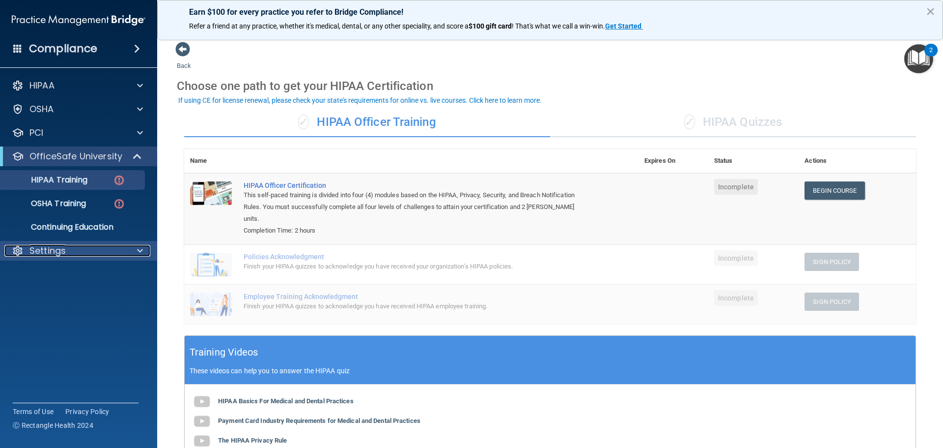
click at [47, 254] on p "Settings" at bounding box center [47, 251] width 36 height 12
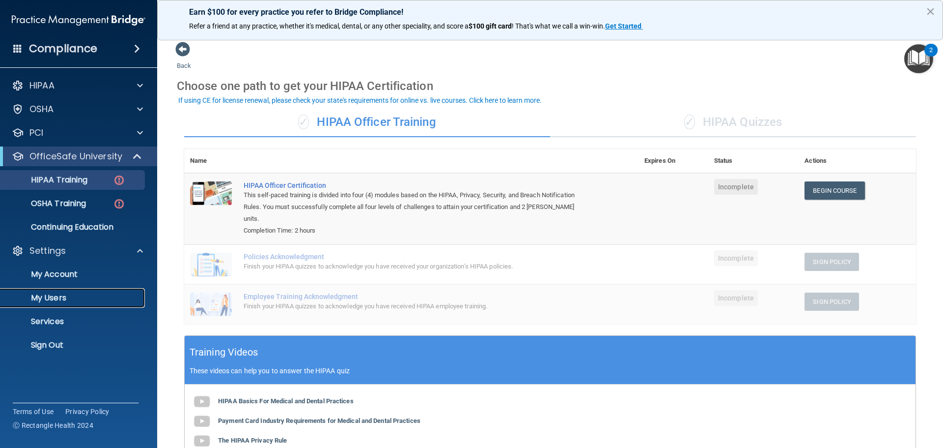
click at [36, 298] on p "My Users" at bounding box center [73, 298] width 134 height 10
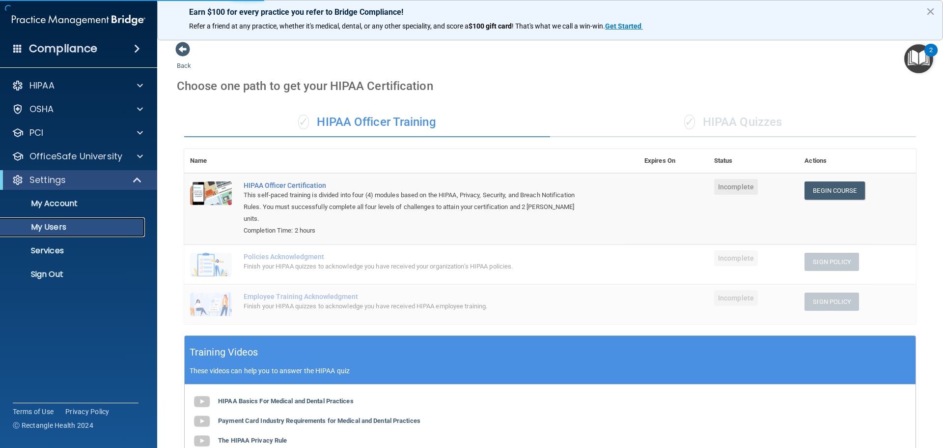
select select "20"
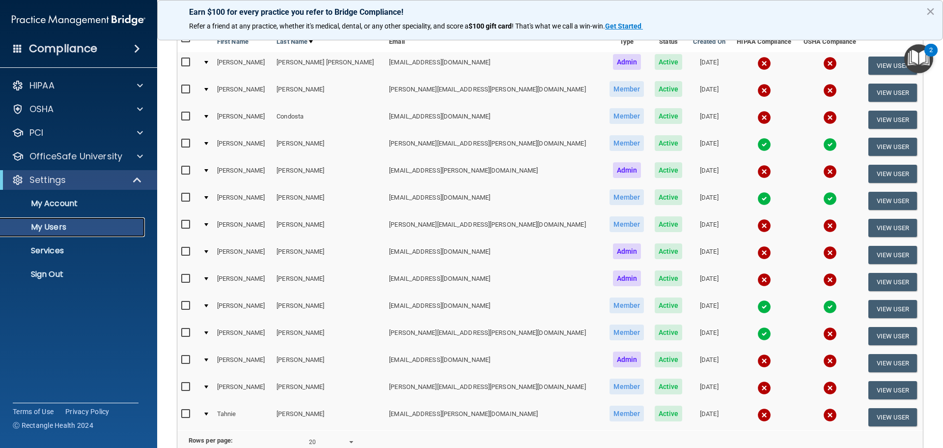
scroll to position [49, 0]
